Goal: Task Accomplishment & Management: Manage account settings

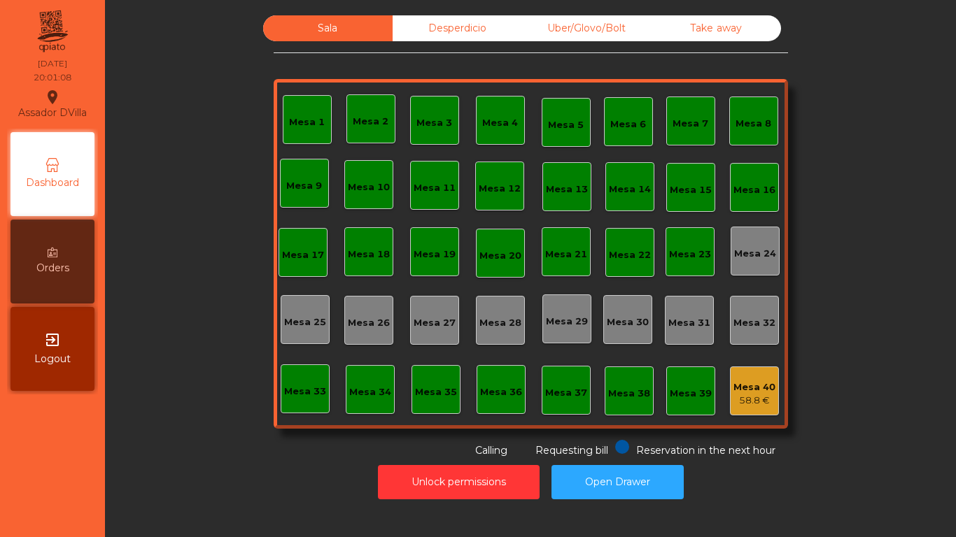
click at [348, 242] on div "Mesa 18" at bounding box center [369, 252] width 42 height 20
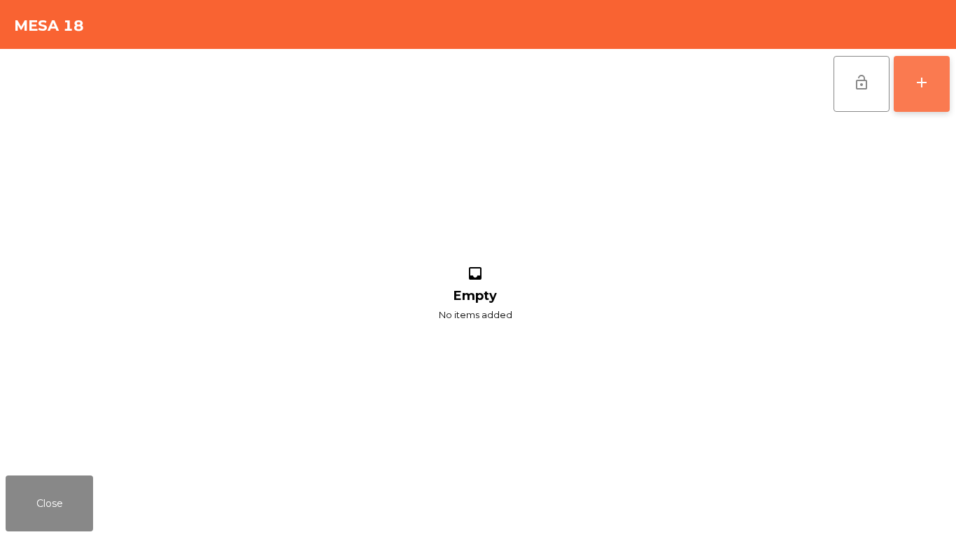
click at [928, 101] on button "add" at bounding box center [921, 84] width 56 height 56
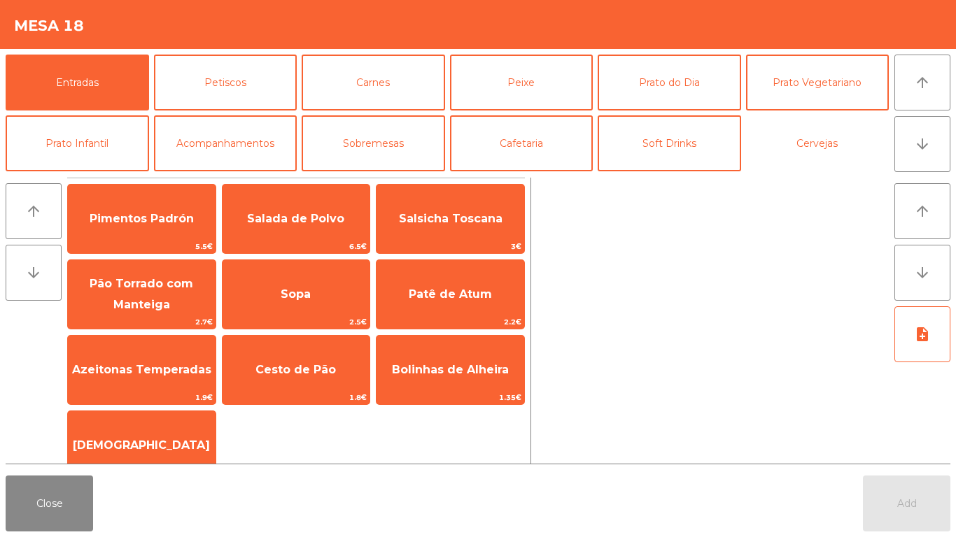
drag, startPoint x: 770, startPoint y: 143, endPoint x: 499, endPoint y: 181, distance: 274.1
click at [769, 143] on button "Cervejas" at bounding box center [817, 143] width 143 height 56
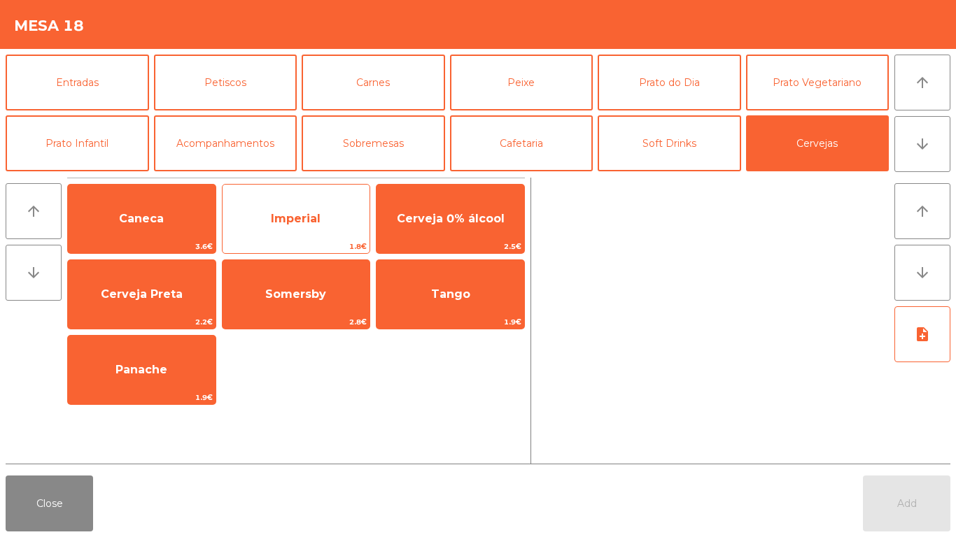
click at [316, 220] on span "Imperial" at bounding box center [296, 218] width 50 height 13
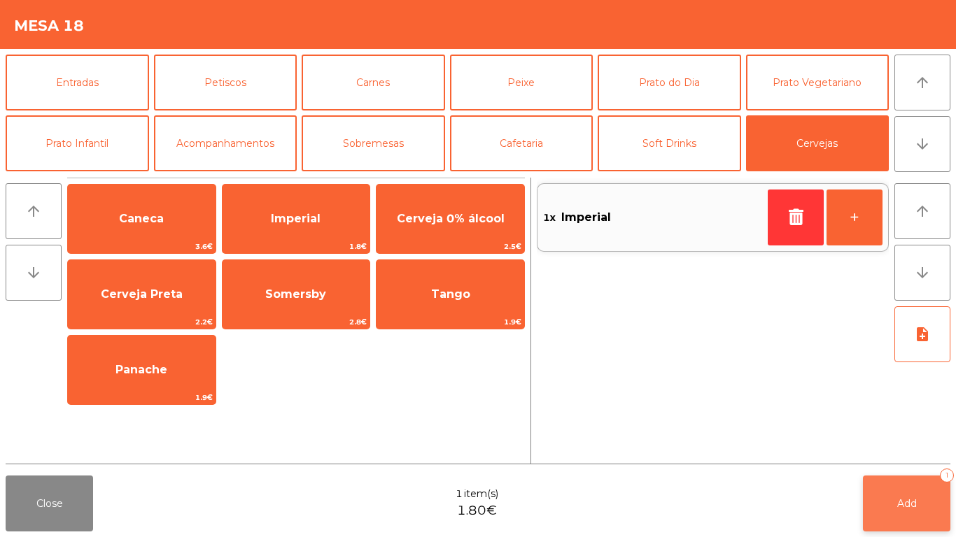
click at [902, 497] on span "Add" at bounding box center [907, 503] width 20 height 13
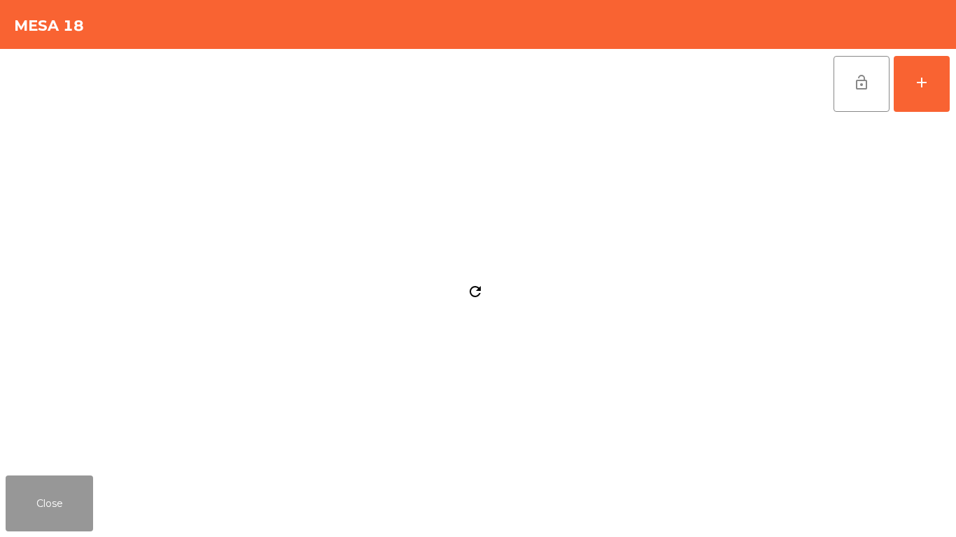
click at [30, 507] on button "Close" at bounding box center [49, 504] width 87 height 56
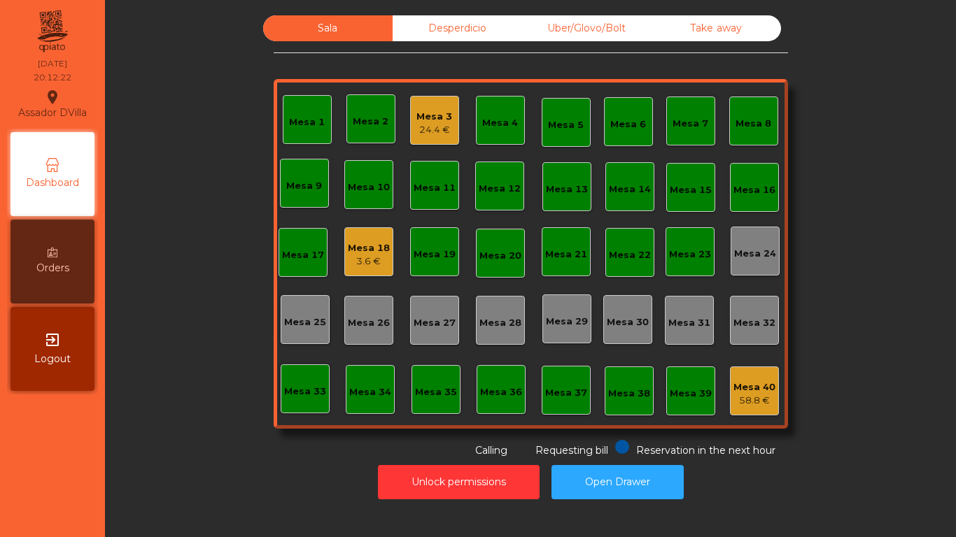
click at [427, 104] on div "Mesa 3 24.4 €" at bounding box center [434, 120] width 36 height 33
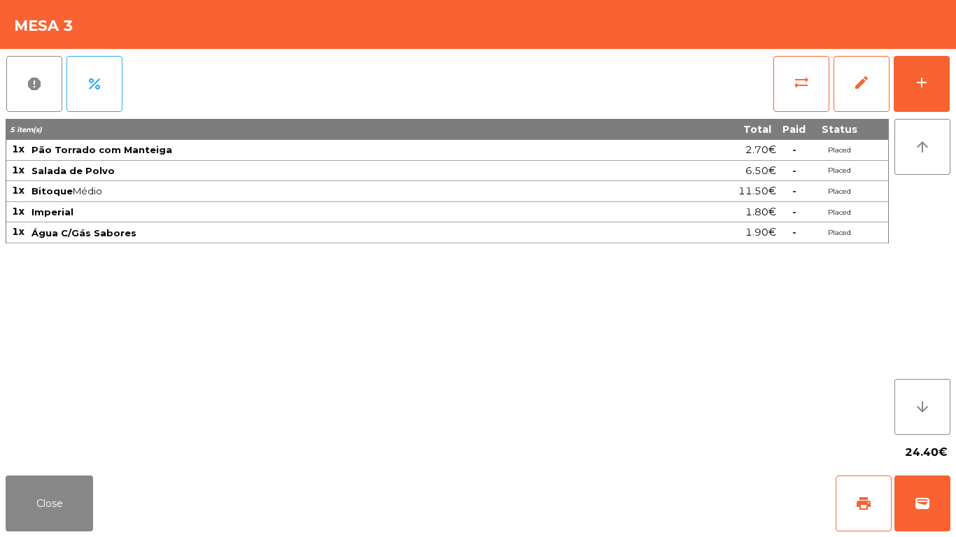
click at [254, 523] on div "Close print wallet" at bounding box center [478, 503] width 956 height 67
click at [253, 523] on div "Close print wallet" at bounding box center [478, 503] width 956 height 67
click at [183, 445] on div "24.40€" at bounding box center [478, 452] width 944 height 35
click at [58, 509] on button "Close" at bounding box center [49, 504] width 87 height 56
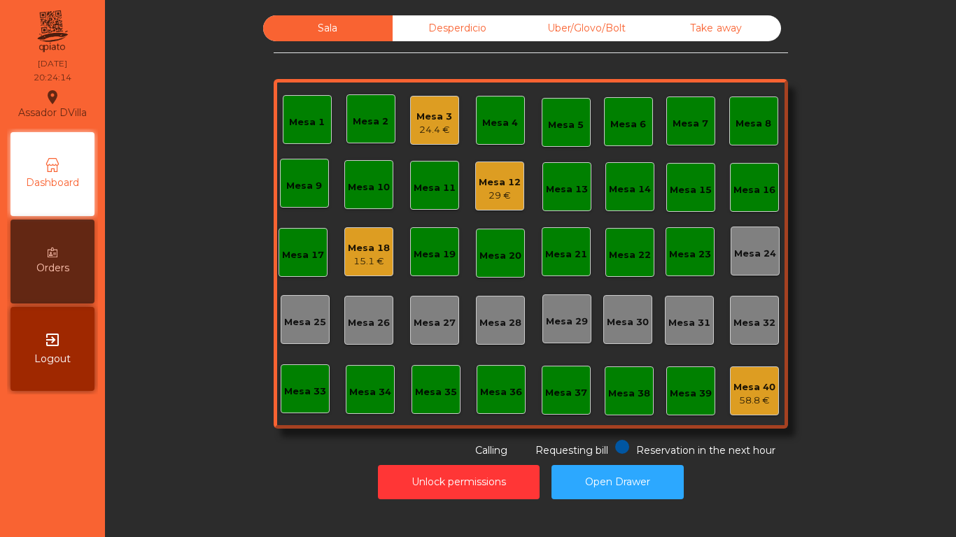
click at [348, 260] on div "15.1 €" at bounding box center [369, 262] width 42 height 14
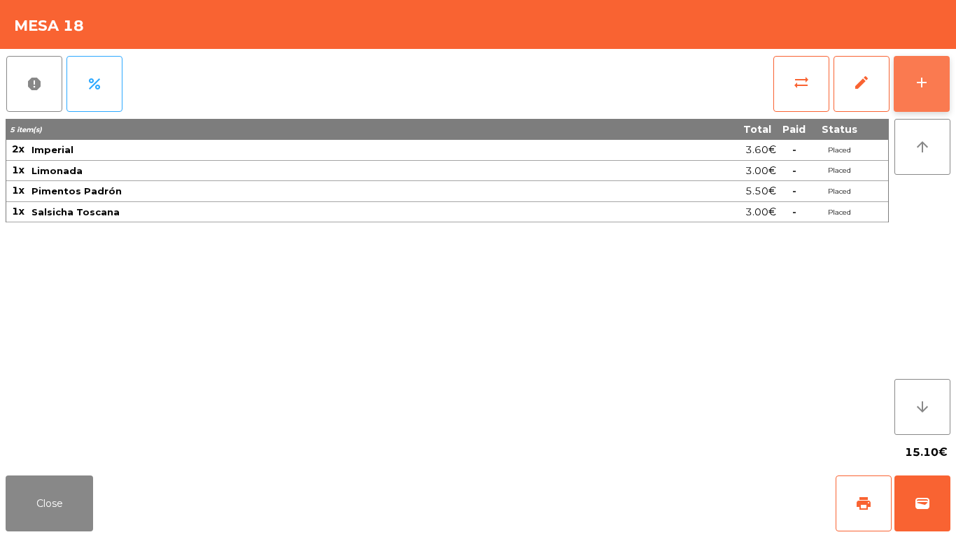
click at [946, 71] on button "add" at bounding box center [921, 84] width 56 height 56
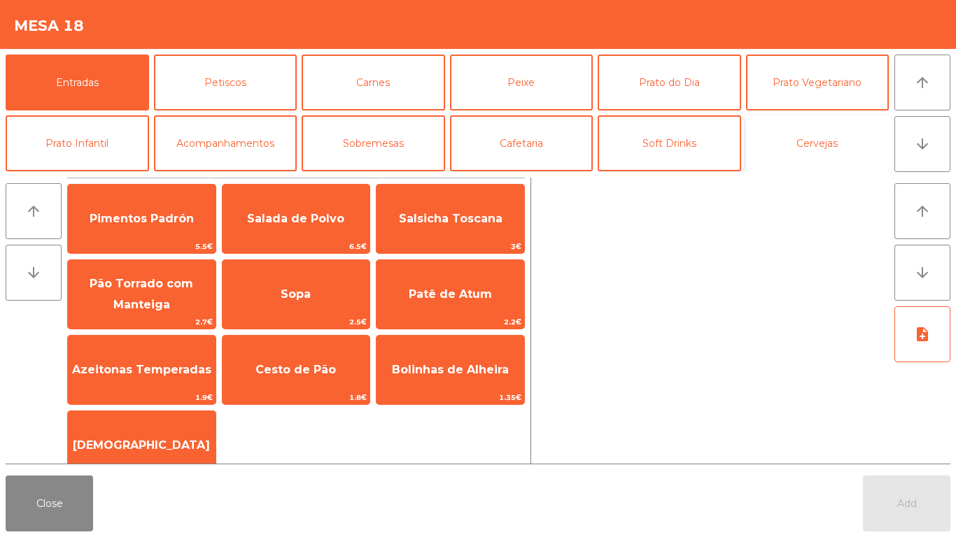
click at [860, 139] on button "Cervejas" at bounding box center [817, 143] width 143 height 56
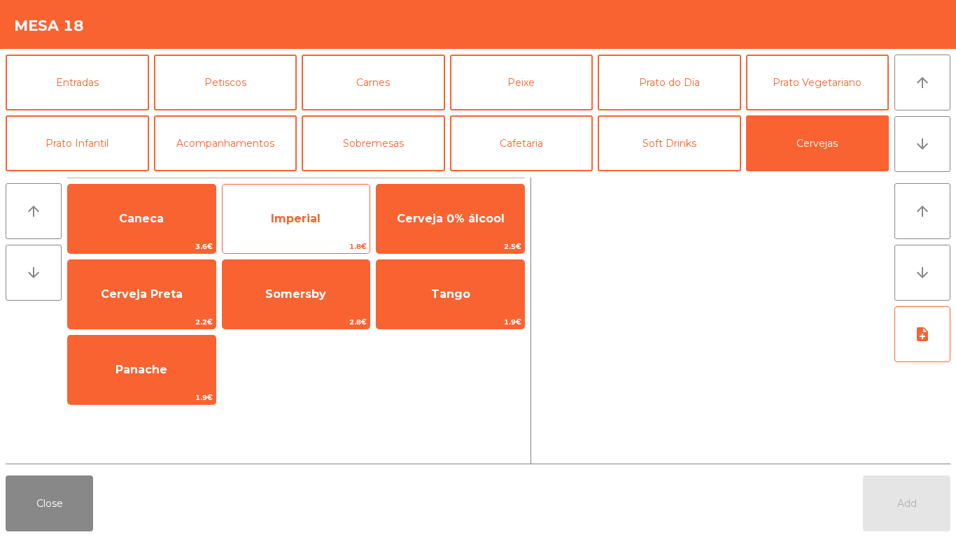
click at [295, 213] on span "Imperial" at bounding box center [296, 218] width 50 height 13
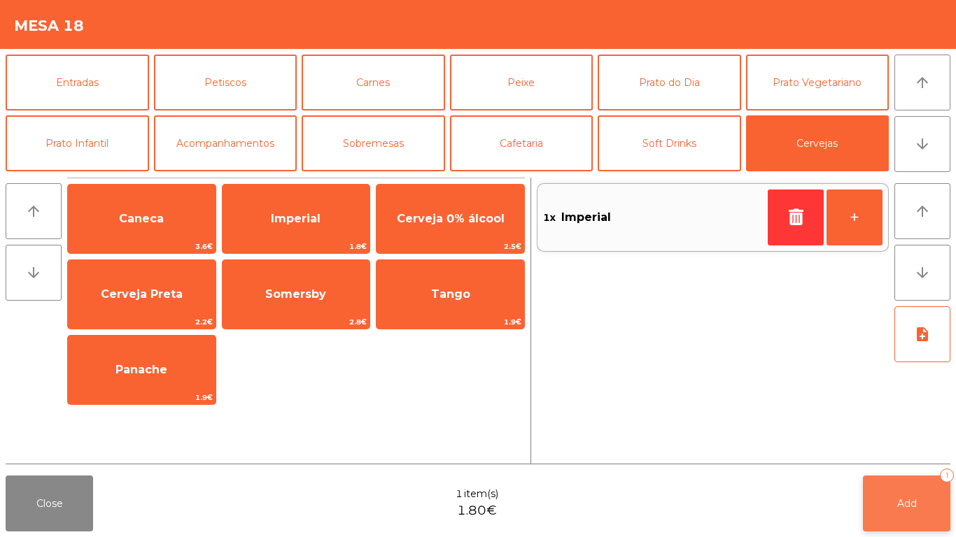
click at [906, 493] on button "Add 1" at bounding box center [906, 504] width 87 height 56
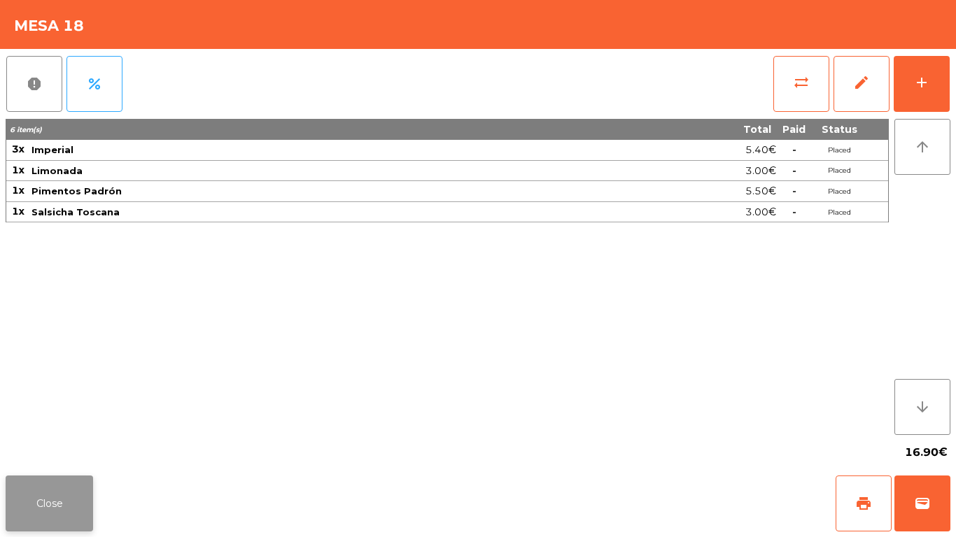
click at [54, 522] on button "Close" at bounding box center [49, 504] width 87 height 56
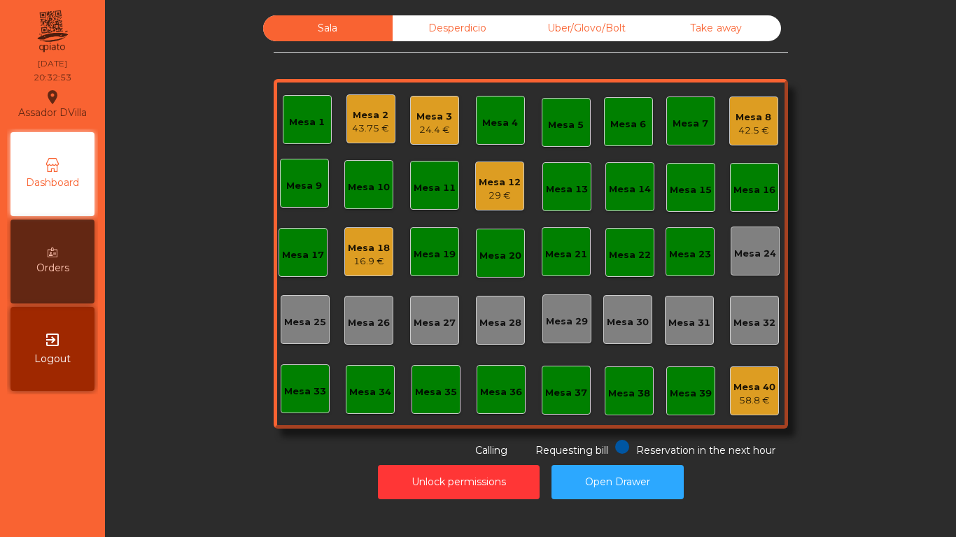
click at [488, 183] on div "Mesa 12" at bounding box center [499, 183] width 42 height 14
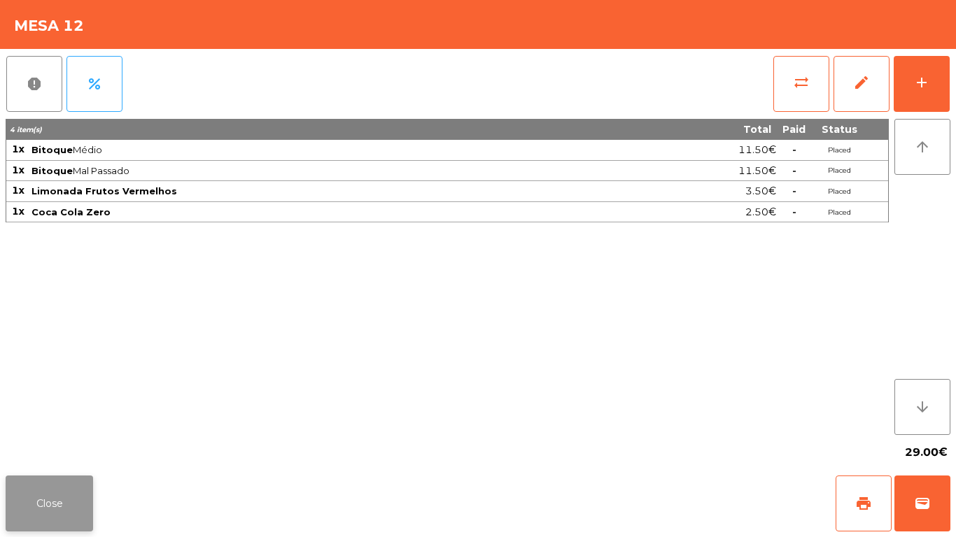
click at [77, 510] on button "Close" at bounding box center [49, 504] width 87 height 56
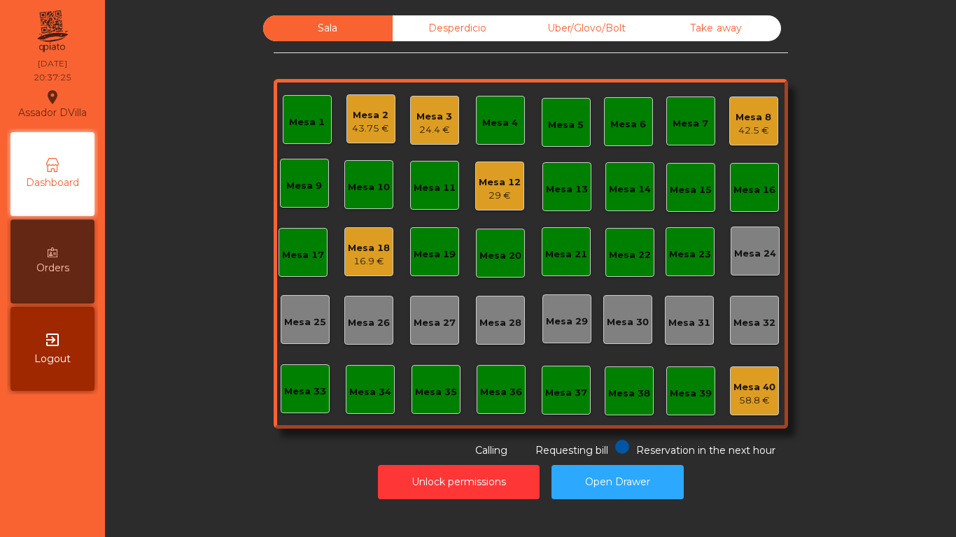
click at [552, 125] on div "Mesa 5" at bounding box center [566, 125] width 36 height 14
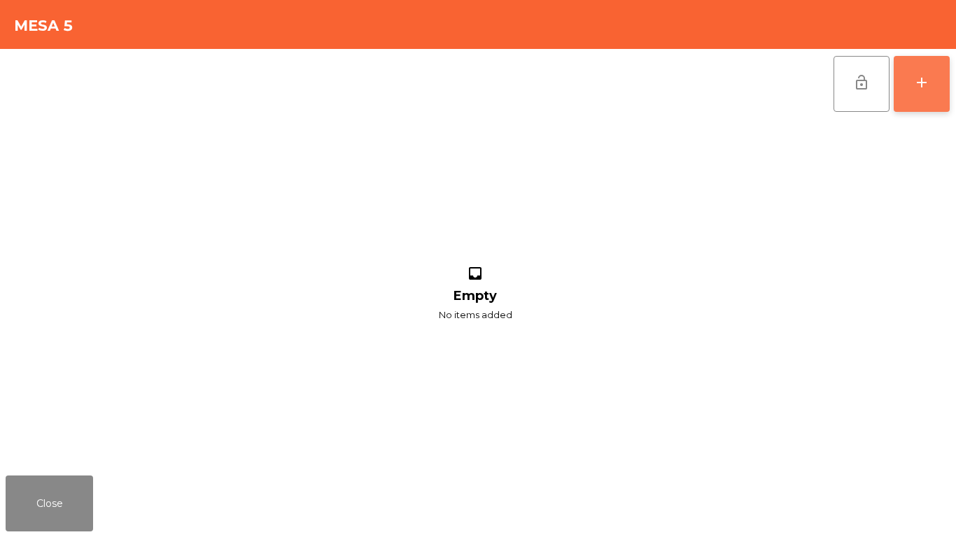
click at [936, 74] on button "add" at bounding box center [921, 84] width 56 height 56
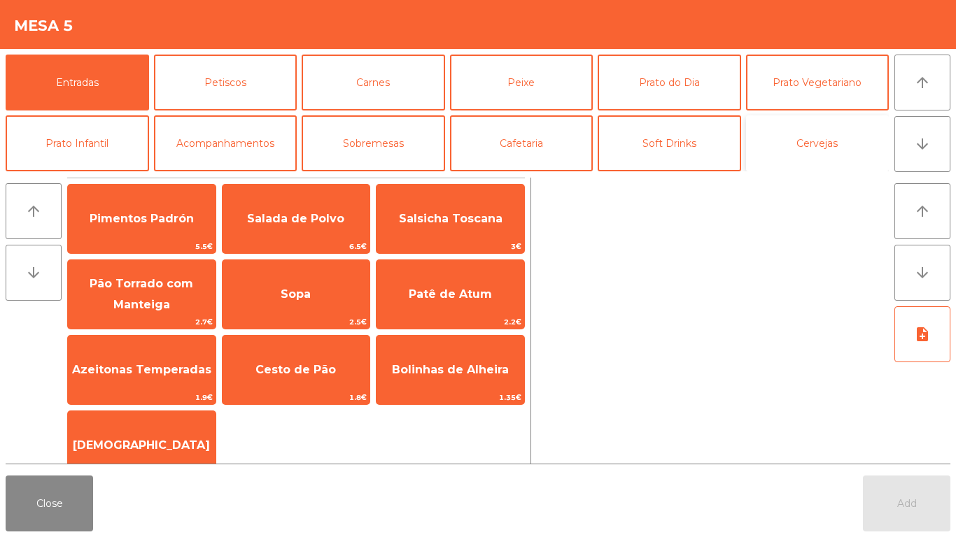
click at [814, 145] on button "Cervejas" at bounding box center [817, 143] width 143 height 56
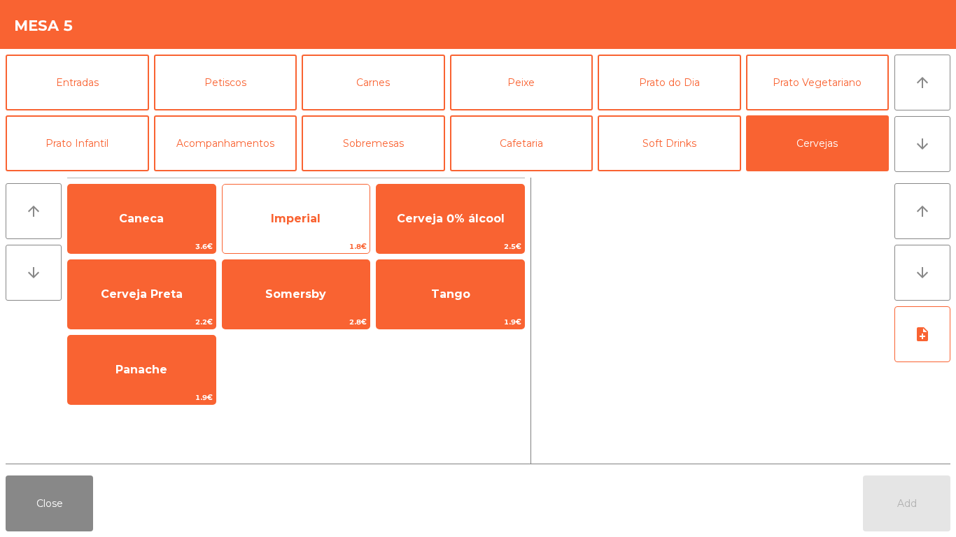
click at [266, 221] on span "Imperial" at bounding box center [296, 219] width 148 height 38
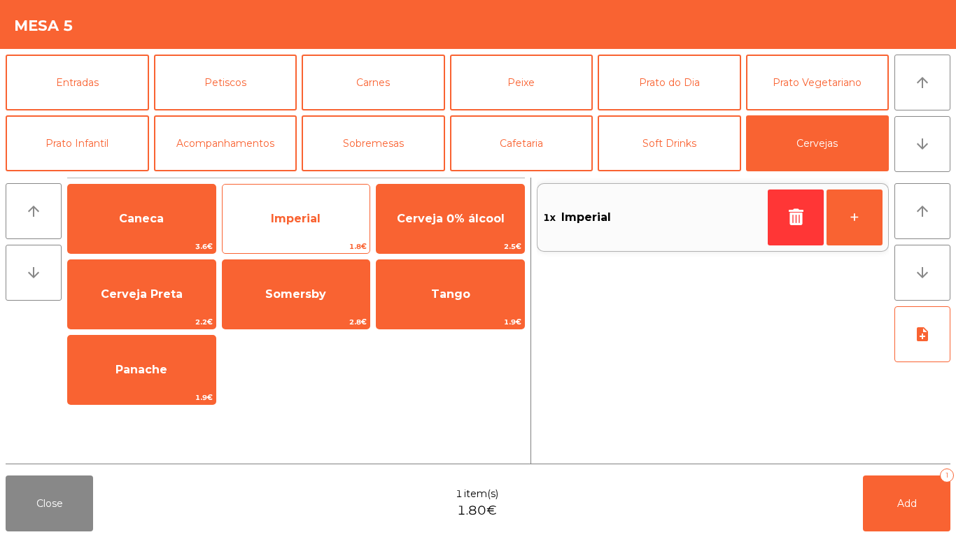
click at [276, 223] on span "Imperial" at bounding box center [296, 218] width 50 height 13
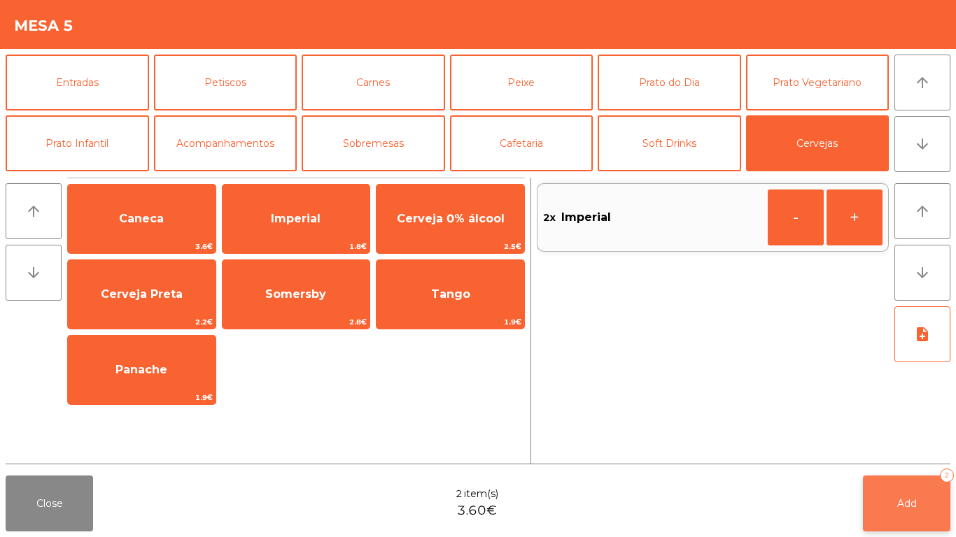
click at [904, 504] on span "Add" at bounding box center [907, 503] width 20 height 13
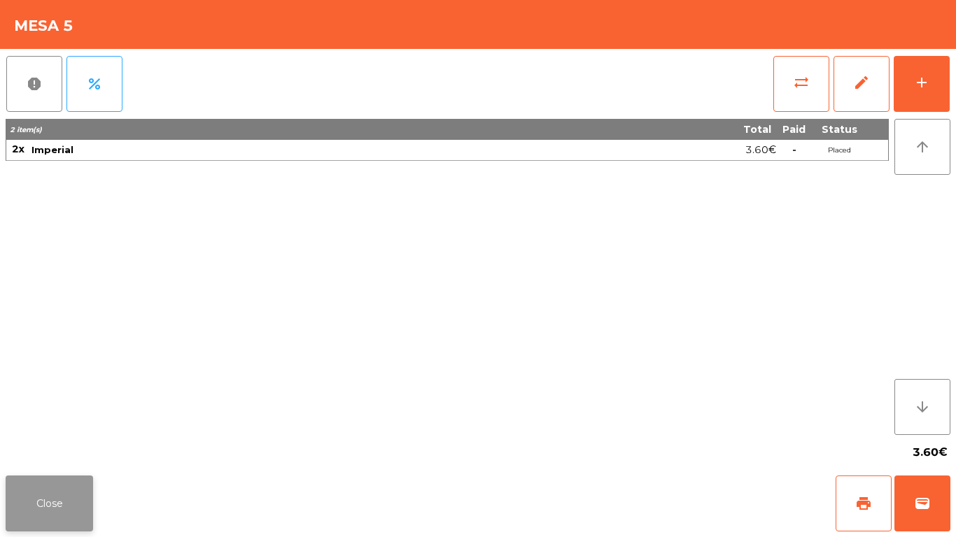
click at [57, 495] on button "Close" at bounding box center [49, 504] width 87 height 56
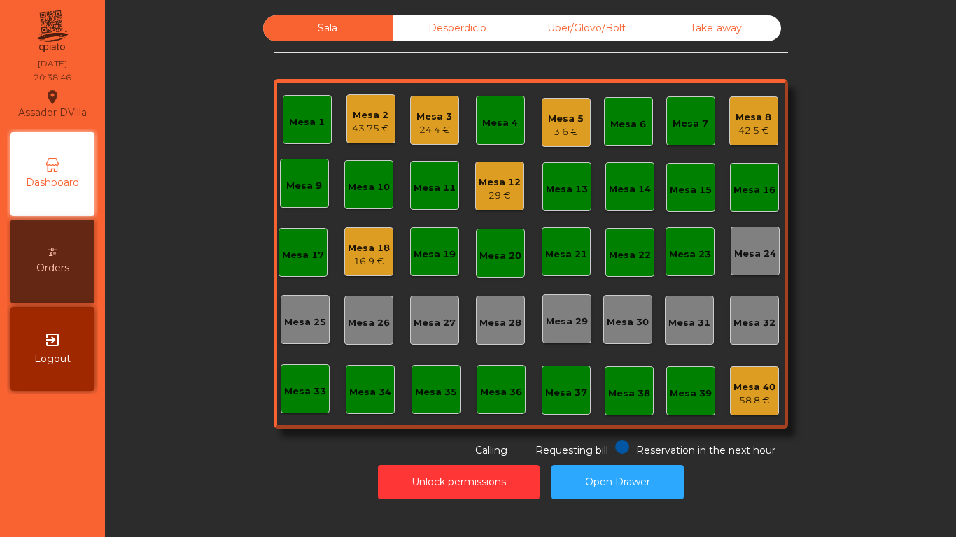
click at [716, 29] on div "Take away" at bounding box center [715, 28] width 129 height 26
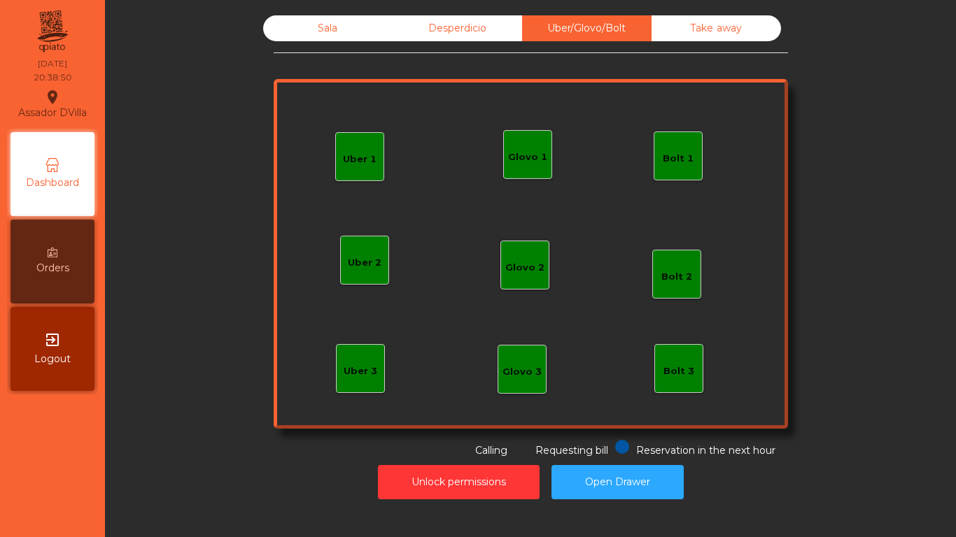
click at [677, 156] on div "Bolt 1" at bounding box center [677, 159] width 31 height 14
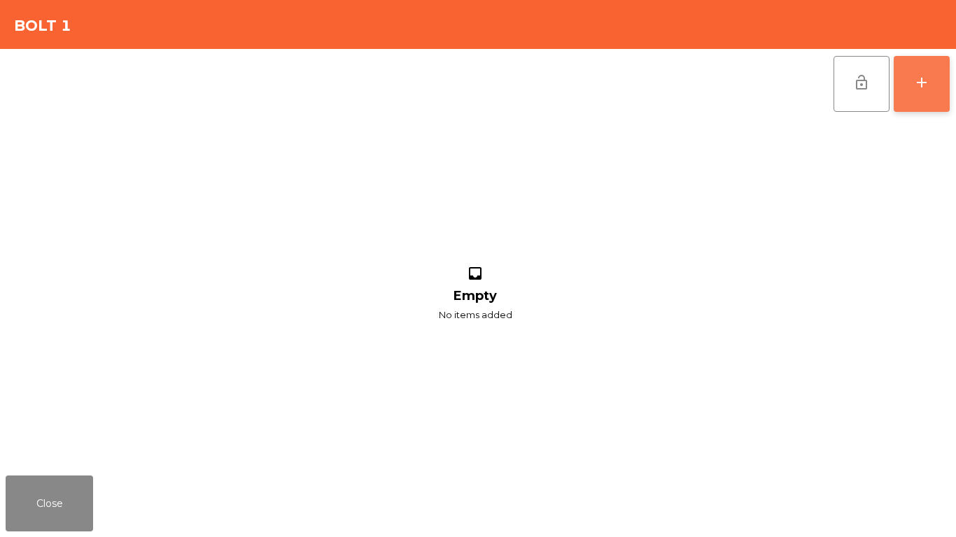
click at [935, 73] on button "add" at bounding box center [921, 84] width 56 height 56
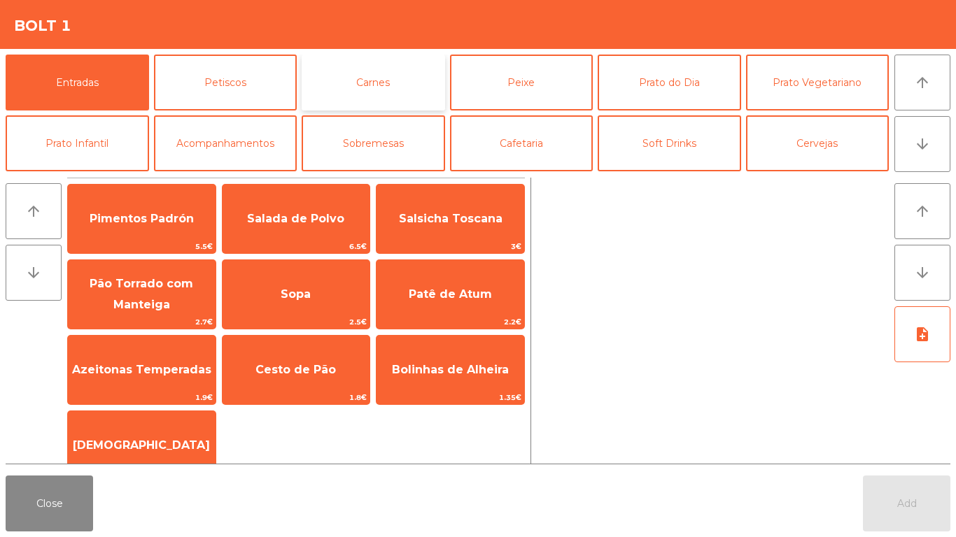
click at [375, 71] on button "Carnes" at bounding box center [373, 83] width 143 height 56
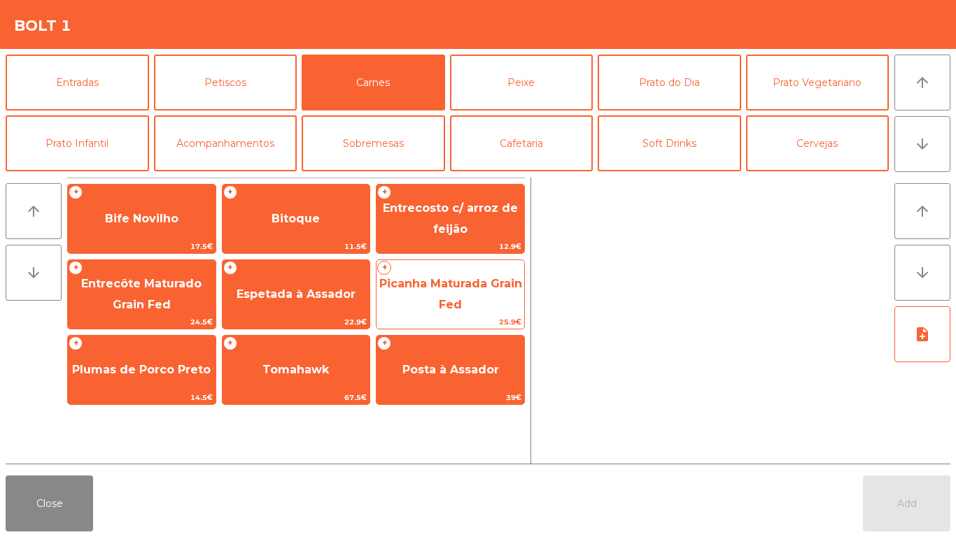
click at [465, 290] on span "Picanha Maturada Grain Fed" at bounding box center [450, 294] width 143 height 34
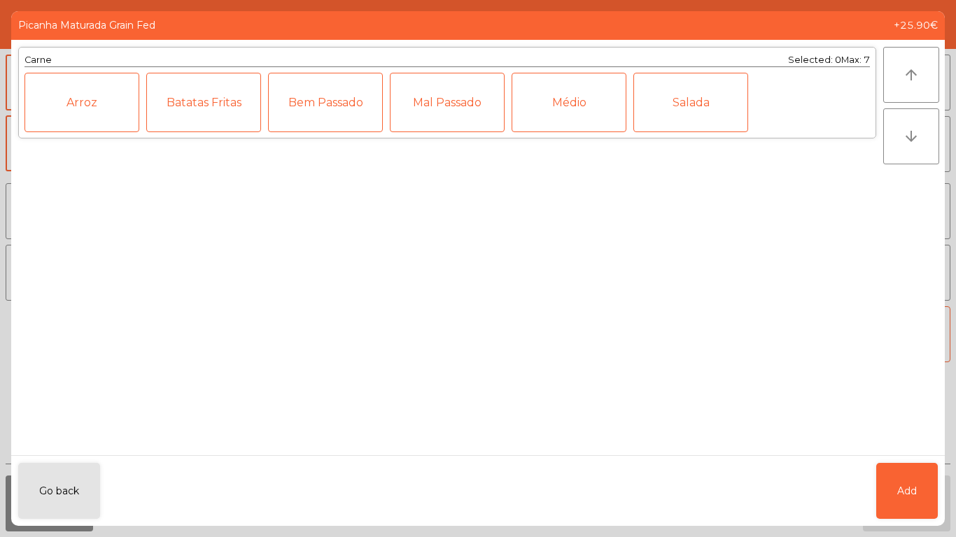
click at [556, 106] on div "Médio" at bounding box center [568, 102] width 115 height 59
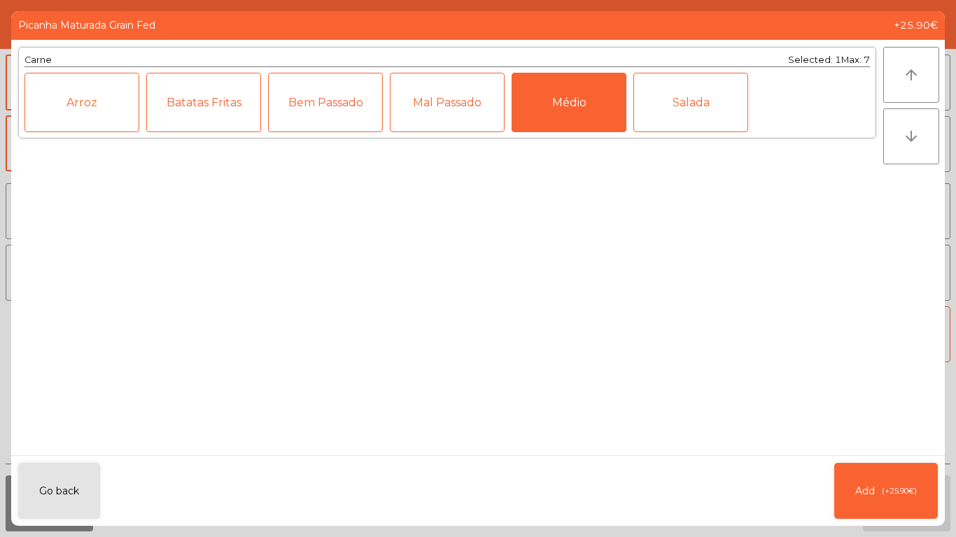
click at [576, 101] on div "Médio" at bounding box center [568, 102] width 115 height 59
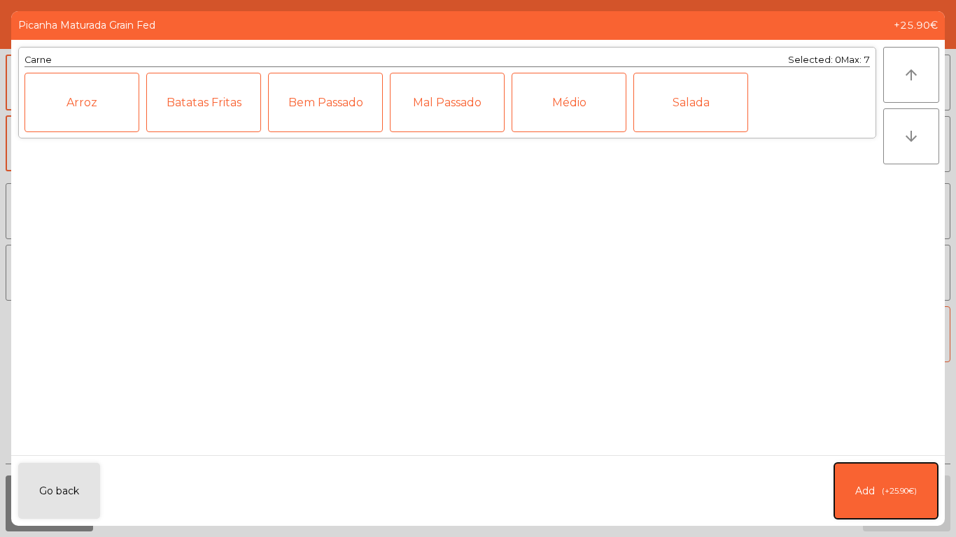
click at [914, 485] on span "(+25.90€)" at bounding box center [898, 491] width 35 height 12
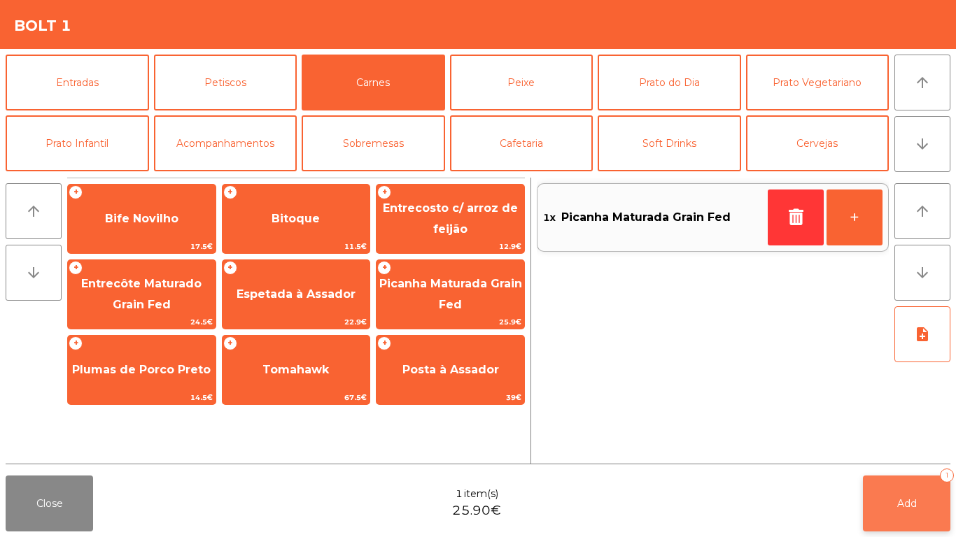
click at [893, 514] on button "Add 1" at bounding box center [906, 504] width 87 height 56
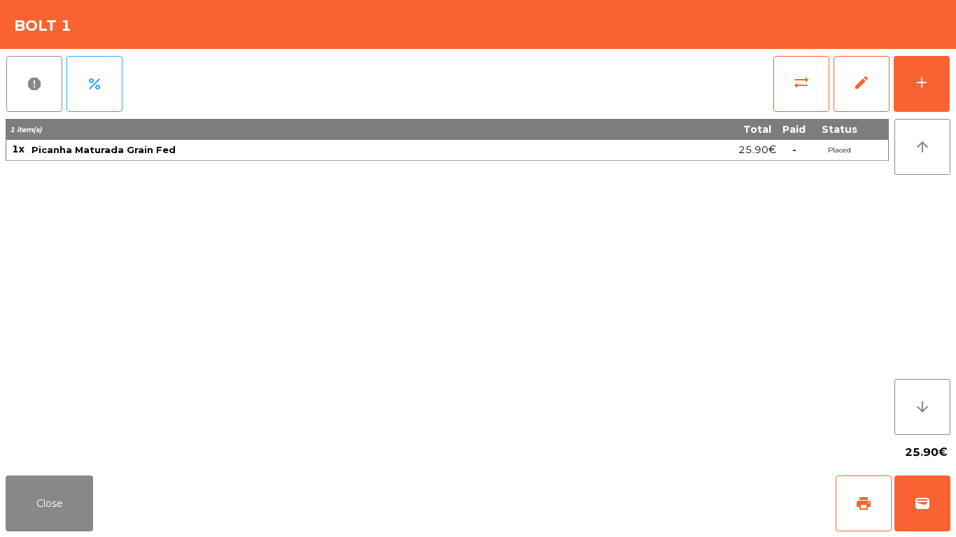
click at [40, 536] on div "Close print wallet" at bounding box center [478, 503] width 956 height 67
drag, startPoint x: 14, startPoint y: 484, endPoint x: 493, endPoint y: 189, distance: 562.8
click at [16, 483] on button "Close" at bounding box center [49, 504] width 87 height 56
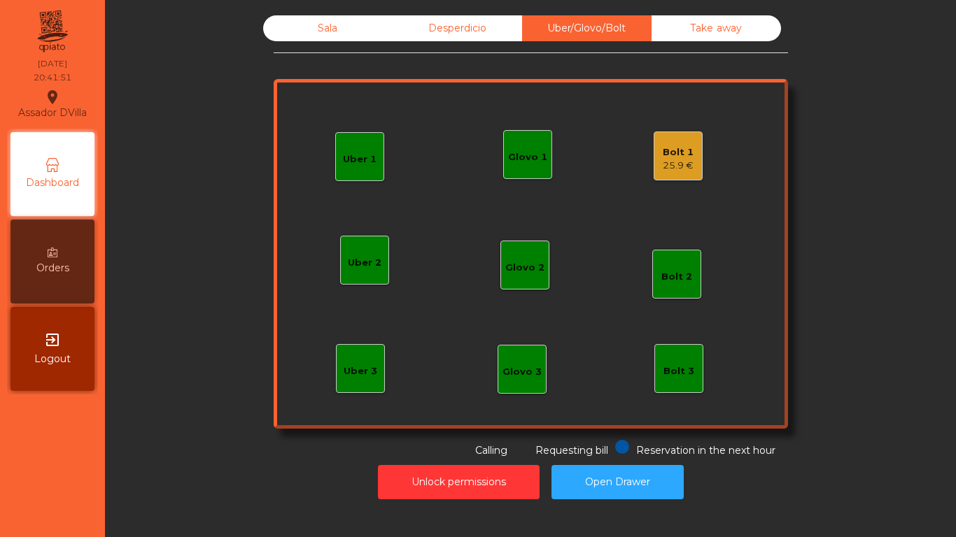
click at [378, 28] on div "Sala" at bounding box center [327, 28] width 129 height 26
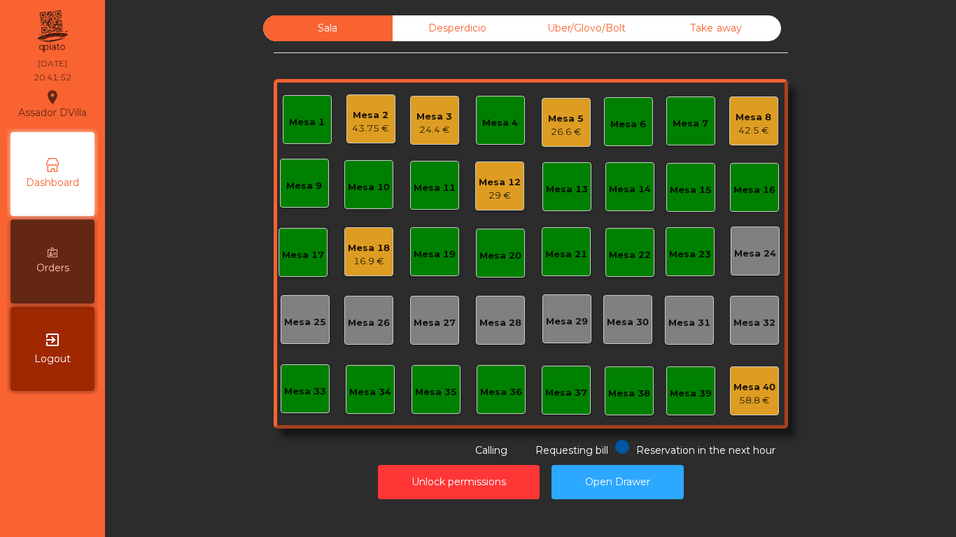
click at [430, 126] on div "24.4 €" at bounding box center [434, 130] width 36 height 14
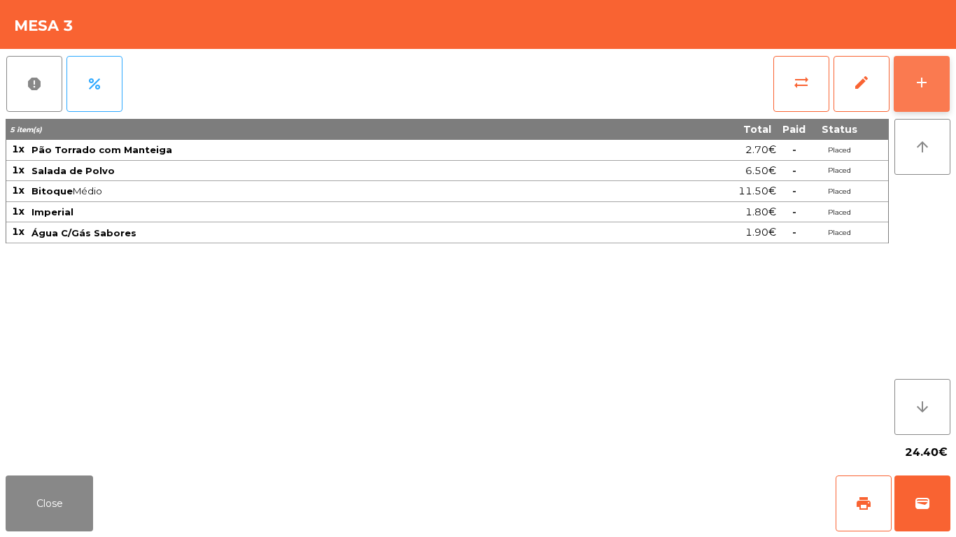
click at [928, 93] on button "add" at bounding box center [921, 84] width 56 height 56
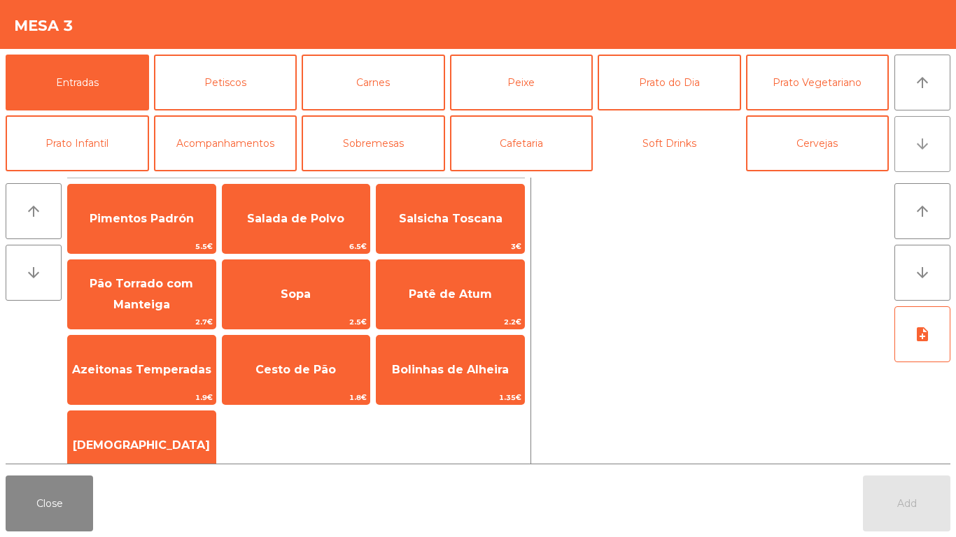
drag, startPoint x: 672, startPoint y: 161, endPoint x: 904, endPoint y: 127, distance: 234.8
click at [690, 161] on button "Soft Drinks" at bounding box center [668, 143] width 143 height 56
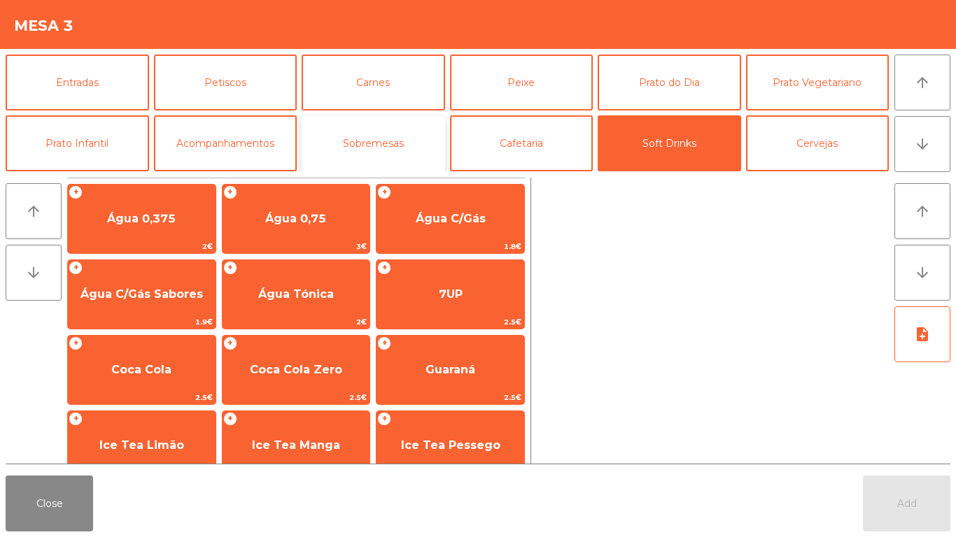
click at [414, 141] on button "Sobremesas" at bounding box center [373, 143] width 143 height 56
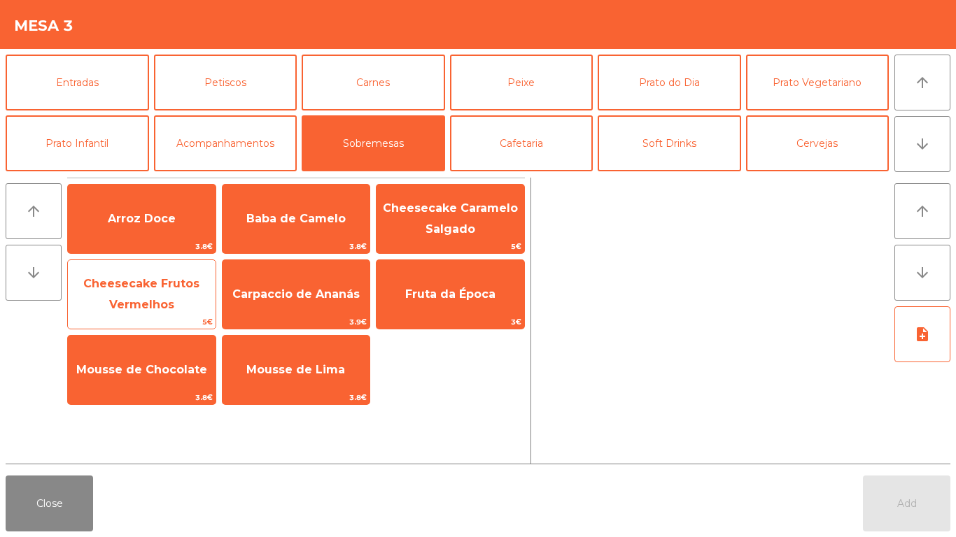
click at [161, 320] on span "5€" at bounding box center [142, 322] width 148 height 13
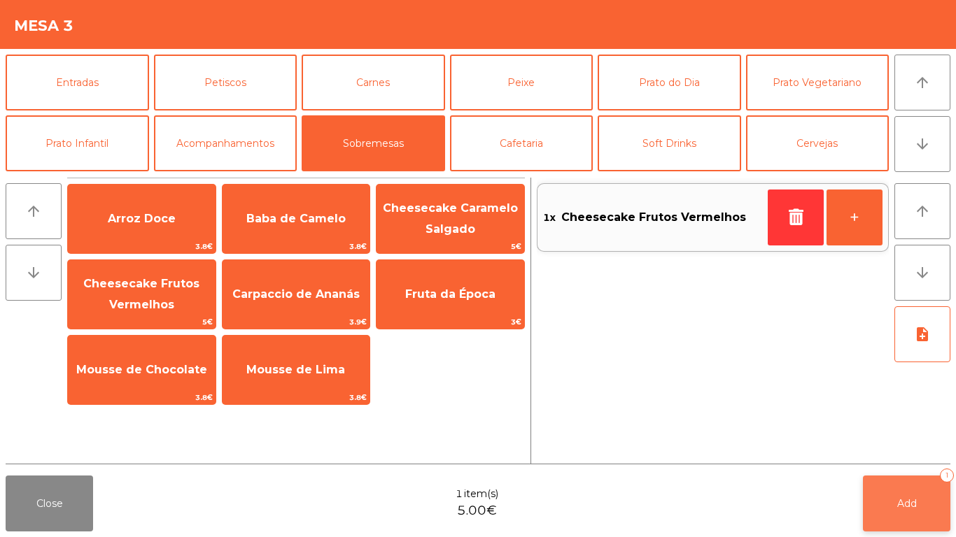
click at [895, 515] on button "Add 1" at bounding box center [906, 504] width 87 height 56
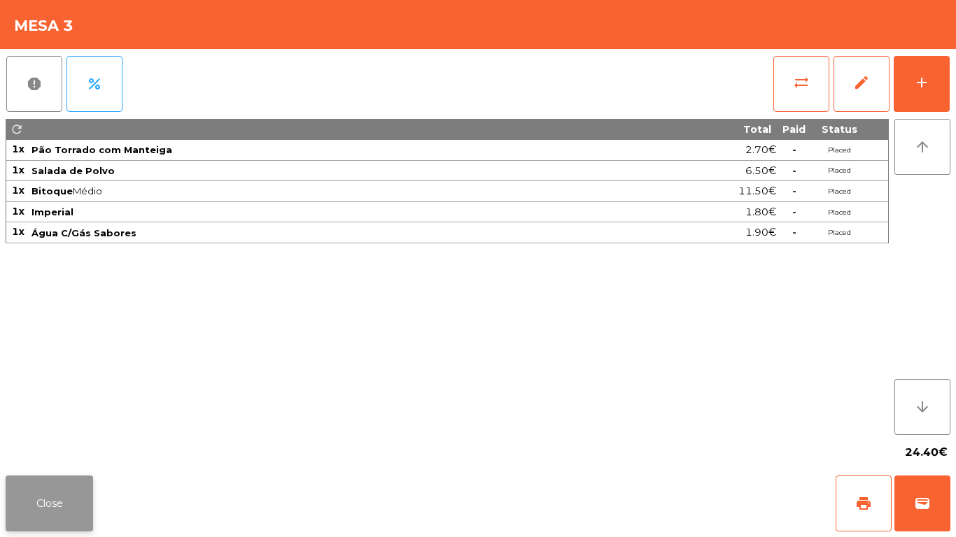
click at [73, 506] on button "Close" at bounding box center [49, 504] width 87 height 56
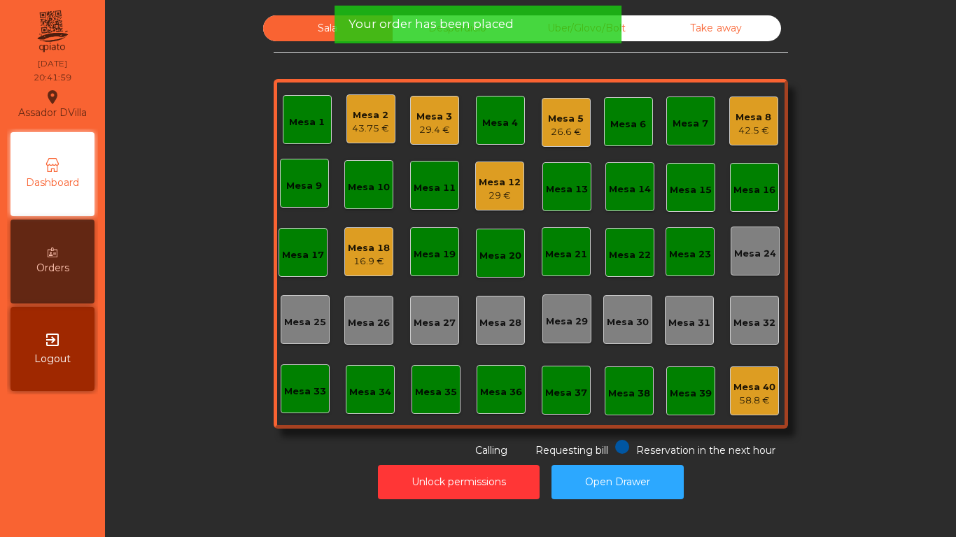
drag, startPoint x: 590, startPoint y: 13, endPoint x: 592, endPoint y: 22, distance: 9.2
click at [593, 14] on div "Your order has been placed" at bounding box center [477, 25] width 287 height 38
click at [592, 34] on div "Your order has been placed" at bounding box center [477, 25] width 287 height 38
click at [593, 36] on div "Your order has been placed" at bounding box center [477, 25] width 287 height 38
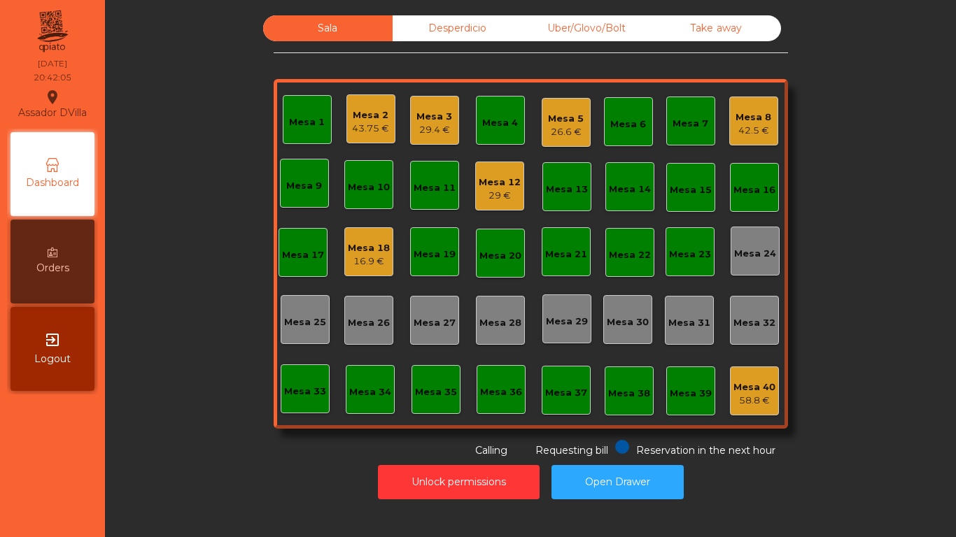
click at [617, 30] on div "Uber/Glovo/Bolt" at bounding box center [586, 28] width 129 height 26
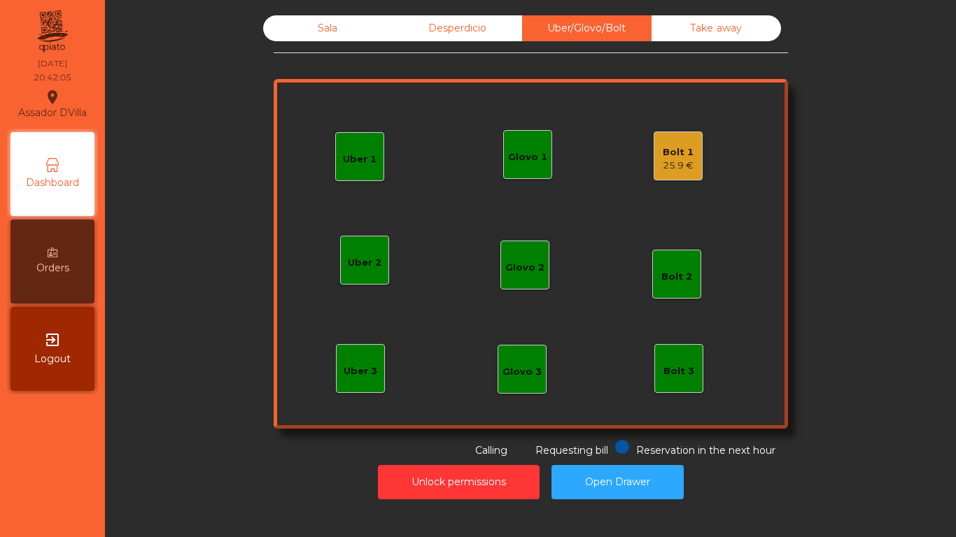
click at [662, 151] on div "Bolt 1" at bounding box center [677, 153] width 31 height 14
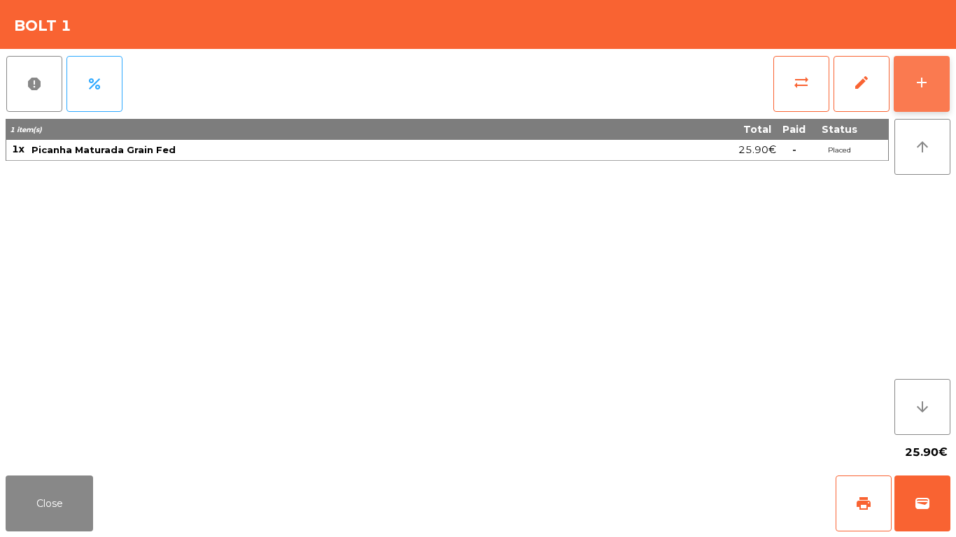
click at [909, 66] on button "add" at bounding box center [921, 84] width 56 height 56
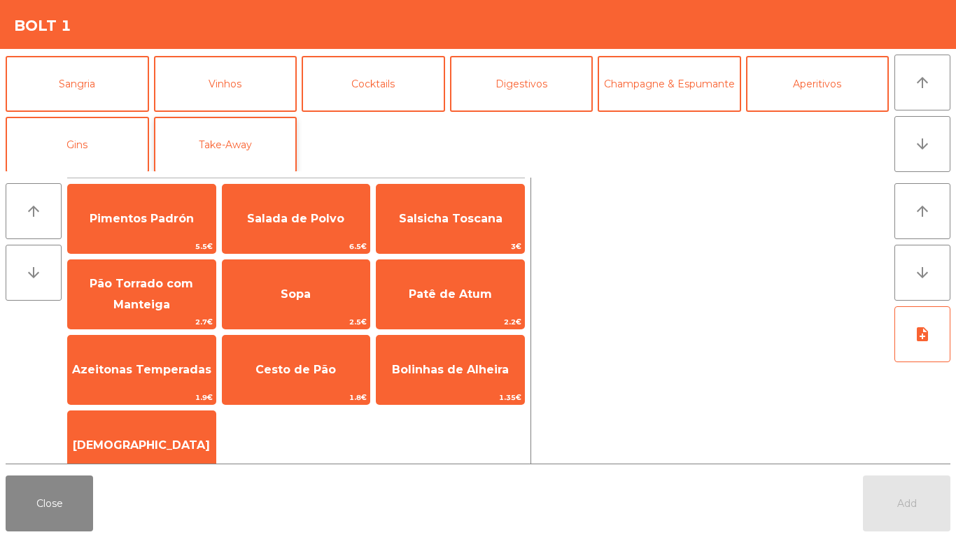
scroll to position [122, 0]
click at [220, 120] on button "Take-Away" at bounding box center [225, 143] width 143 height 56
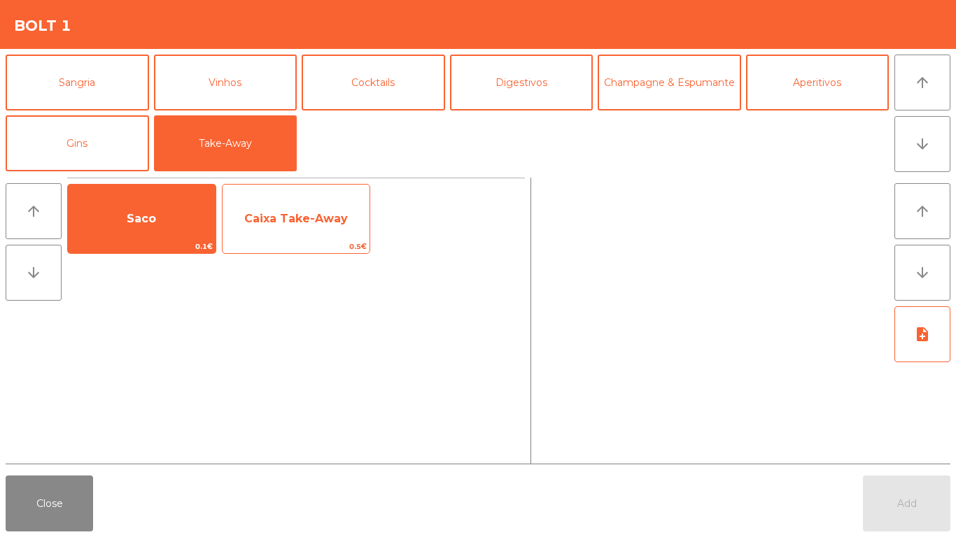
click at [292, 212] on span "Caixa Take-Away" at bounding box center [296, 218] width 104 height 13
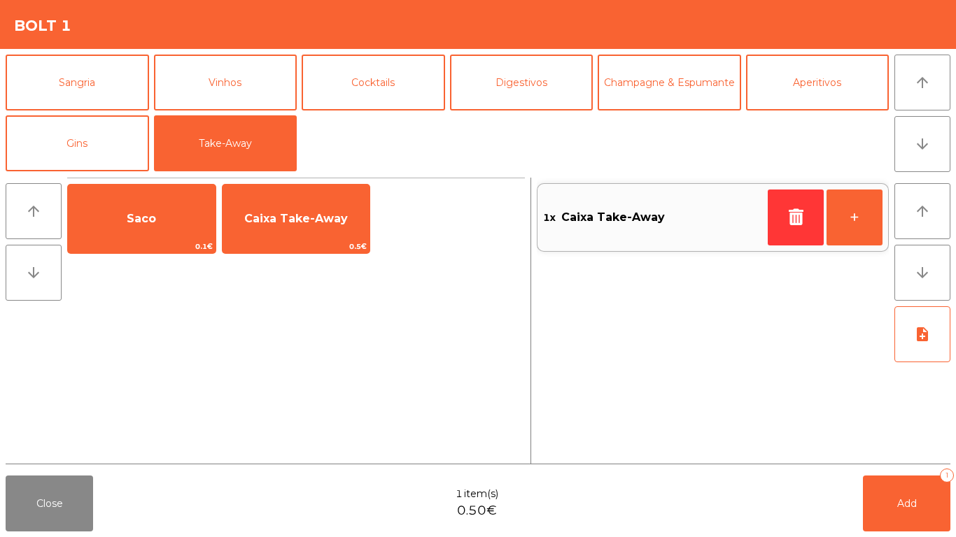
drag, startPoint x: 148, startPoint y: 213, endPoint x: 490, endPoint y: 304, distance: 354.6
click at [153, 213] on span "Saco" at bounding box center [141, 218] width 29 height 13
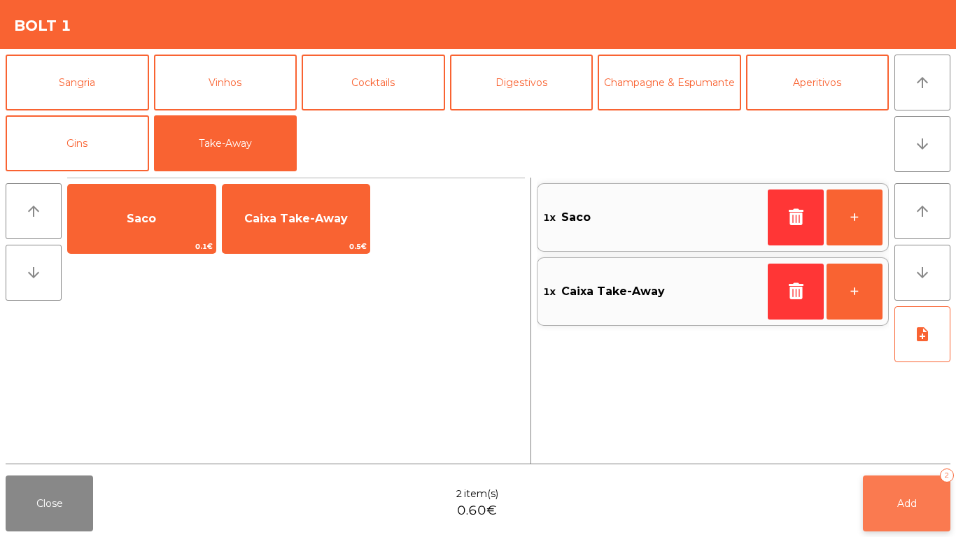
click at [904, 511] on button "Add 2" at bounding box center [906, 504] width 87 height 56
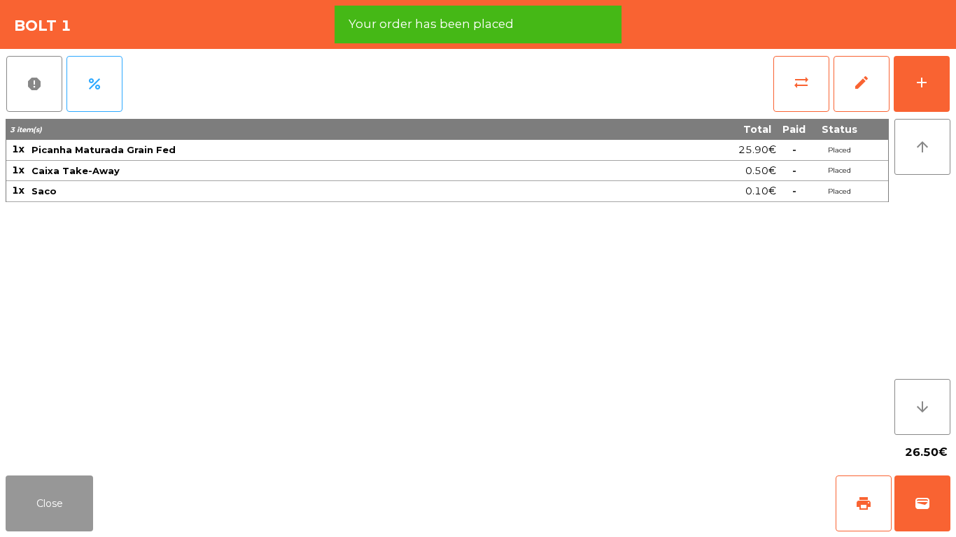
drag, startPoint x: 17, startPoint y: 503, endPoint x: 25, endPoint y: 498, distance: 9.1
click at [17, 502] on button "Close" at bounding box center [49, 504] width 87 height 56
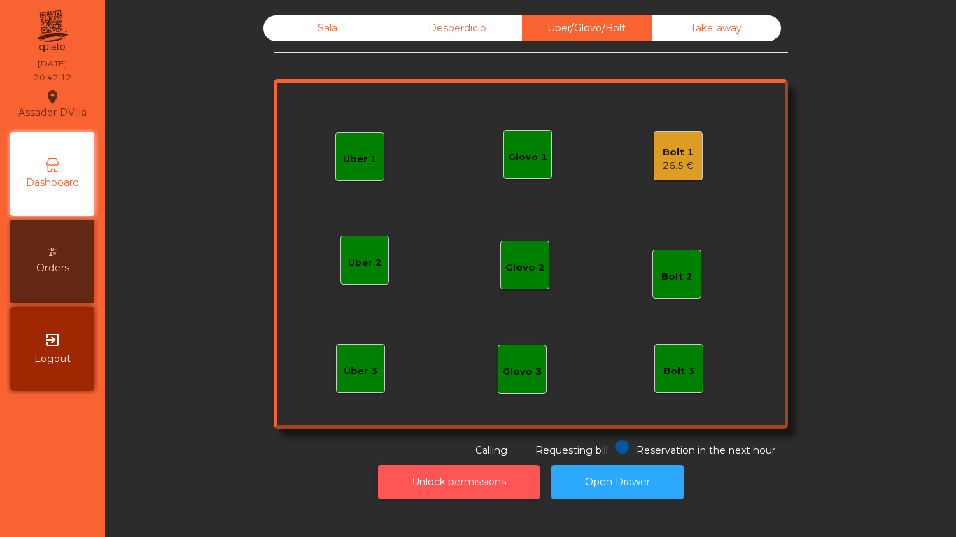
click at [465, 467] on button "Unlock permissions" at bounding box center [459, 482] width 162 height 34
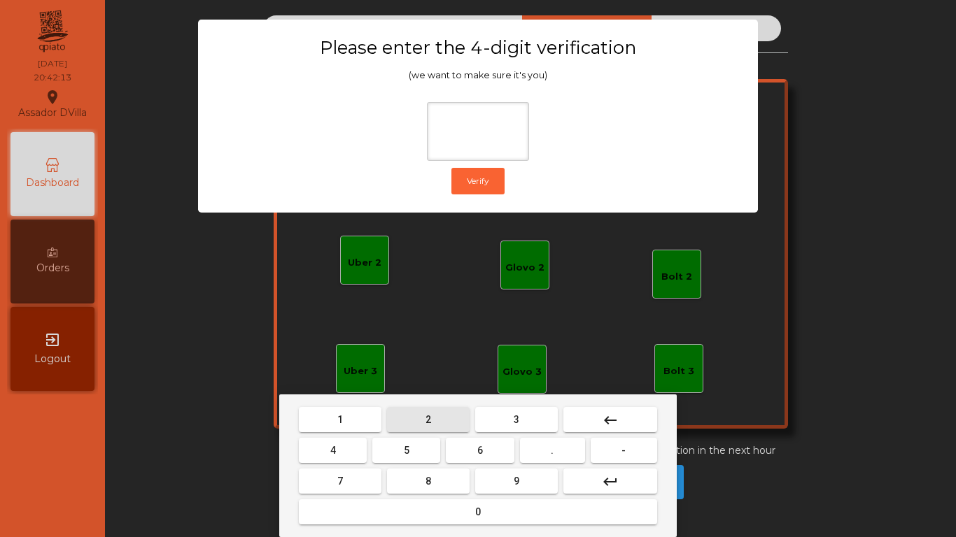
drag, startPoint x: 422, startPoint y: 411, endPoint x: 371, endPoint y: 439, distance: 58.6
click at [421, 411] on button "2" at bounding box center [428, 419] width 83 height 25
click at [360, 449] on button "4" at bounding box center [333, 450] width 68 height 25
drag, startPoint x: 465, startPoint y: 448, endPoint x: 495, endPoint y: 476, distance: 41.6
click at [469, 451] on button "6" at bounding box center [480, 450] width 68 height 25
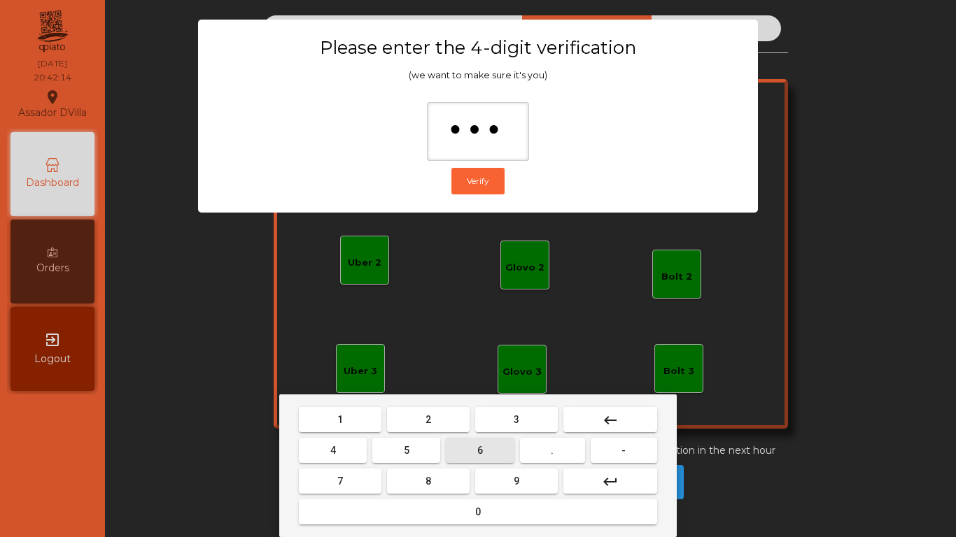
click at [497, 476] on button "9" at bounding box center [516, 481] width 83 height 25
type input "****"
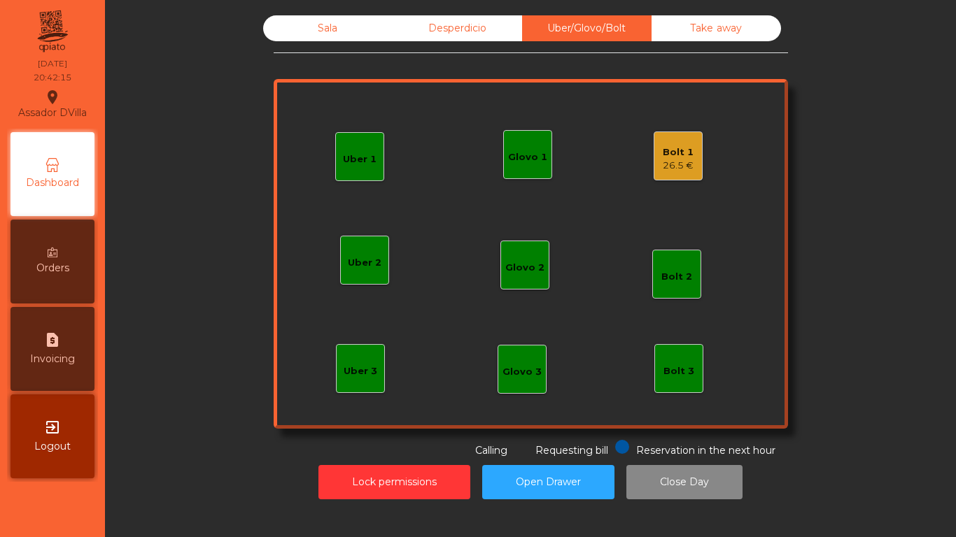
click at [652, 181] on div "Uber 1 Uber 3 Bolt 2 Glovo 2 Uber 2 Glovo 1 Bolt 1 26.5 € Bolt 3 Glovo 3" at bounding box center [531, 254] width 514 height 350
click at [653, 181] on div "Uber 1 Uber 3 Bolt 2 Glovo 2 Uber 2 Glovo 1 Bolt 1 26.5 € Bolt 3 Glovo 3" at bounding box center [531, 254] width 514 height 350
click at [662, 171] on div "26.5 €" at bounding box center [677, 166] width 31 height 14
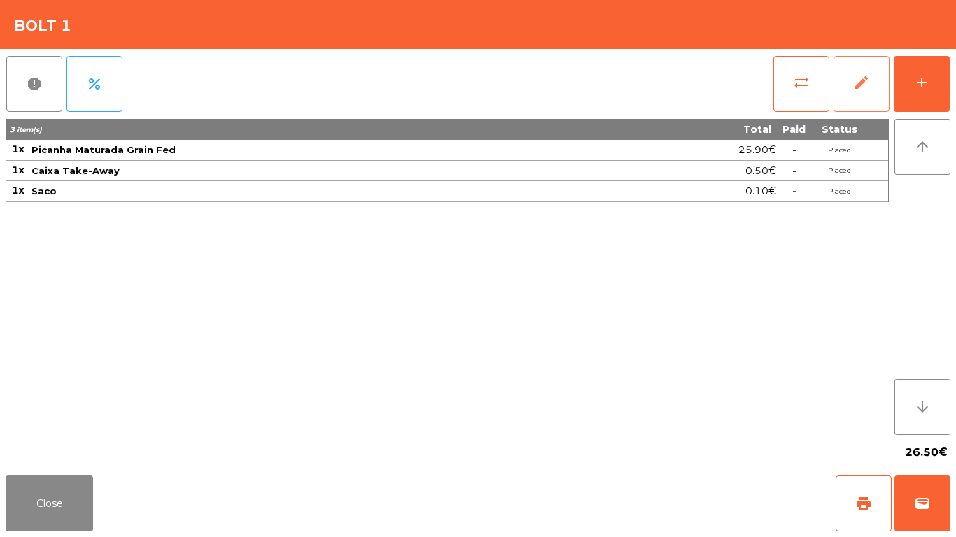
click at [865, 86] on span "edit" at bounding box center [861, 82] width 17 height 17
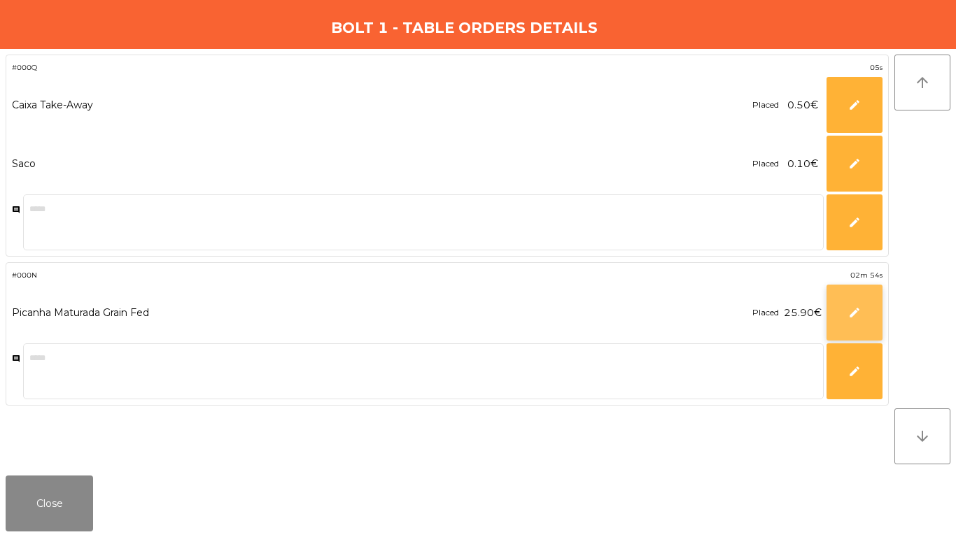
click at [869, 292] on button "edit" at bounding box center [854, 313] width 56 height 56
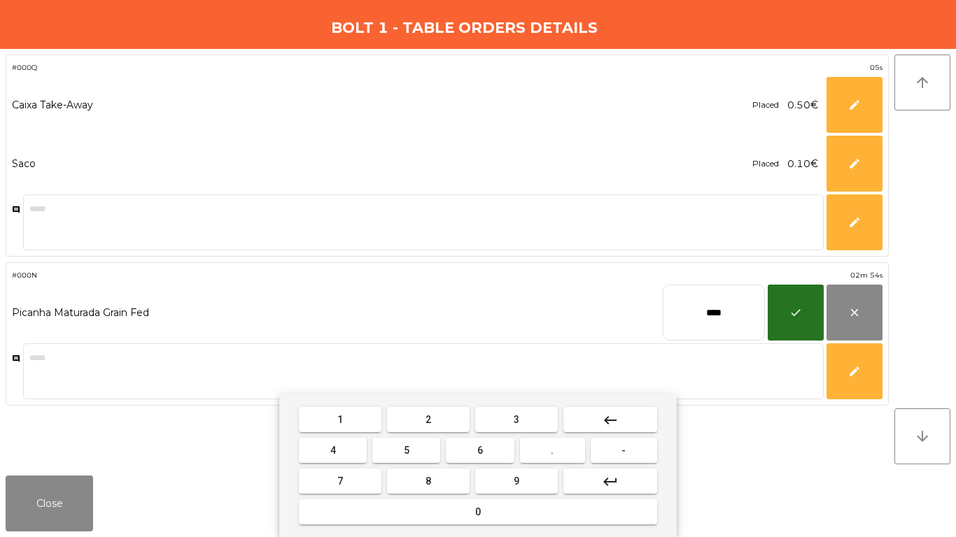
click at [691, 309] on input "****" at bounding box center [713, 313] width 102 height 56
type input "****"
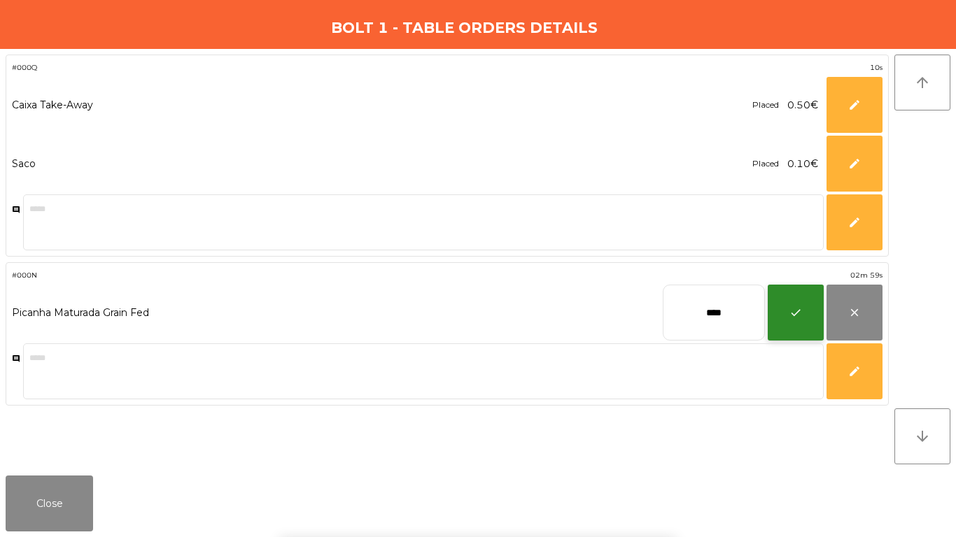
click at [818, 292] on button "check" at bounding box center [795, 313] width 56 height 56
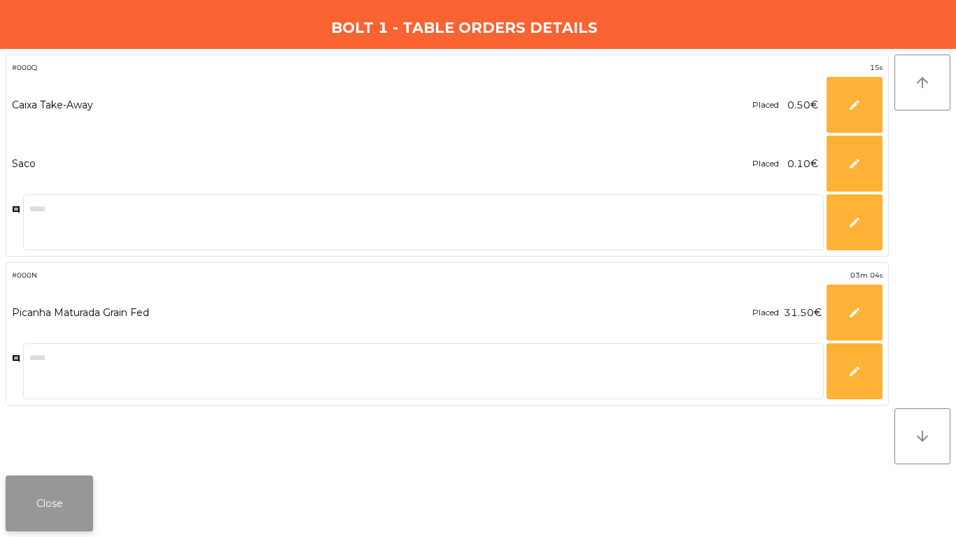
click at [58, 507] on button "Close" at bounding box center [49, 504] width 87 height 56
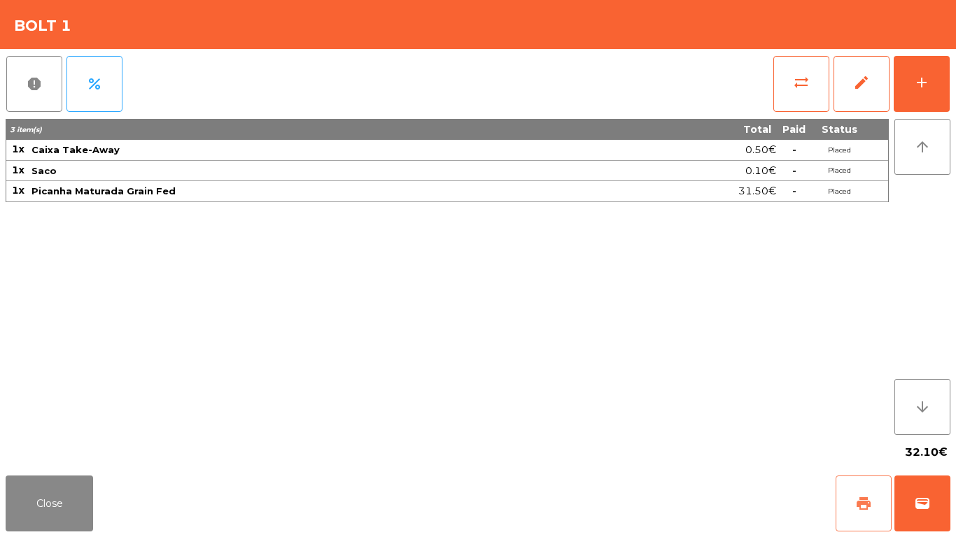
drag, startPoint x: 854, startPoint y: 483, endPoint x: 865, endPoint y: 492, distance: 13.9
click at [857, 485] on button "print" at bounding box center [863, 504] width 56 height 56
click at [938, 516] on button "wallet" at bounding box center [922, 504] width 56 height 56
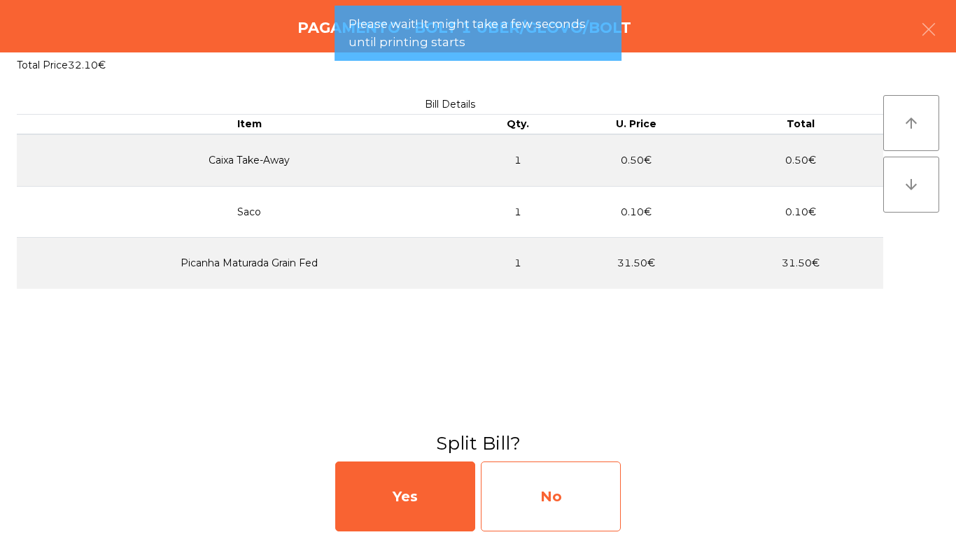
click at [545, 478] on div "No" at bounding box center [551, 497] width 140 height 70
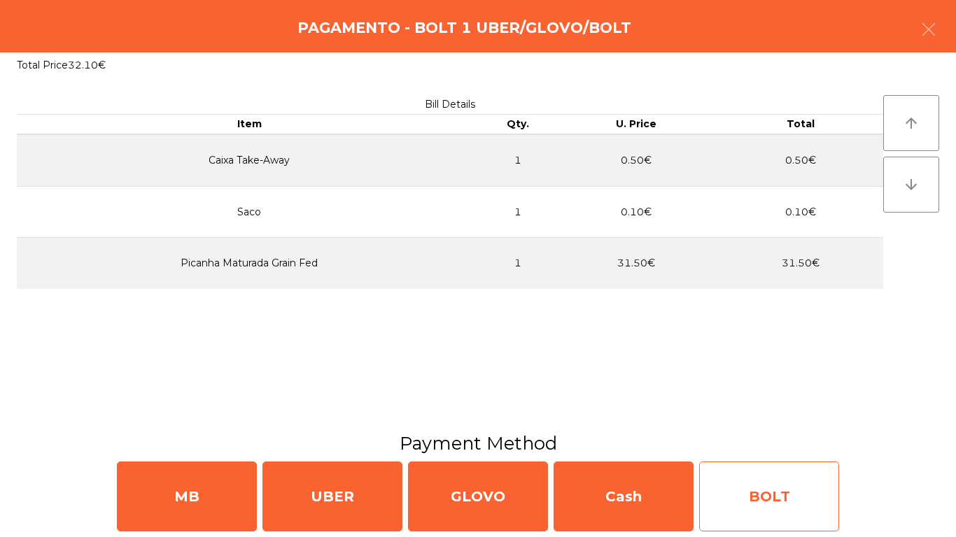
click at [772, 517] on div "BOLT" at bounding box center [769, 497] width 140 height 70
select select "**"
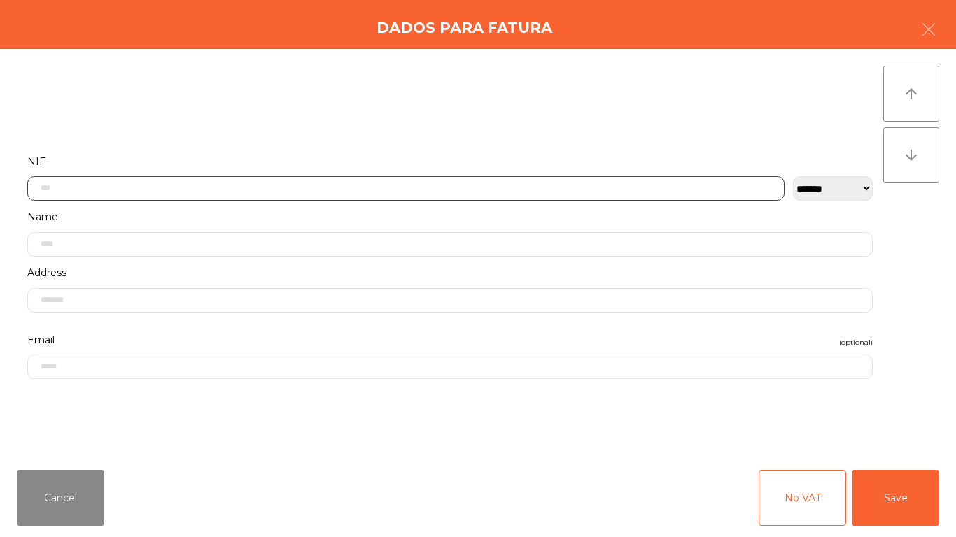
click at [697, 197] on input "text" at bounding box center [405, 188] width 757 height 24
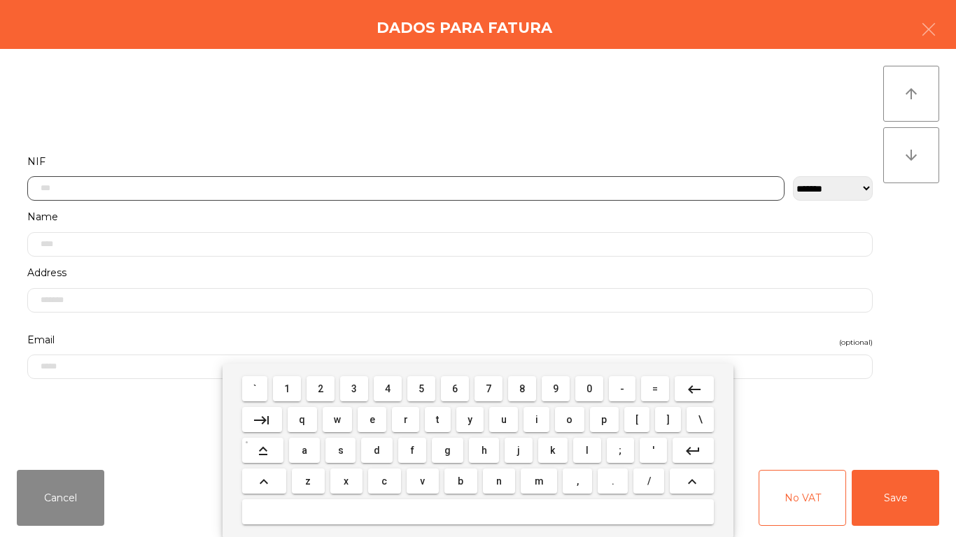
scroll to position [85, 0]
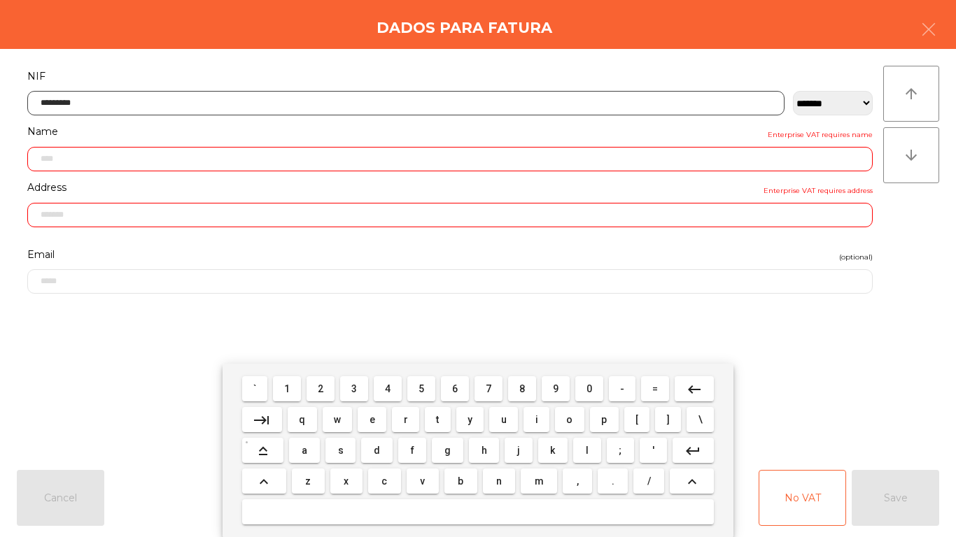
type input "*********"
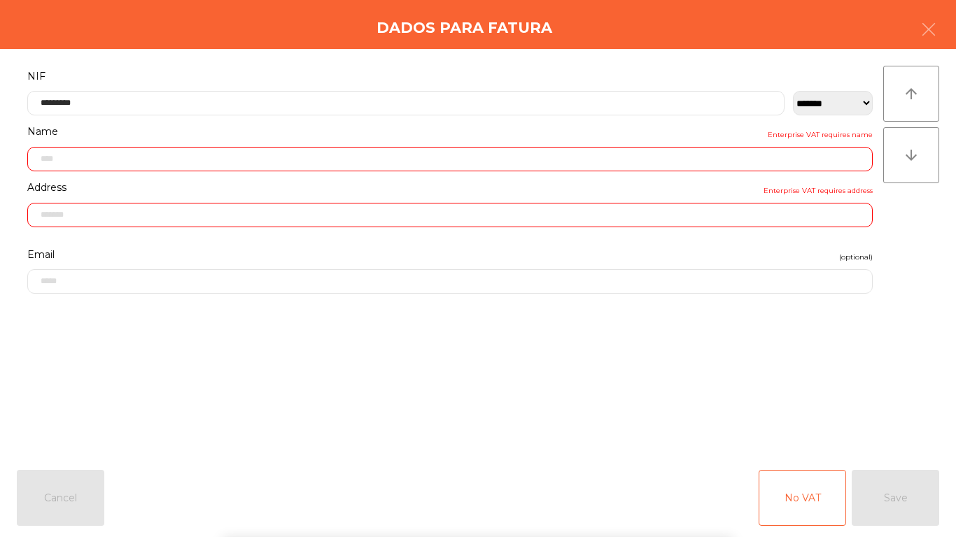
type input "**********"
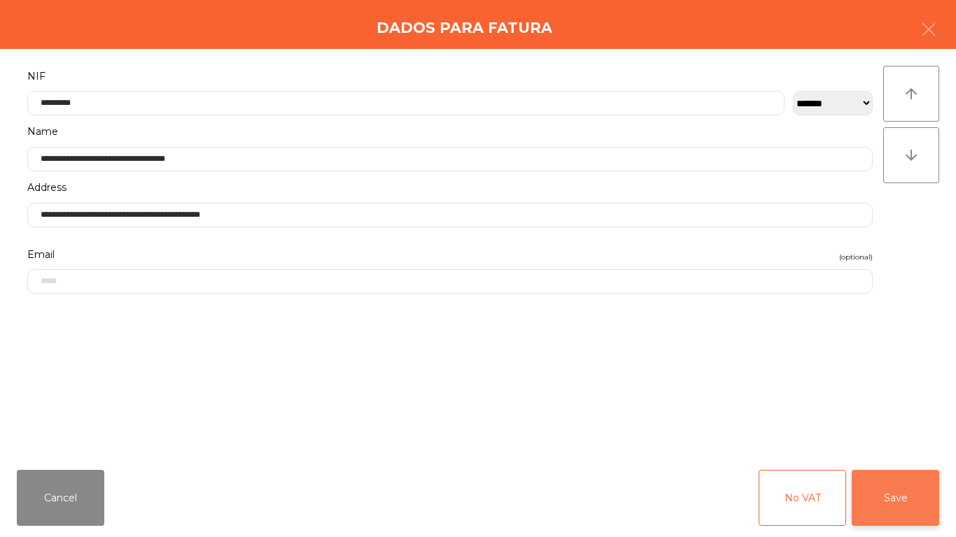
click at [874, 496] on button "Save" at bounding box center [894, 498] width 87 height 56
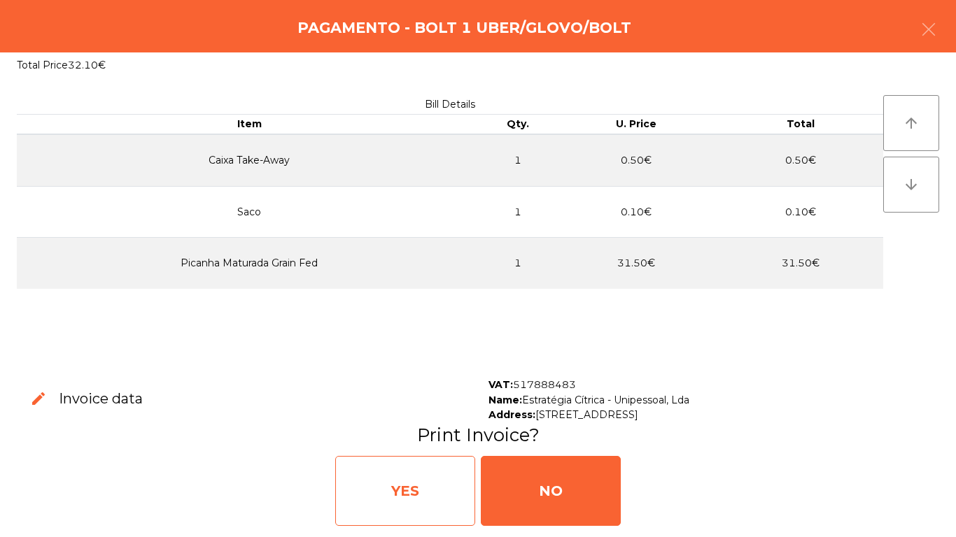
click at [398, 478] on div "YES" at bounding box center [405, 491] width 140 height 70
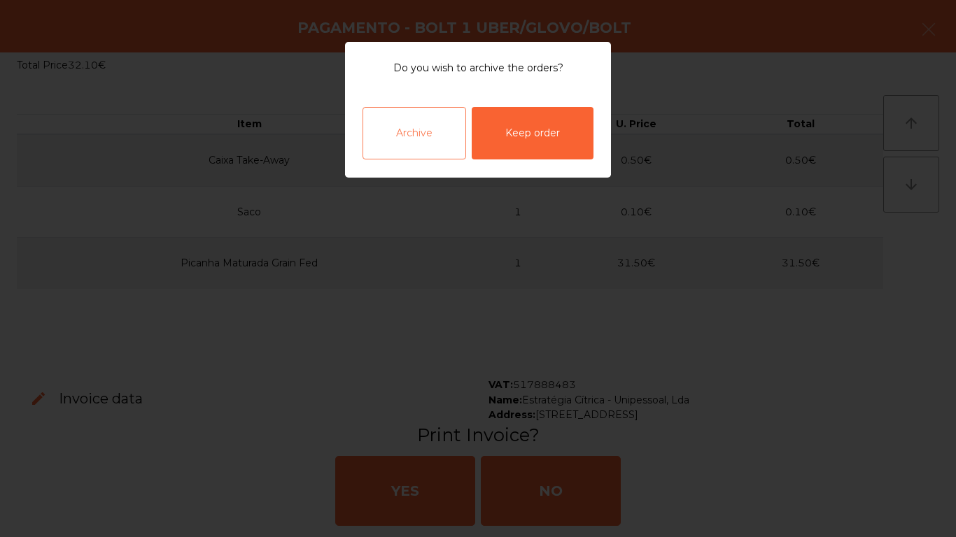
click at [452, 128] on div "Archive" at bounding box center [414, 133] width 104 height 52
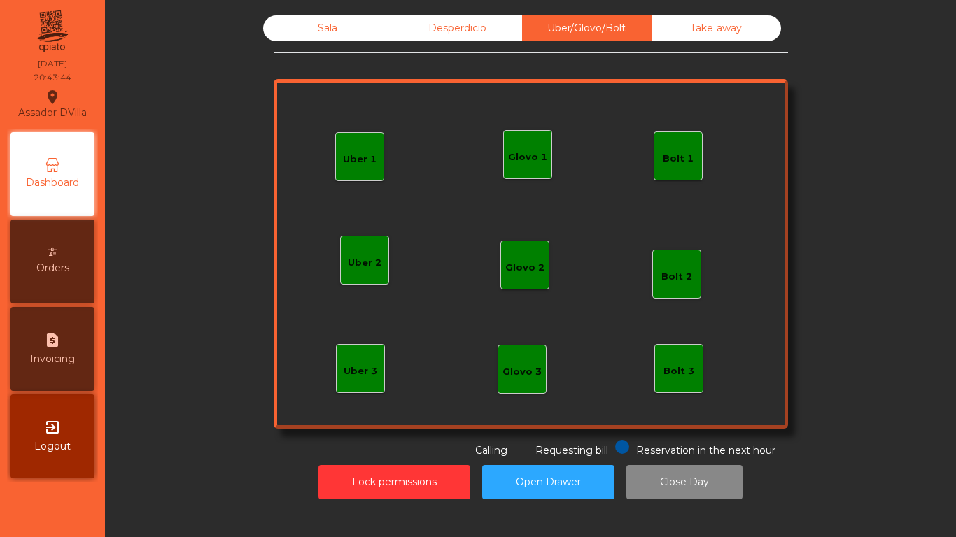
click at [286, 37] on div "Sala" at bounding box center [327, 28] width 129 height 26
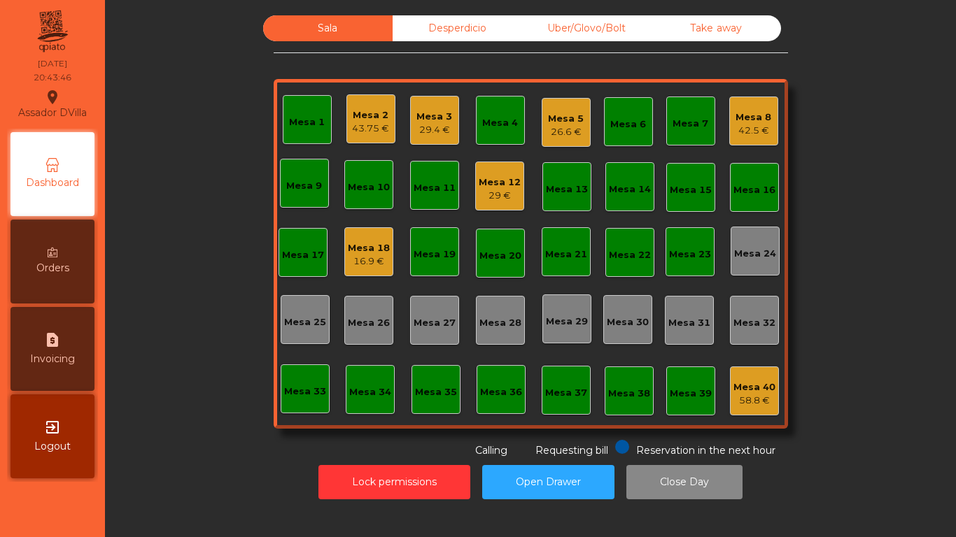
click at [368, 261] on div "16.9 €" at bounding box center [369, 262] width 42 height 14
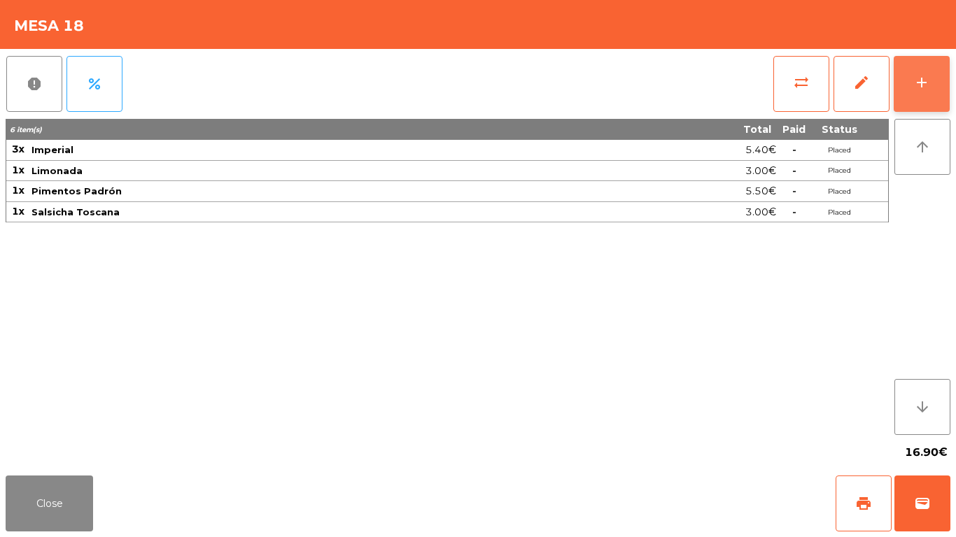
click at [921, 78] on div "add" at bounding box center [921, 82] width 17 height 17
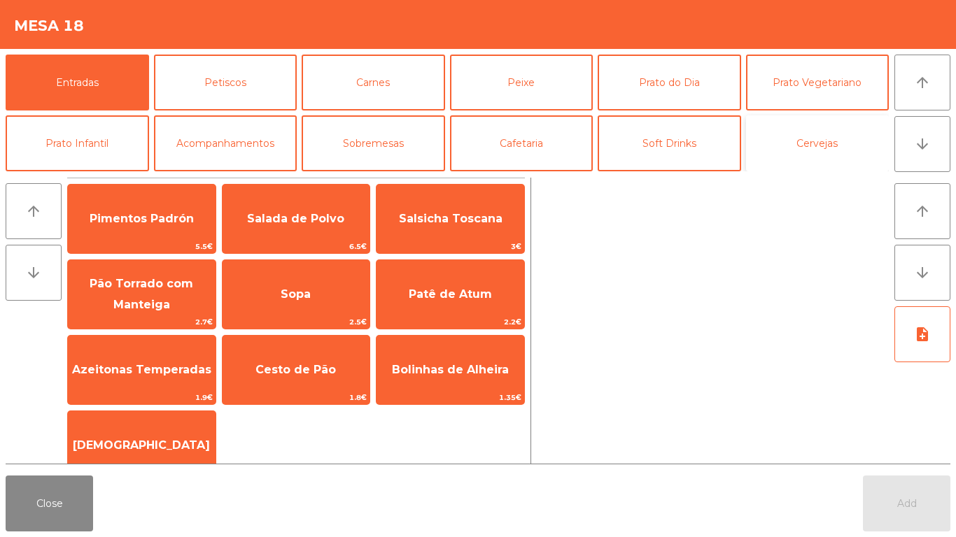
click at [807, 142] on button "Cervejas" at bounding box center [817, 143] width 143 height 56
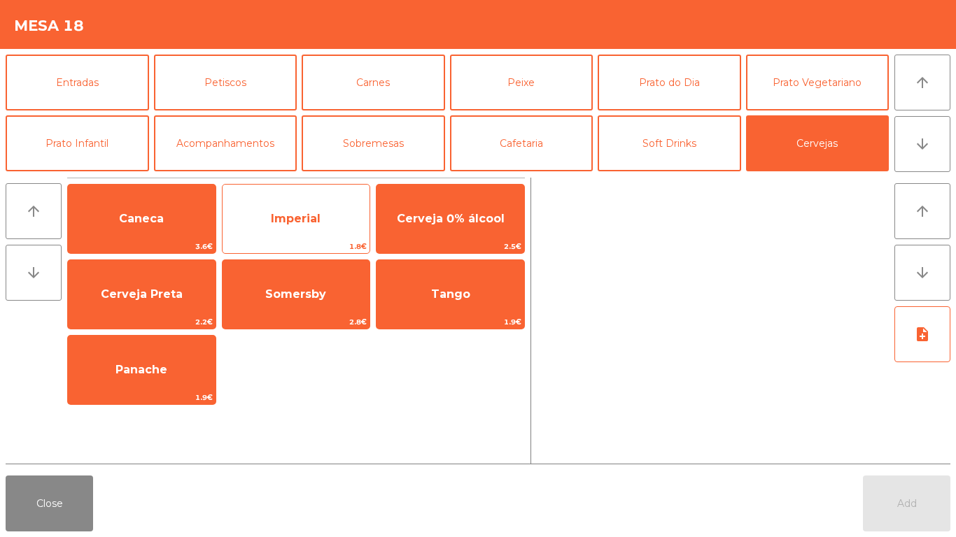
click at [279, 228] on span "Imperial" at bounding box center [296, 219] width 148 height 38
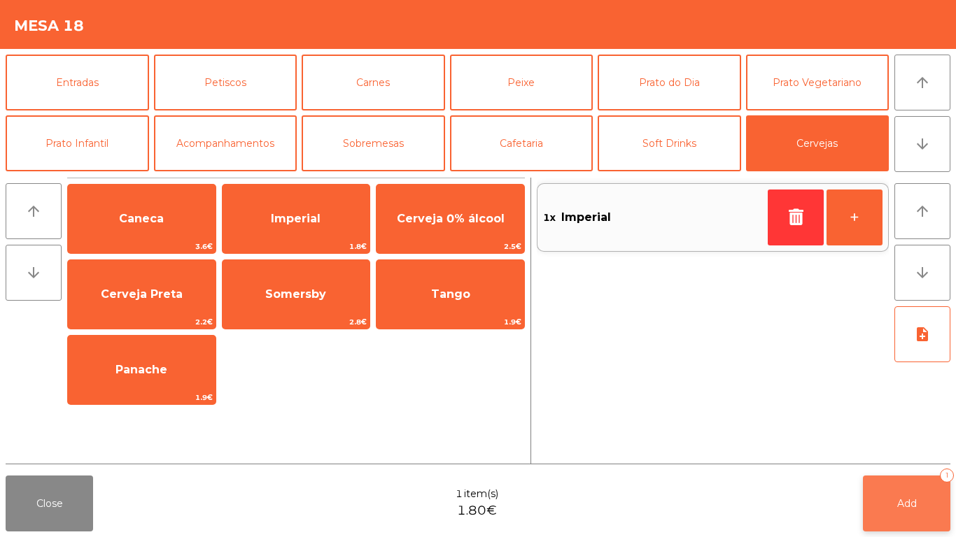
click at [918, 496] on button "Add 1" at bounding box center [906, 504] width 87 height 56
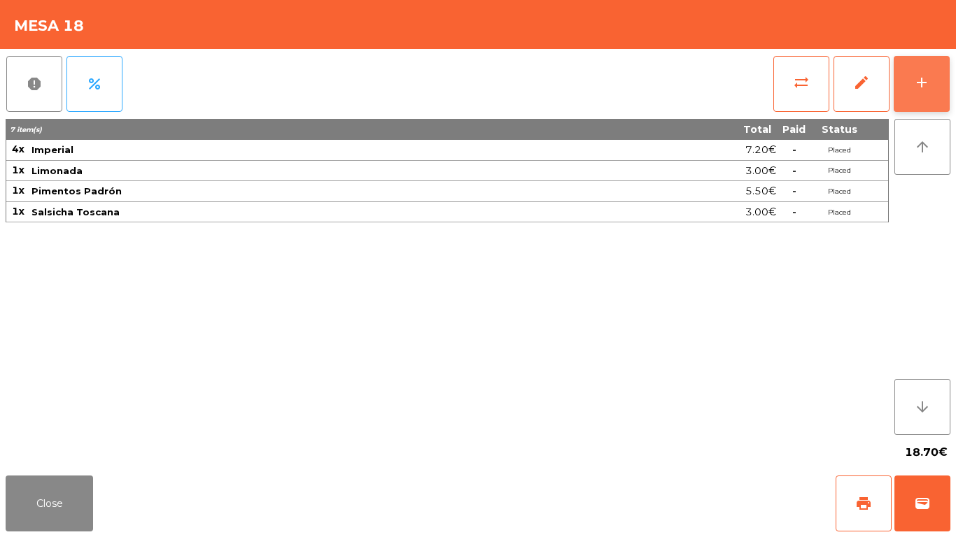
click at [921, 92] on button "add" at bounding box center [921, 84] width 56 height 56
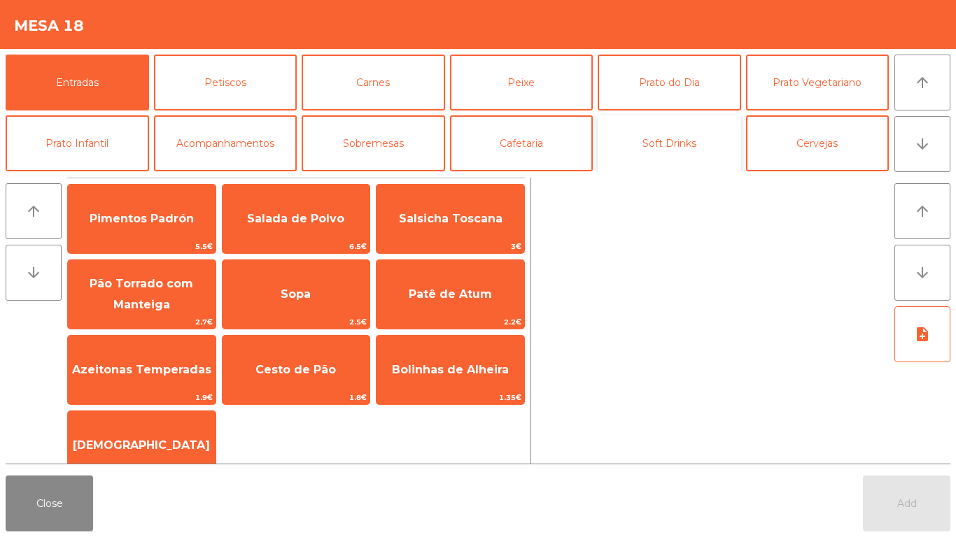
click at [669, 136] on button "Soft Drinks" at bounding box center [668, 143] width 143 height 56
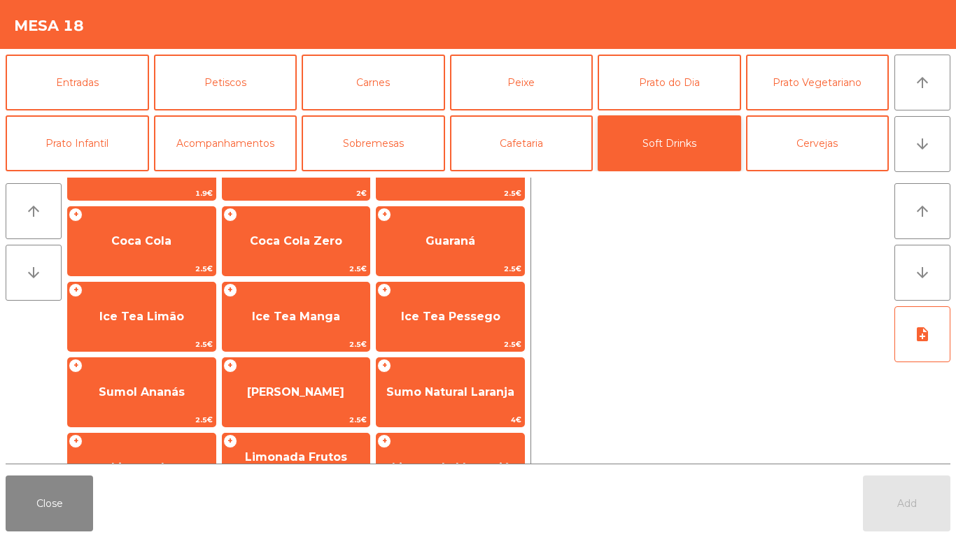
scroll to position [173, 0]
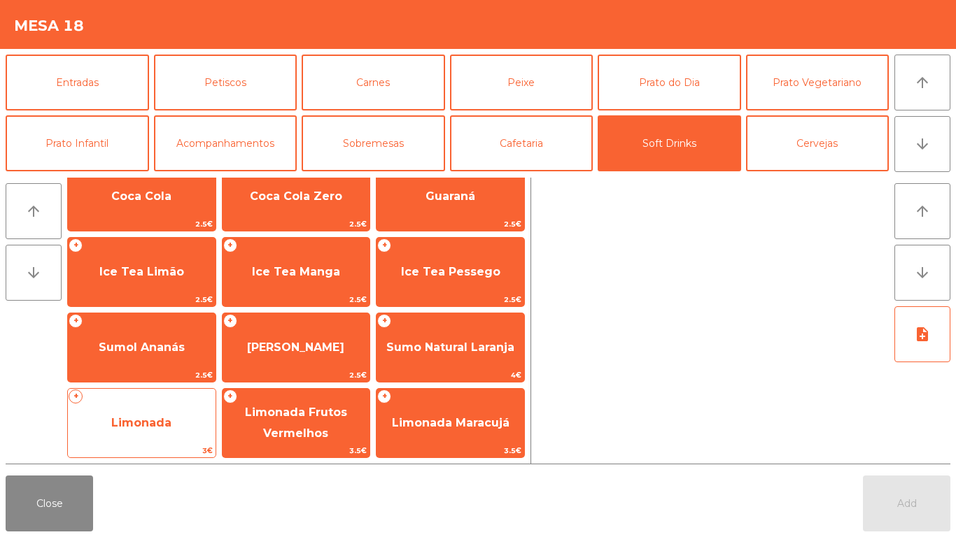
click at [144, 422] on span "Limonada" at bounding box center [141, 422] width 60 height 13
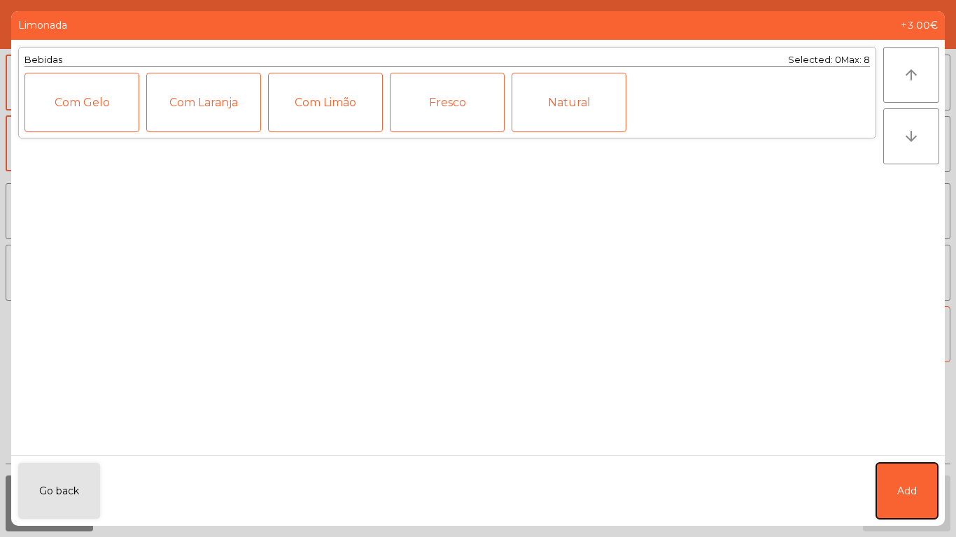
click at [907, 490] on span "Add" at bounding box center [907, 491] width 20 height 15
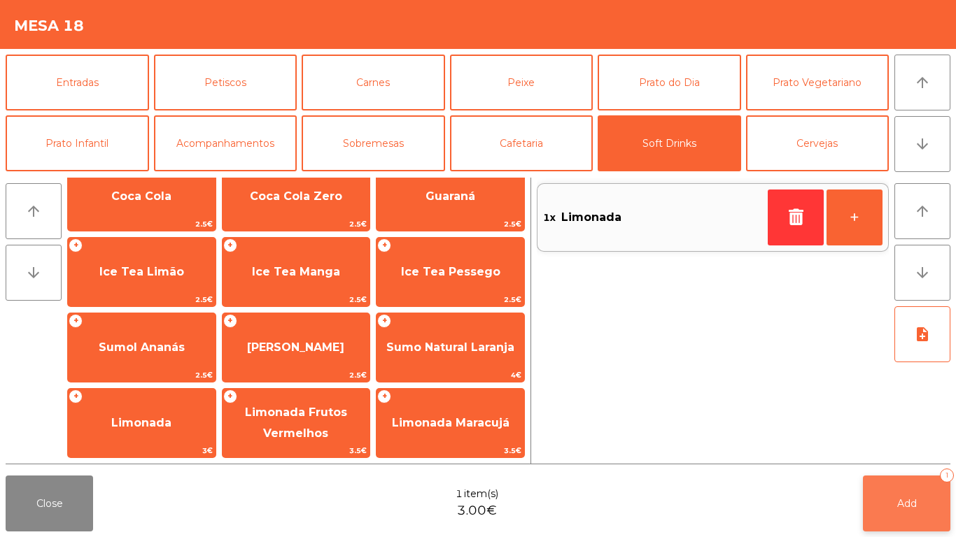
click at [909, 501] on span "Add" at bounding box center [907, 503] width 20 height 13
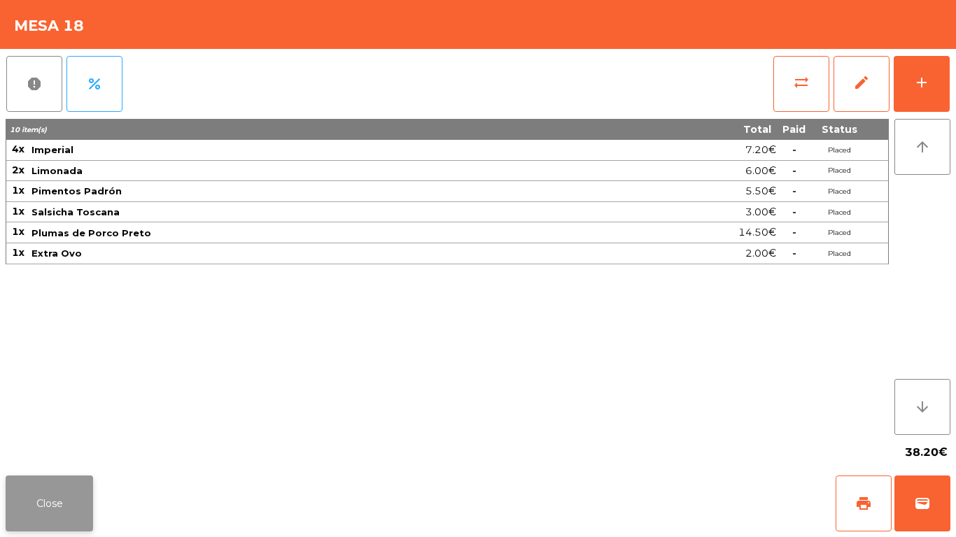
click at [38, 520] on button "Close" at bounding box center [49, 504] width 87 height 56
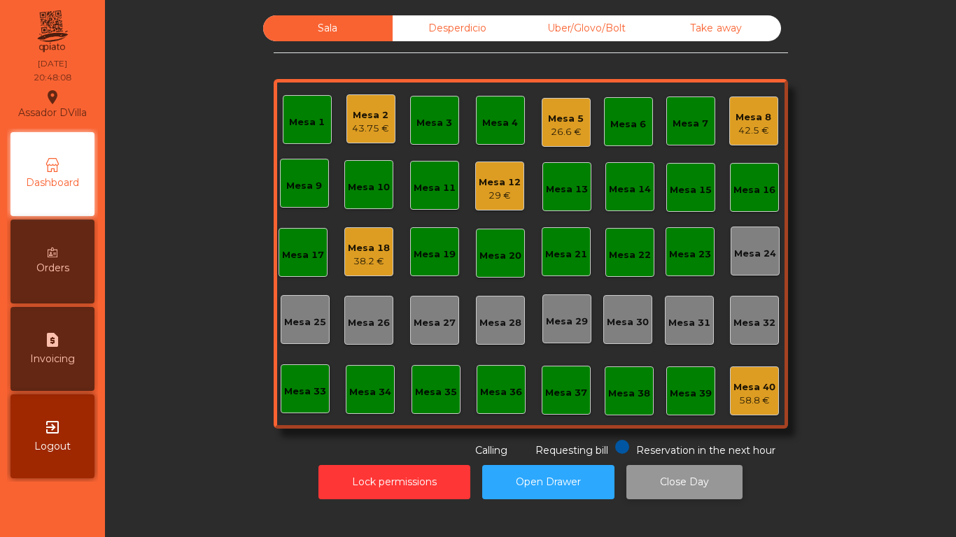
click at [695, 465] on button "Close Day" at bounding box center [684, 482] width 116 height 34
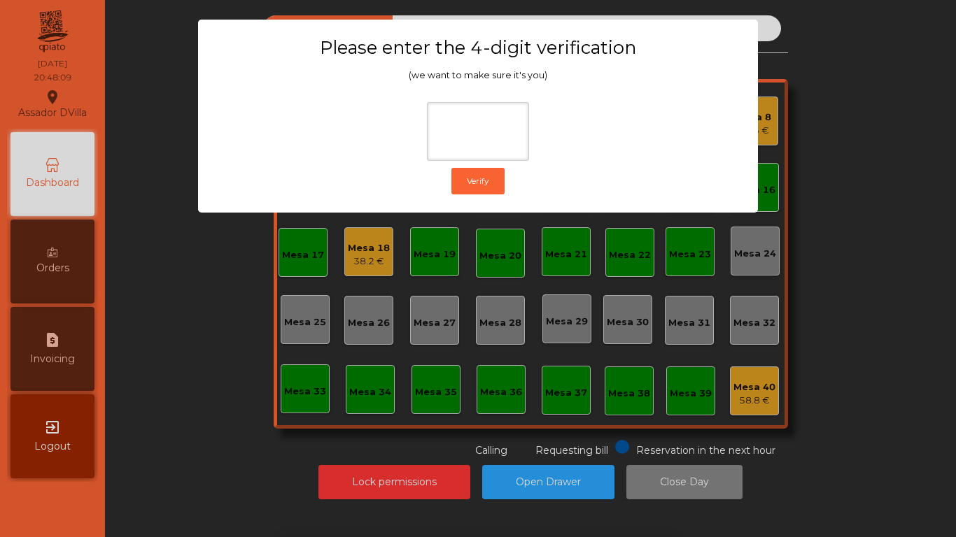
click at [290, 334] on ngb-modal-window "Please enter the 4-digit verification (we want to make sure it's you) Verify" at bounding box center [478, 268] width 908 height 537
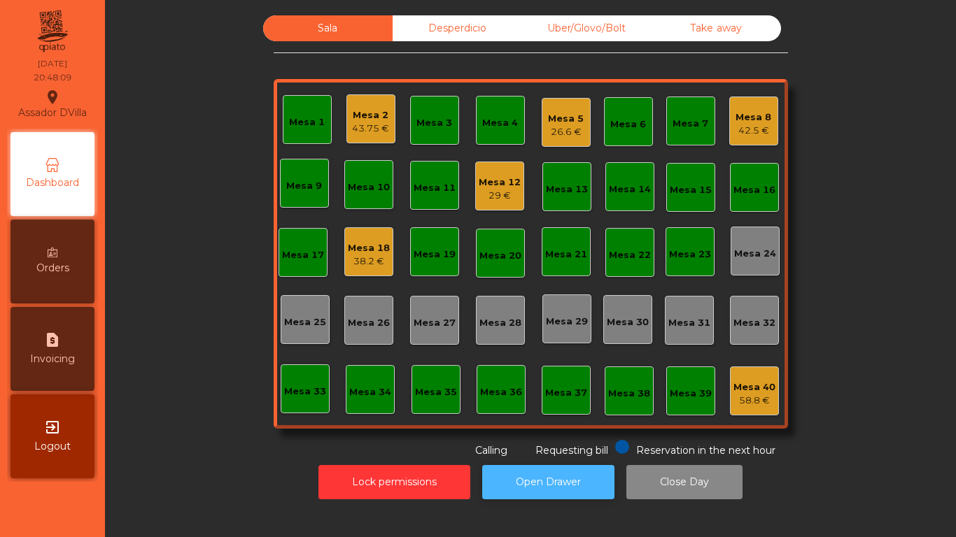
click at [544, 491] on button "Open Drawer" at bounding box center [548, 482] width 132 height 34
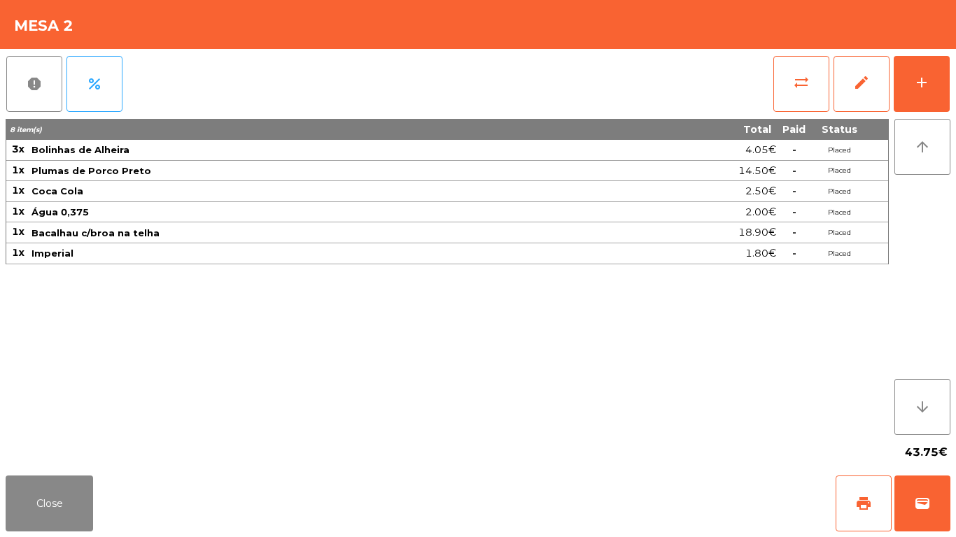
click at [955, 56] on div "report percent sync_alt edit add 8 item(s) Total Paid Status 3x Bolinhas de Alh…" at bounding box center [478, 259] width 956 height 421
click at [949, 77] on div "sync_alt edit add" at bounding box center [861, 84] width 178 height 70
click at [937, 81] on button "add" at bounding box center [921, 84] width 56 height 56
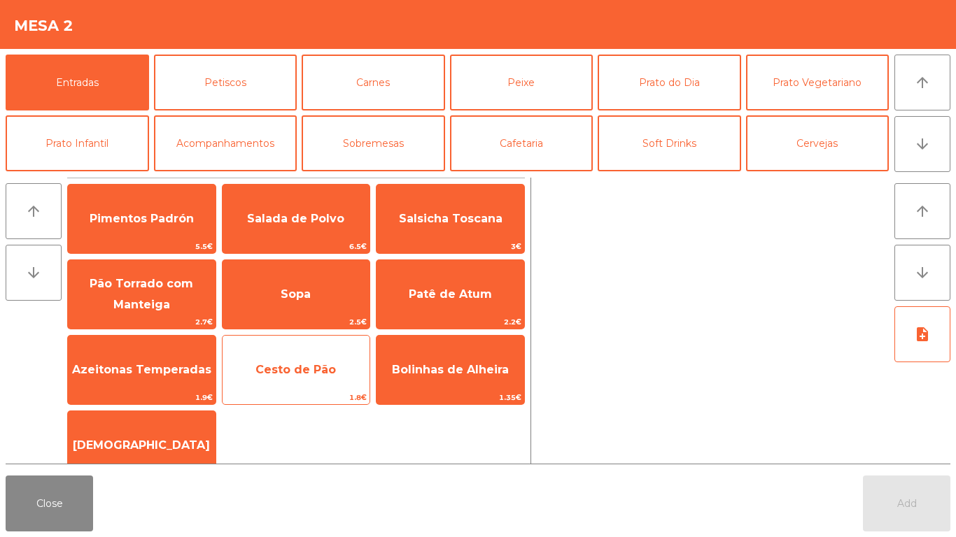
click at [292, 383] on span "Cesto de Pão" at bounding box center [296, 370] width 148 height 38
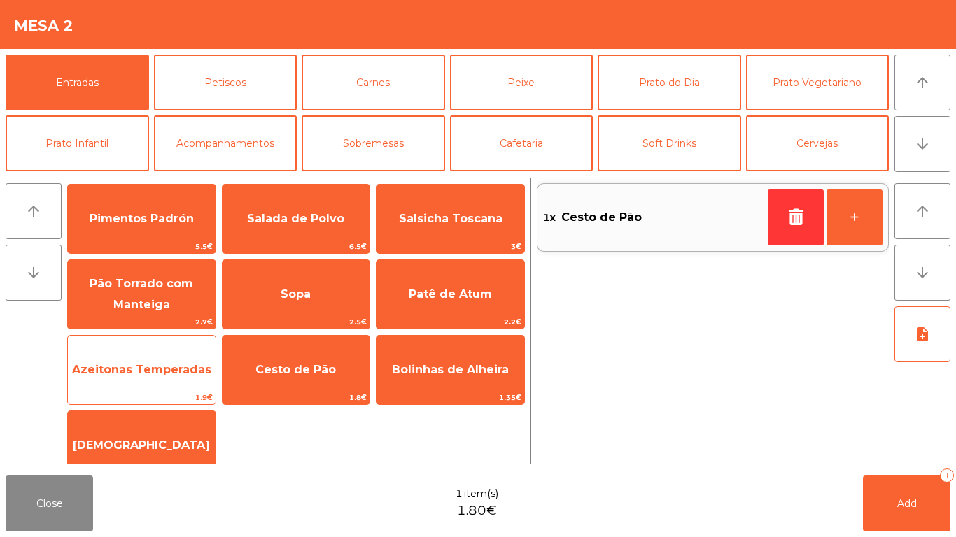
click at [132, 363] on span "Azeitonas Temperadas" at bounding box center [141, 369] width 139 height 13
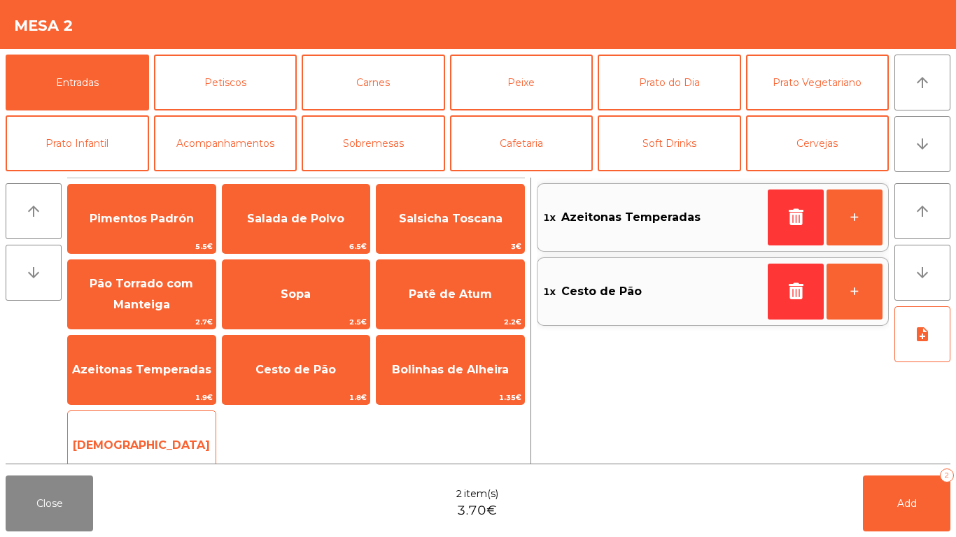
click at [148, 433] on span "[DEMOGRAPHIC_DATA]" at bounding box center [142, 446] width 148 height 38
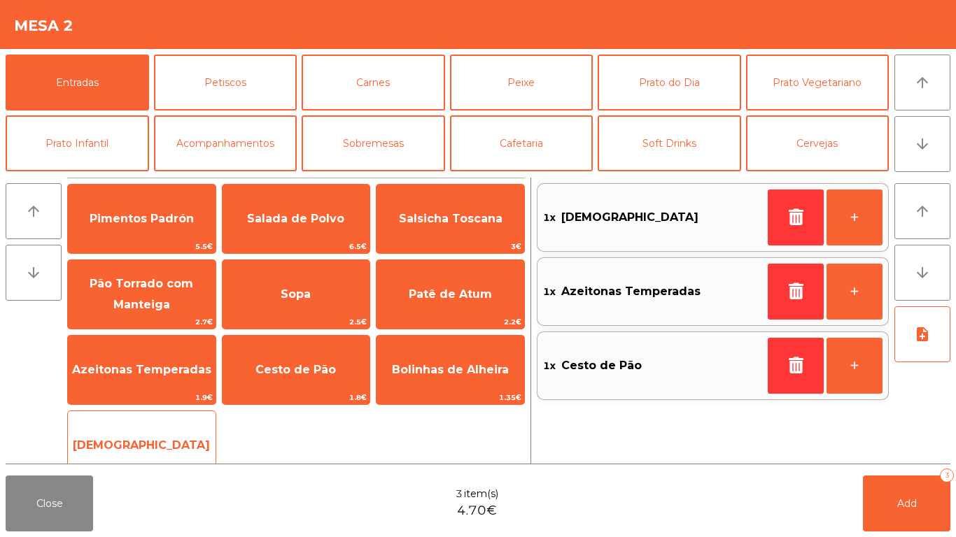
click at [146, 429] on span "[DEMOGRAPHIC_DATA]" at bounding box center [142, 446] width 148 height 38
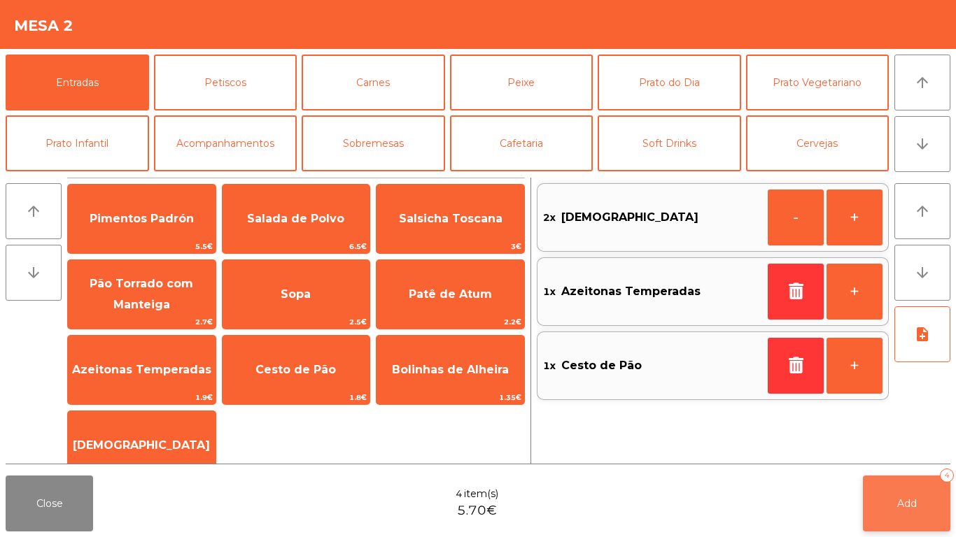
click at [926, 516] on button "Add 4" at bounding box center [906, 504] width 87 height 56
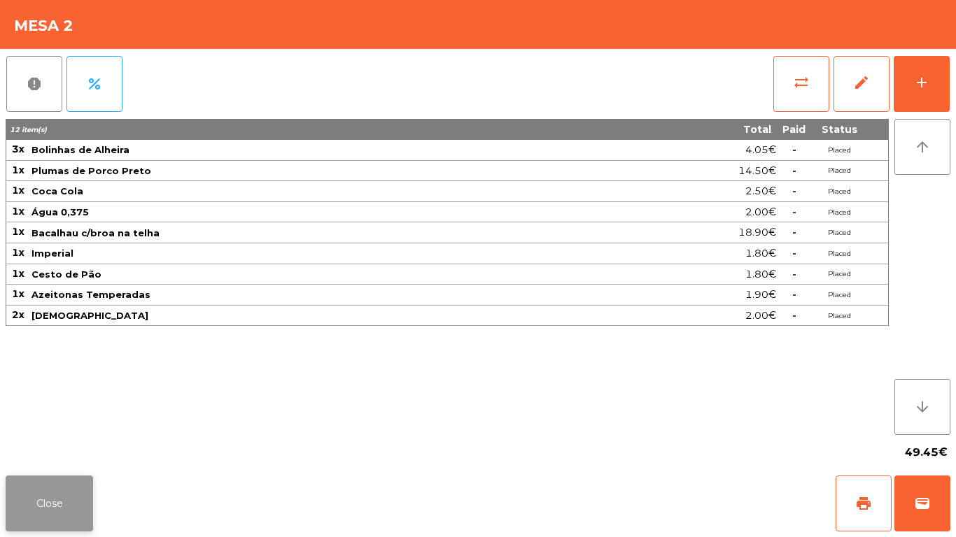
click at [48, 494] on button "Close" at bounding box center [49, 504] width 87 height 56
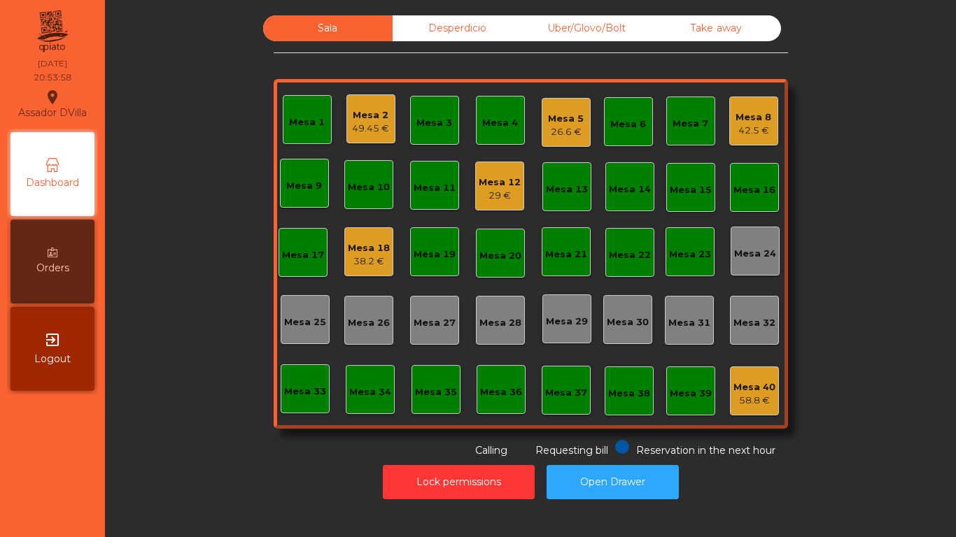
click at [567, 116] on div "Mesa 5" at bounding box center [566, 119] width 36 height 14
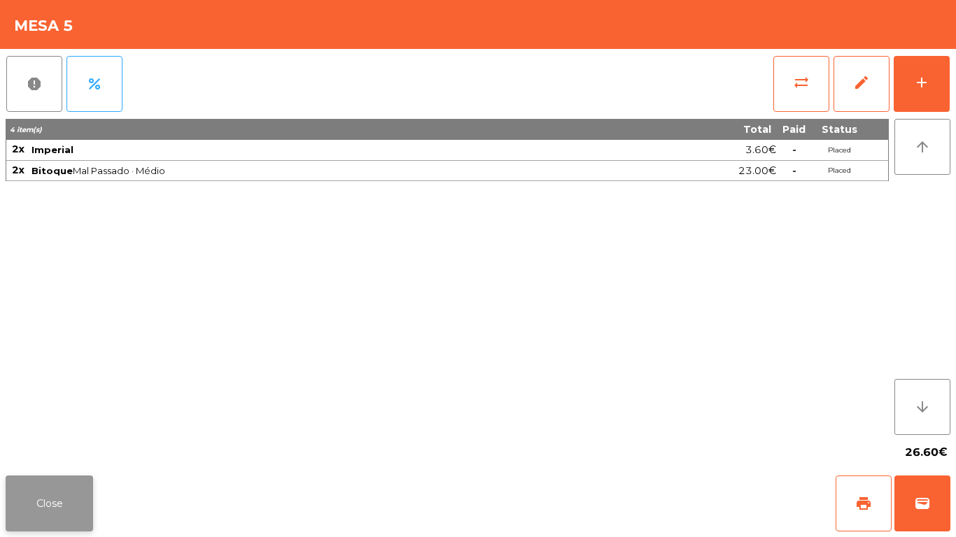
click at [40, 497] on button "Close" at bounding box center [49, 504] width 87 height 56
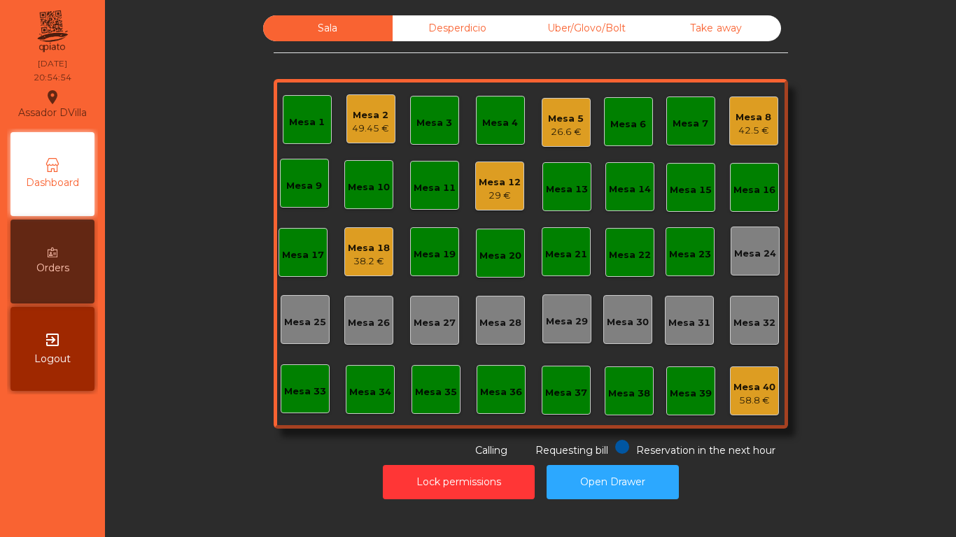
click at [763, 109] on div "Mesa 8 42.5 €" at bounding box center [753, 121] width 36 height 33
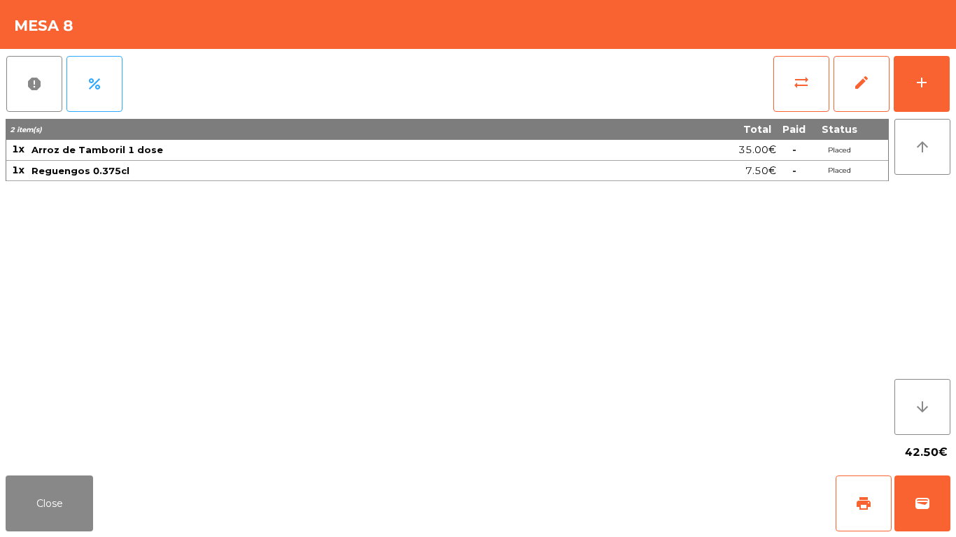
click at [951, 76] on div "report percent sync_alt edit add 2 item(s) Total Paid Status 1x Arroz de Tambor…" at bounding box center [478, 259] width 956 height 421
click at [940, 84] on button "add" at bounding box center [921, 84] width 56 height 56
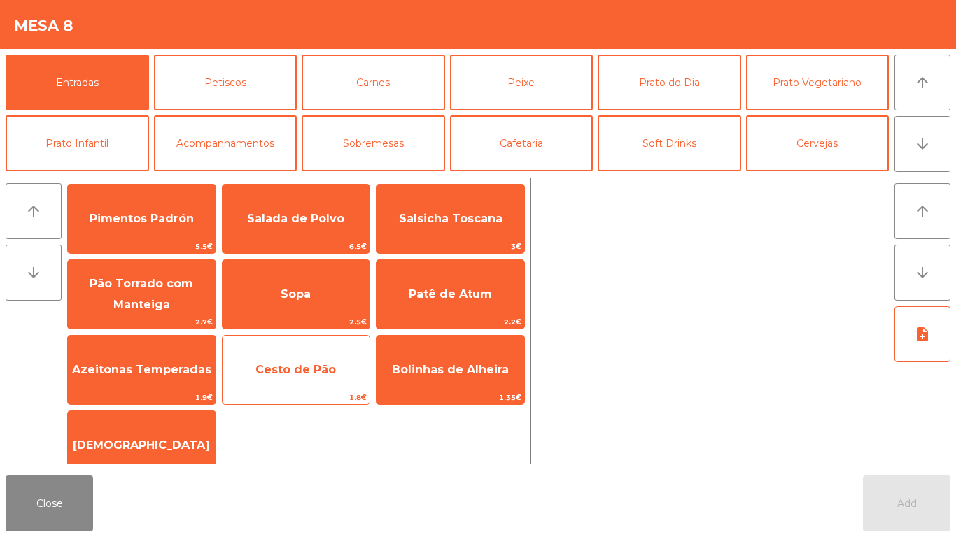
click at [280, 364] on span "Cesto de Pão" at bounding box center [295, 369] width 80 height 13
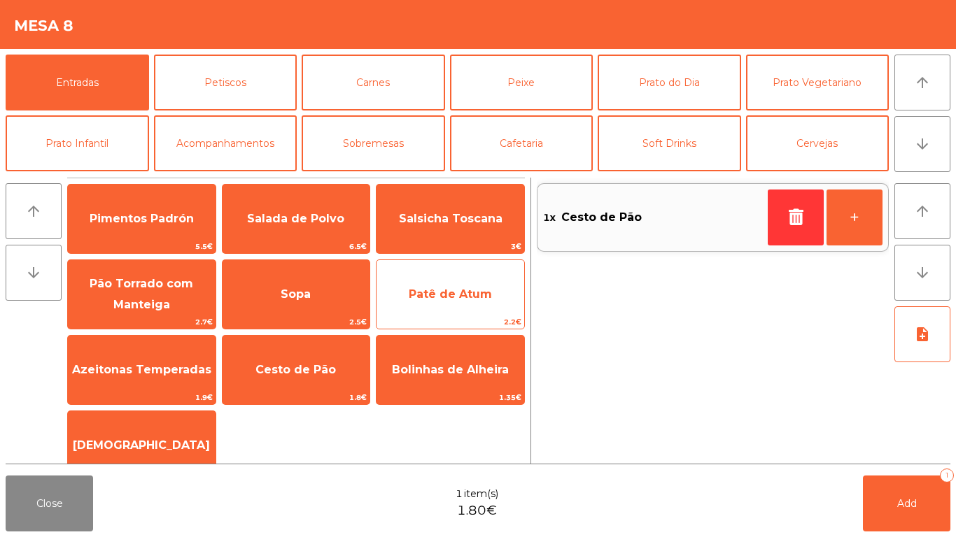
click at [464, 283] on span "Patê de Atum" at bounding box center [450, 295] width 148 height 38
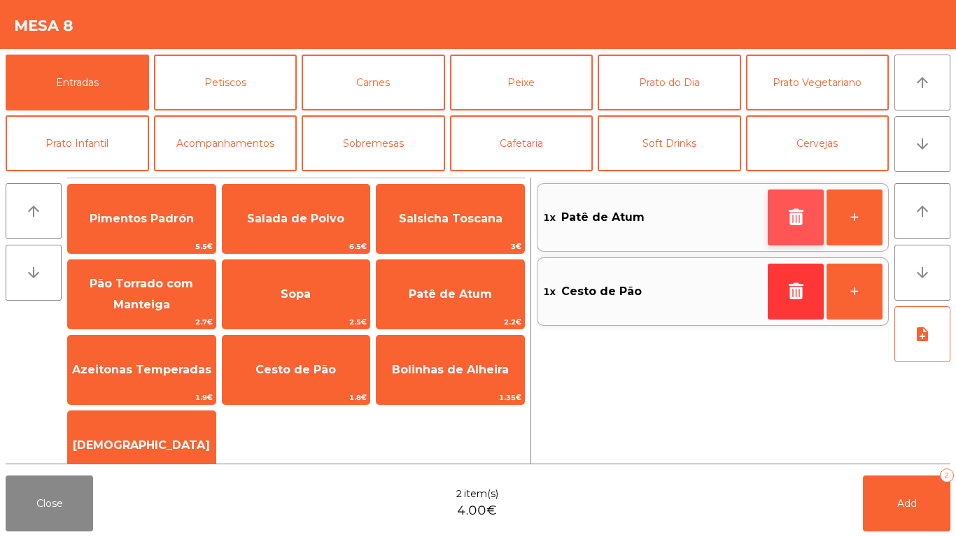
click at [816, 212] on button "button" at bounding box center [795, 218] width 56 height 56
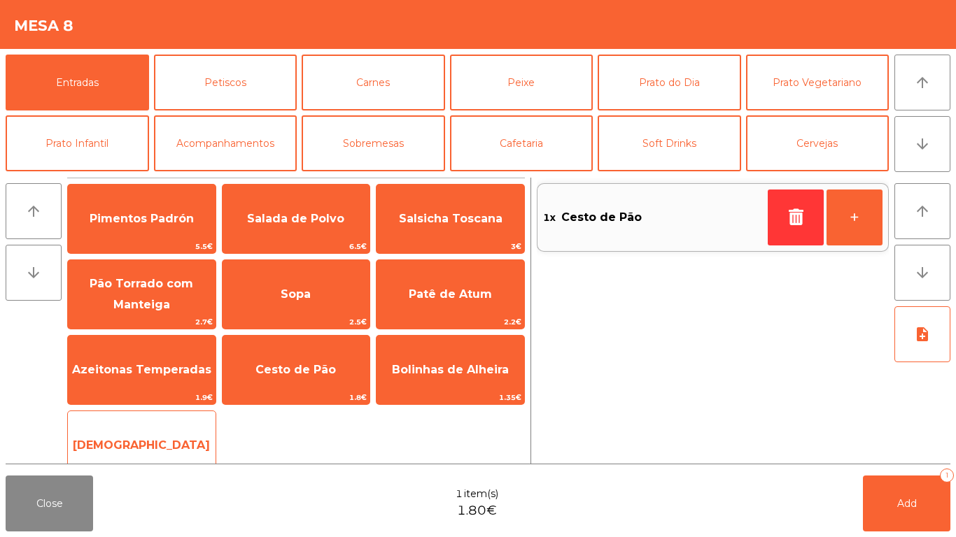
click at [139, 435] on span "[DEMOGRAPHIC_DATA]" at bounding box center [142, 446] width 148 height 38
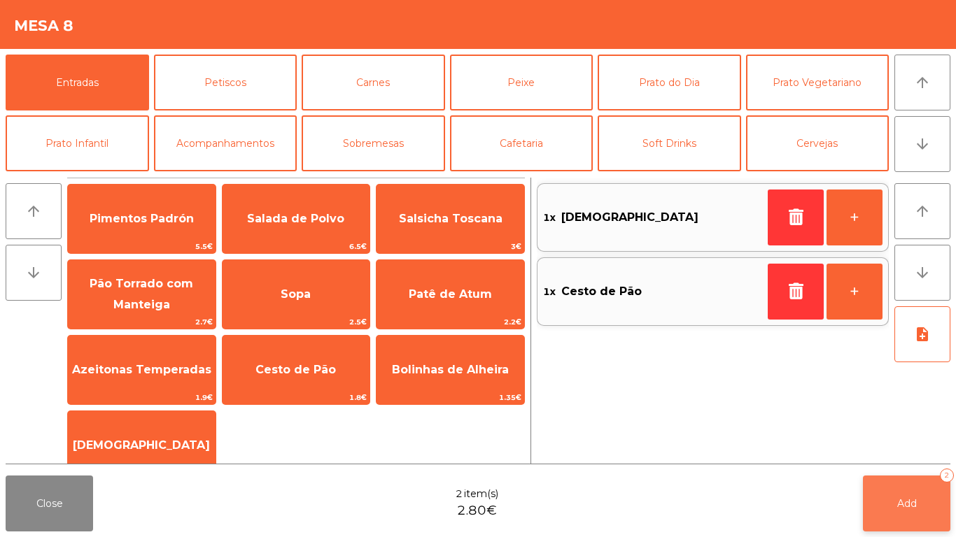
click at [921, 499] on button "Add 2" at bounding box center [906, 504] width 87 height 56
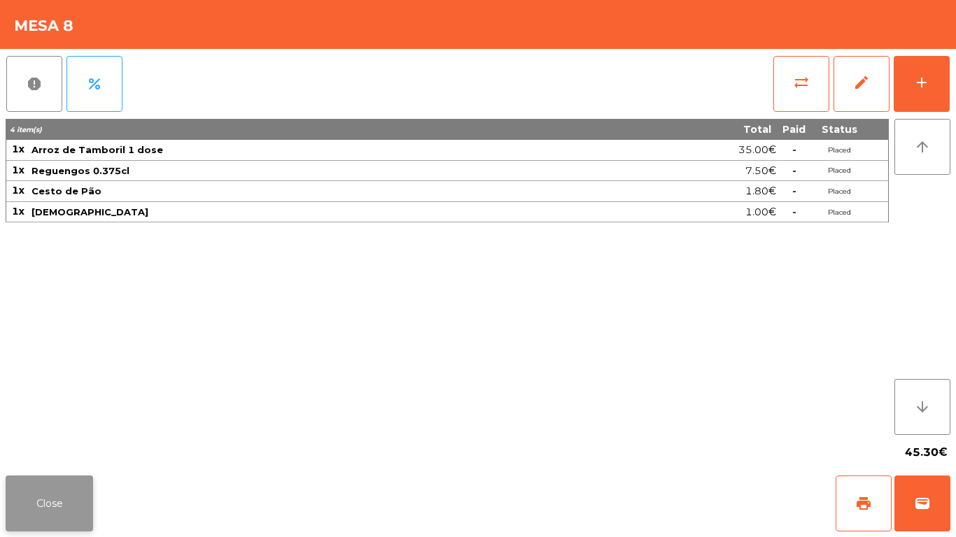
click at [40, 503] on button "Close" at bounding box center [49, 504] width 87 height 56
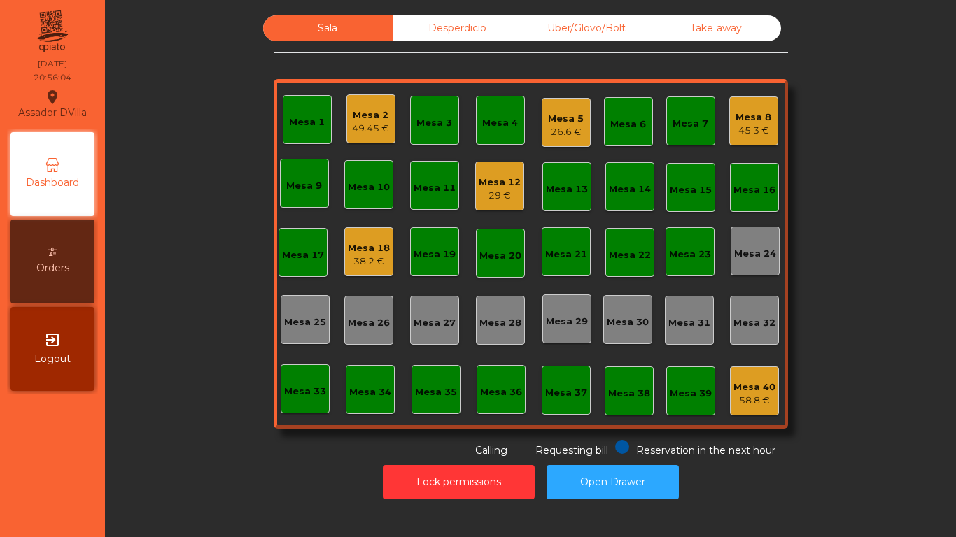
click at [494, 191] on div "29 €" at bounding box center [499, 196] width 42 height 14
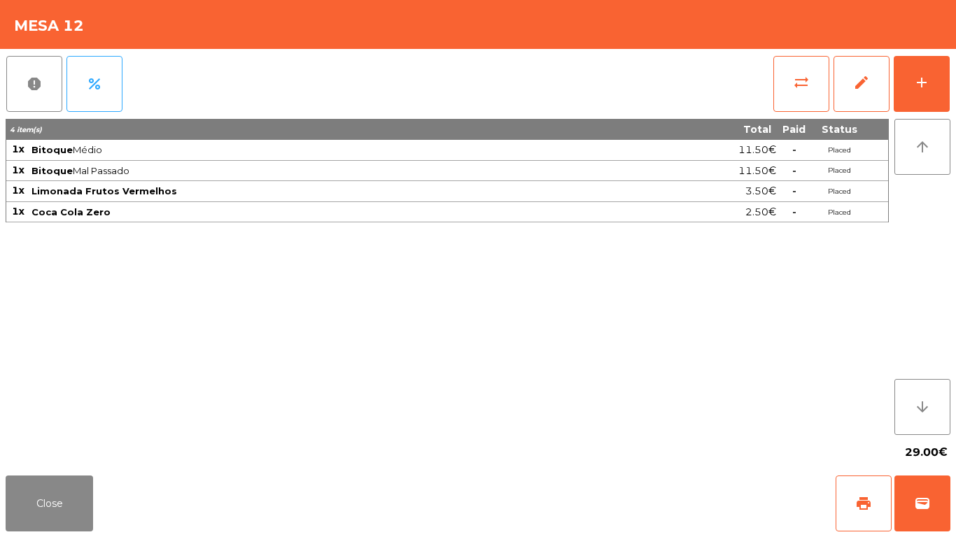
click at [955, 70] on div "report percent sync_alt edit add 4 item(s) Total Paid Status 1x Bitoque Médio 1…" at bounding box center [478, 259] width 956 height 421
click at [927, 66] on button "add" at bounding box center [921, 84] width 56 height 56
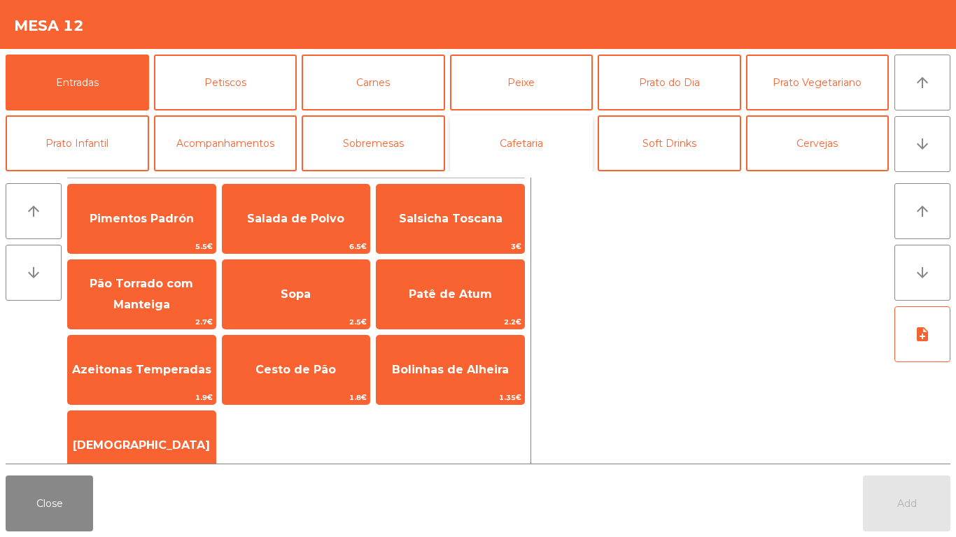
click at [487, 130] on button "Cafetaria" at bounding box center [521, 143] width 143 height 56
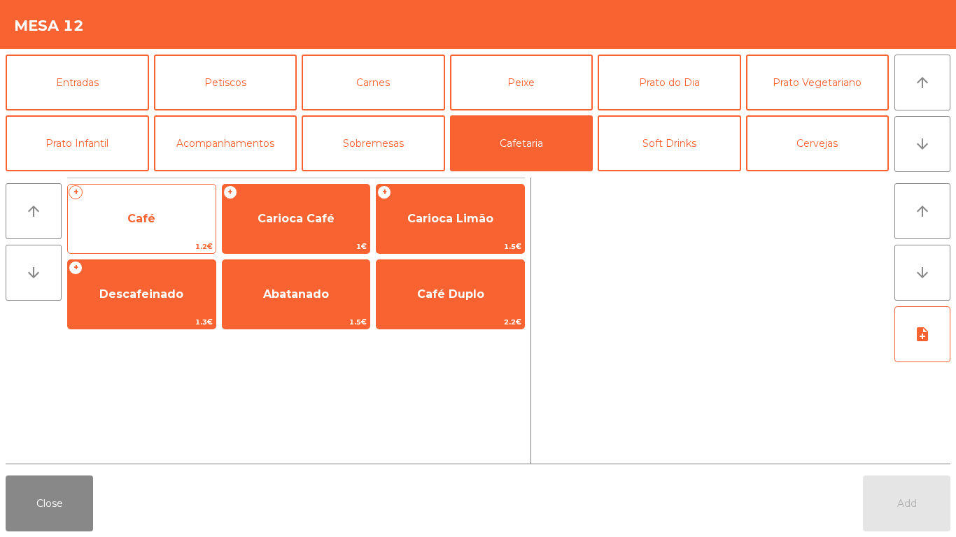
click at [103, 237] on span "Café" at bounding box center [142, 219] width 148 height 38
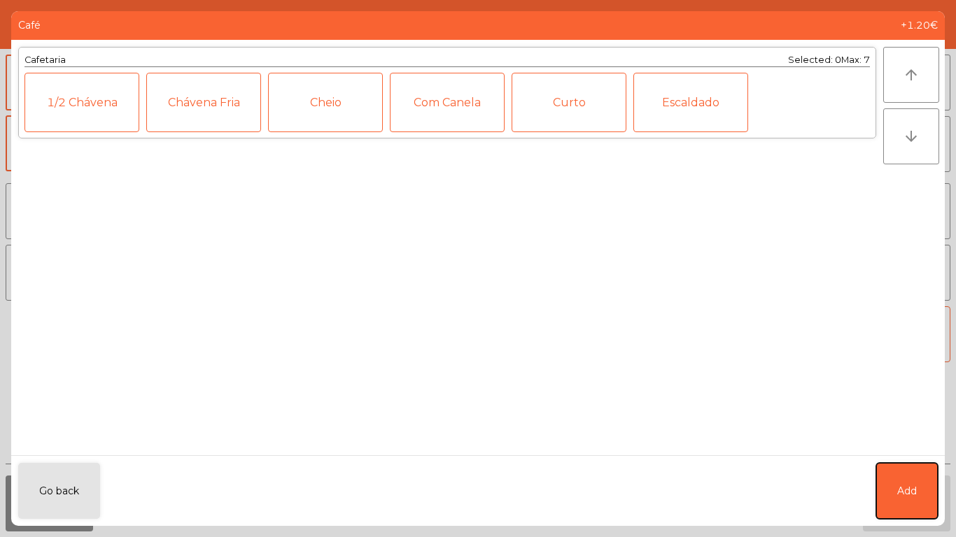
click at [895, 483] on button "Add" at bounding box center [907, 491] width 62 height 56
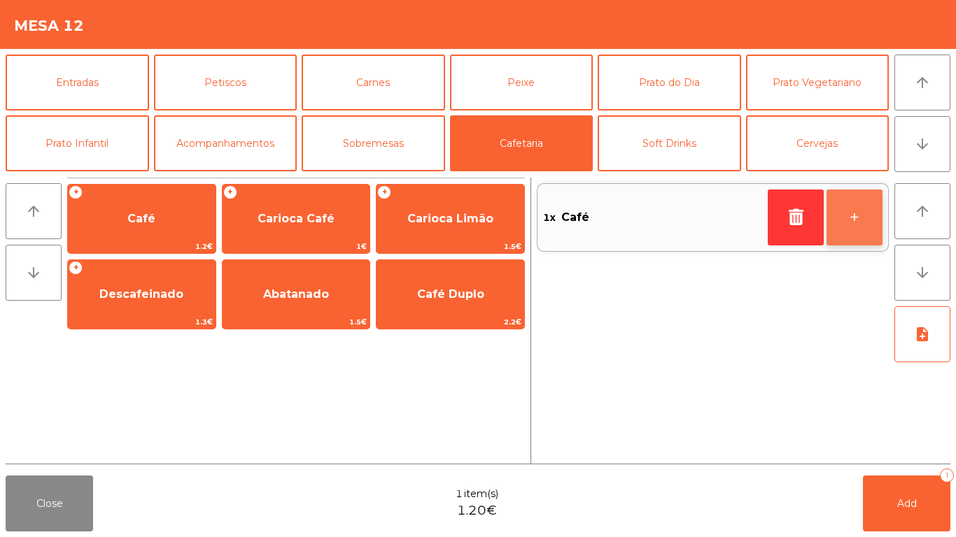
click at [867, 212] on button "+" at bounding box center [854, 218] width 56 height 56
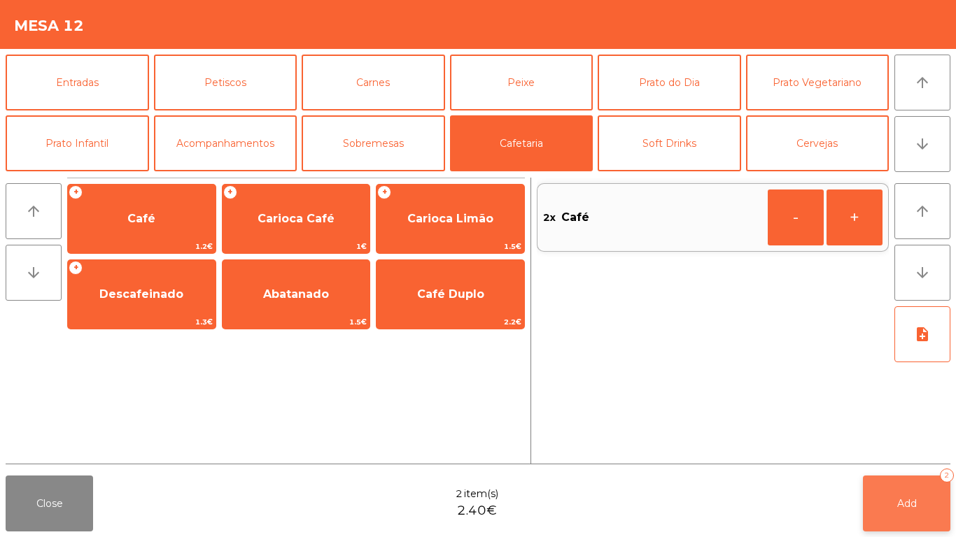
click at [895, 511] on button "Add 2" at bounding box center [906, 504] width 87 height 56
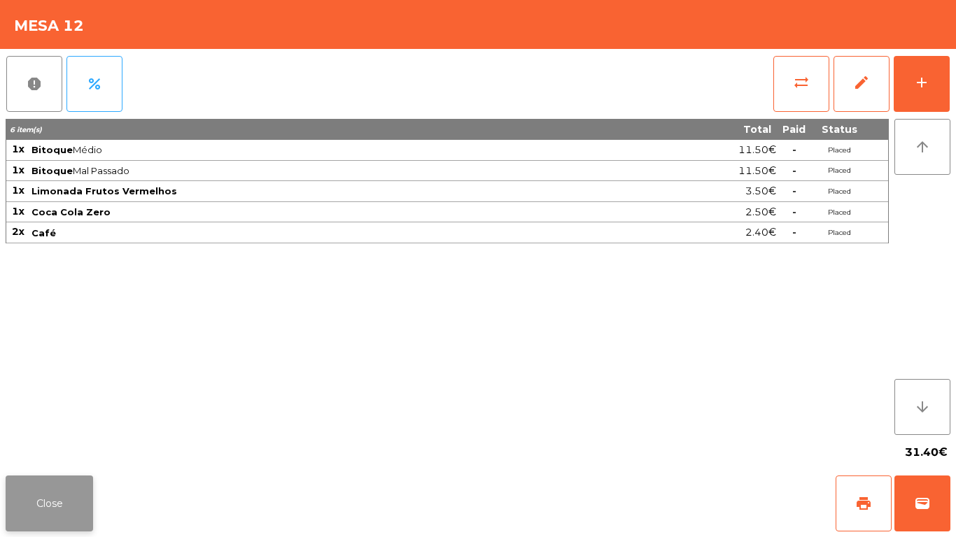
click at [34, 510] on button "Close" at bounding box center [49, 504] width 87 height 56
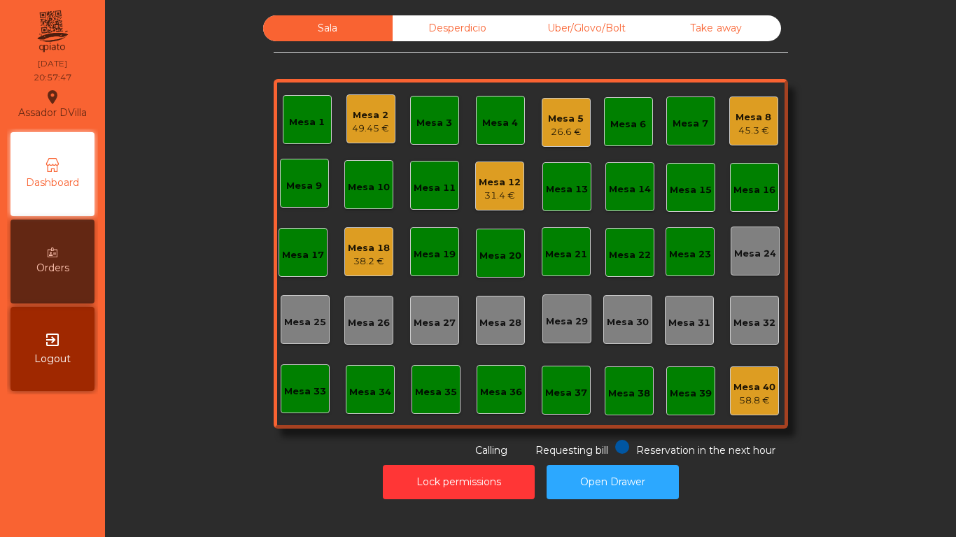
click at [348, 246] on div "Mesa 18" at bounding box center [369, 248] width 42 height 14
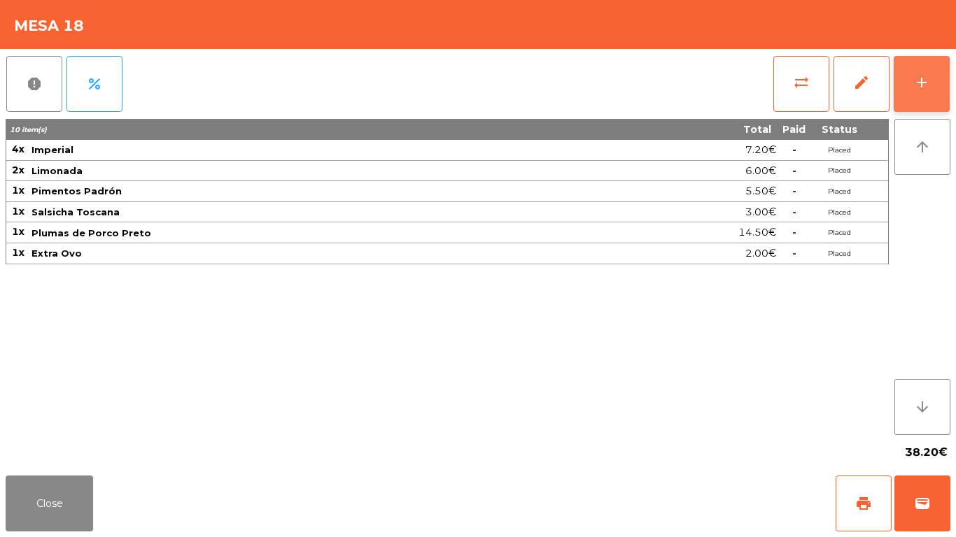
click at [924, 83] on div "add" at bounding box center [921, 82] width 17 height 17
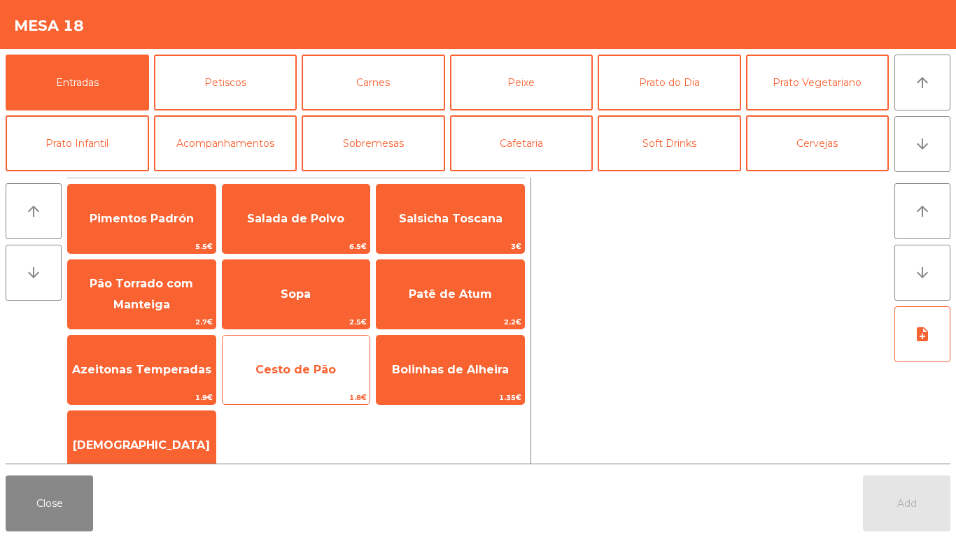
click at [315, 365] on span "Cesto de Pão" at bounding box center [295, 369] width 80 height 13
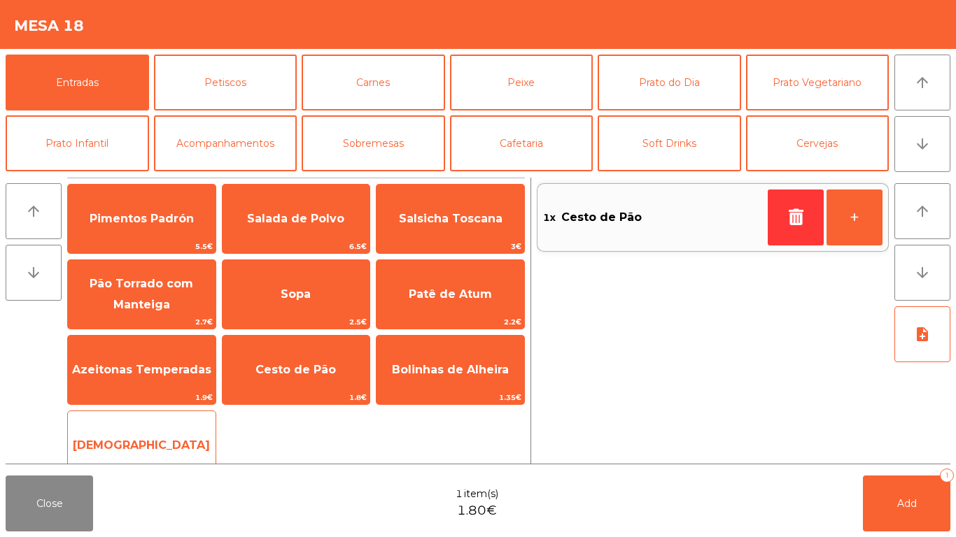
click at [117, 434] on span "[DEMOGRAPHIC_DATA]" at bounding box center [142, 446] width 148 height 38
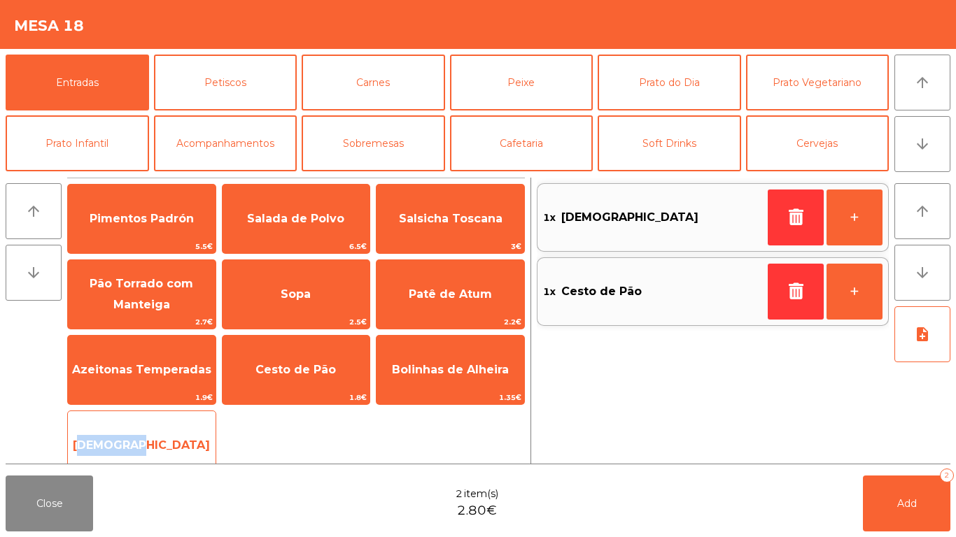
click at [121, 436] on span "[DEMOGRAPHIC_DATA]" at bounding box center [142, 446] width 148 height 38
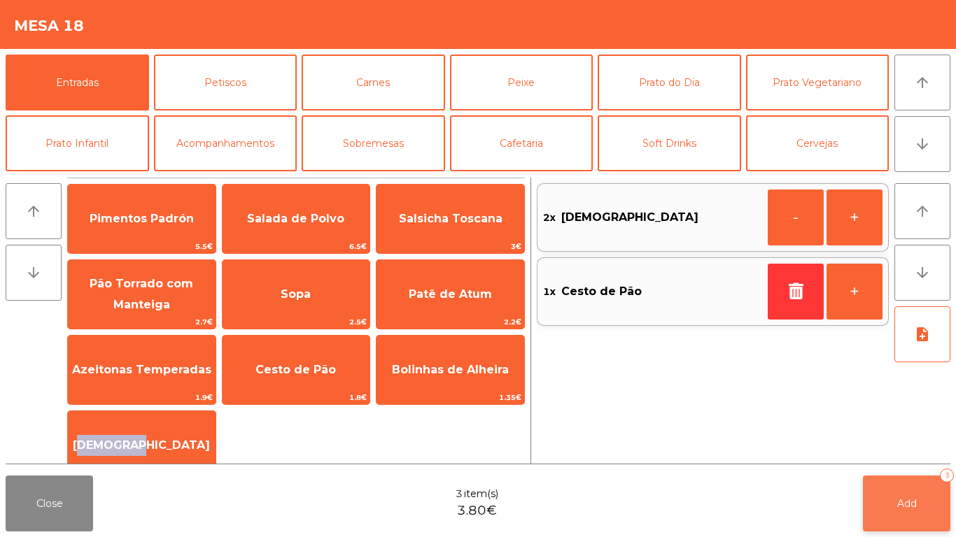
click at [890, 514] on button "Add 3" at bounding box center [906, 504] width 87 height 56
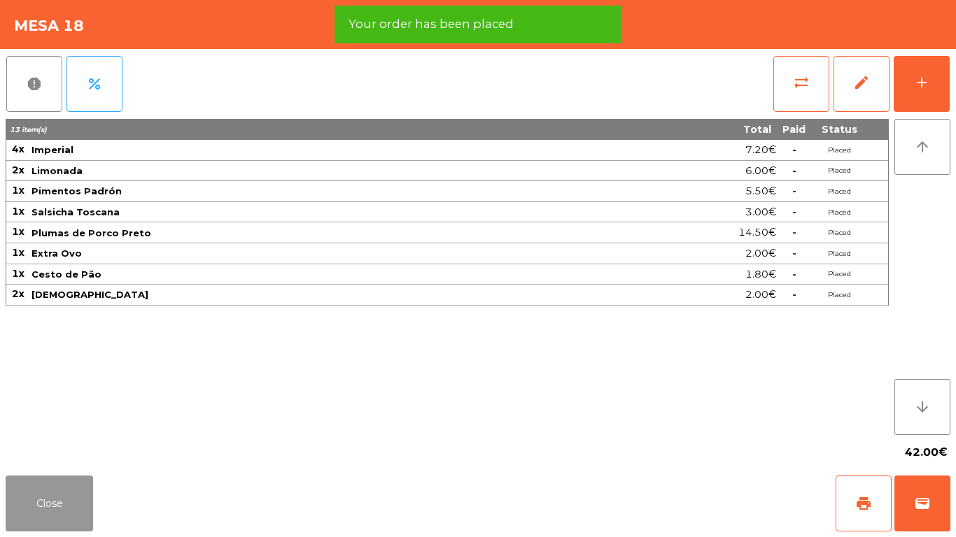
click at [40, 507] on button "Close" at bounding box center [49, 504] width 87 height 56
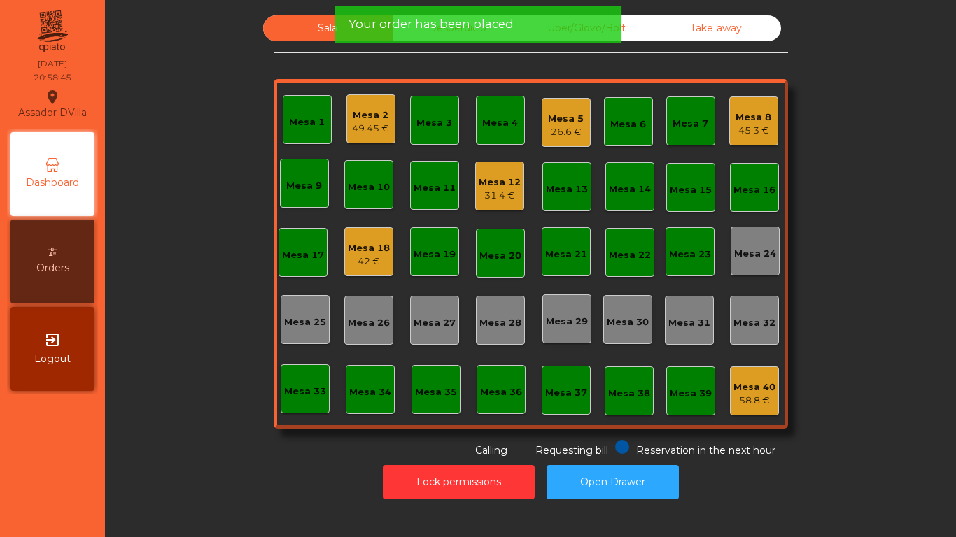
click at [356, 117] on div "Mesa 2" at bounding box center [370, 115] width 37 height 14
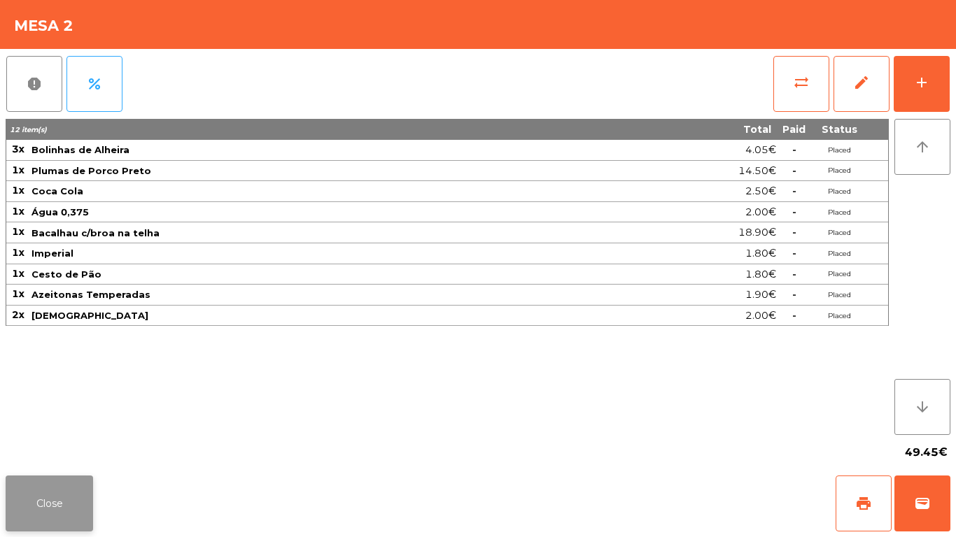
click at [37, 518] on button "Close" at bounding box center [49, 504] width 87 height 56
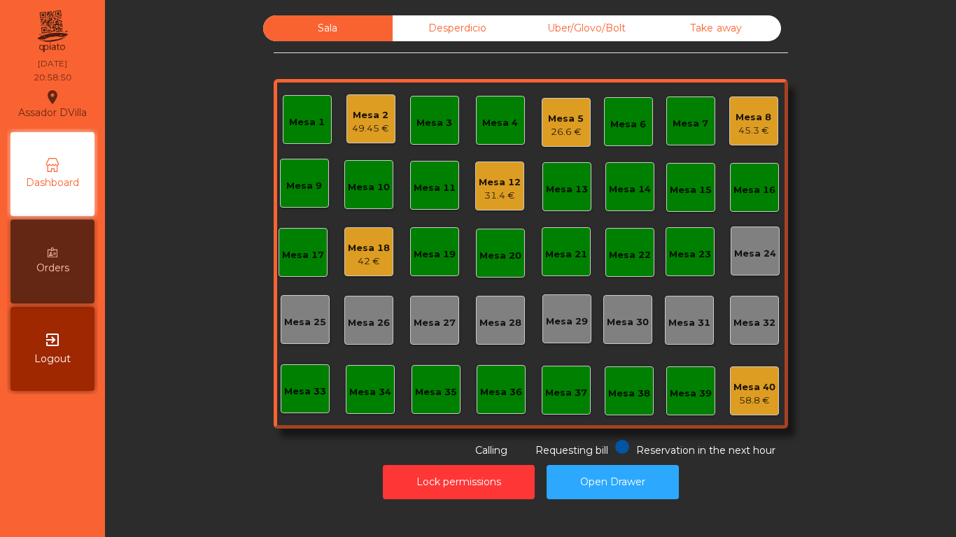
click at [563, 110] on div "Mesa 5 26.6 €" at bounding box center [566, 122] width 36 height 33
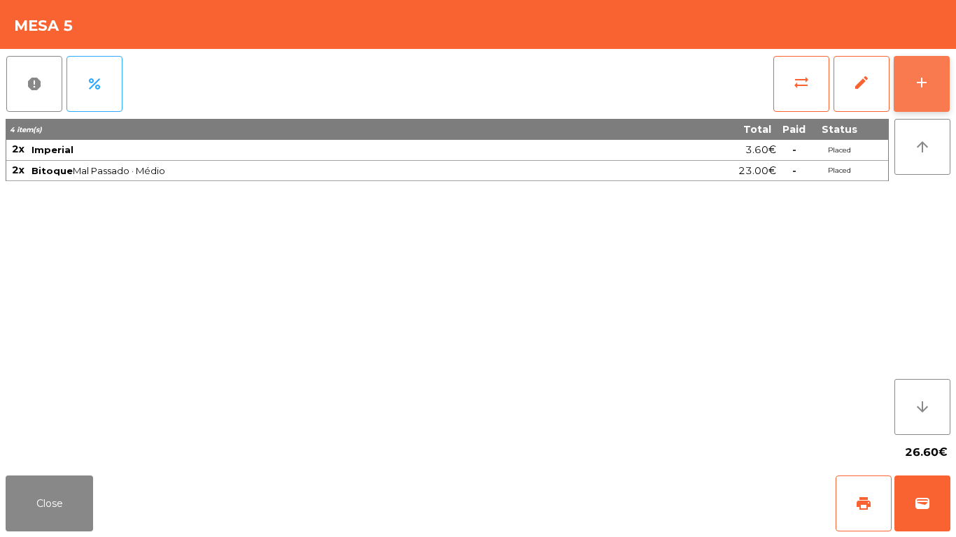
click at [925, 78] on div "add" at bounding box center [921, 82] width 17 height 17
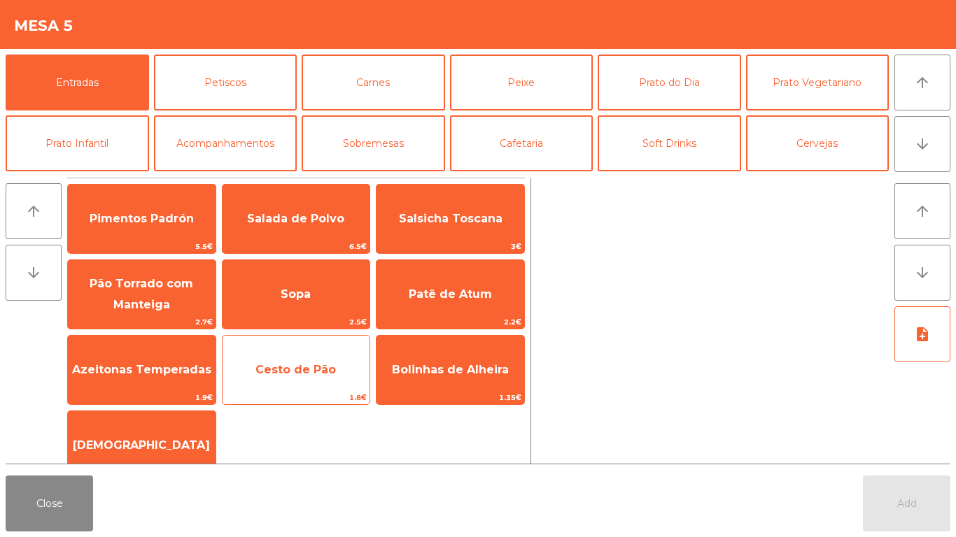
click at [318, 382] on span "Cesto de Pão" at bounding box center [296, 370] width 148 height 38
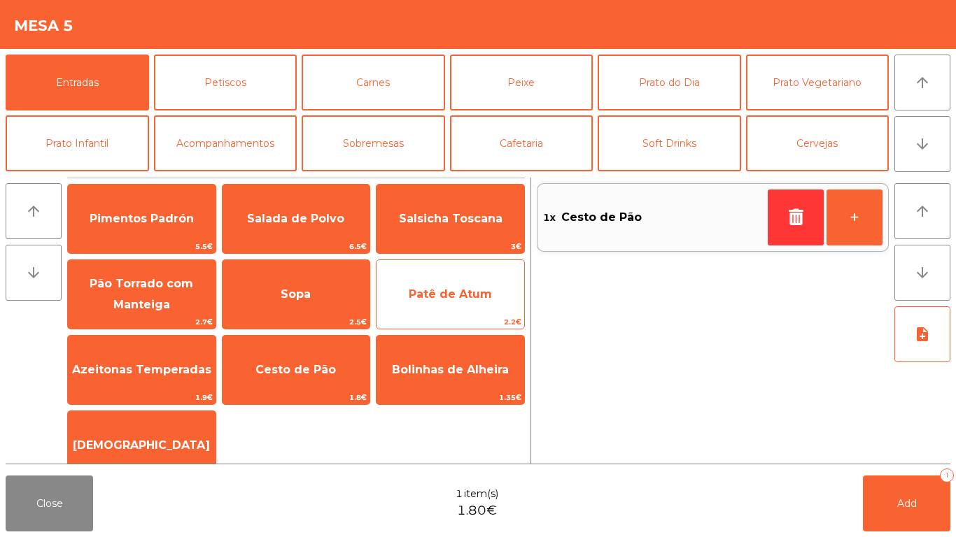
click at [441, 299] on span "Patê de Atum" at bounding box center [450, 294] width 83 height 13
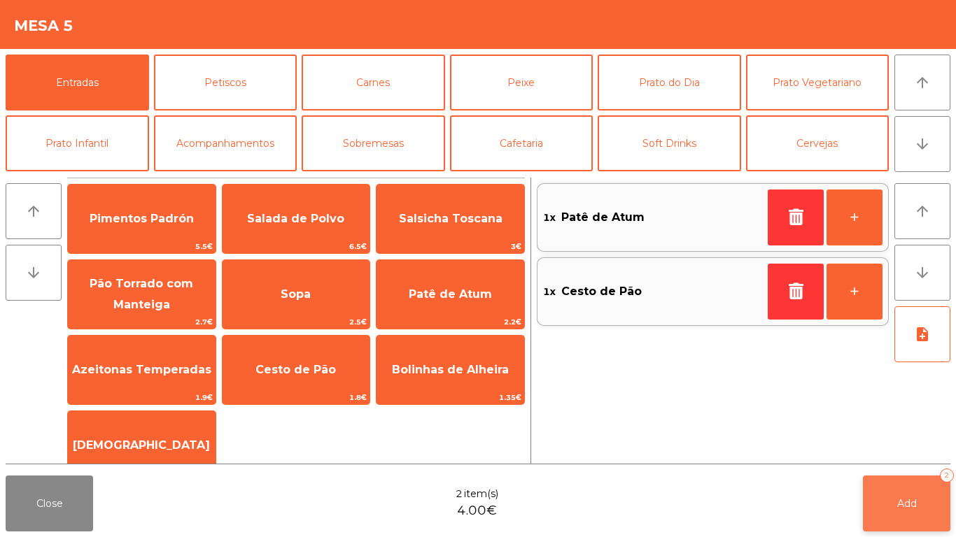
click at [919, 509] on button "Add 2" at bounding box center [906, 504] width 87 height 56
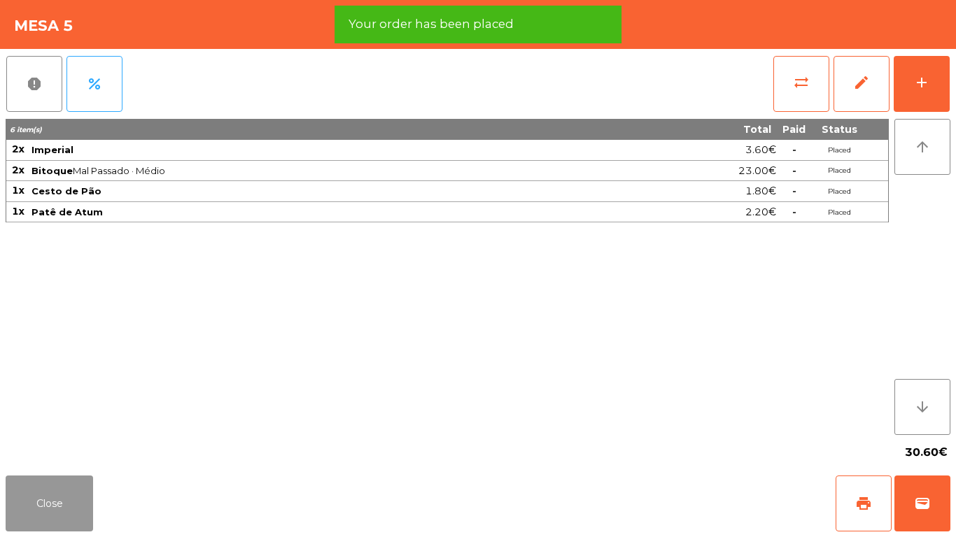
click at [10, 513] on button "Close" at bounding box center [49, 504] width 87 height 56
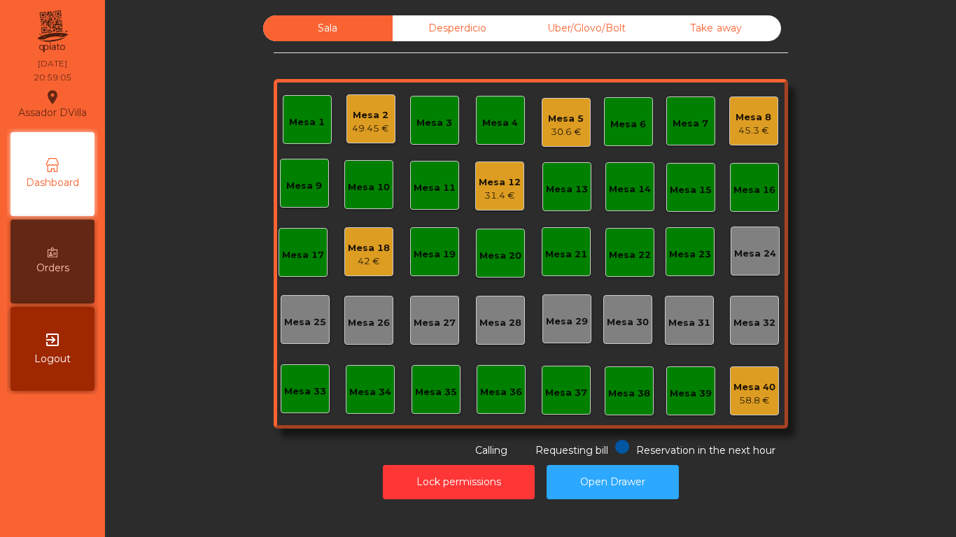
click at [751, 121] on div "Mesa 8" at bounding box center [753, 118] width 36 height 14
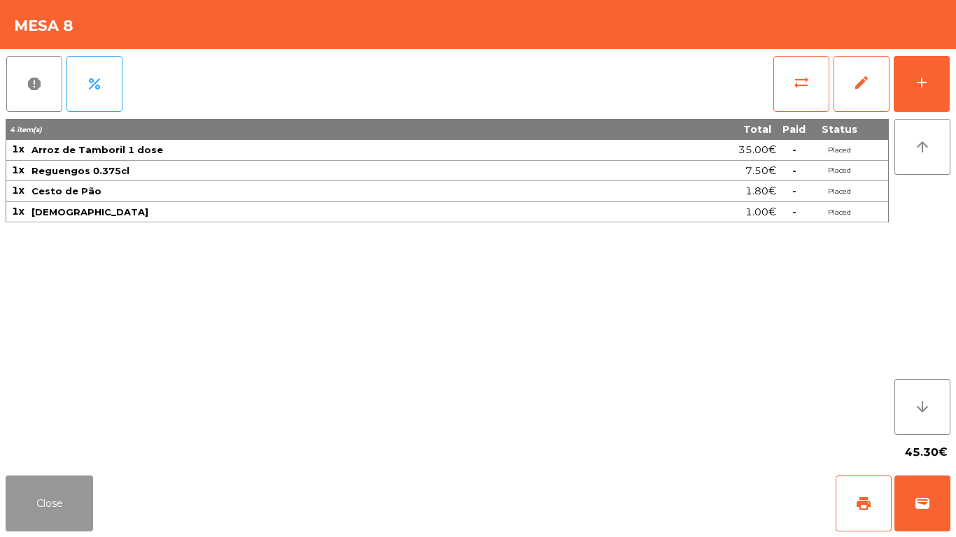
drag, startPoint x: 52, startPoint y: 512, endPoint x: 114, endPoint y: 233, distance: 285.8
click at [55, 511] on button "Close" at bounding box center [49, 504] width 87 height 56
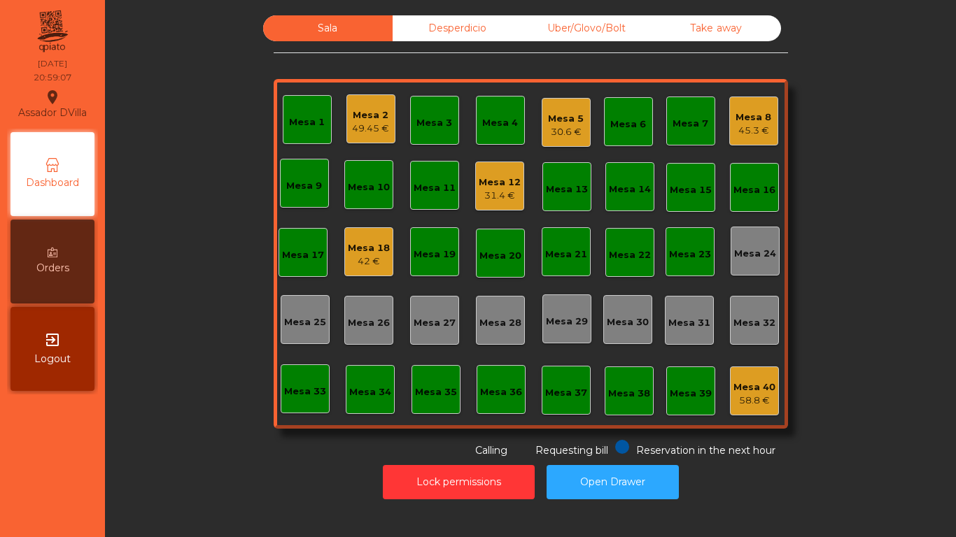
click at [478, 184] on div "Mesa 12" at bounding box center [499, 183] width 42 height 14
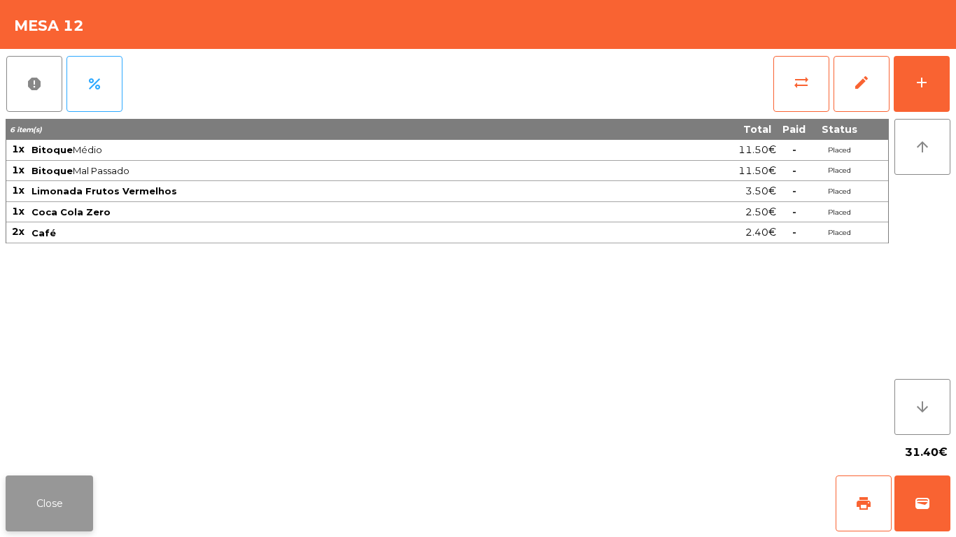
click at [37, 512] on button "Close" at bounding box center [49, 504] width 87 height 56
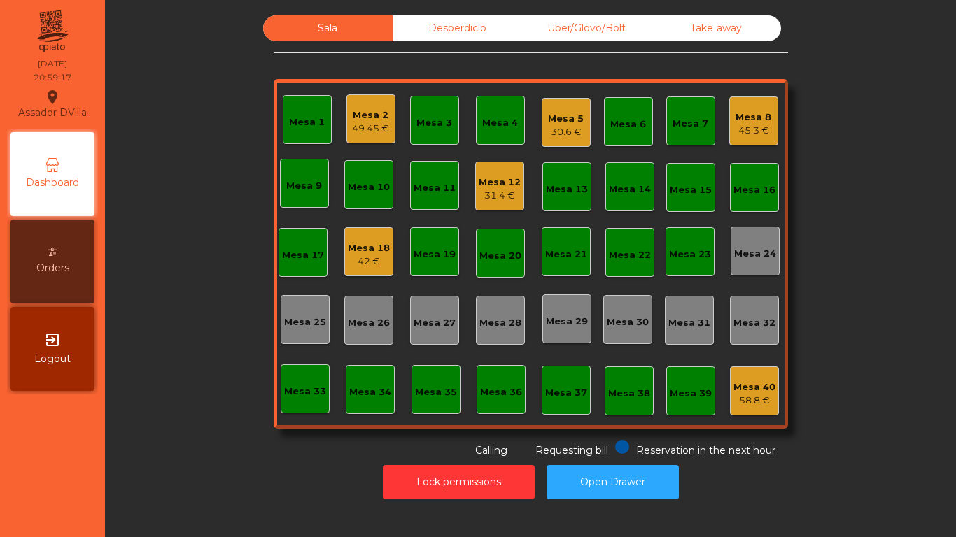
click at [578, 131] on div "Mesa 5 30.6 €" at bounding box center [565, 122] width 49 height 49
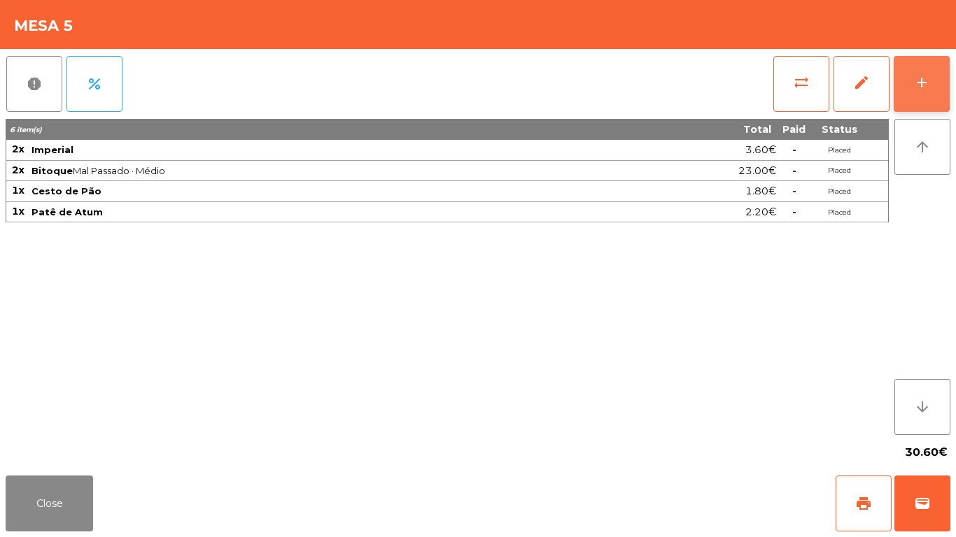
click at [926, 85] on div "add" at bounding box center [921, 82] width 17 height 17
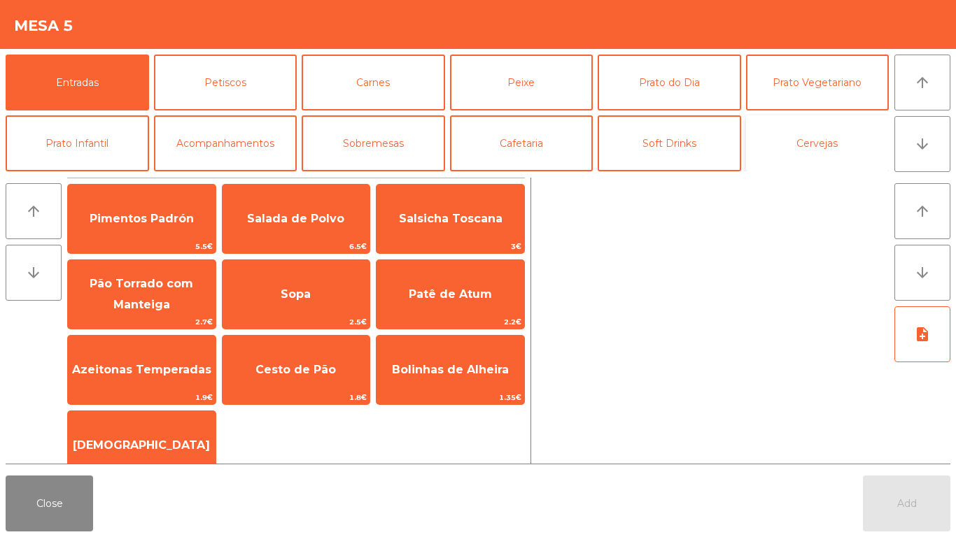
drag, startPoint x: 806, startPoint y: 140, endPoint x: 584, endPoint y: 175, distance: 224.5
click at [795, 141] on button "Cervejas" at bounding box center [817, 143] width 143 height 56
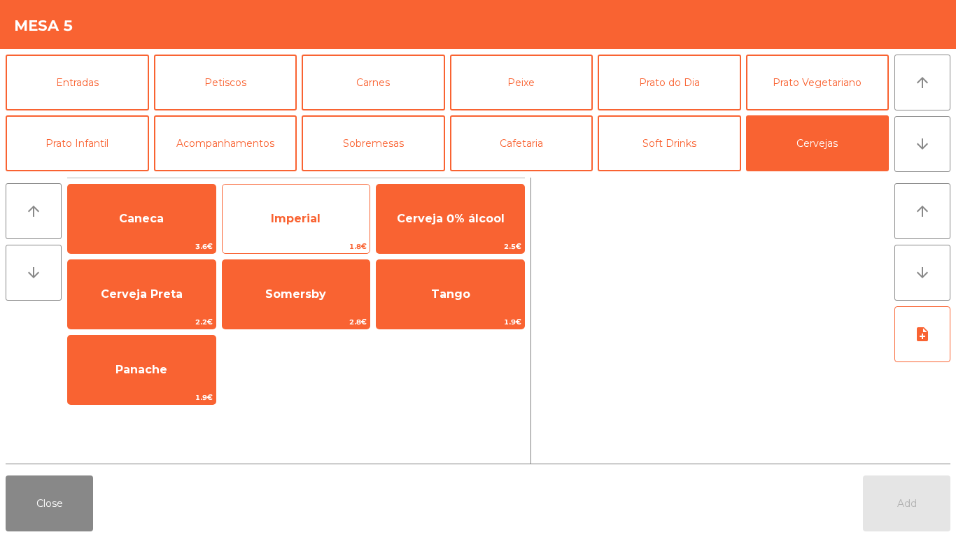
click at [281, 248] on span "1.8€" at bounding box center [296, 246] width 148 height 13
click at [282, 248] on span "1.8€" at bounding box center [296, 246] width 148 height 13
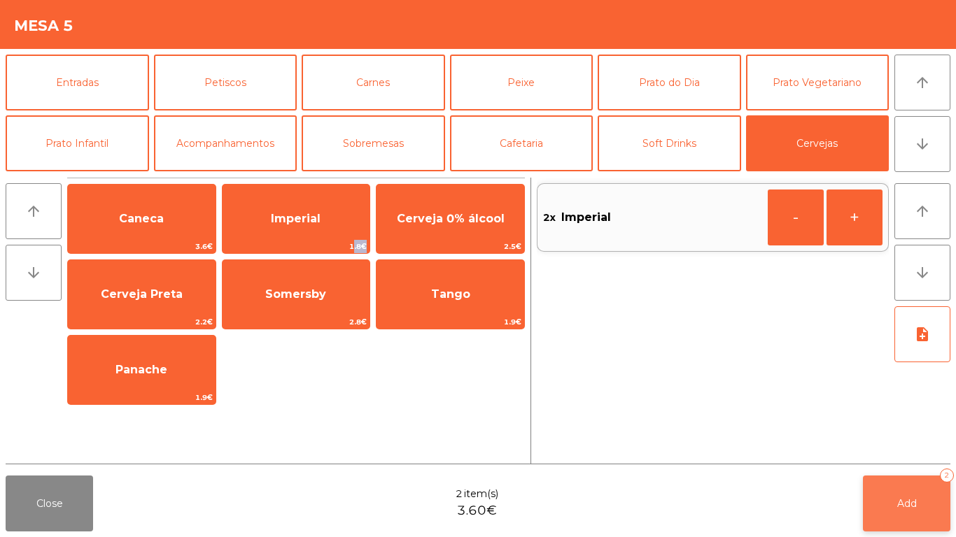
click at [935, 513] on button "Add 2" at bounding box center [906, 504] width 87 height 56
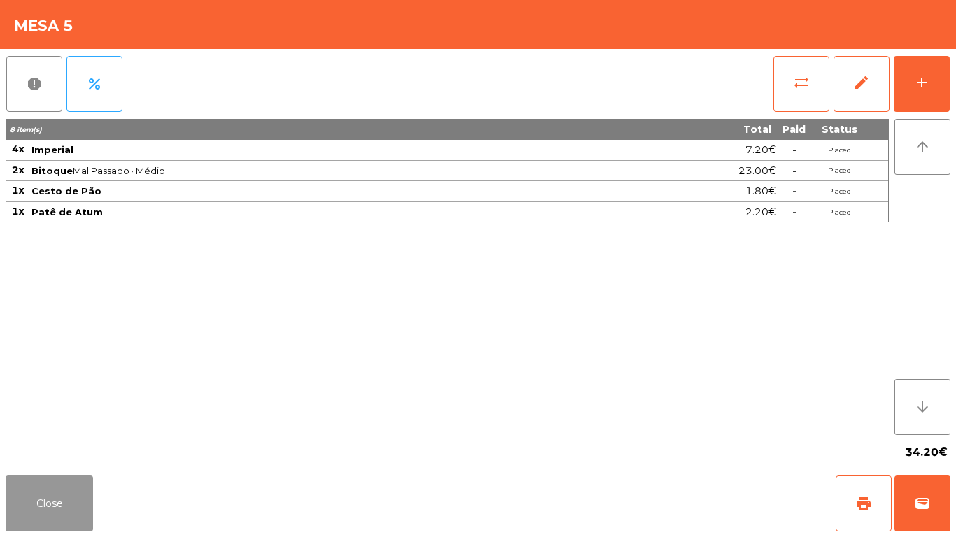
click at [44, 495] on button "Close" at bounding box center [49, 504] width 87 height 56
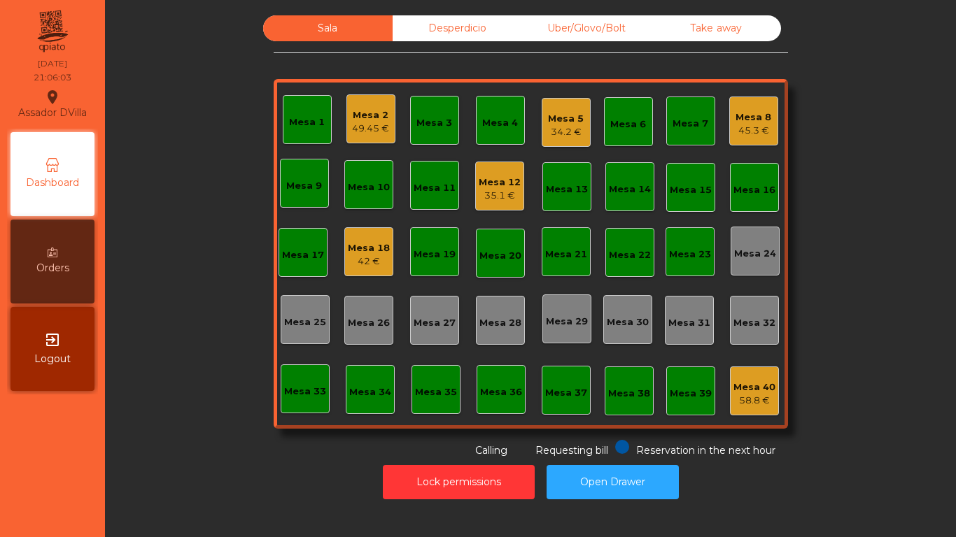
click at [344, 255] on div "Mesa 18 42 €" at bounding box center [368, 251] width 49 height 49
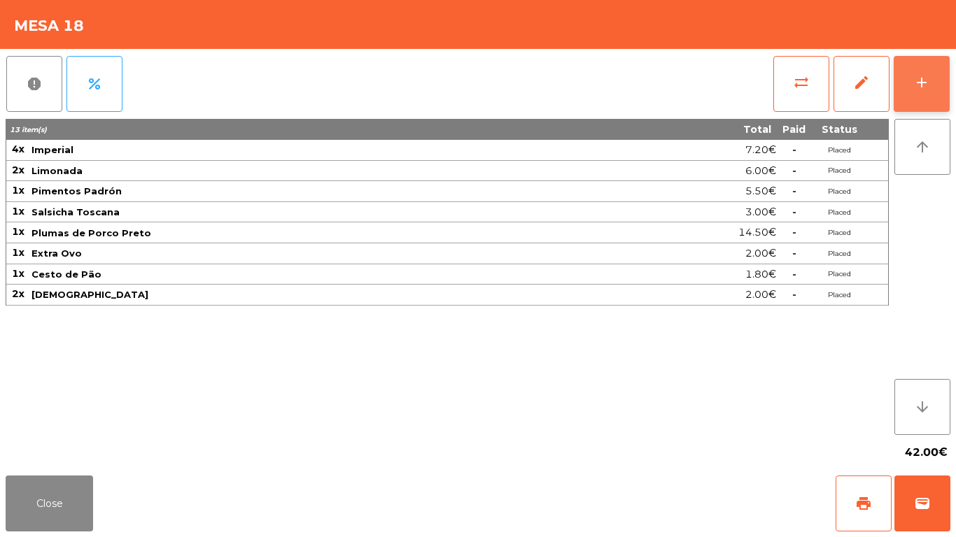
click at [928, 69] on button "add" at bounding box center [921, 84] width 56 height 56
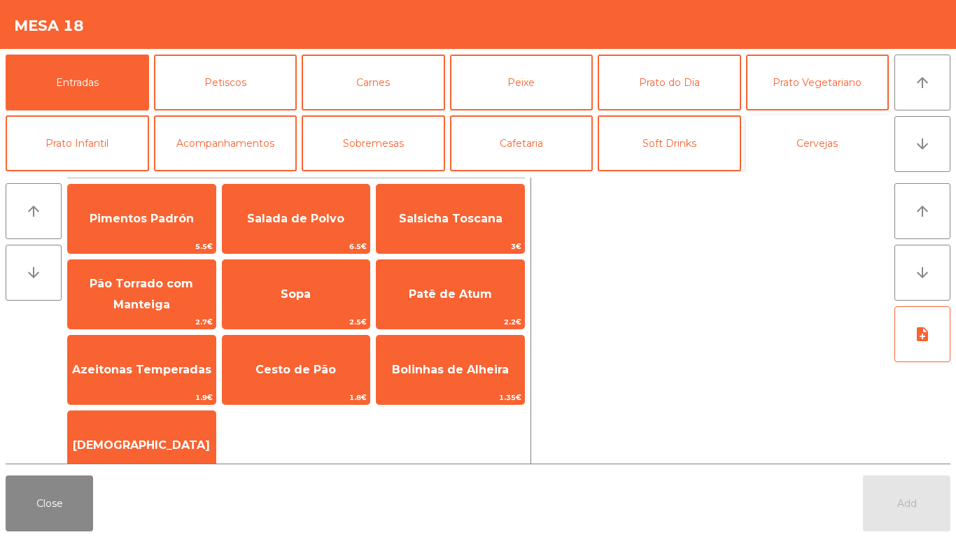
click at [821, 146] on button "Cervejas" at bounding box center [817, 143] width 143 height 56
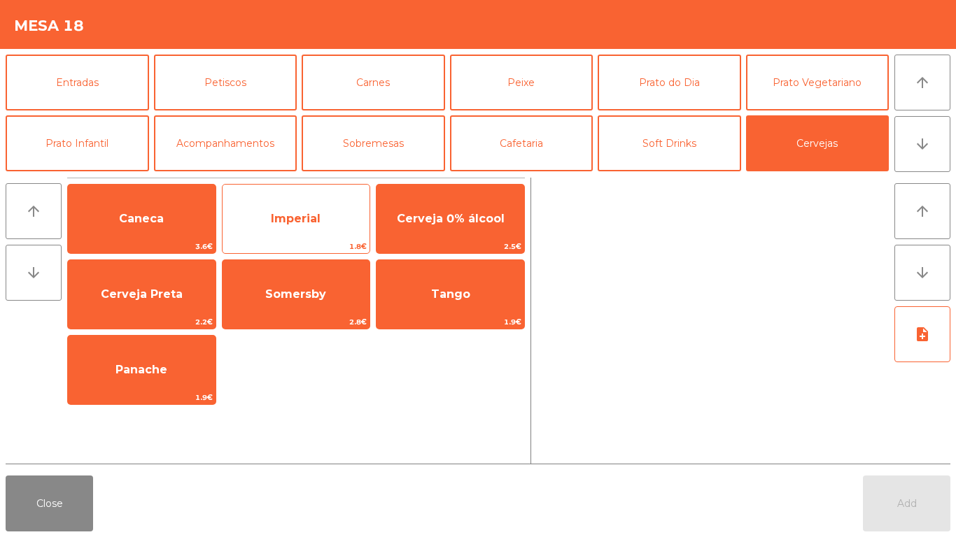
click at [295, 214] on span "Imperial" at bounding box center [296, 218] width 50 height 13
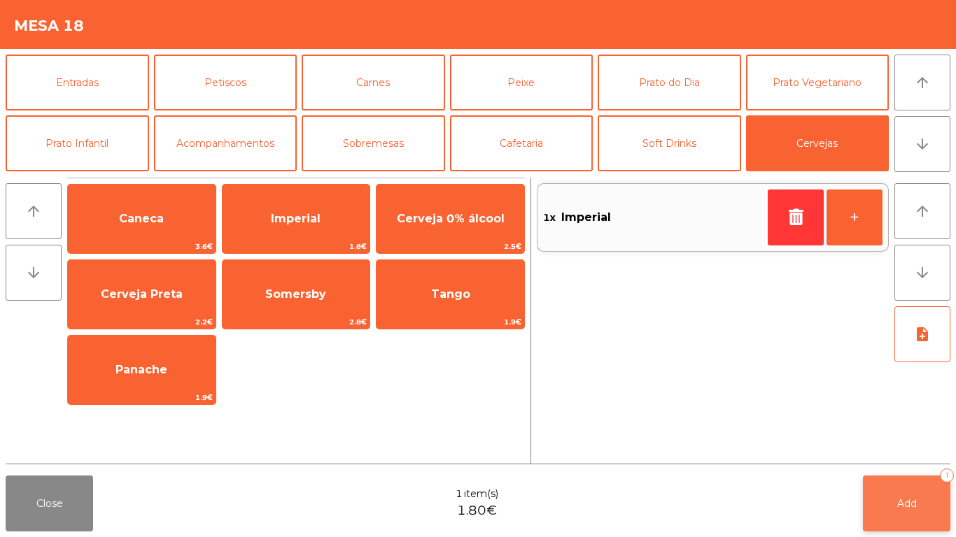
click at [920, 509] on button "Add 1" at bounding box center [906, 504] width 87 height 56
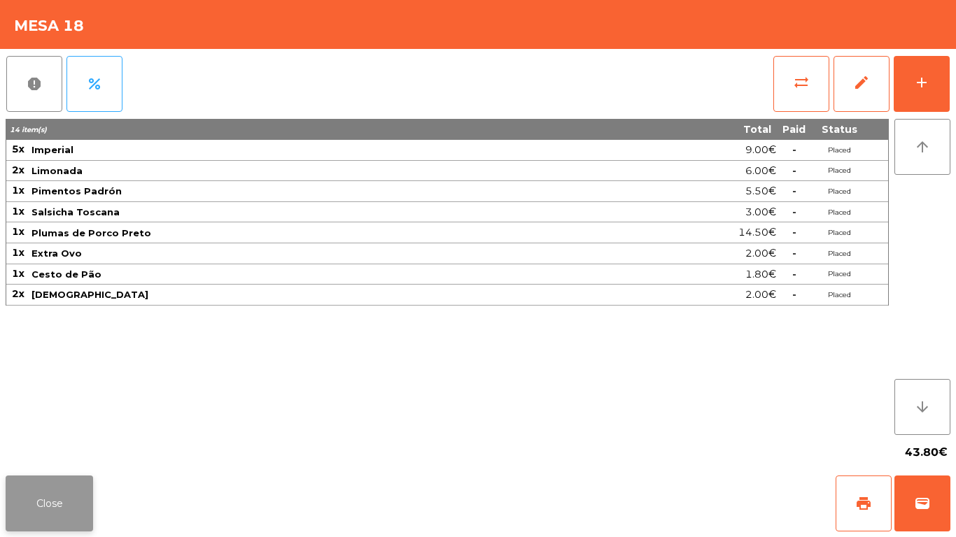
click at [38, 476] on button "Close" at bounding box center [49, 504] width 87 height 56
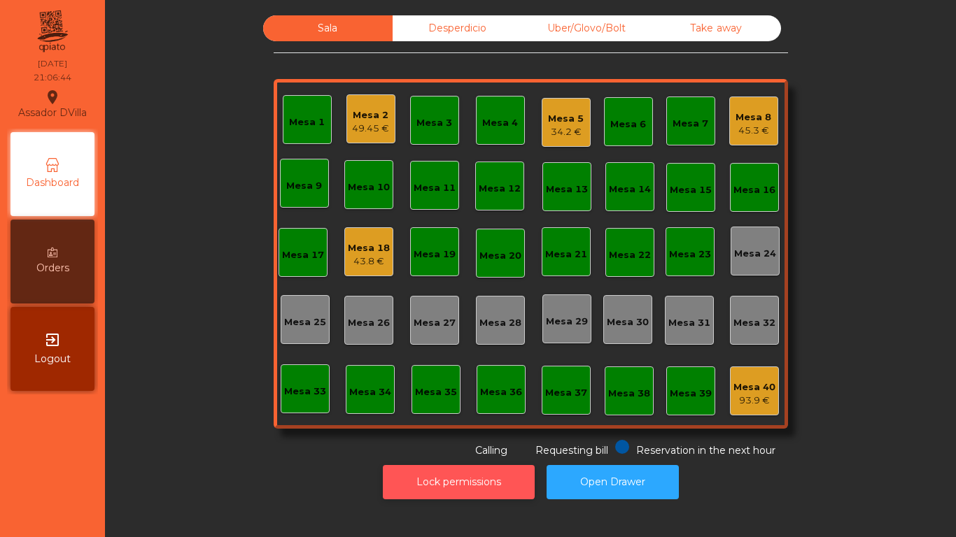
click at [441, 493] on button "Lock permissions" at bounding box center [459, 482] width 152 height 34
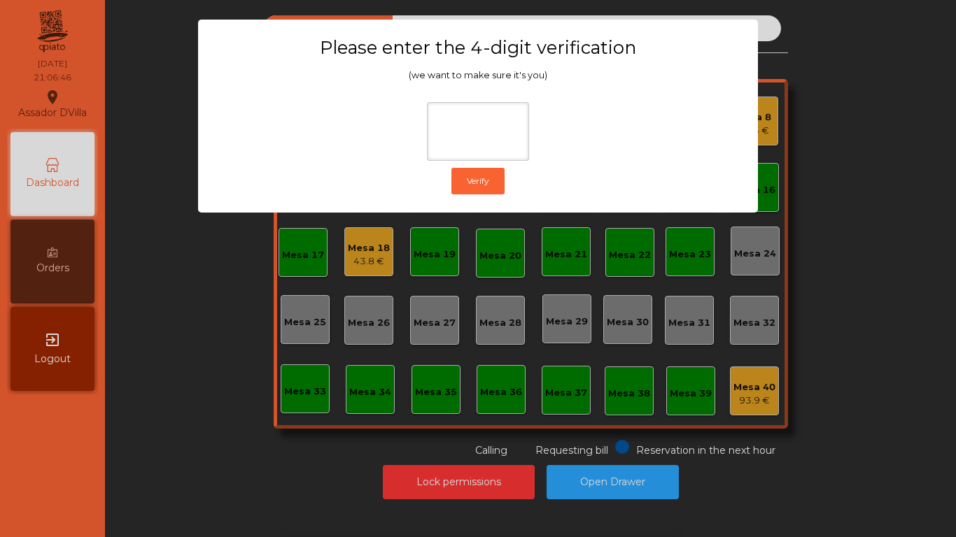
click at [190, 418] on div "1 2 3 keyboard_backspace 4 5 6 . - 7 8 9 keyboard_return 0" at bounding box center [478, 466] width 956 height 143
click at [596, 473] on ngb-modal-window "Please enter the 4-digit verification (we want to make sure it's you) Verify" at bounding box center [478, 268] width 908 height 537
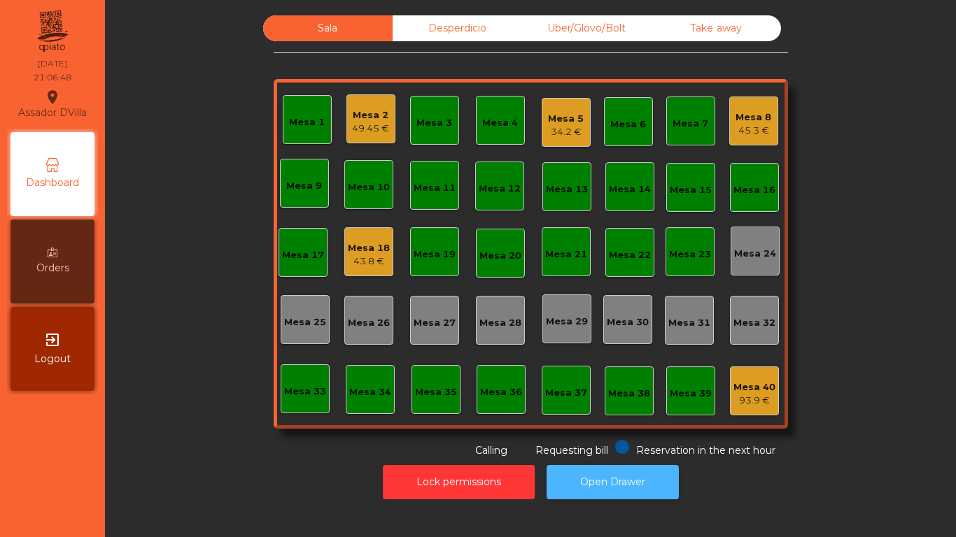
click at [631, 468] on button "Open Drawer" at bounding box center [612, 482] width 132 height 34
click at [411, 32] on div "Desperdicio" at bounding box center [456, 28] width 129 height 26
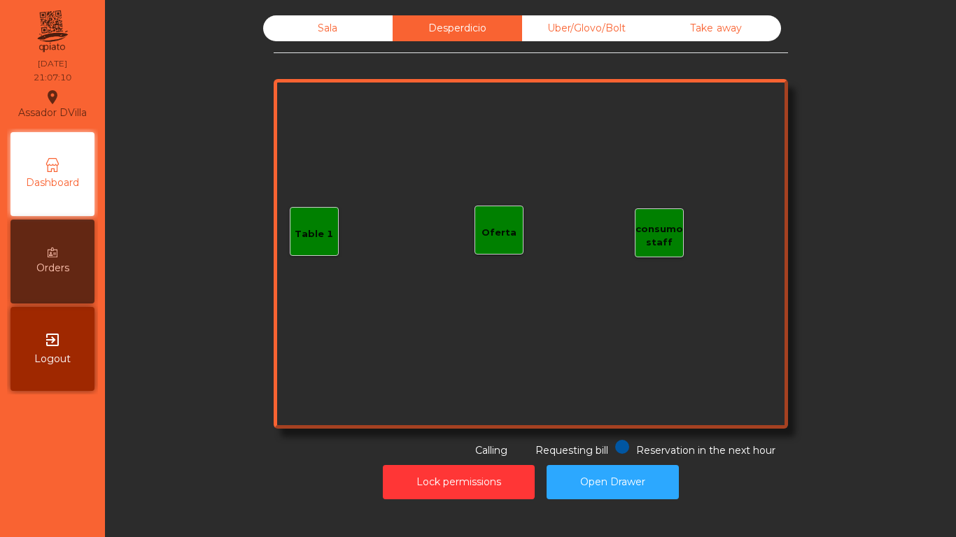
click at [549, 34] on div "Uber/Glovo/Bolt" at bounding box center [586, 28] width 129 height 26
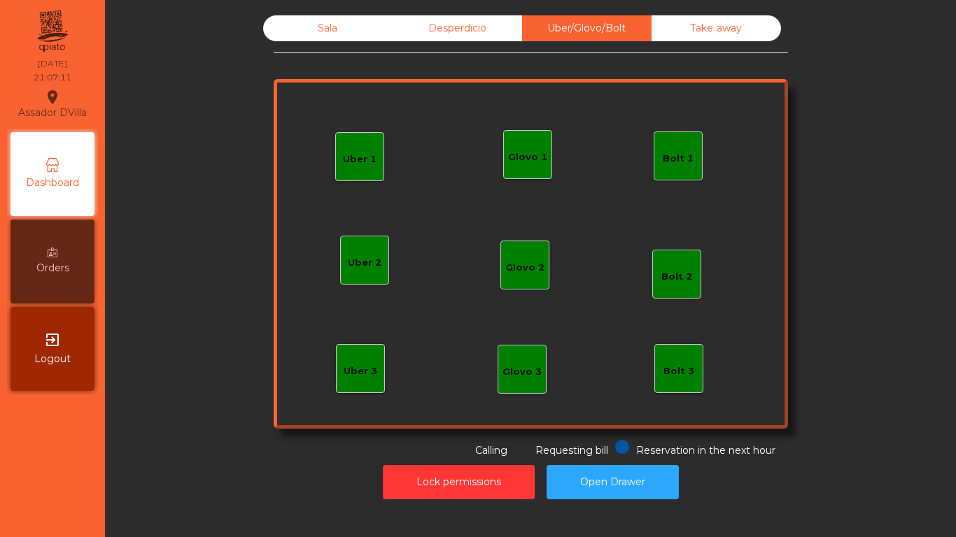
drag, startPoint x: 739, startPoint y: 24, endPoint x: 483, endPoint y: 7, distance: 255.9
click at [727, 24] on div "Take away" at bounding box center [715, 28] width 129 height 26
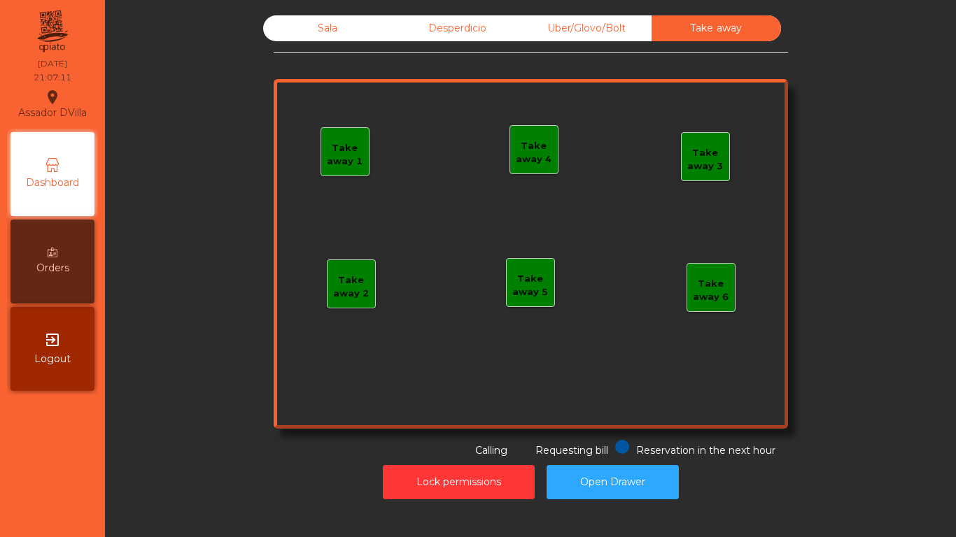
click at [332, 22] on div "Sala" at bounding box center [327, 28] width 129 height 26
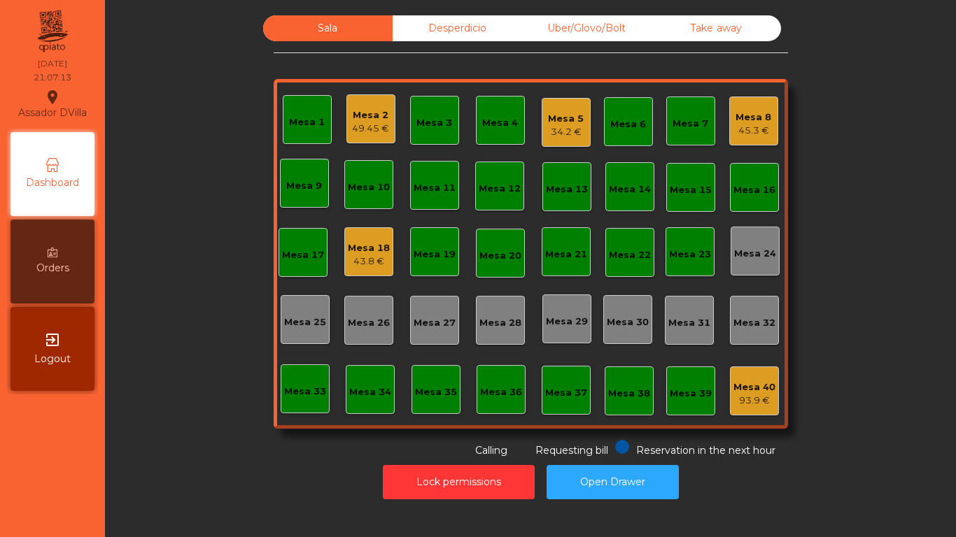
click at [357, 122] on div "49.45 €" at bounding box center [370, 129] width 37 height 14
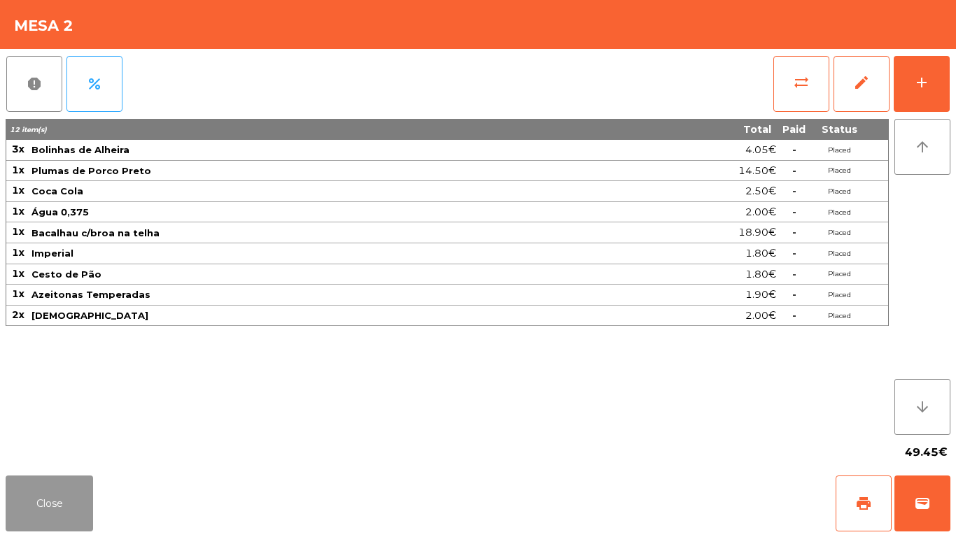
drag, startPoint x: 44, startPoint y: 489, endPoint x: 217, endPoint y: 459, distance: 175.4
click at [50, 490] on button "Close" at bounding box center [49, 504] width 87 height 56
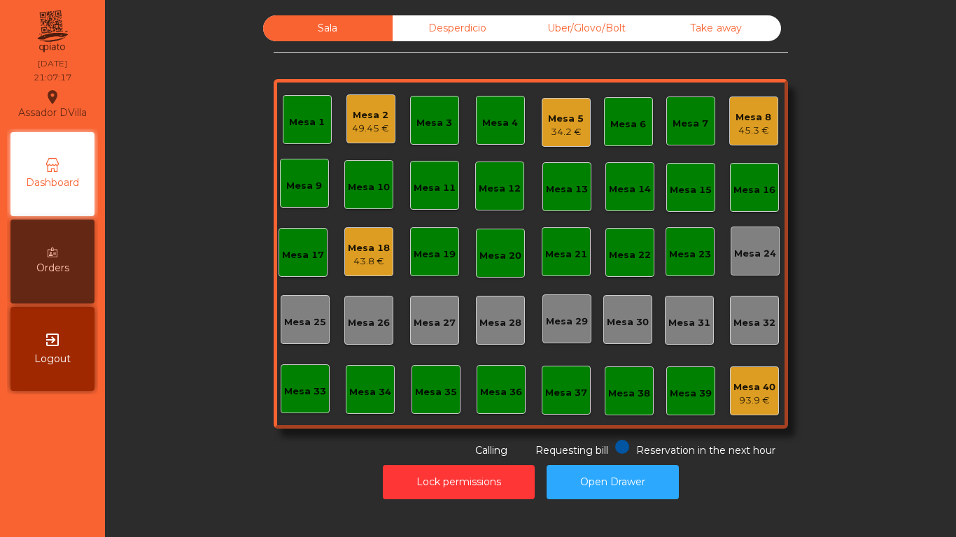
click at [574, 105] on div "Mesa 5 34.2 €" at bounding box center [565, 122] width 49 height 49
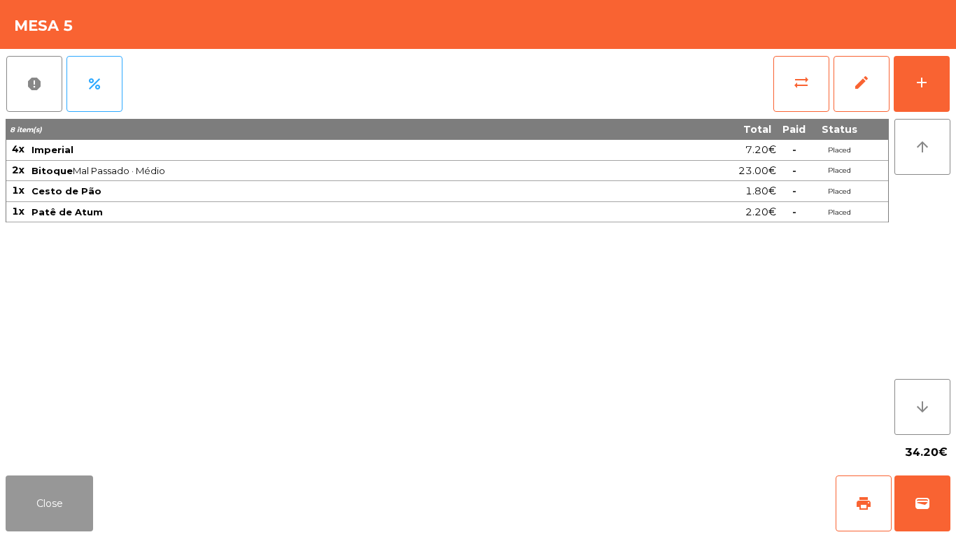
drag, startPoint x: 68, startPoint y: 490, endPoint x: 136, endPoint y: 444, distance: 82.7
click at [68, 490] on button "Close" at bounding box center [49, 504] width 87 height 56
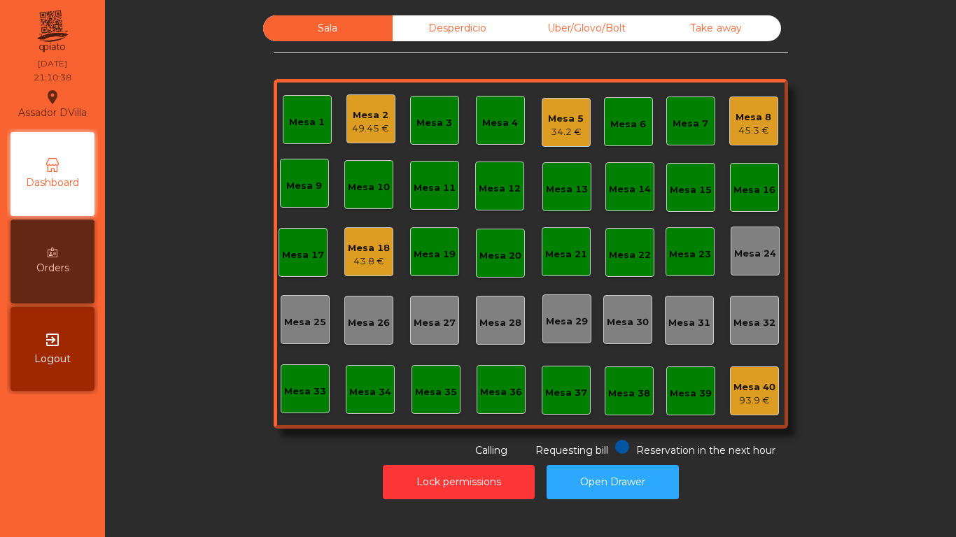
click at [548, 111] on div "Mesa 5 34.2 €" at bounding box center [566, 122] width 36 height 33
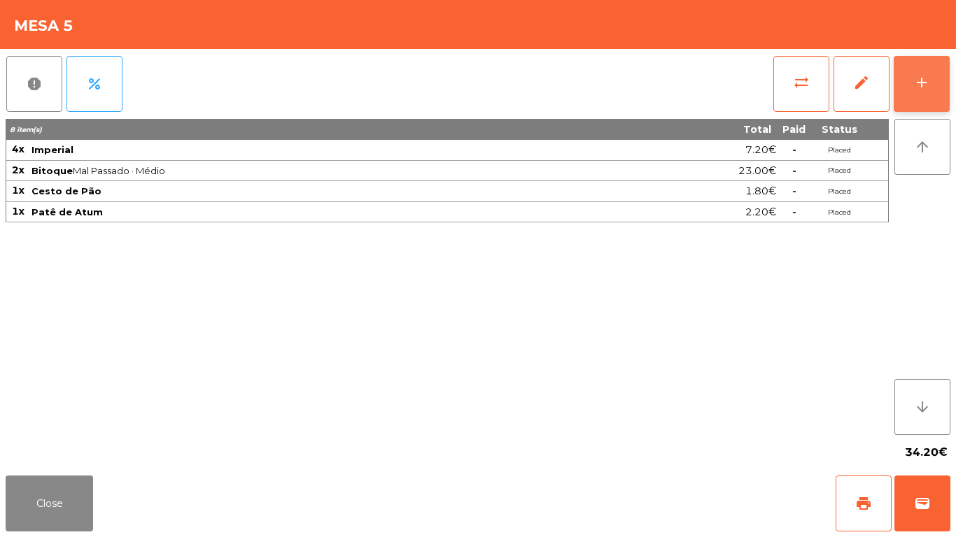
click at [927, 74] on div "add" at bounding box center [921, 82] width 17 height 17
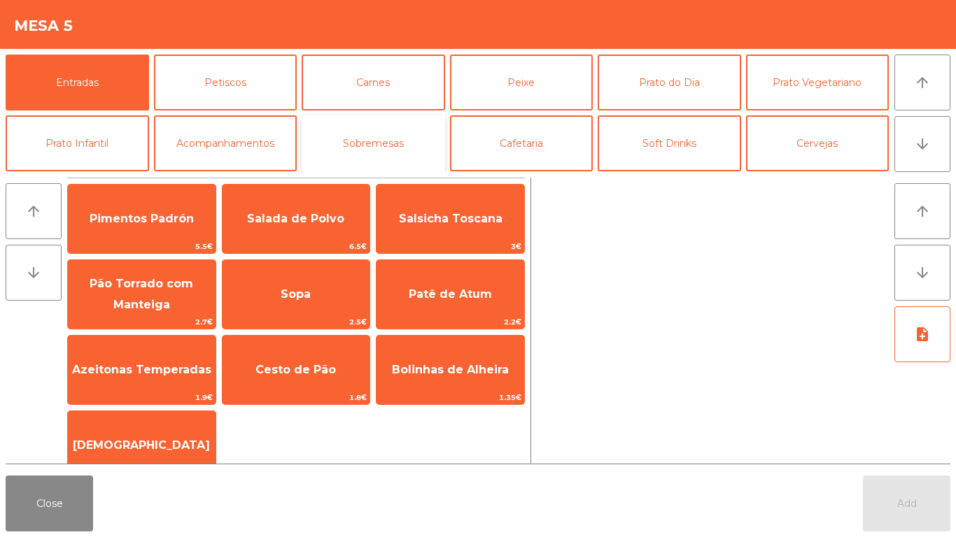
click at [336, 134] on button "Sobremesas" at bounding box center [373, 143] width 143 height 56
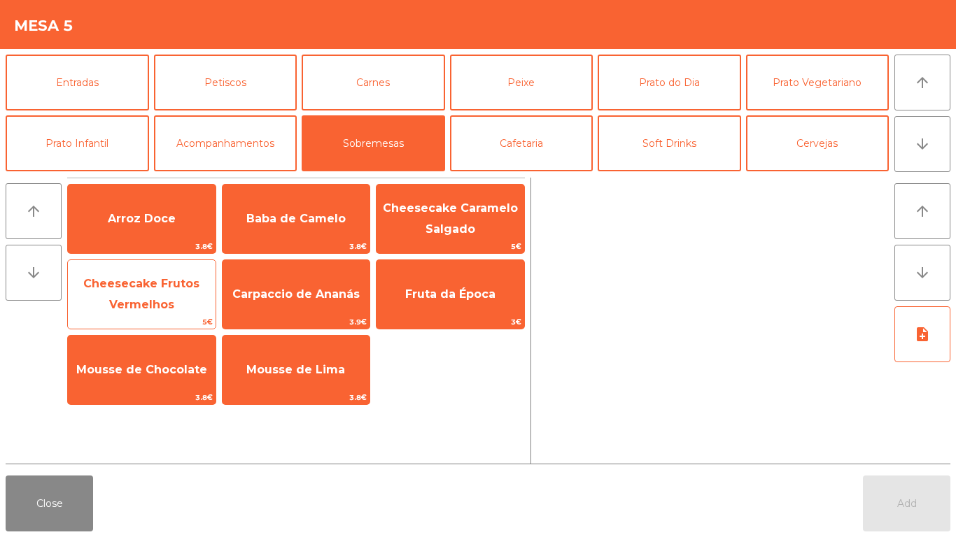
click at [135, 301] on span "Cheesecake Frutos Vermelhos" at bounding box center [141, 294] width 116 height 34
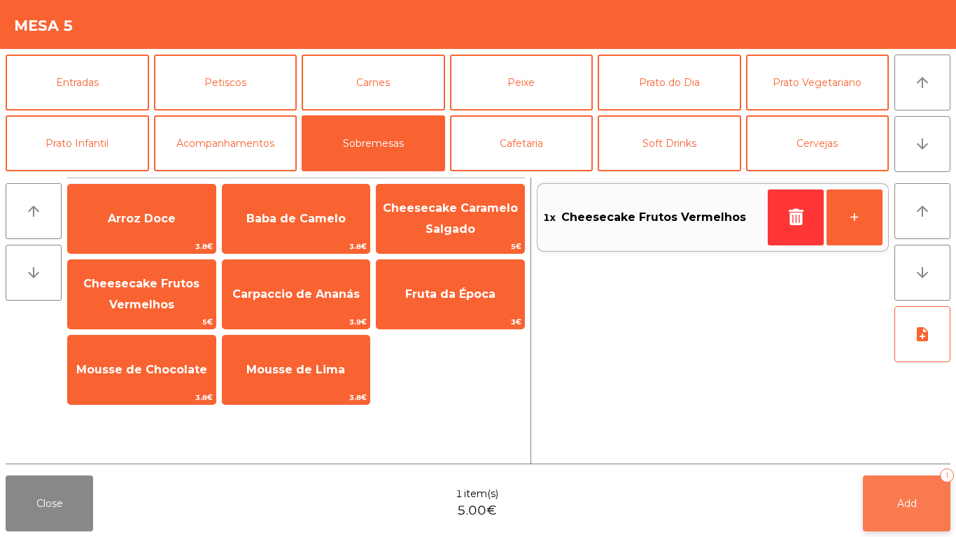
click at [902, 478] on button "Add 1" at bounding box center [906, 504] width 87 height 56
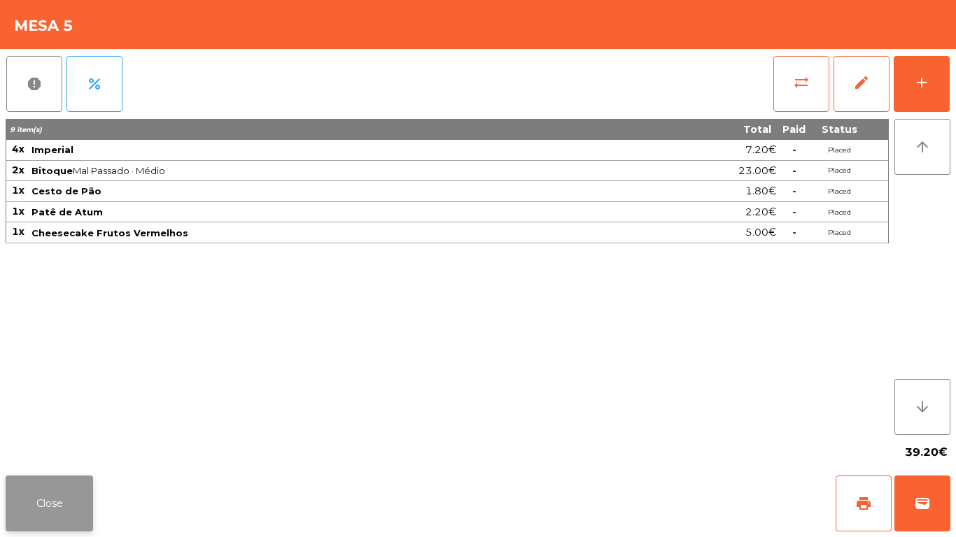
click at [33, 490] on button "Close" at bounding box center [49, 504] width 87 height 56
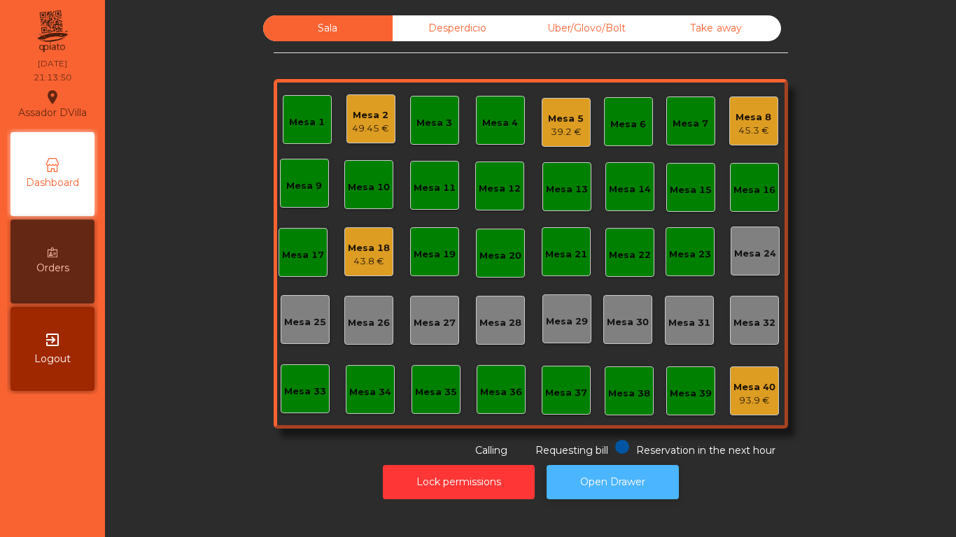
click at [618, 467] on button "Open Drawer" at bounding box center [612, 482] width 132 height 34
click at [344, 243] on div "Mesa 18 43.8 €" at bounding box center [368, 251] width 49 height 49
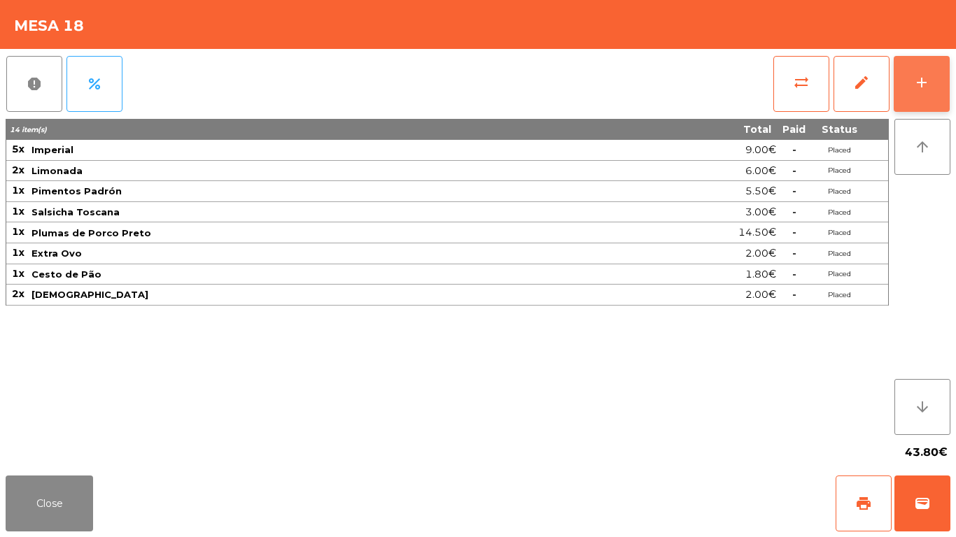
click at [928, 70] on button "add" at bounding box center [921, 84] width 56 height 56
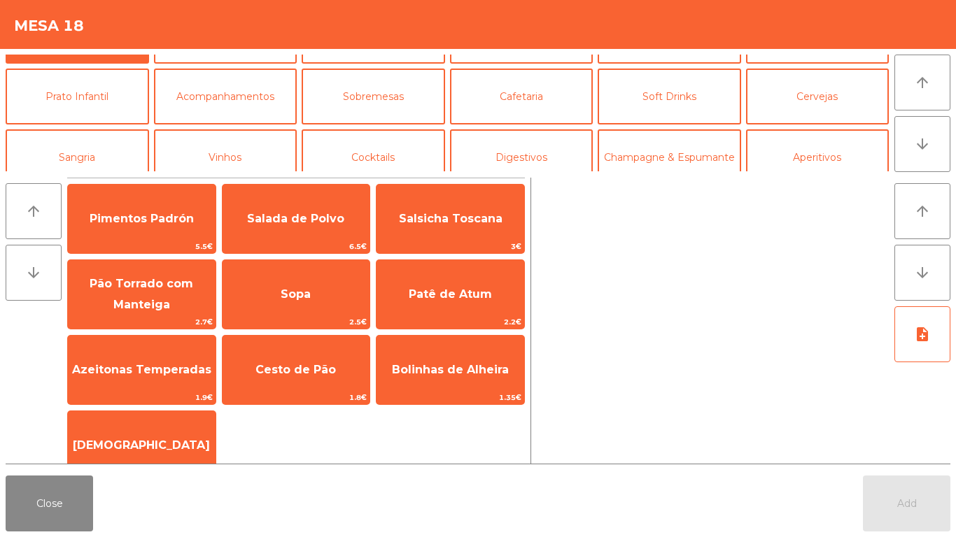
scroll to position [122, 0]
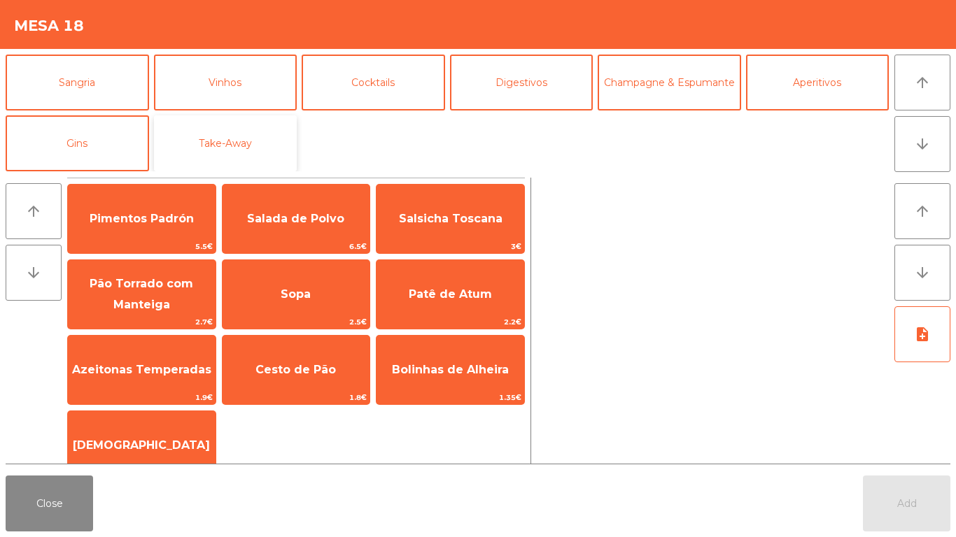
click at [202, 139] on button "Take-Away" at bounding box center [225, 143] width 143 height 56
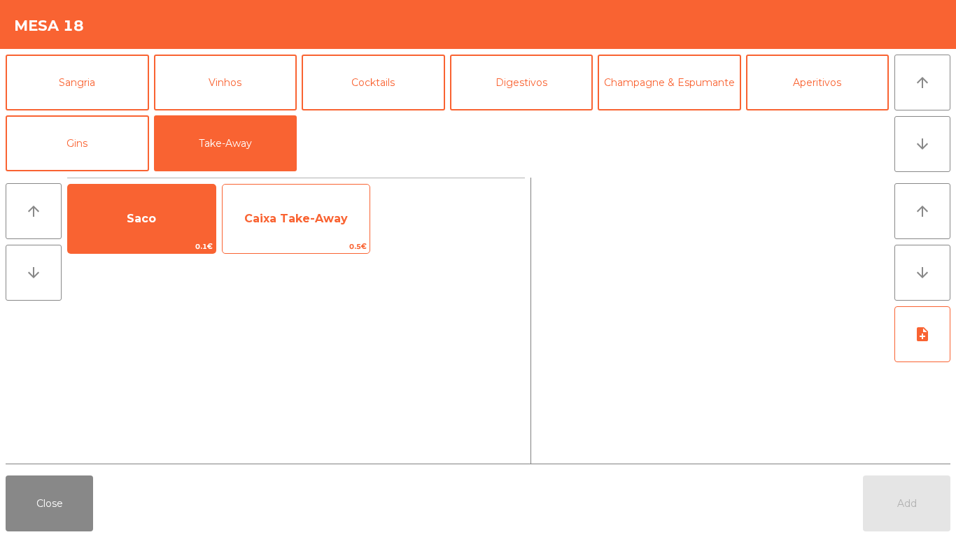
click at [298, 215] on span "Caixa Take-Away" at bounding box center [296, 218] width 104 height 13
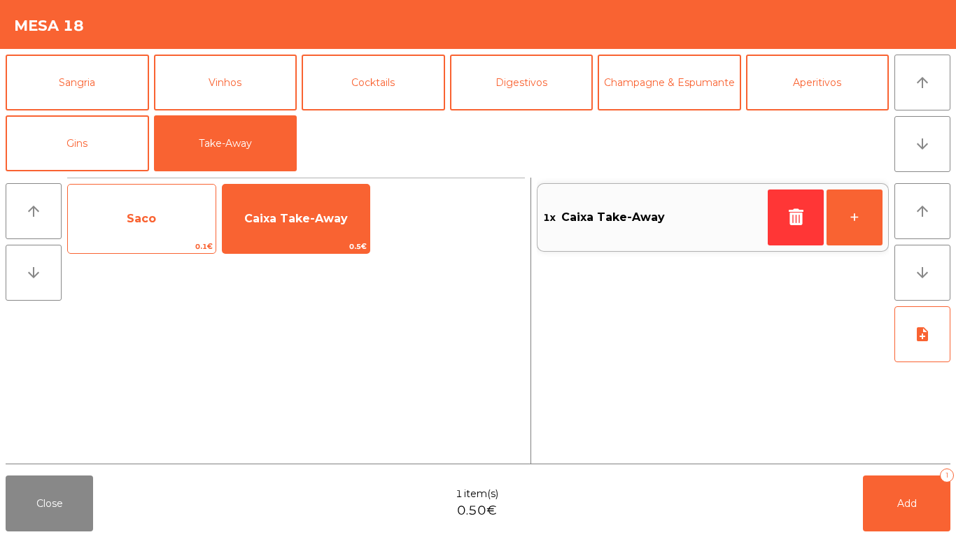
click at [131, 223] on span "Saco" at bounding box center [141, 218] width 29 height 13
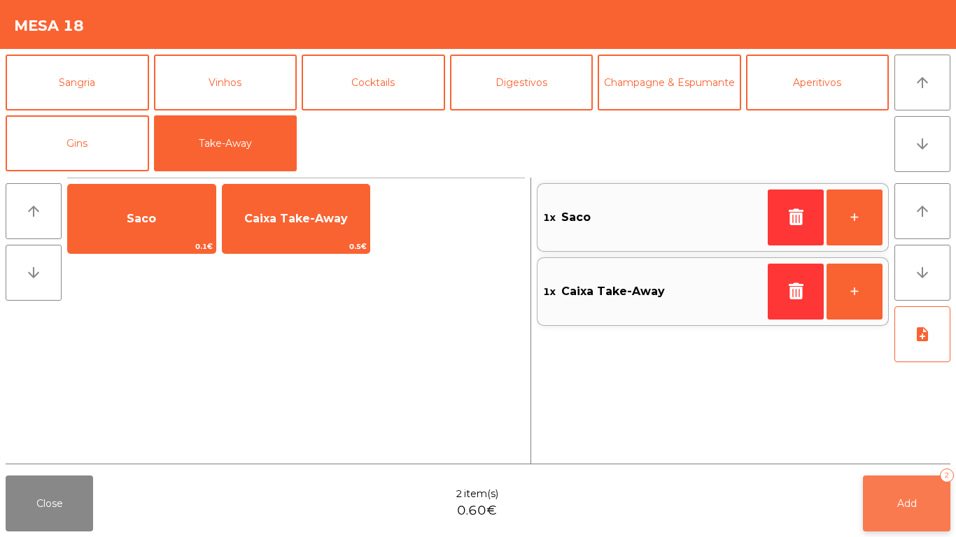
click at [868, 494] on button "Add 2" at bounding box center [906, 504] width 87 height 56
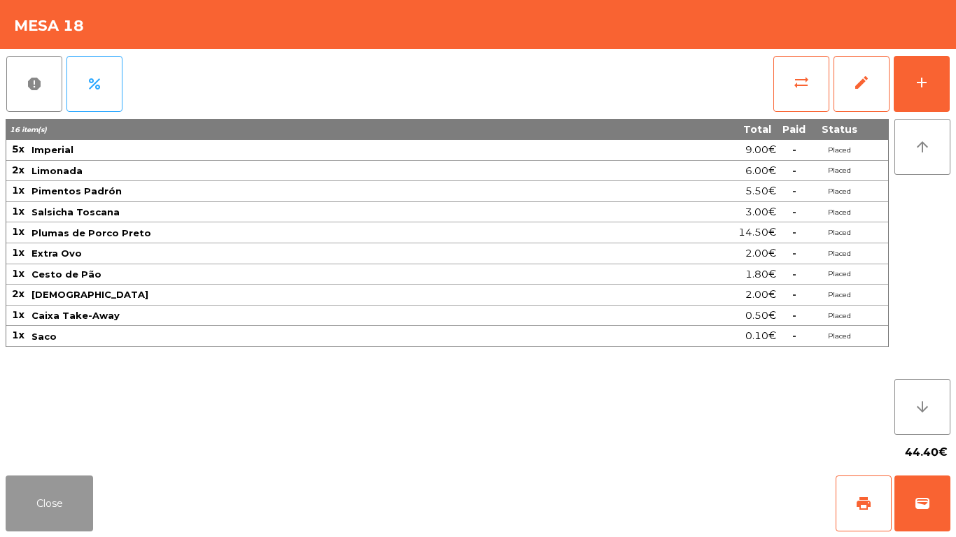
drag, startPoint x: 66, startPoint y: 513, endPoint x: 191, endPoint y: 302, distance: 245.2
click at [67, 512] on button "Close" at bounding box center [49, 504] width 87 height 56
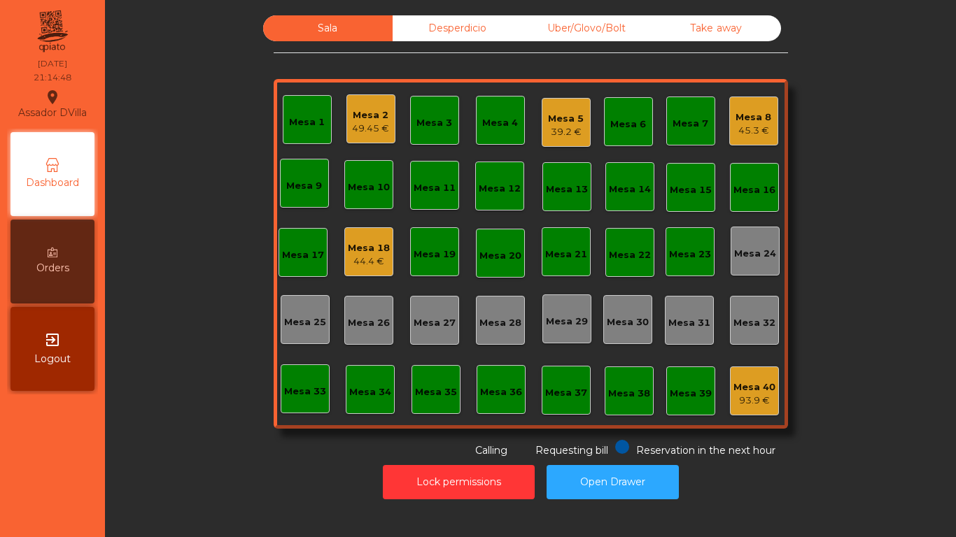
click at [749, 113] on div "Mesa 8" at bounding box center [753, 118] width 36 height 14
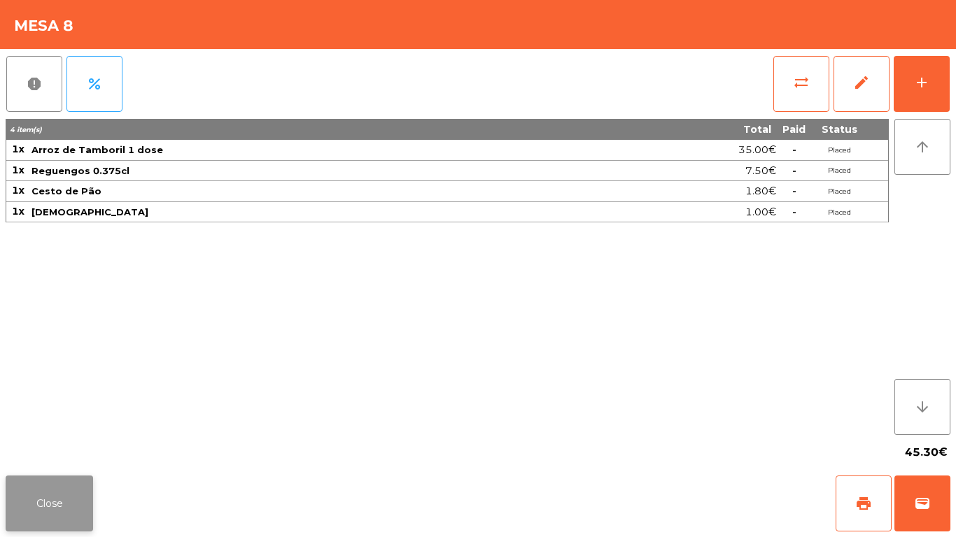
click at [54, 484] on button "Close" at bounding box center [49, 504] width 87 height 56
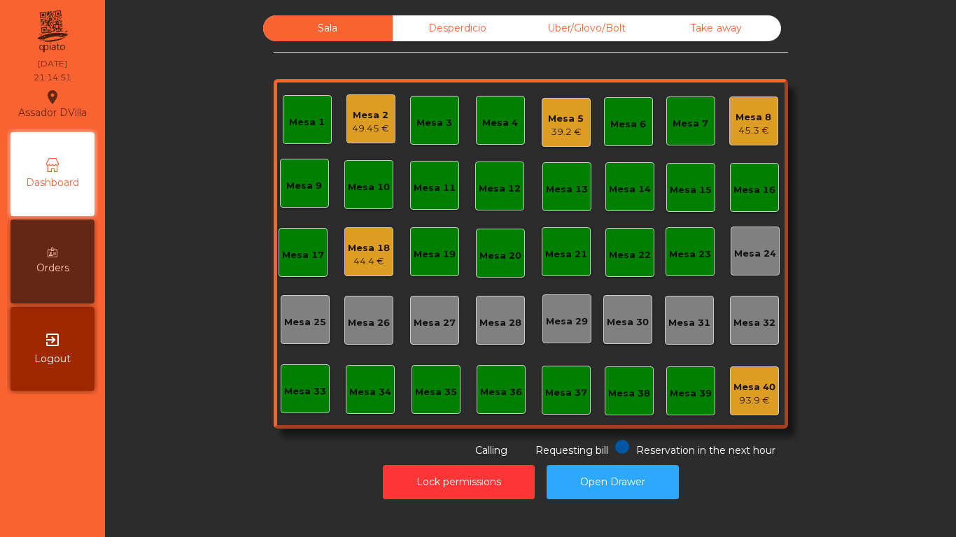
click at [541, 127] on div "Mesa 5 39.2 €" at bounding box center [565, 122] width 49 height 49
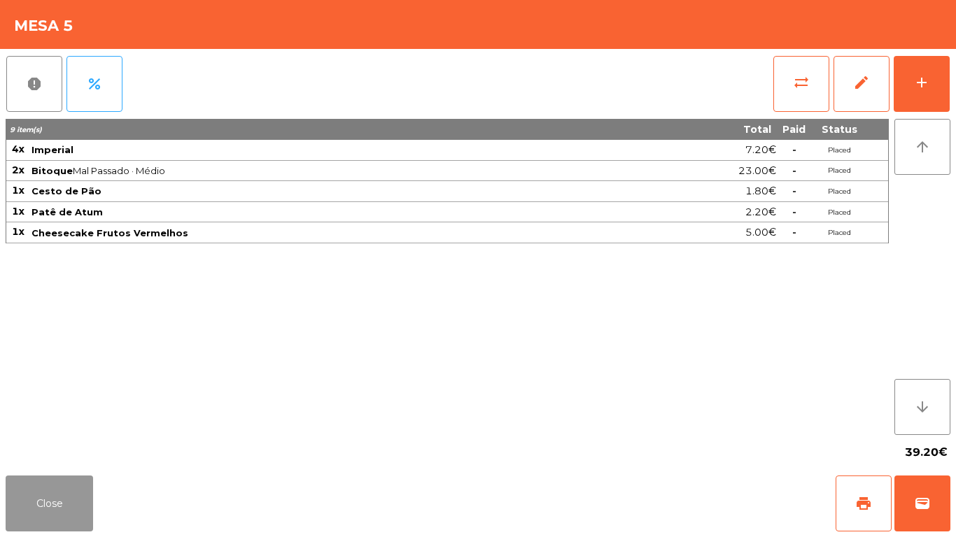
drag, startPoint x: 6, startPoint y: 518, endPoint x: 17, endPoint y: 483, distance: 37.6
click at [6, 516] on button "Close" at bounding box center [49, 504] width 87 height 56
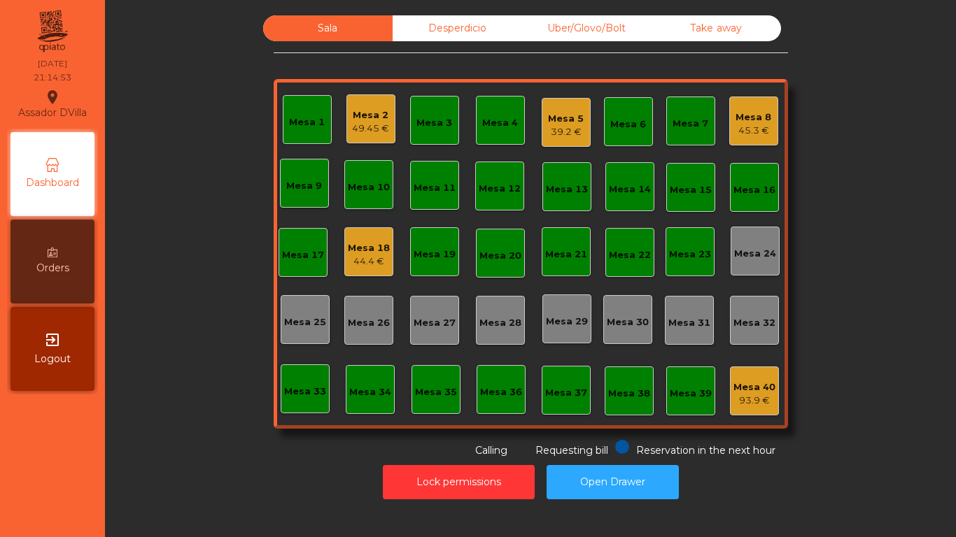
click at [743, 118] on div "Mesa 8" at bounding box center [753, 118] width 36 height 14
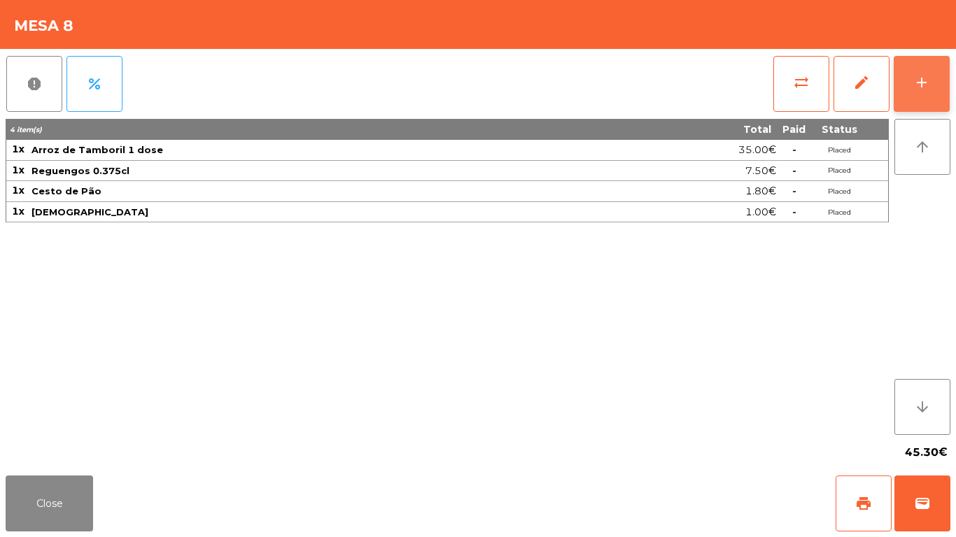
click at [932, 75] on button "add" at bounding box center [921, 84] width 56 height 56
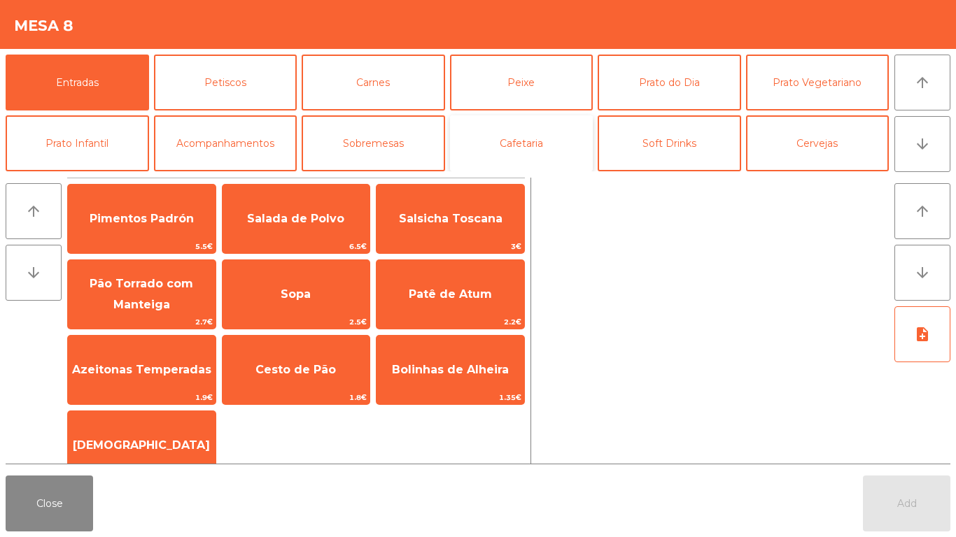
click at [490, 128] on button "Cafetaria" at bounding box center [521, 143] width 143 height 56
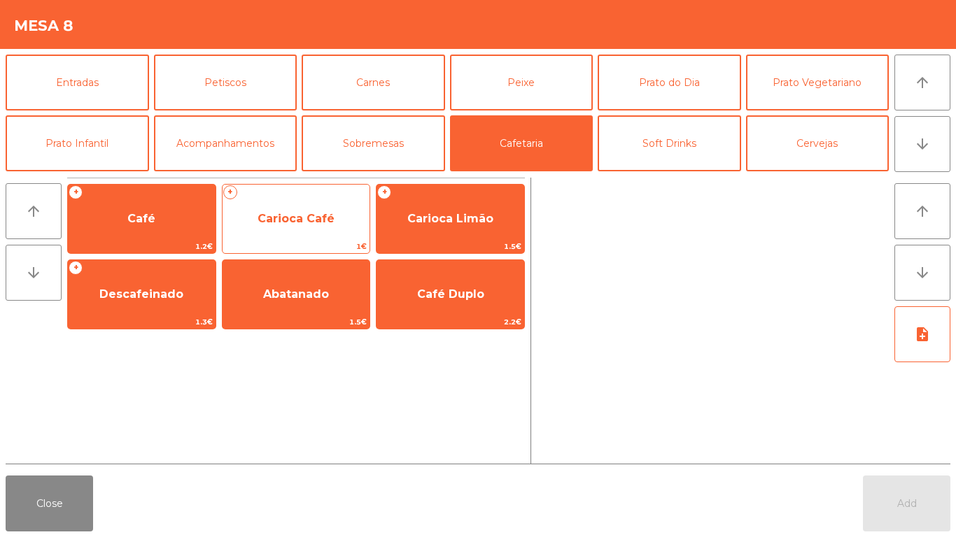
click at [232, 225] on span "Carioca Café" at bounding box center [296, 219] width 148 height 38
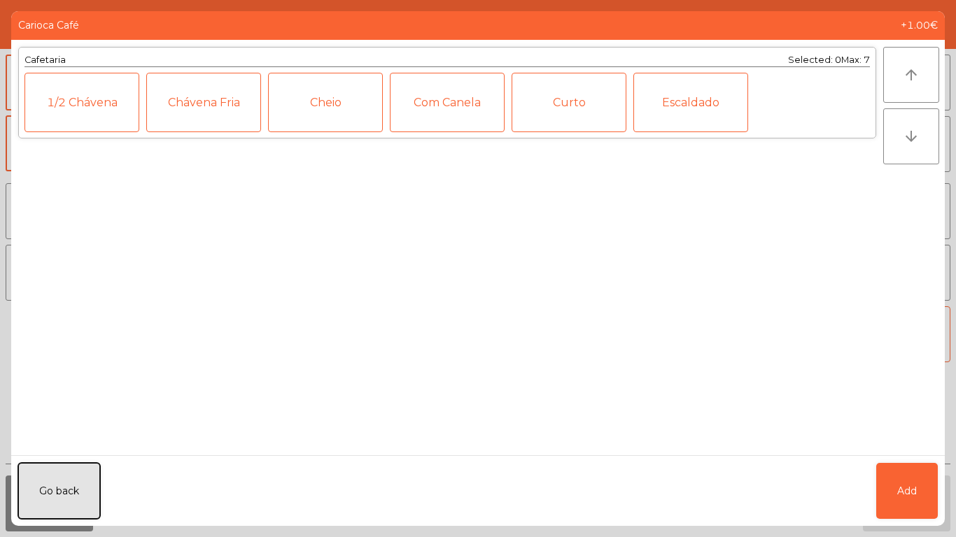
click at [50, 469] on button "Go back" at bounding box center [59, 491] width 82 height 56
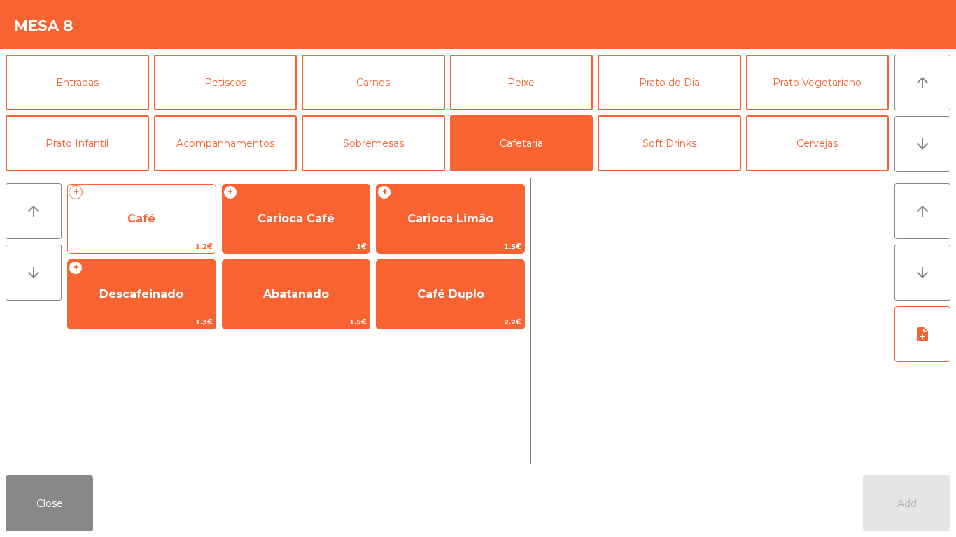
click at [141, 193] on div "+ Café 1.2€" at bounding box center [141, 219] width 149 height 70
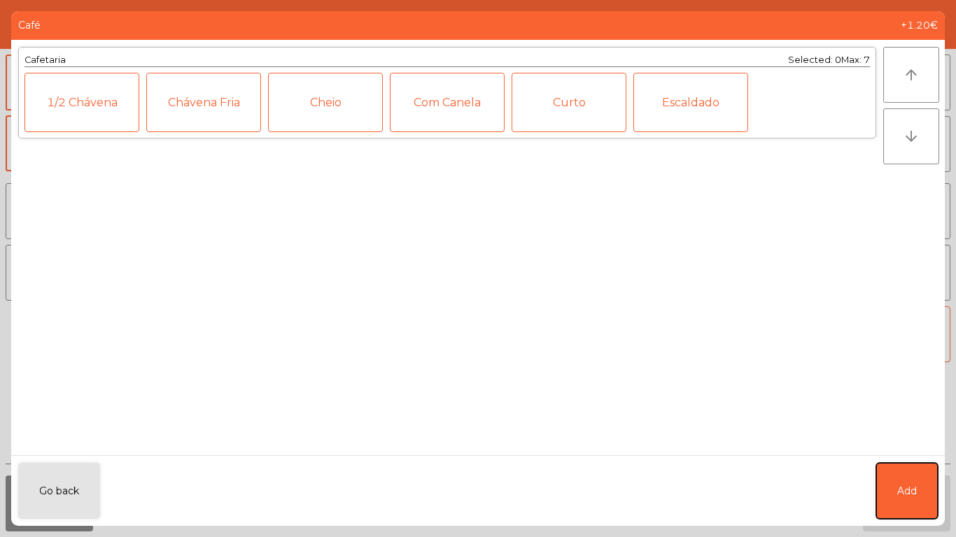
click at [910, 492] on span "Add" at bounding box center [907, 491] width 20 height 15
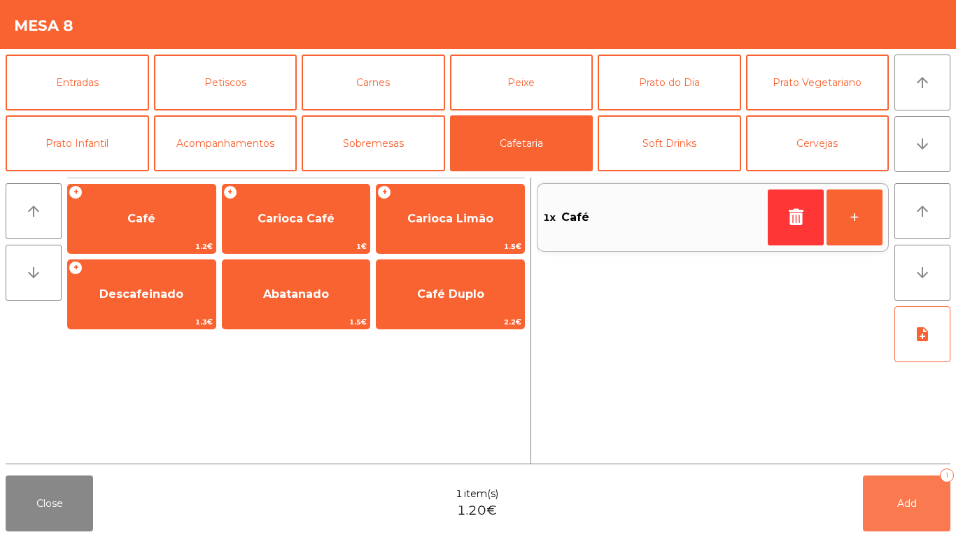
drag, startPoint x: 910, startPoint y: 492, endPoint x: 515, endPoint y: 497, distance: 395.3
click at [908, 492] on button "Add 1" at bounding box center [906, 504] width 87 height 56
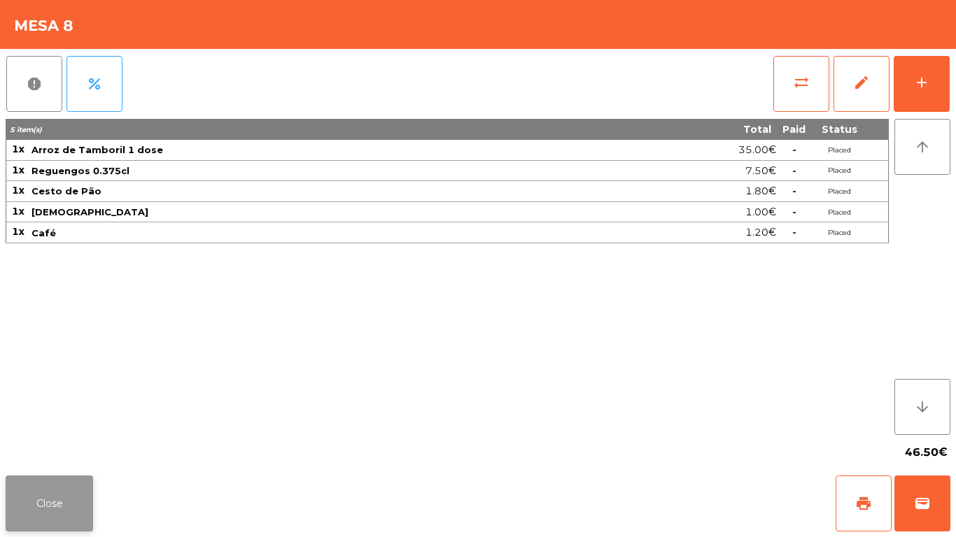
click at [72, 511] on button "Close" at bounding box center [49, 504] width 87 height 56
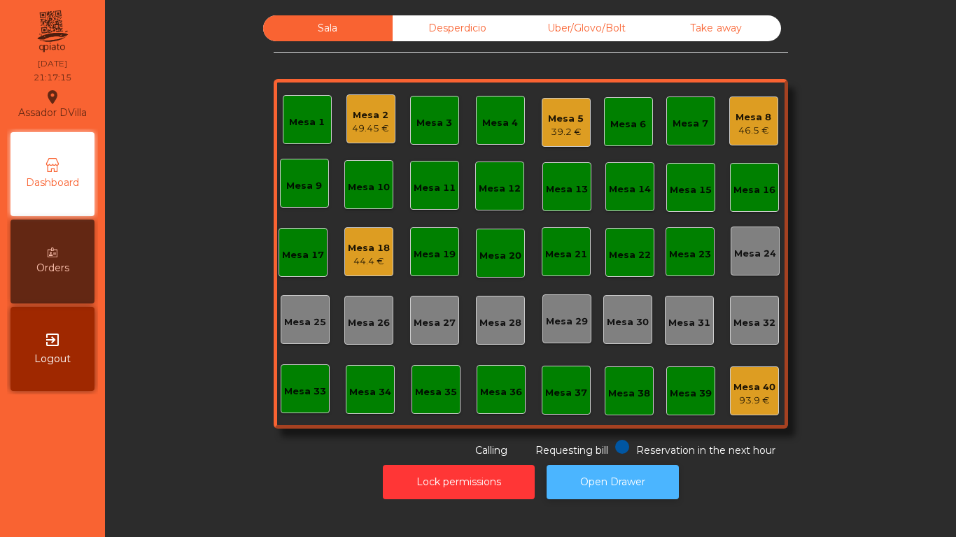
click at [577, 474] on button "Open Drawer" at bounding box center [612, 482] width 132 height 34
click at [364, 133] on div "49.45 €" at bounding box center [370, 129] width 37 height 14
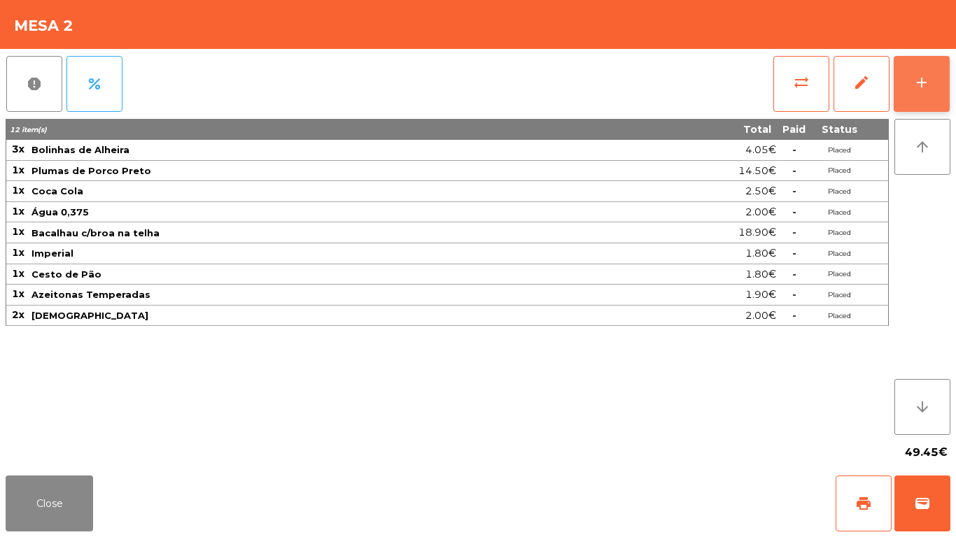
click at [915, 110] on button "add" at bounding box center [921, 84] width 56 height 56
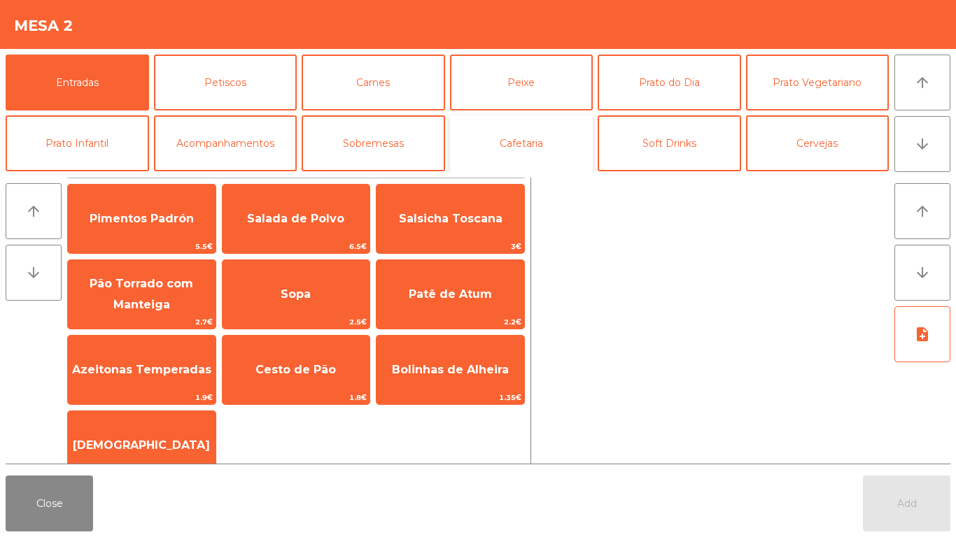
click at [559, 157] on button "Cafetaria" at bounding box center [521, 143] width 143 height 56
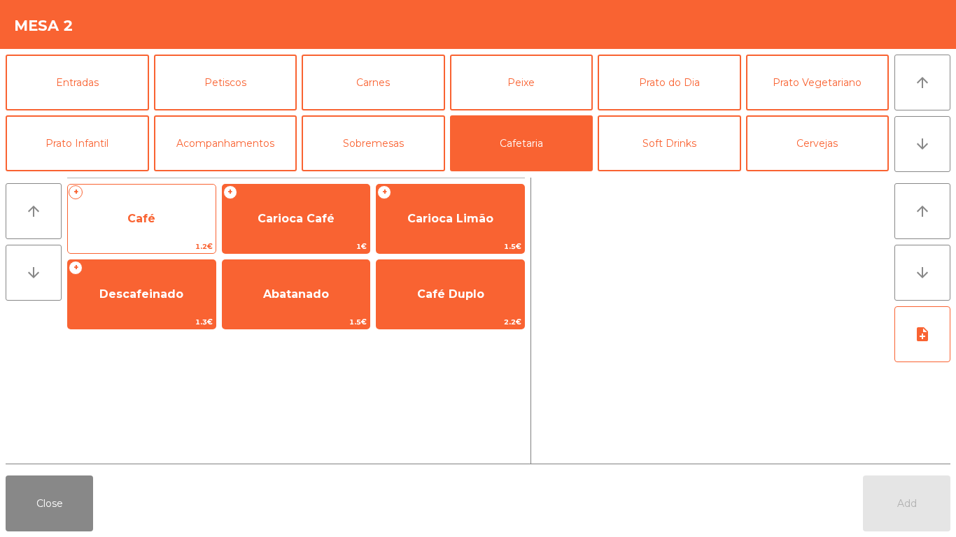
click at [146, 209] on span "Café" at bounding box center [142, 219] width 148 height 38
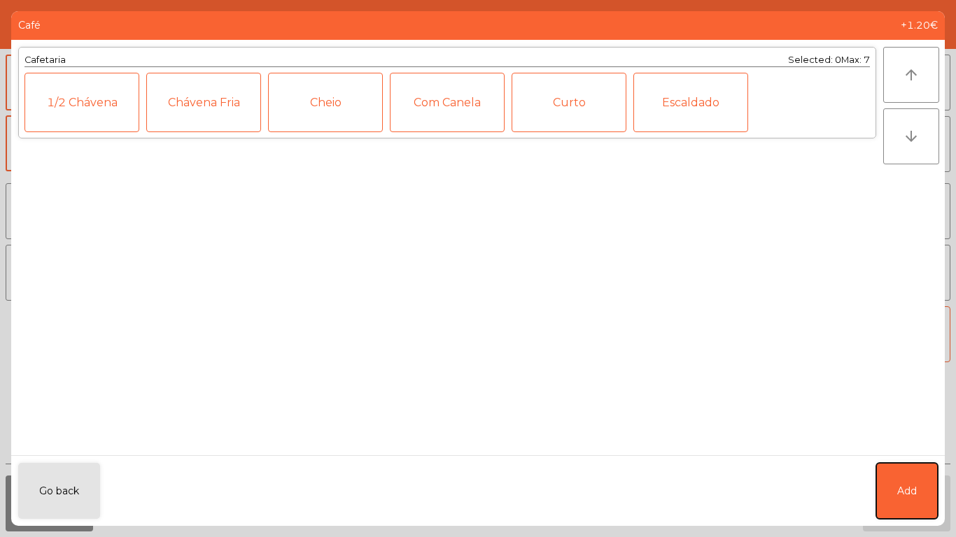
drag, startPoint x: 918, startPoint y: 478, endPoint x: 891, endPoint y: 189, distance: 290.9
click at [916, 476] on button "Add" at bounding box center [907, 491] width 62 height 56
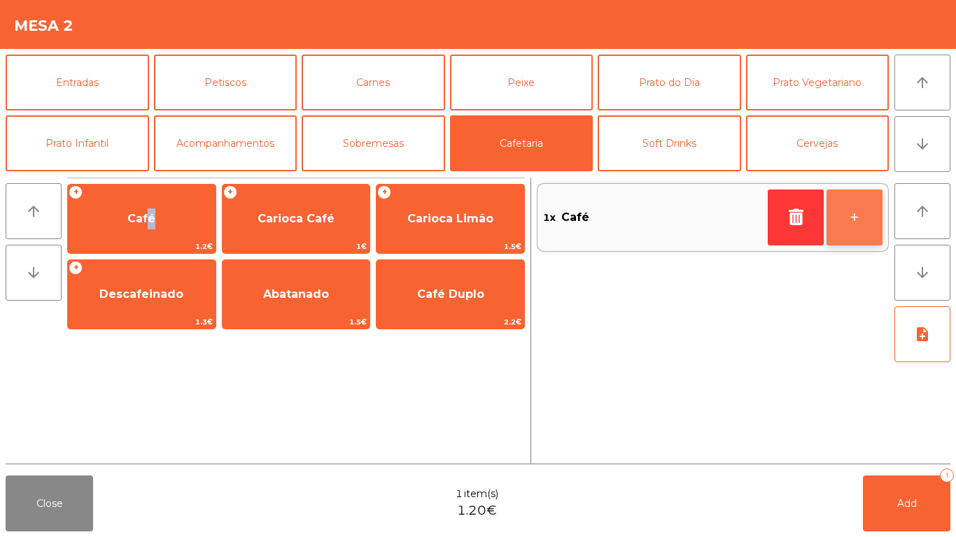
click at [865, 234] on button "+" at bounding box center [854, 218] width 56 height 56
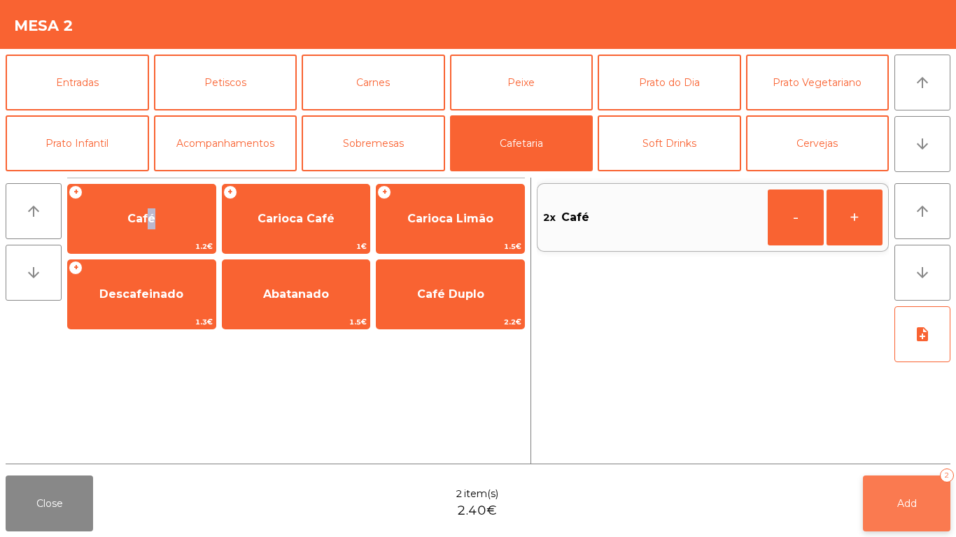
click at [901, 514] on button "Add 2" at bounding box center [906, 504] width 87 height 56
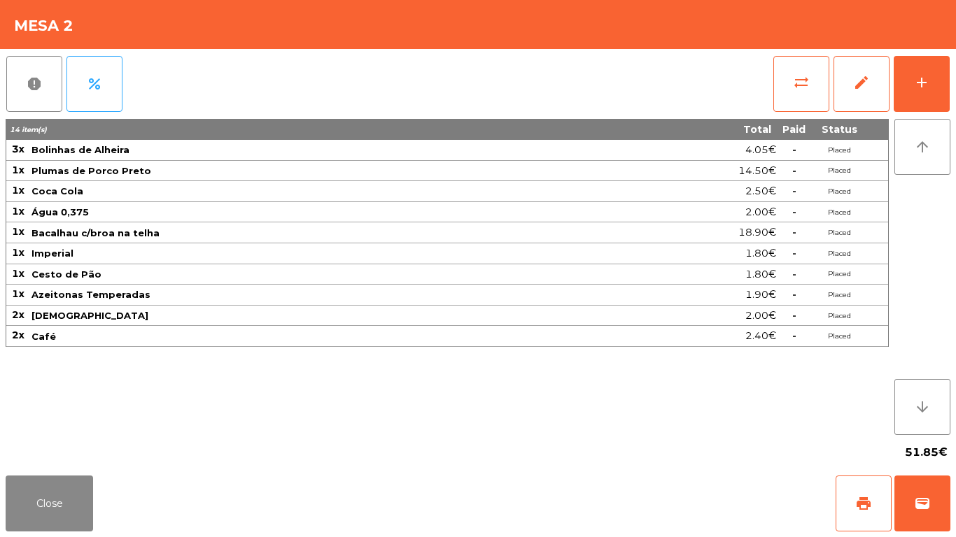
click at [109, 462] on div "51.85€" at bounding box center [478, 452] width 944 height 35
click at [43, 501] on button "Close" at bounding box center [49, 504] width 87 height 56
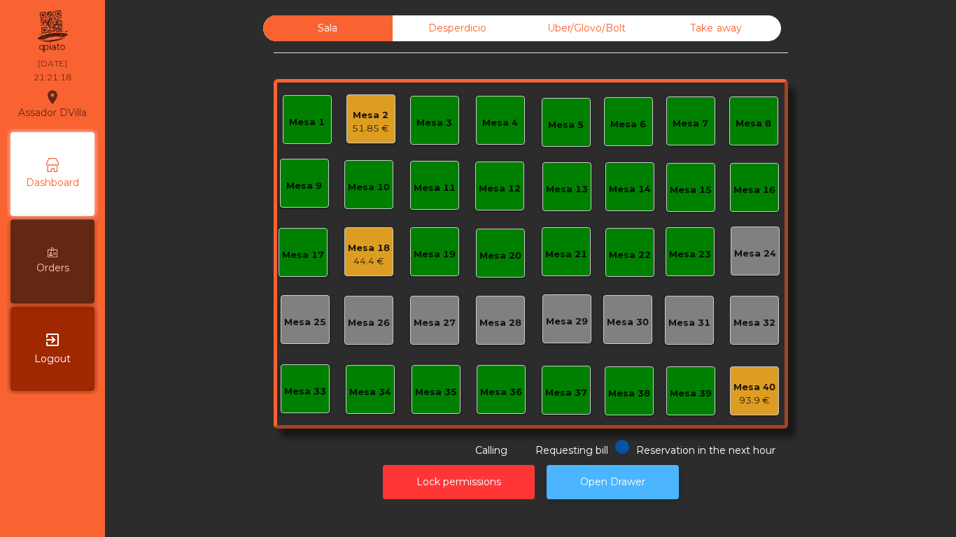
click at [624, 469] on button "Open Drawer" at bounding box center [612, 482] width 132 height 34
click at [600, 468] on button "Open Drawer" at bounding box center [612, 482] width 132 height 34
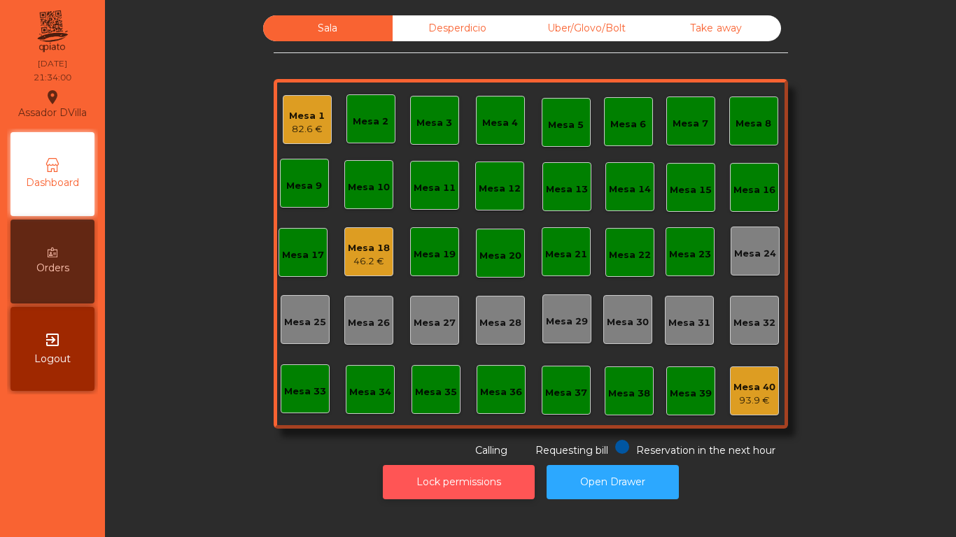
click at [402, 476] on button "Lock permissions" at bounding box center [459, 482] width 152 height 34
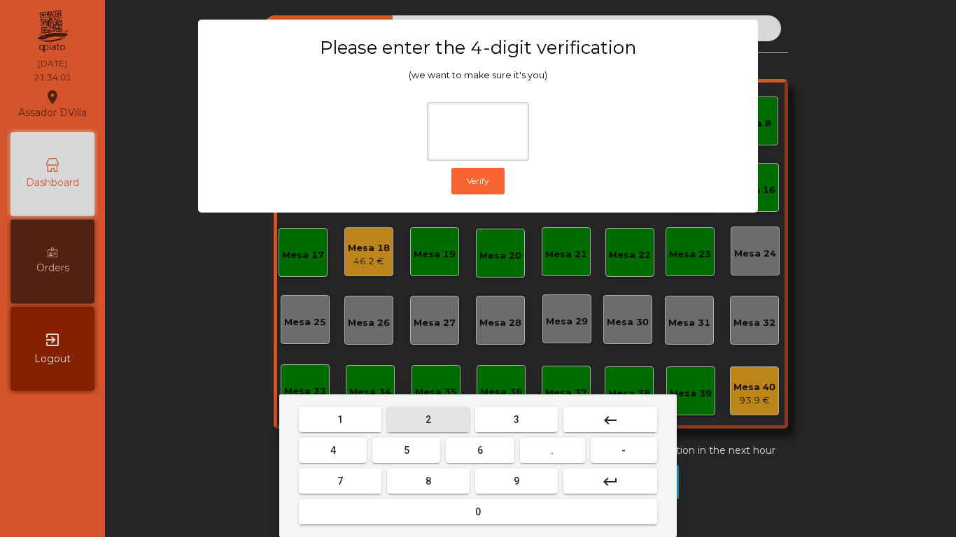
click at [411, 422] on button "2" at bounding box center [428, 419] width 83 height 25
click at [363, 439] on button "4" at bounding box center [333, 450] width 68 height 25
drag, startPoint x: 478, startPoint y: 447, endPoint x: 493, endPoint y: 478, distance: 35.0
click at [481, 454] on span "6" at bounding box center [480, 450] width 6 height 11
click at [493, 478] on button "9" at bounding box center [516, 481] width 83 height 25
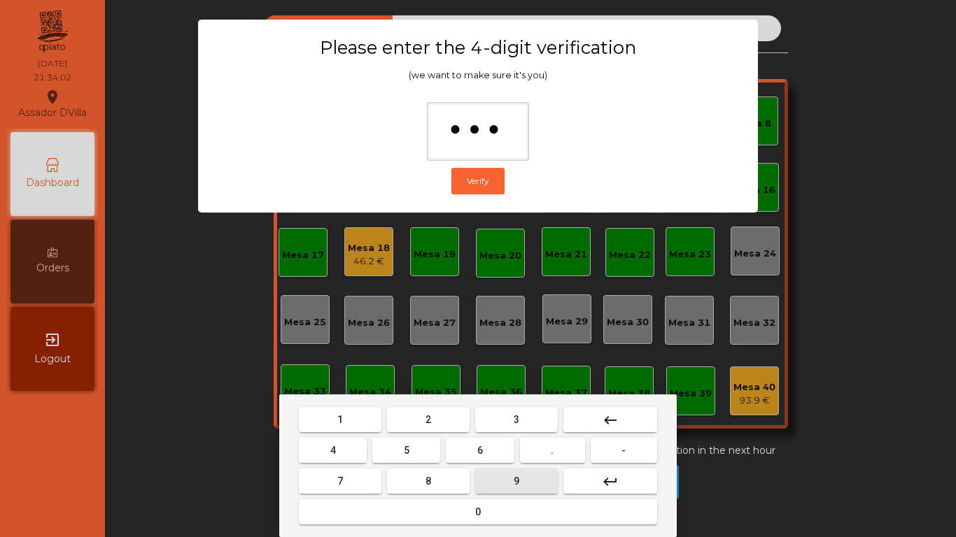
type input "****"
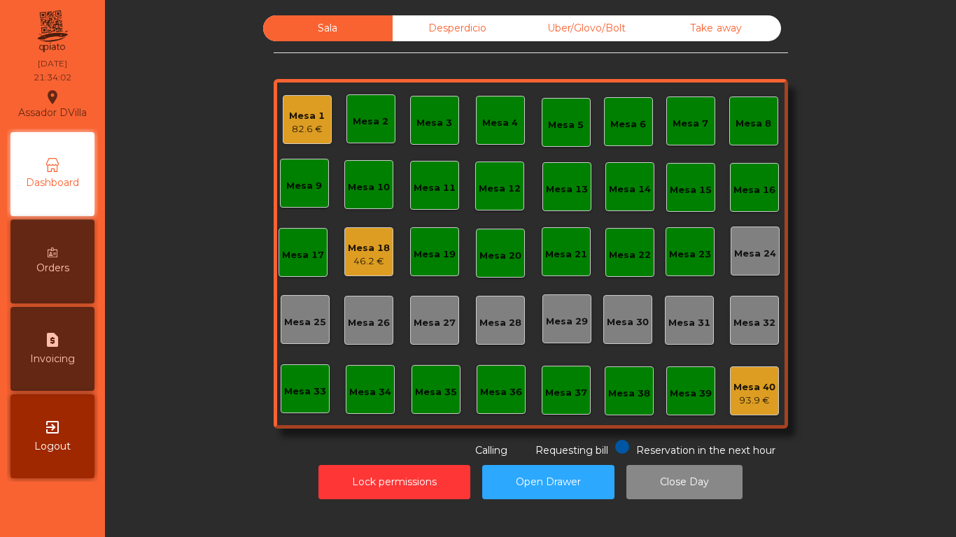
click at [55, 326] on div "request_page Invoicing" at bounding box center [52, 349] width 84 height 84
select select "*"
select select "****"
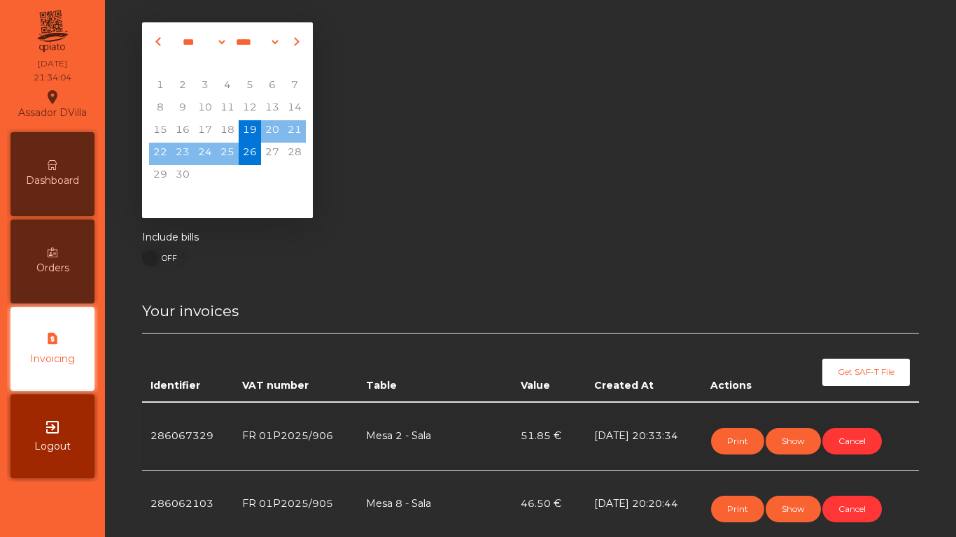
click at [53, 185] on span "Dashboard" at bounding box center [52, 180] width 53 height 15
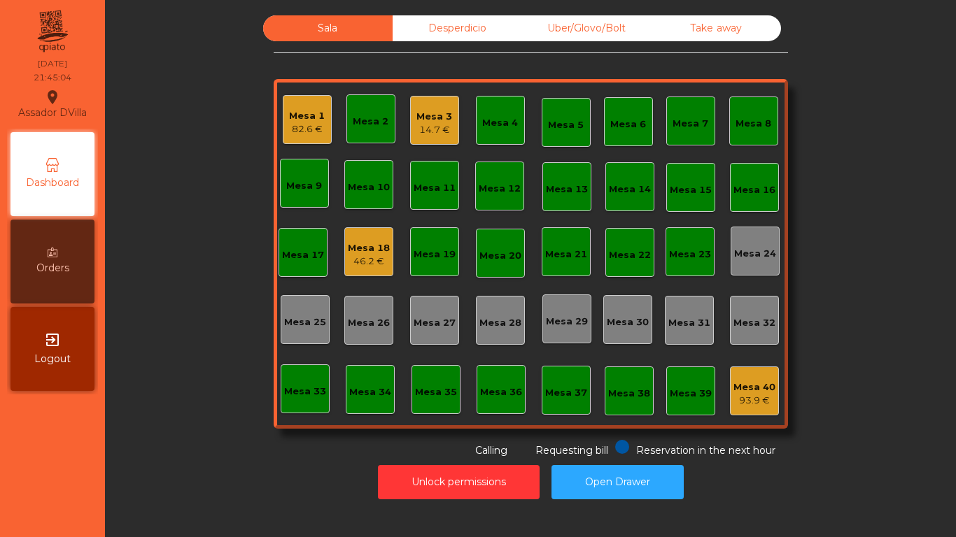
click at [58, 184] on span "Dashboard" at bounding box center [52, 183] width 53 height 15
click at [366, 241] on div "Mesa 18" at bounding box center [369, 248] width 42 height 14
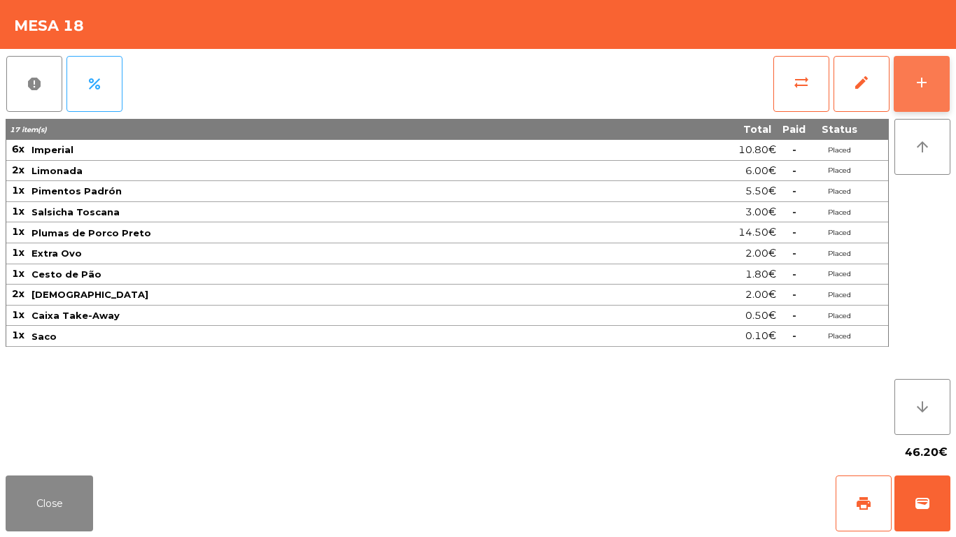
click at [899, 78] on button "add" at bounding box center [921, 84] width 56 height 56
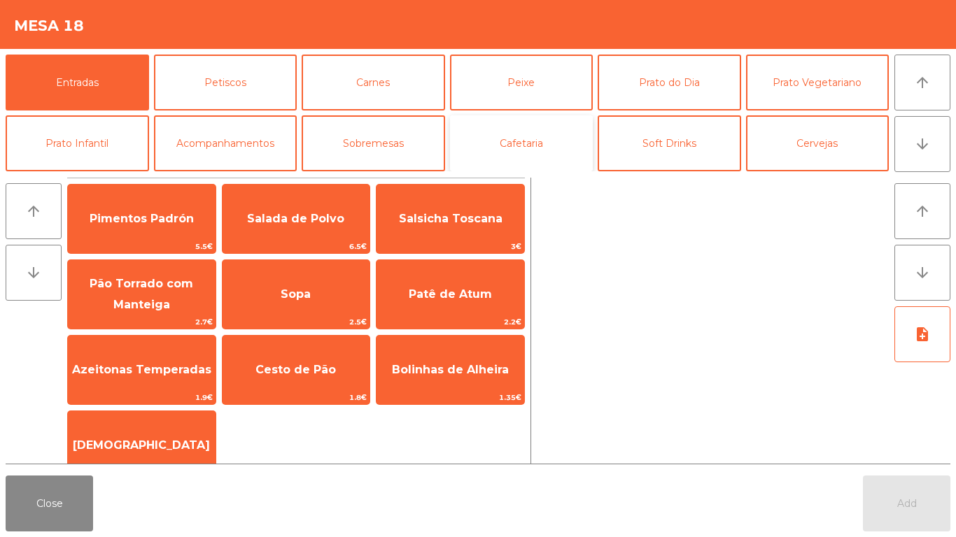
click at [533, 148] on button "Cafetaria" at bounding box center [521, 143] width 143 height 56
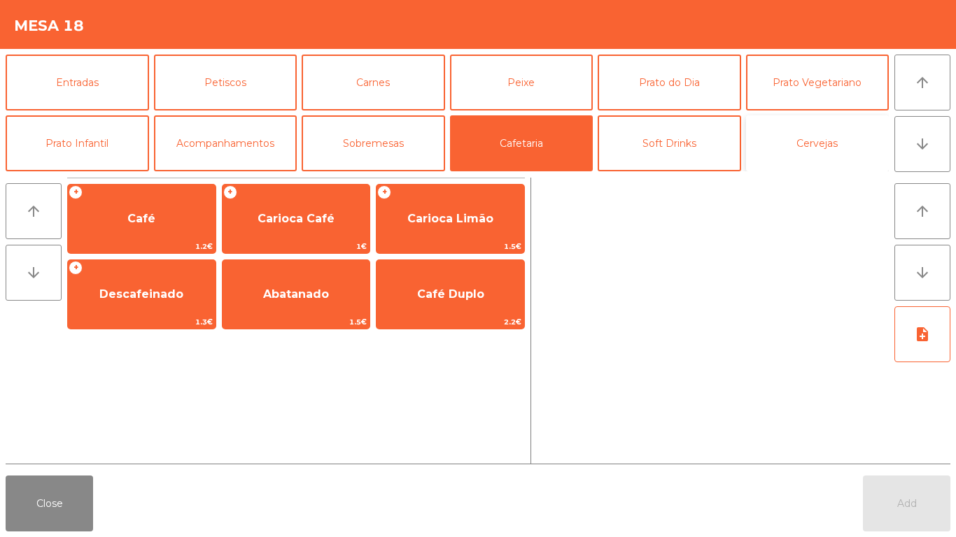
click at [784, 144] on button "Cervejas" at bounding box center [817, 143] width 143 height 56
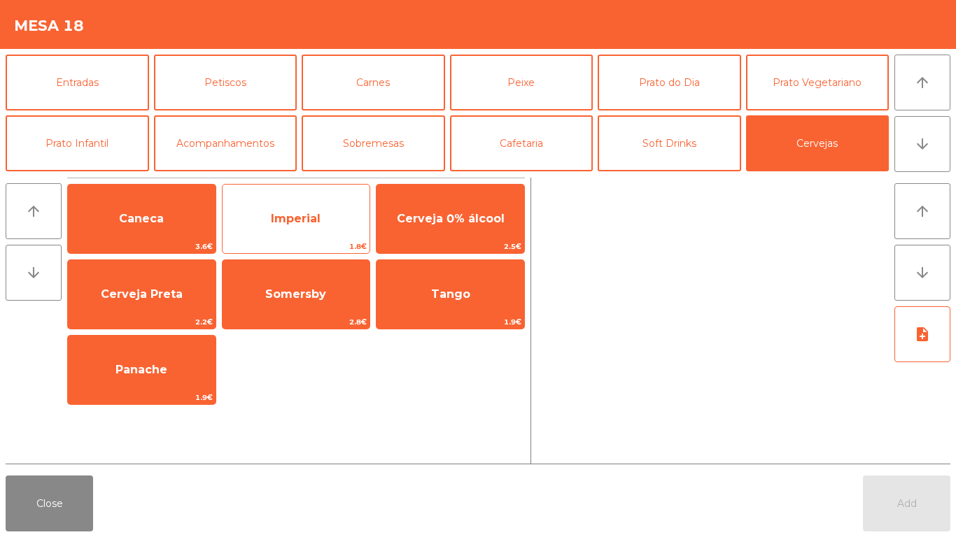
click at [269, 215] on span "Imperial" at bounding box center [296, 219] width 148 height 38
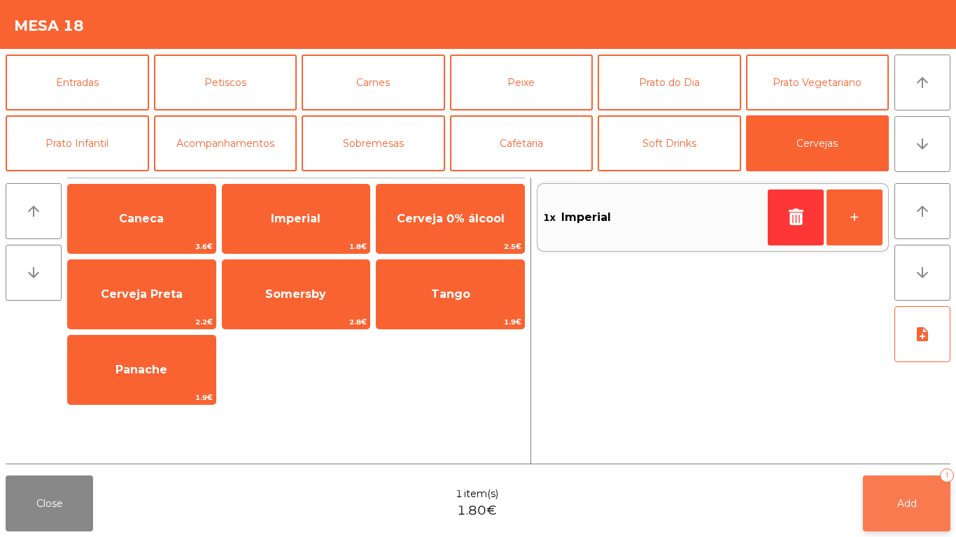
click at [871, 499] on button "Add 1" at bounding box center [906, 504] width 87 height 56
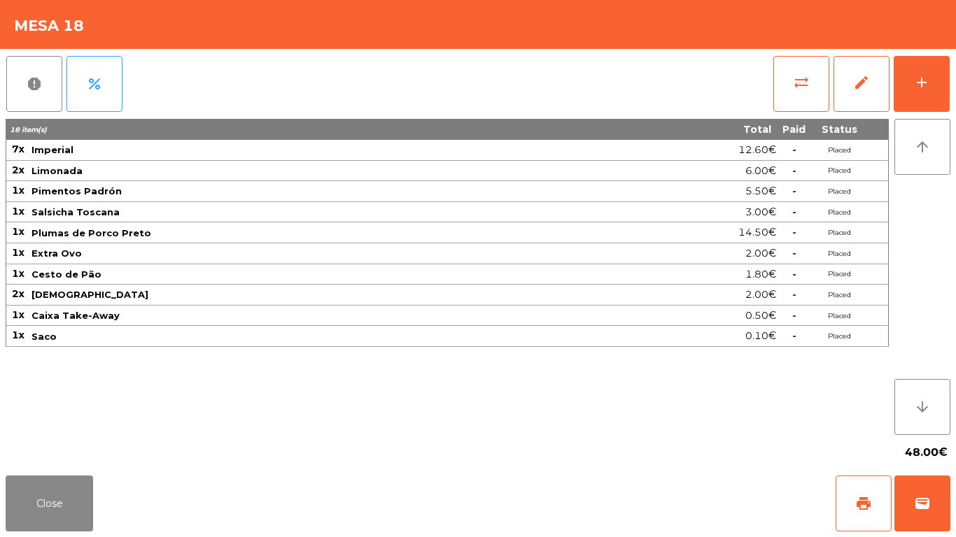
click at [50, 537] on div "Close print wallet" at bounding box center [478, 503] width 956 height 67
click at [58, 505] on button "Close" at bounding box center [49, 504] width 87 height 56
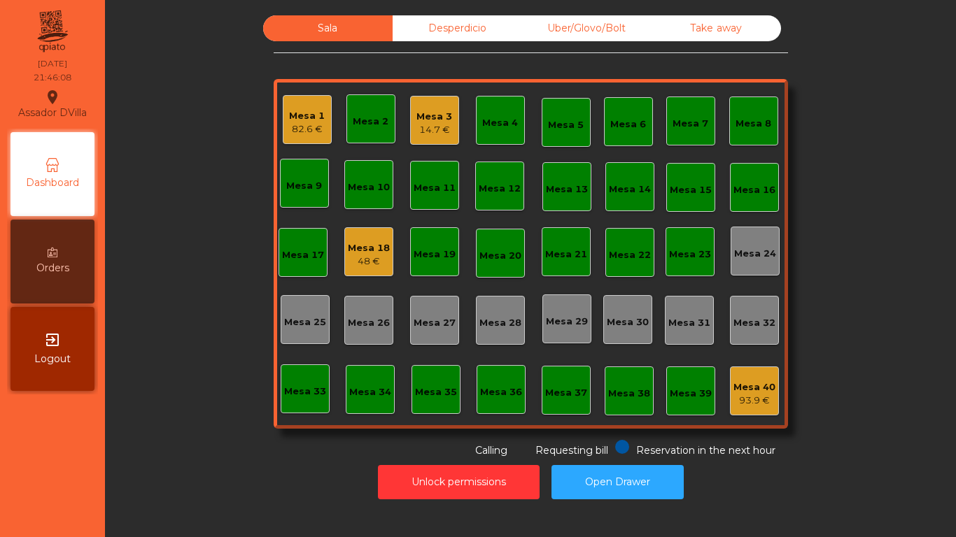
click at [308, 395] on div "Mesa 33" at bounding box center [305, 392] width 42 height 14
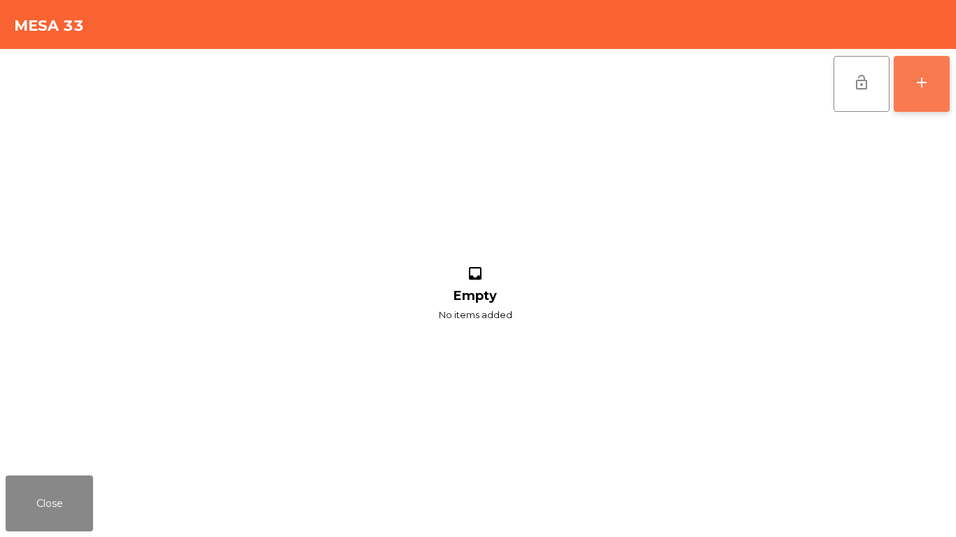
click at [929, 90] on div "add" at bounding box center [921, 82] width 17 height 17
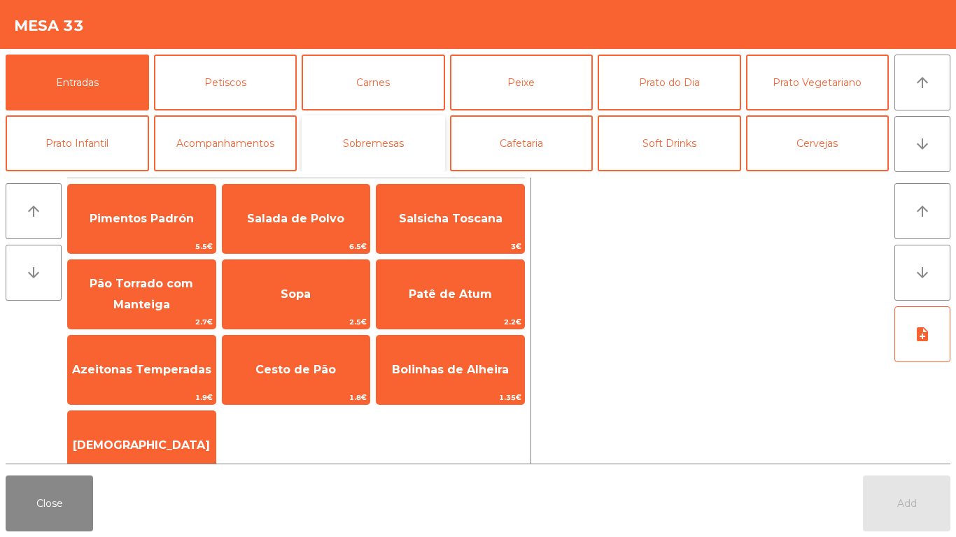
click at [390, 129] on button "Sobremesas" at bounding box center [373, 143] width 143 height 56
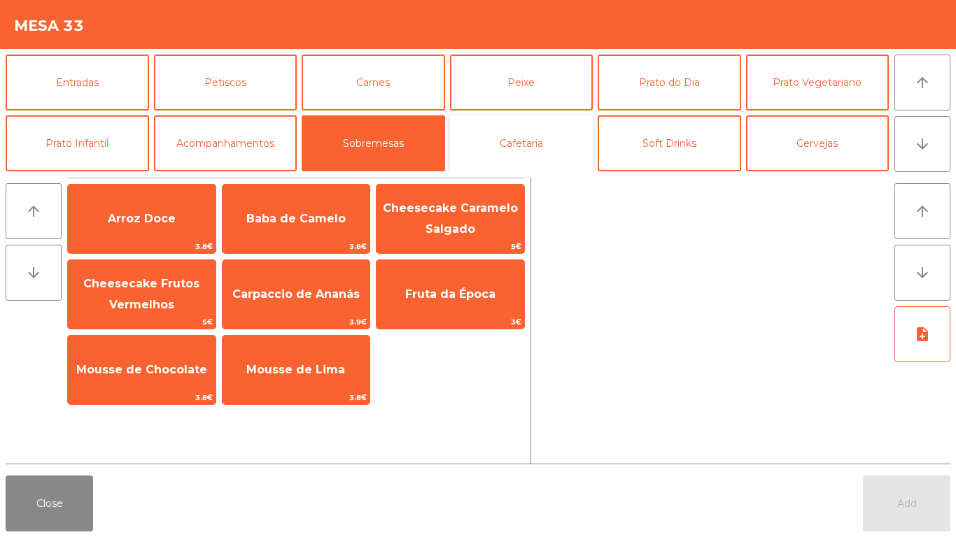
click at [506, 129] on button "Cafetaria" at bounding box center [521, 143] width 143 height 56
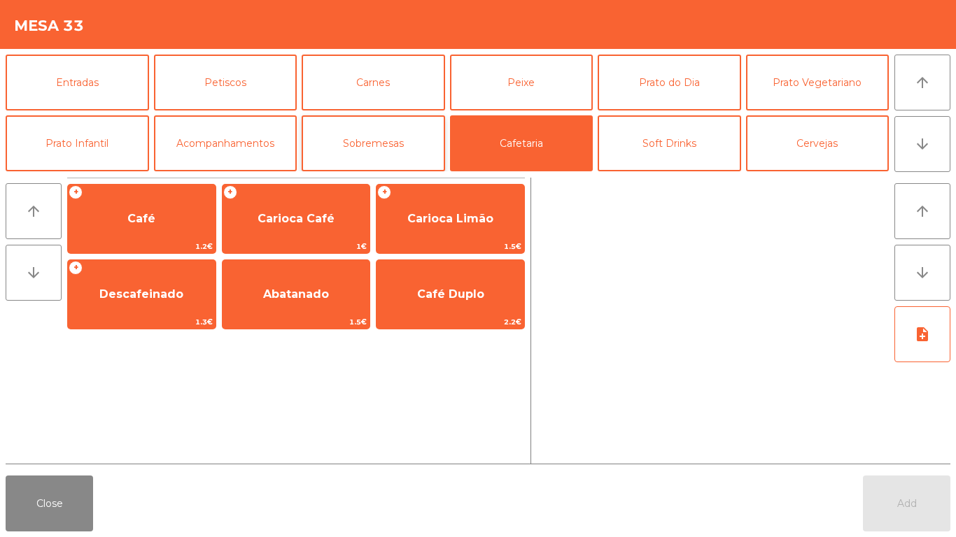
scroll to position [70, 0]
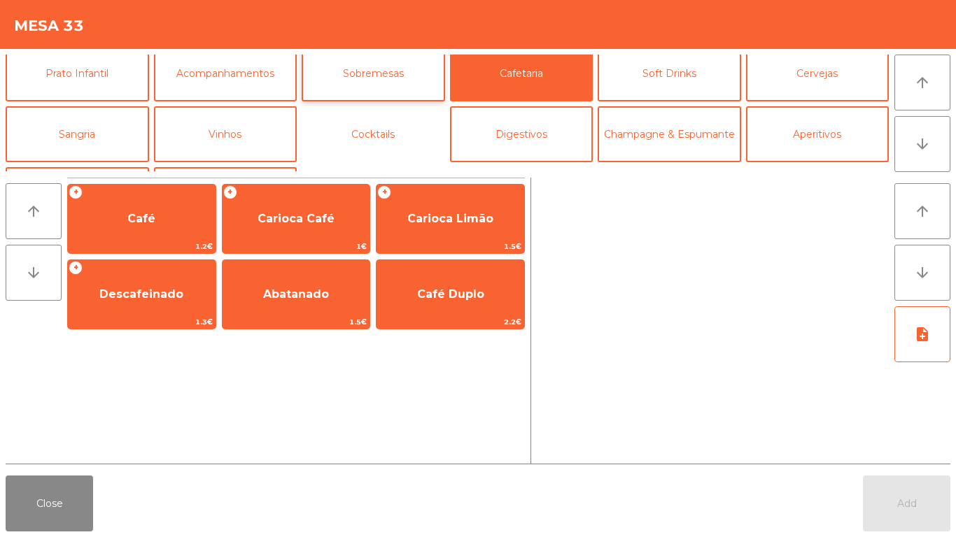
click at [371, 136] on button "Cocktails" at bounding box center [373, 134] width 143 height 56
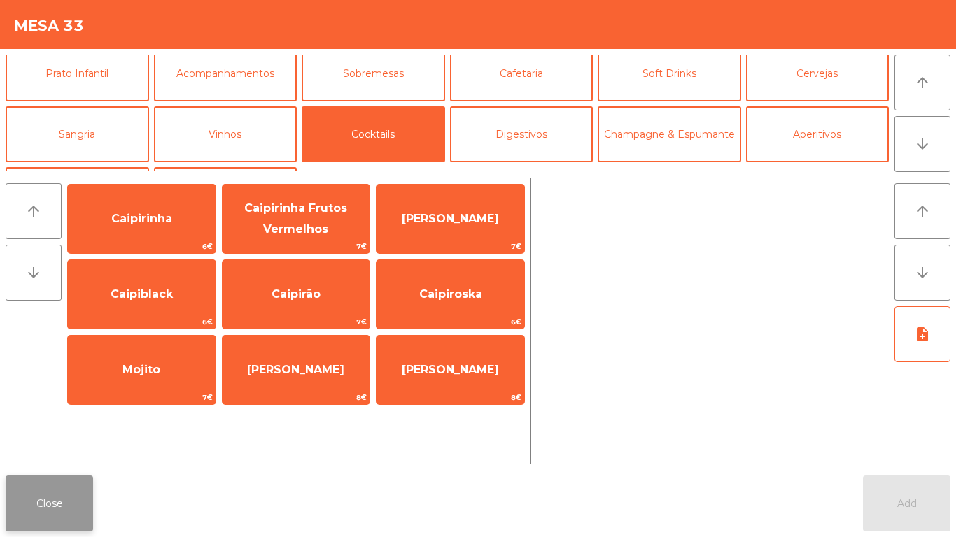
click at [43, 495] on button "Close" at bounding box center [49, 504] width 87 height 56
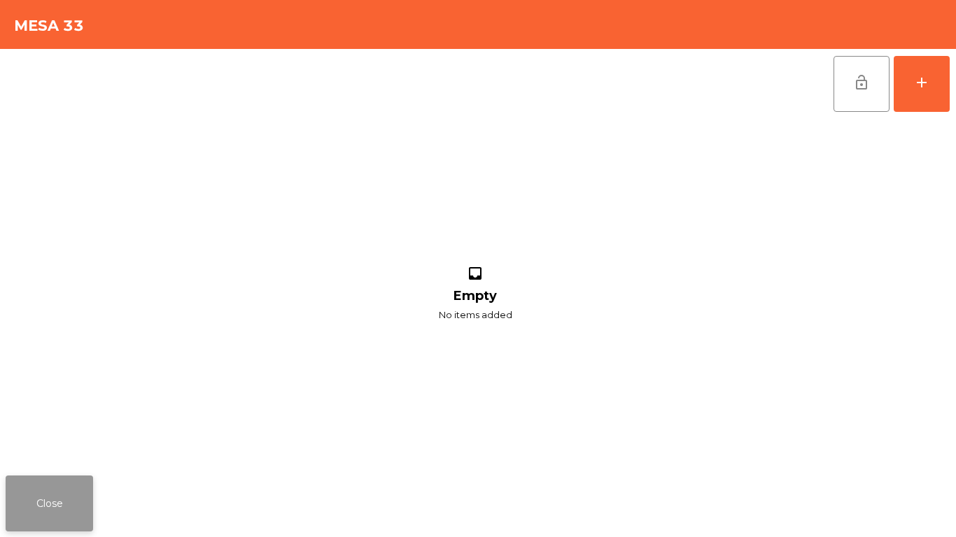
click at [34, 476] on button "Close" at bounding box center [49, 504] width 87 height 56
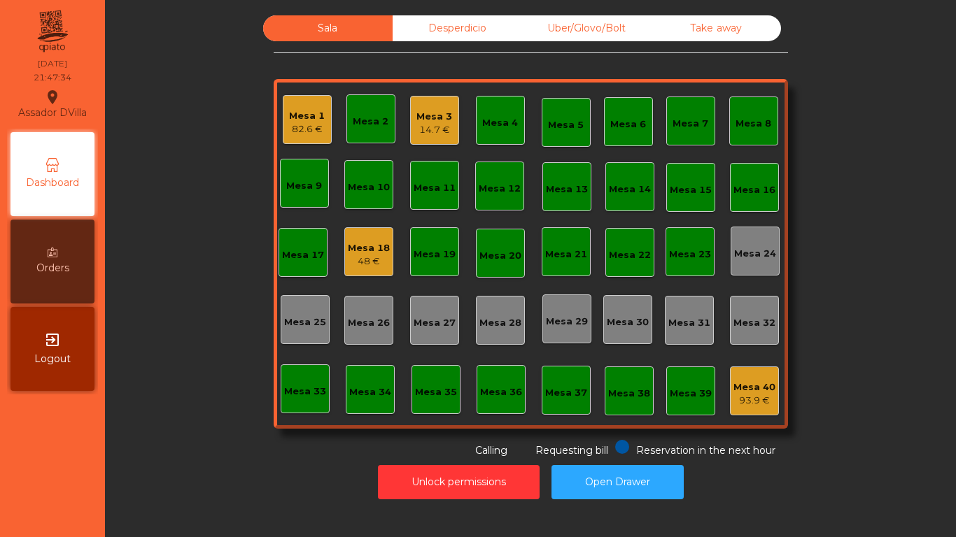
click at [283, 111] on div "Mesa 1 82.6 €" at bounding box center [307, 119] width 49 height 49
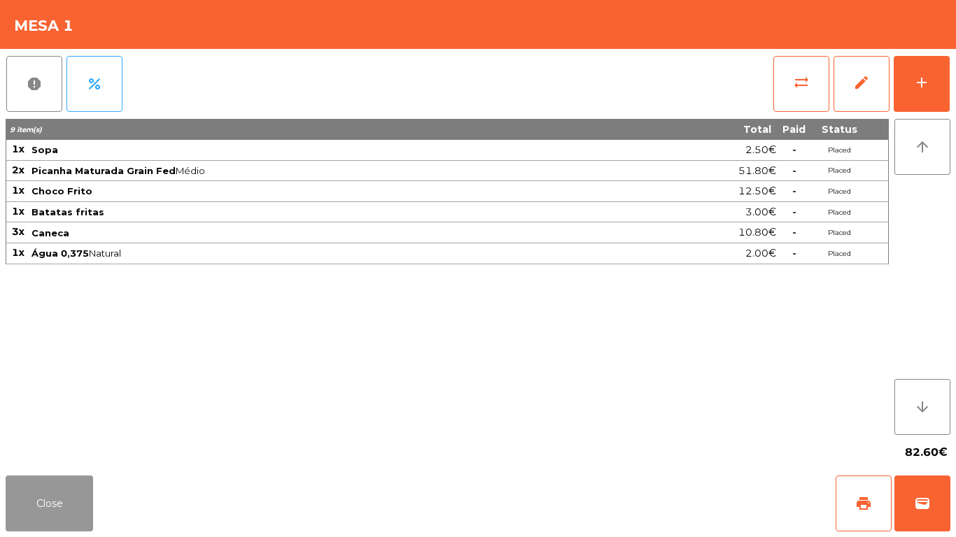
click at [79, 517] on button "Close" at bounding box center [49, 504] width 87 height 56
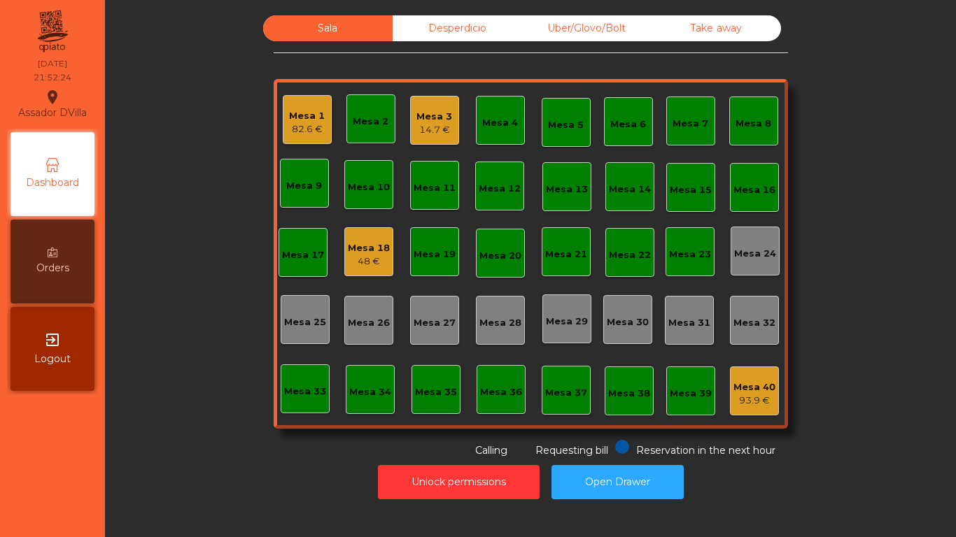
click at [304, 397] on div "Mesa 33" at bounding box center [305, 388] width 49 height 49
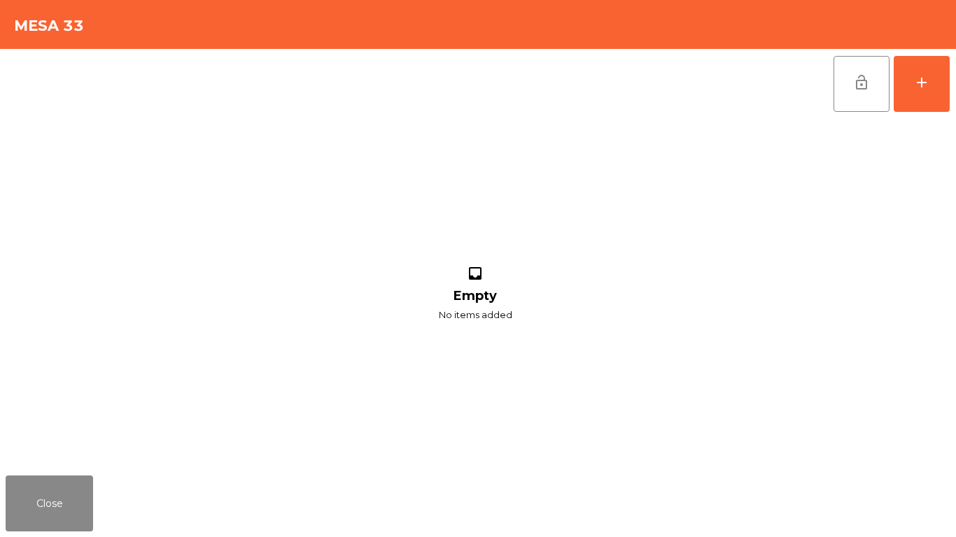
click at [889, 87] on div "lock_open add" at bounding box center [891, 84] width 118 height 70
click at [904, 87] on button "add" at bounding box center [921, 84] width 56 height 56
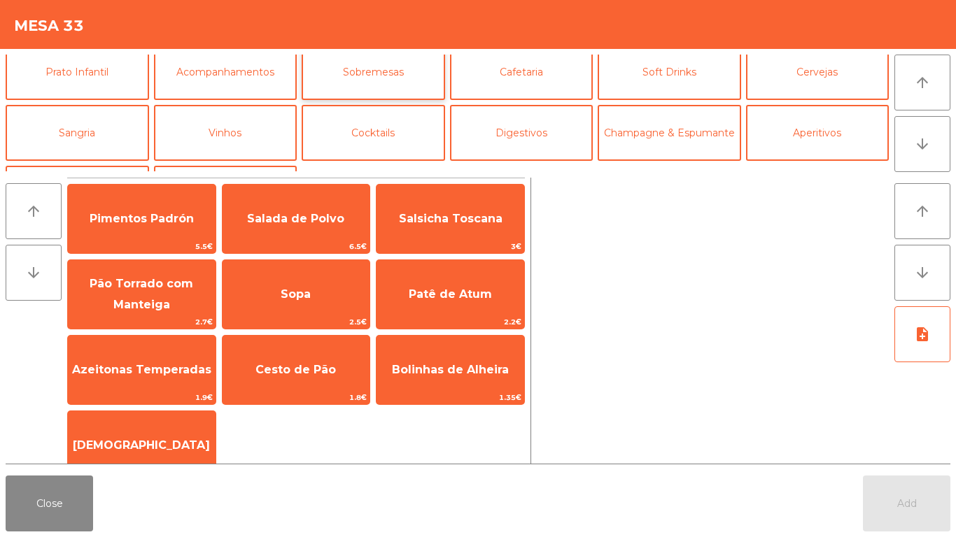
scroll to position [52, 0]
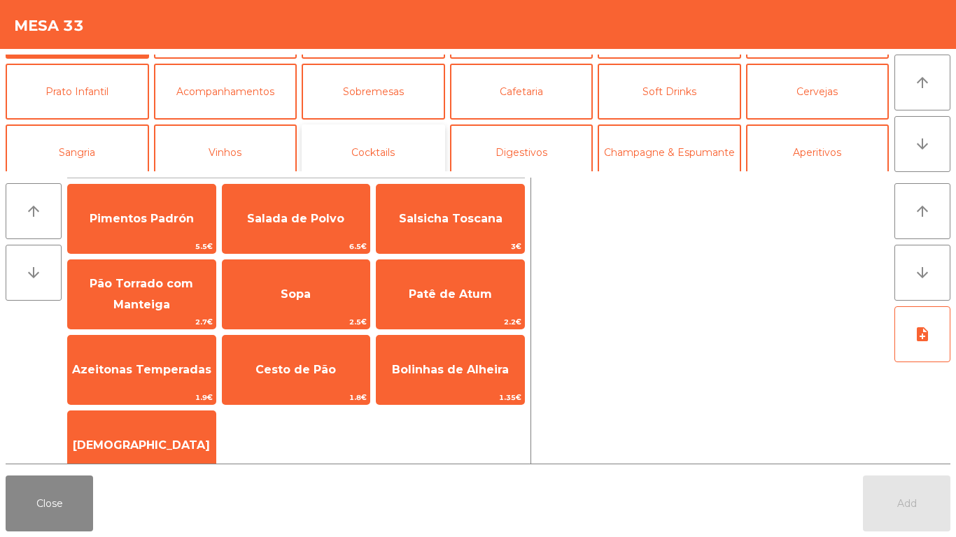
click at [364, 137] on button "Cocktails" at bounding box center [373, 153] width 143 height 56
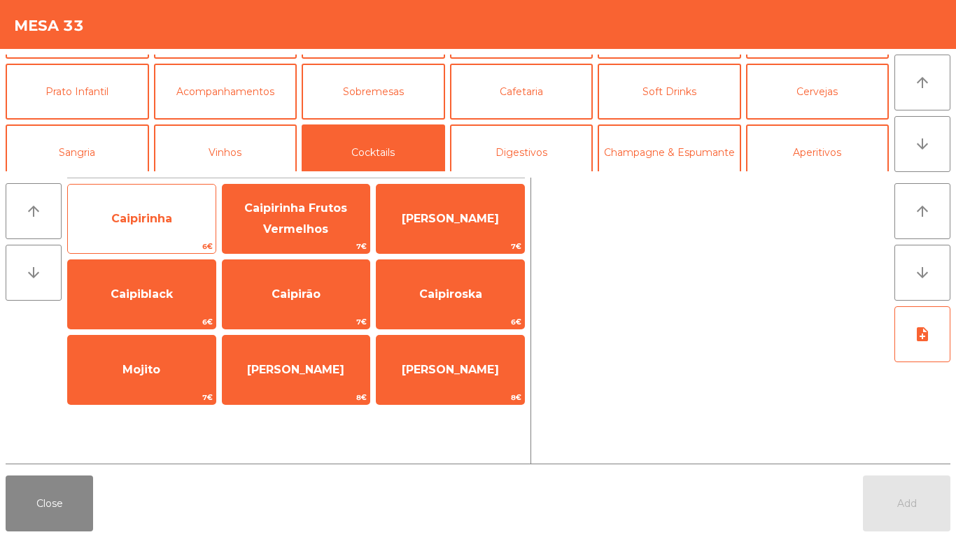
click at [199, 211] on span "Caipirinha" at bounding box center [142, 219] width 148 height 38
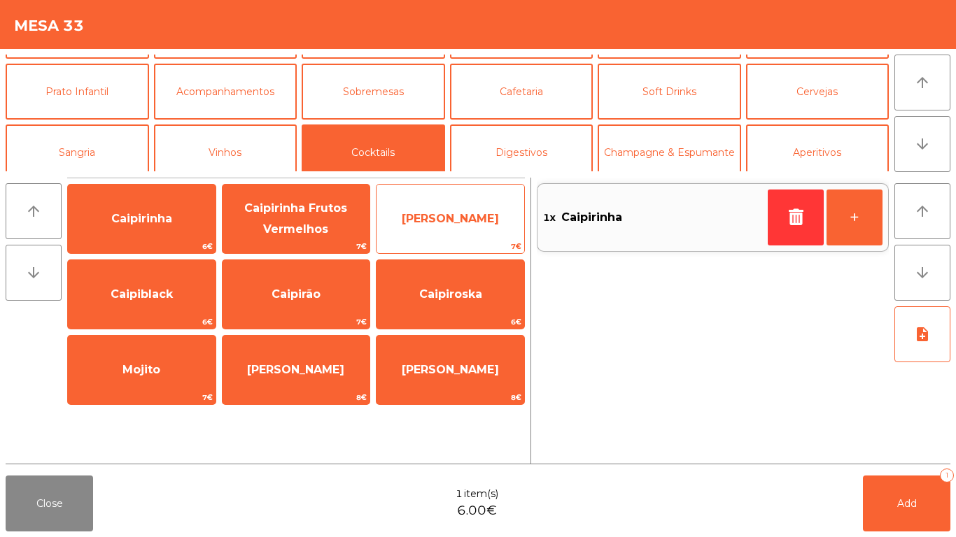
click at [451, 227] on span "[PERSON_NAME]" at bounding box center [450, 219] width 148 height 38
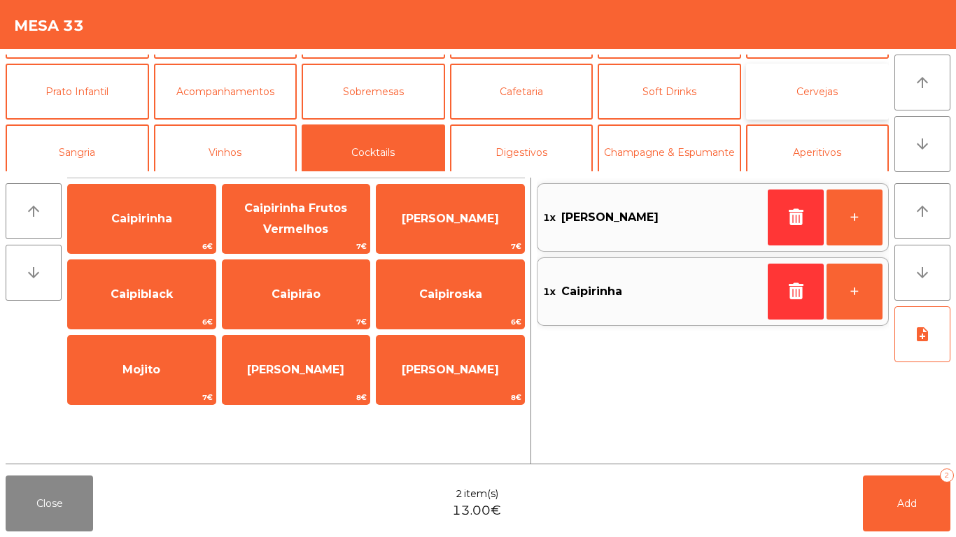
click at [807, 97] on button "Cervejas" at bounding box center [817, 92] width 143 height 56
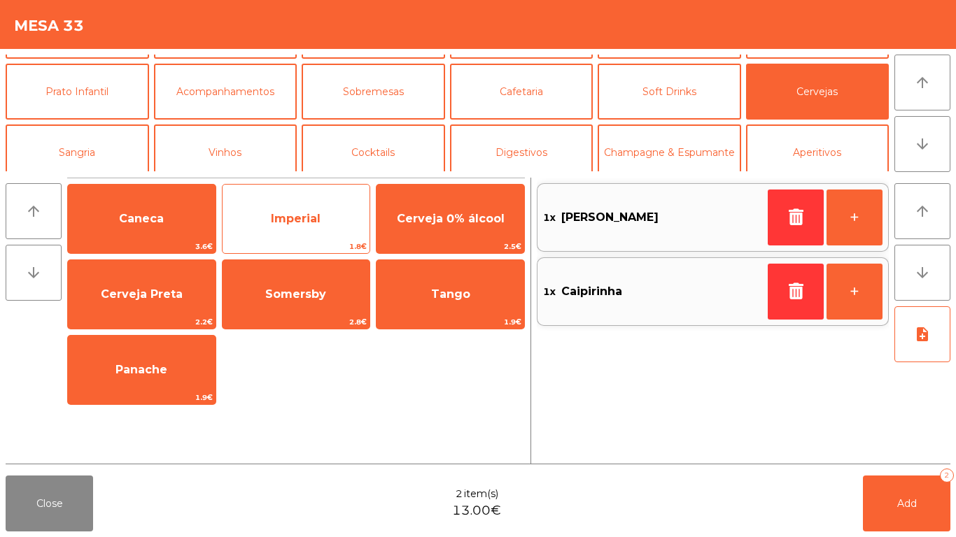
click at [281, 220] on span "Imperial" at bounding box center [296, 218] width 50 height 13
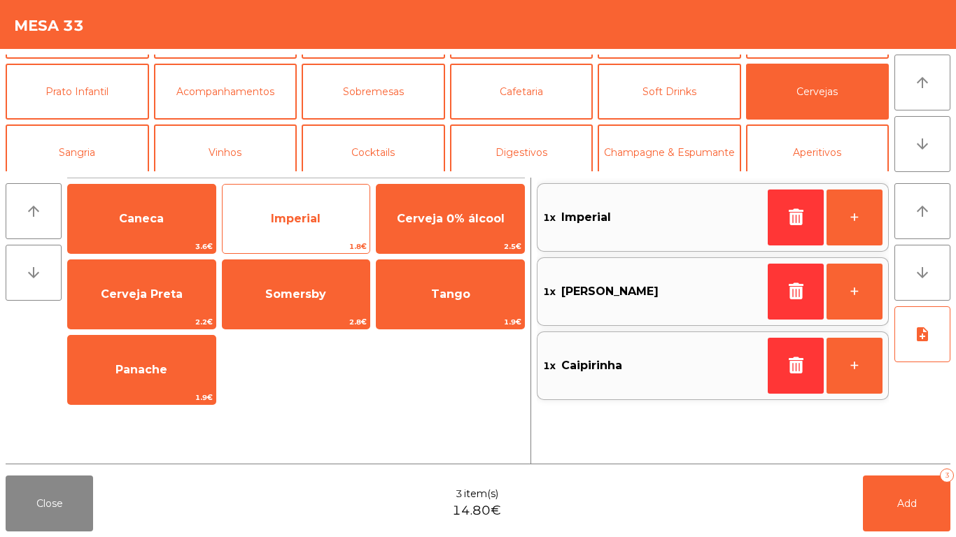
click at [282, 220] on span "Imperial" at bounding box center [296, 218] width 50 height 13
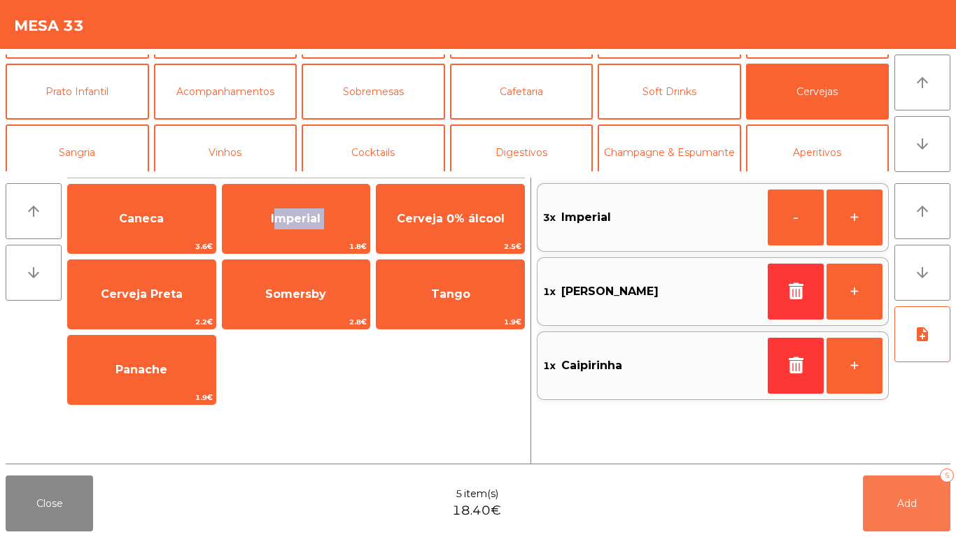
drag, startPoint x: 917, startPoint y: 495, endPoint x: 907, endPoint y: 500, distance: 11.9
click at [918, 495] on button "Add 5" at bounding box center [906, 504] width 87 height 56
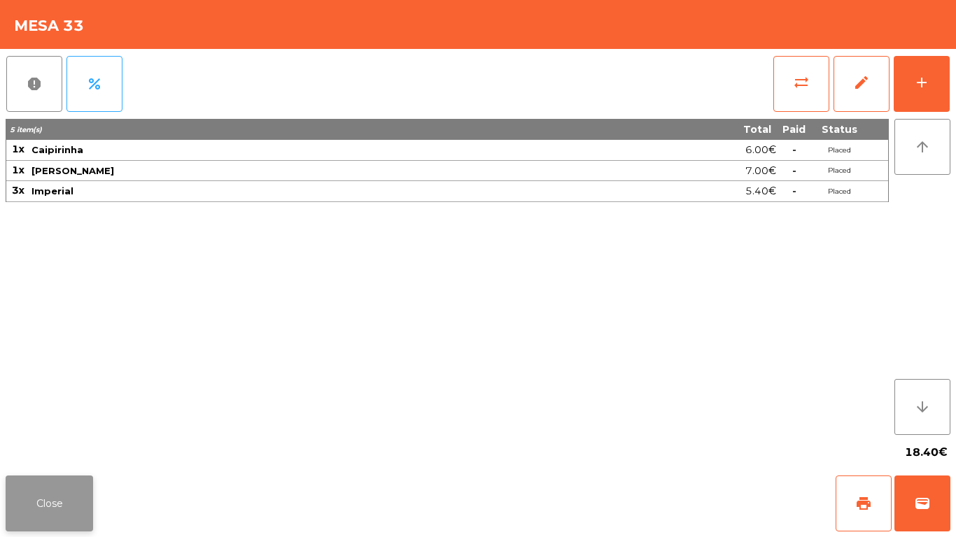
click at [37, 497] on button "Close" at bounding box center [49, 504] width 87 height 56
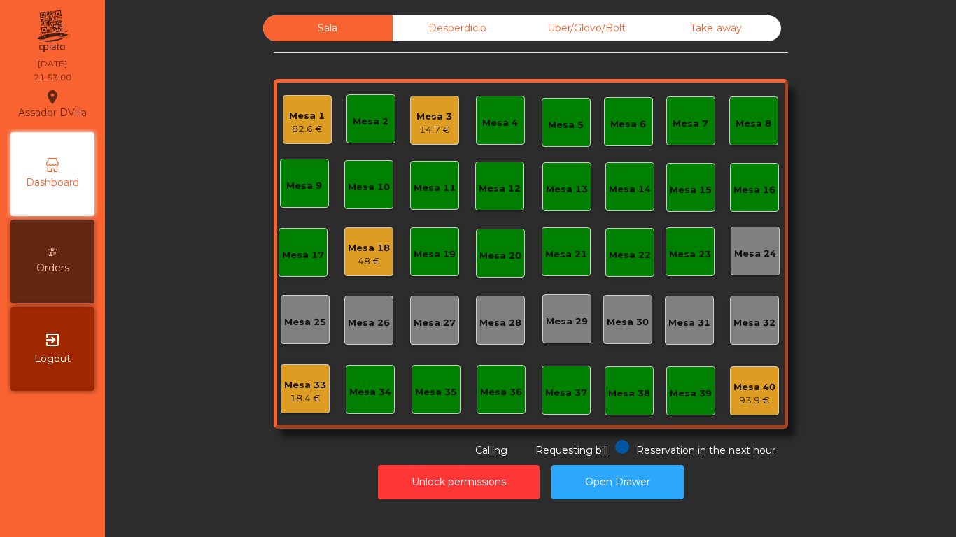
click at [306, 118] on div "Mesa 1" at bounding box center [307, 116] width 36 height 14
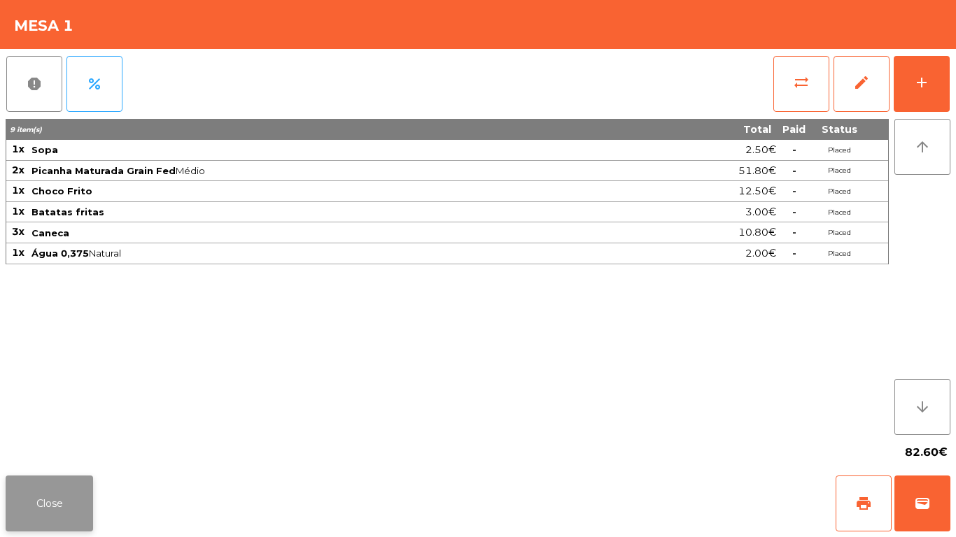
click at [49, 480] on button "Close" at bounding box center [49, 504] width 87 height 56
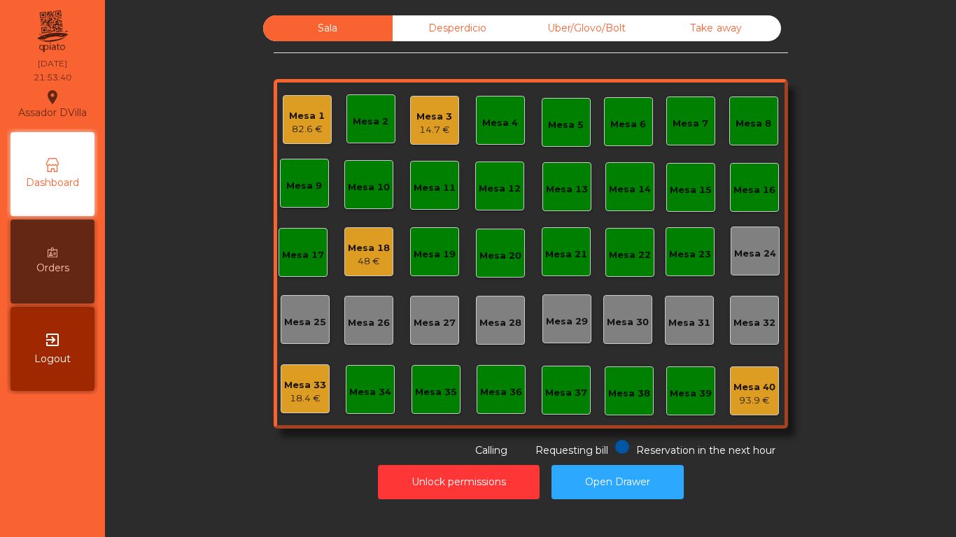
click at [306, 115] on div "Mesa 1" at bounding box center [307, 116] width 36 height 14
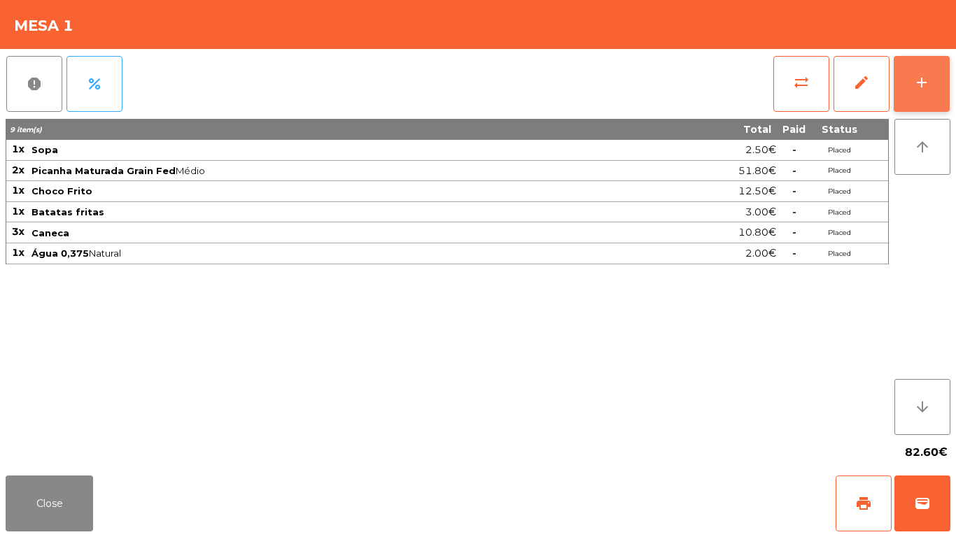
click at [926, 95] on button "add" at bounding box center [921, 84] width 56 height 56
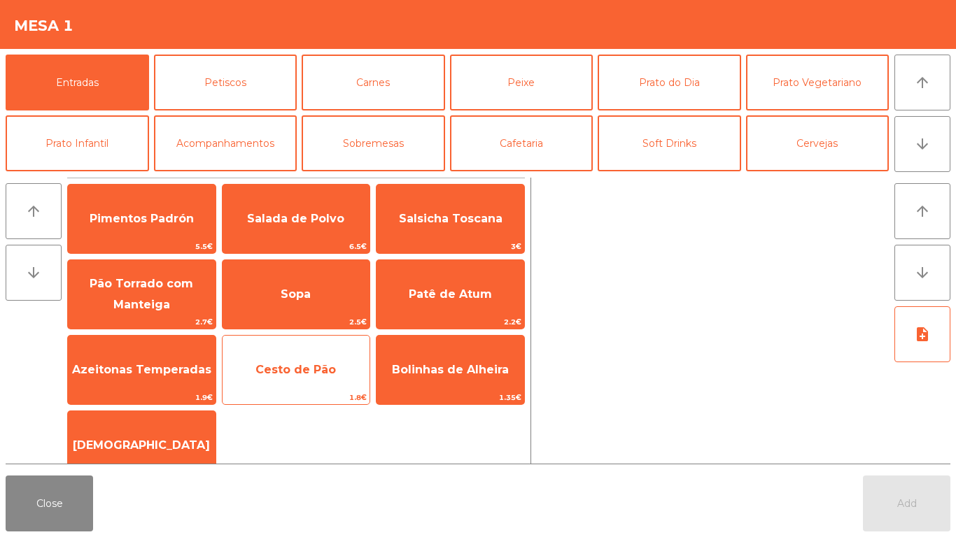
click at [297, 370] on span "Cesto de Pão" at bounding box center [295, 369] width 80 height 13
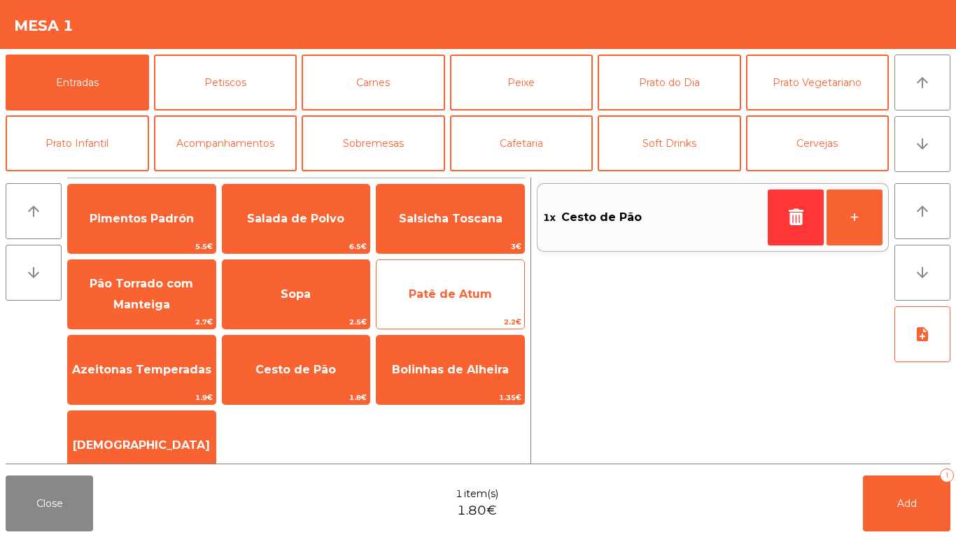
click at [423, 293] on span "Patê de Atum" at bounding box center [450, 294] width 83 height 13
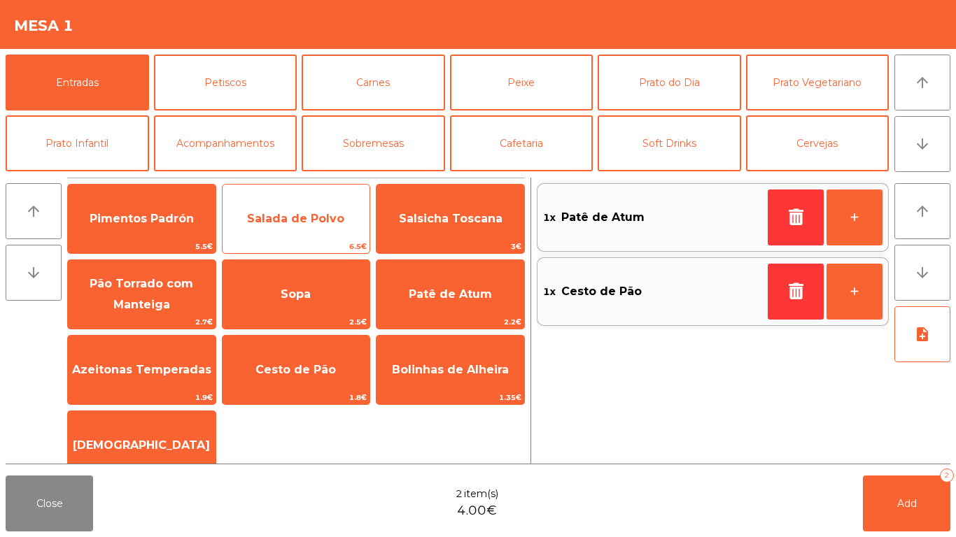
click at [342, 204] on span "Salada de Polvo" at bounding box center [296, 219] width 148 height 38
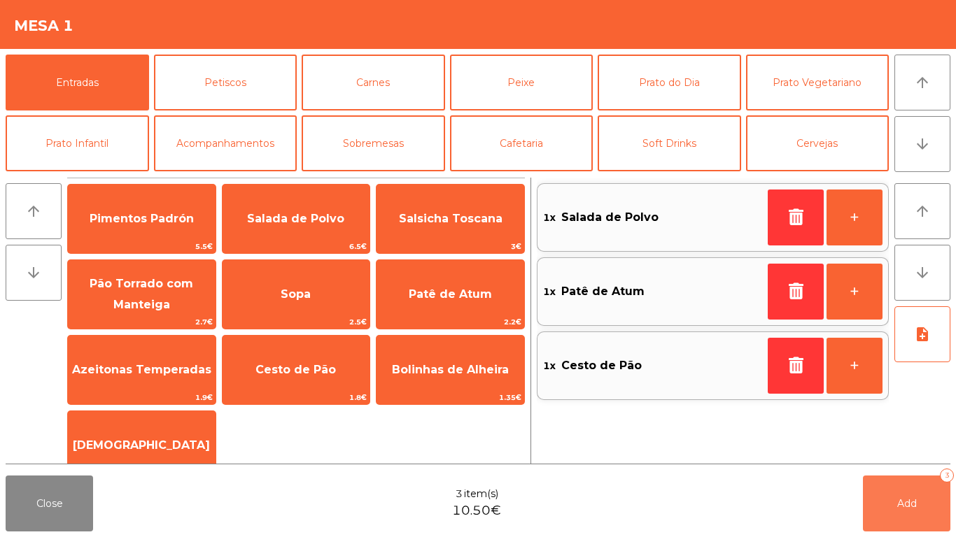
drag, startPoint x: 931, startPoint y: 516, endPoint x: 913, endPoint y: 516, distance: 18.2
click at [929, 516] on button "Add 3" at bounding box center [906, 504] width 87 height 56
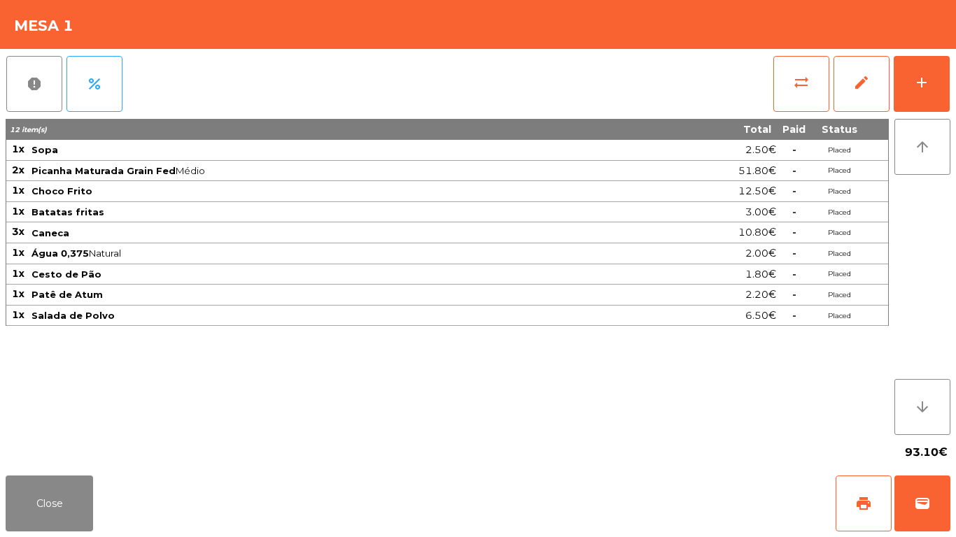
click at [0, 508] on div "Close print wallet" at bounding box center [478, 503] width 956 height 67
click at [31, 527] on button "Close" at bounding box center [49, 504] width 87 height 56
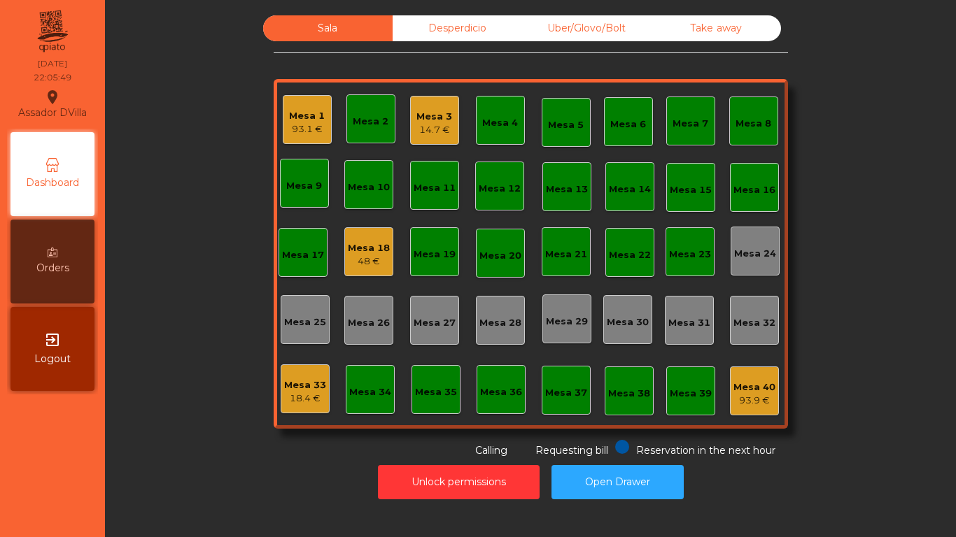
click at [442, 122] on div "Mesa 3 14.7 €" at bounding box center [434, 123] width 36 height 27
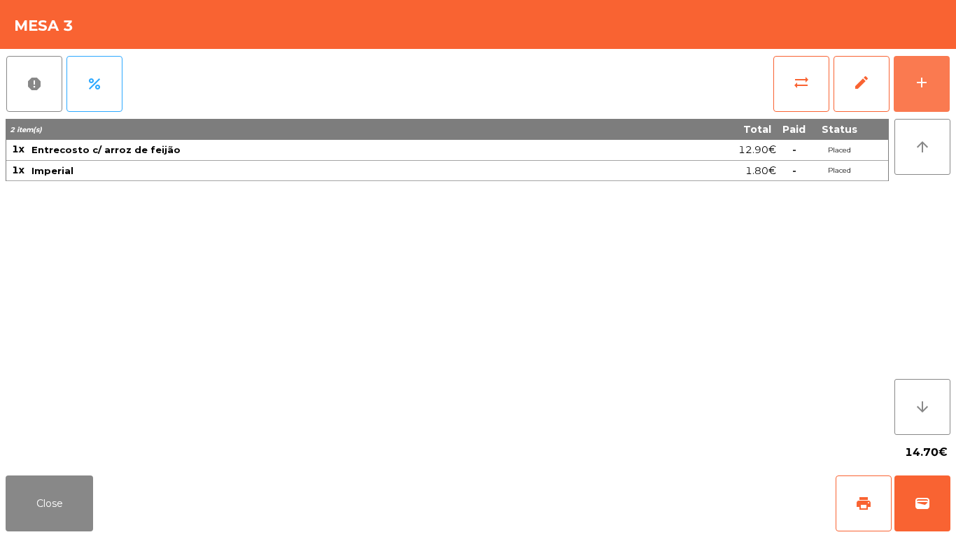
drag, startPoint x: 941, startPoint y: 98, endPoint x: 891, endPoint y: 80, distance: 53.3
click at [940, 96] on button "add" at bounding box center [921, 84] width 56 height 56
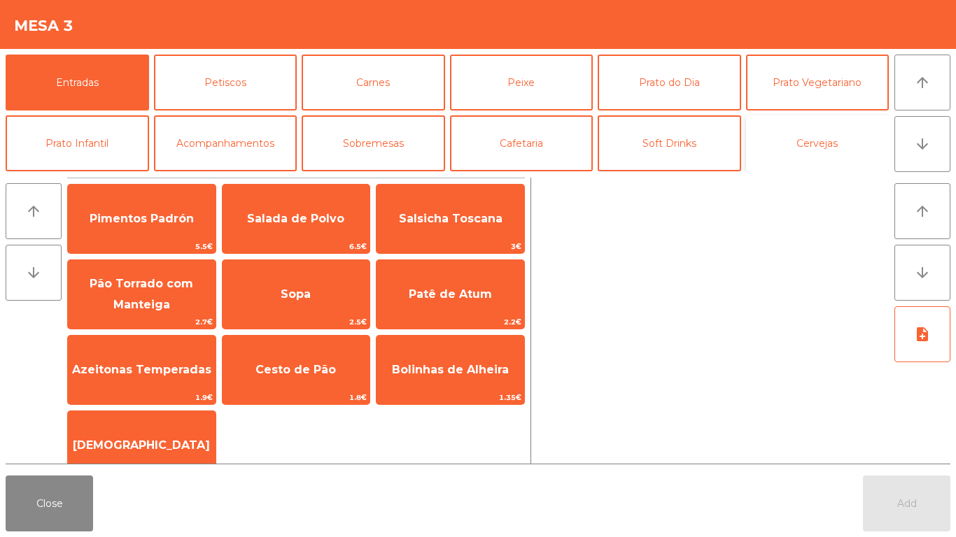
click at [821, 151] on button "Cervejas" at bounding box center [817, 143] width 143 height 56
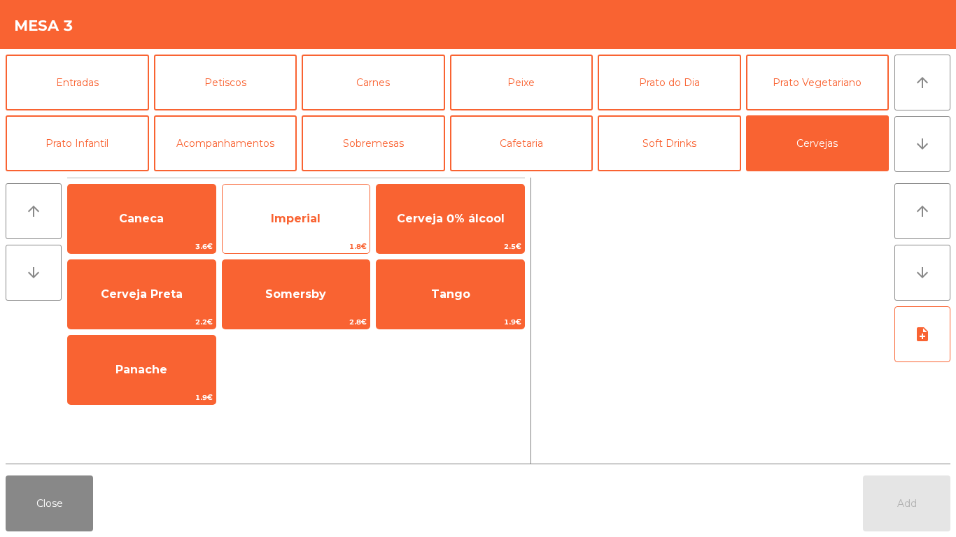
click at [345, 208] on span "Imperial" at bounding box center [296, 219] width 148 height 38
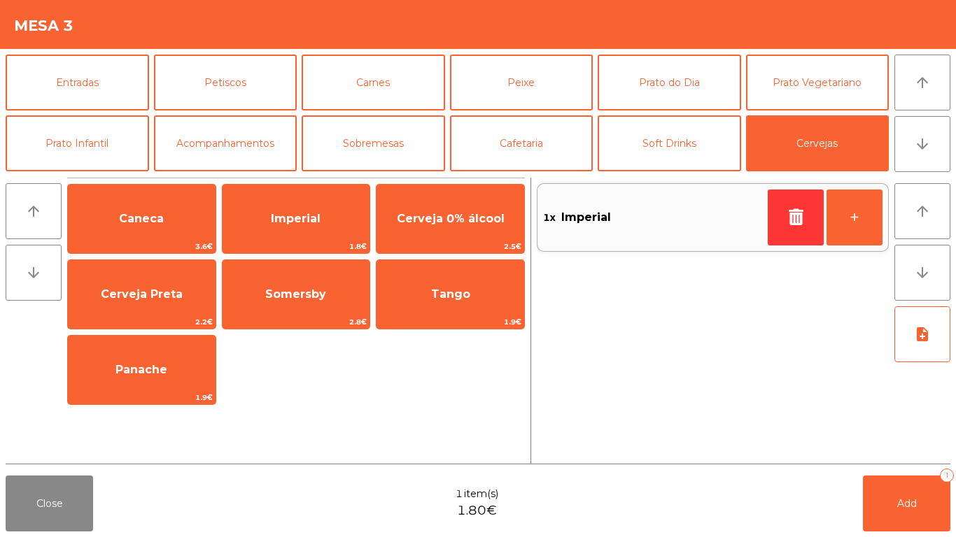
click at [910, 535] on div "Close 1 item(s) 1.80€ Add 1" at bounding box center [478, 503] width 956 height 67
click at [894, 525] on button "Add 1" at bounding box center [906, 504] width 87 height 56
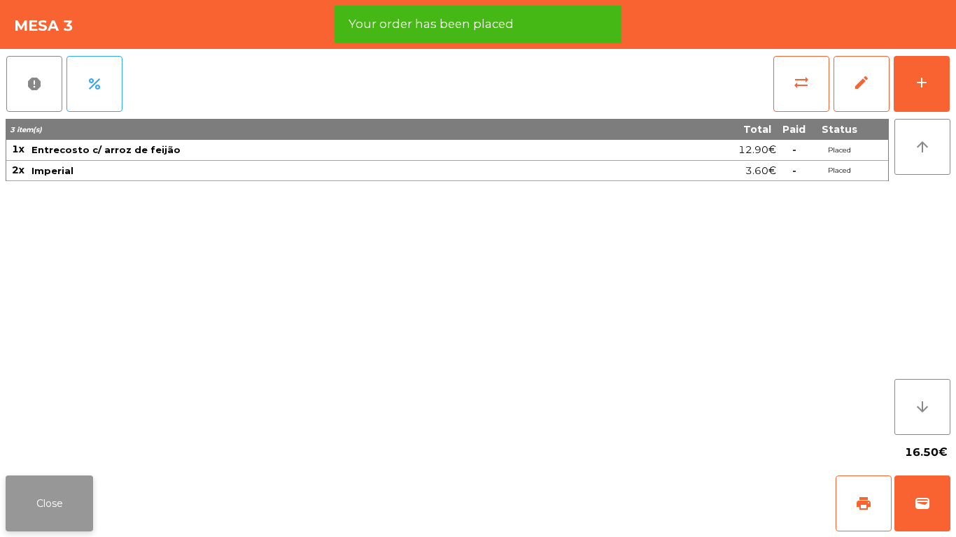
click at [32, 492] on button "Close" at bounding box center [49, 504] width 87 height 56
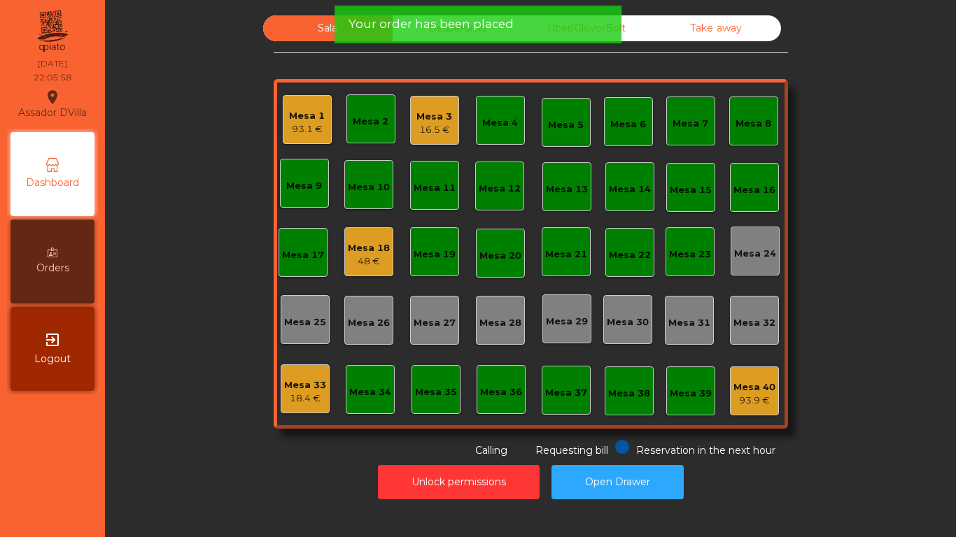
click at [385, 250] on div "Mesa 18 48 €" at bounding box center [368, 251] width 49 height 49
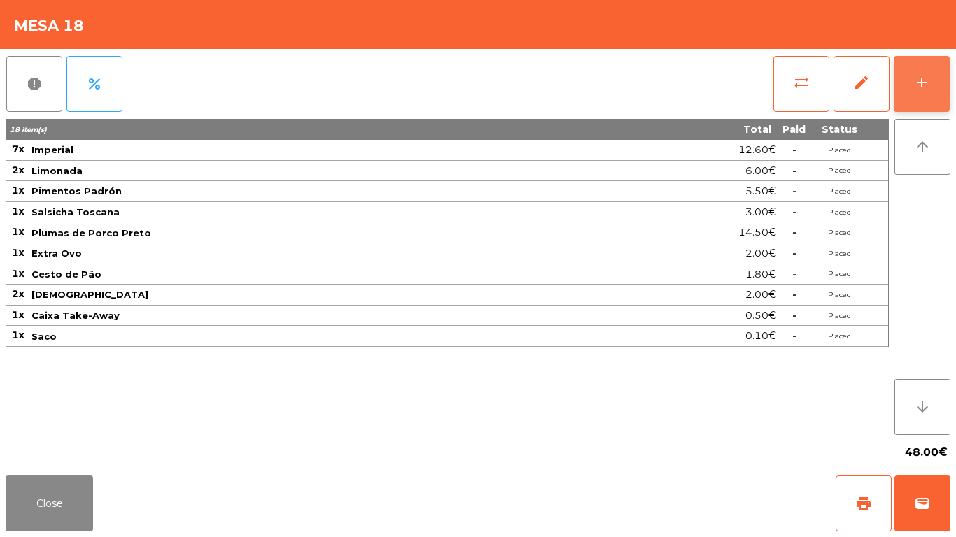
click at [936, 76] on button "add" at bounding box center [921, 84] width 56 height 56
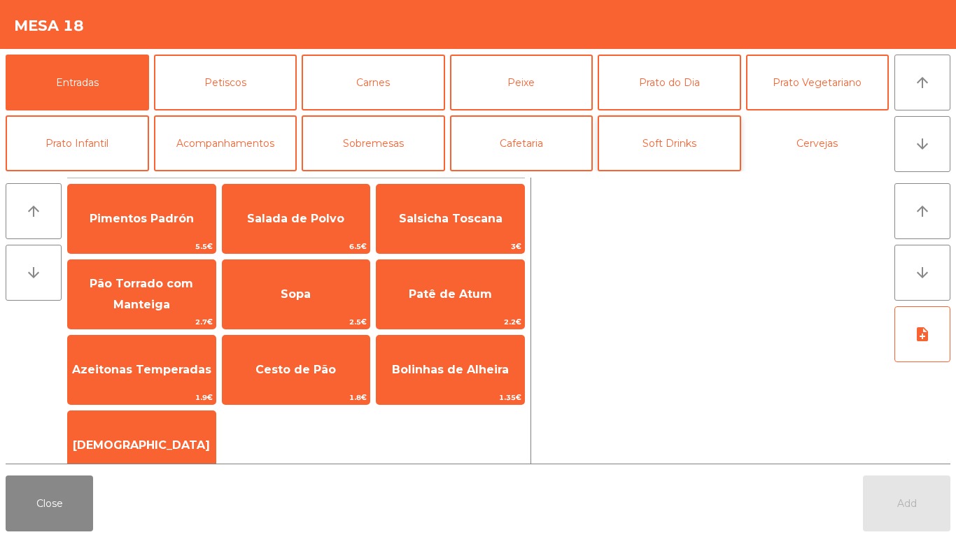
click at [805, 143] on button "Cervejas" at bounding box center [817, 143] width 143 height 56
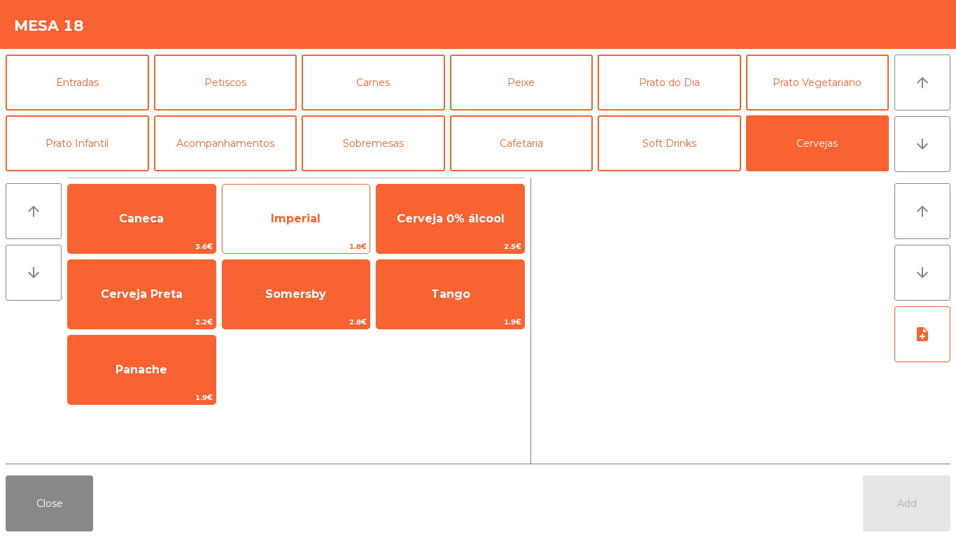
click at [296, 213] on span "Imperial" at bounding box center [296, 218] width 50 height 13
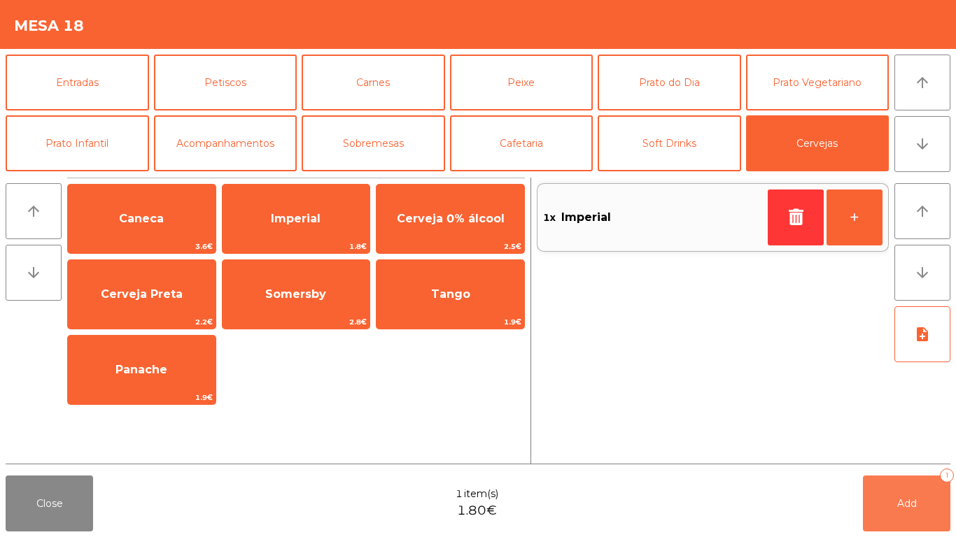
click at [899, 519] on button "Add 1" at bounding box center [906, 504] width 87 height 56
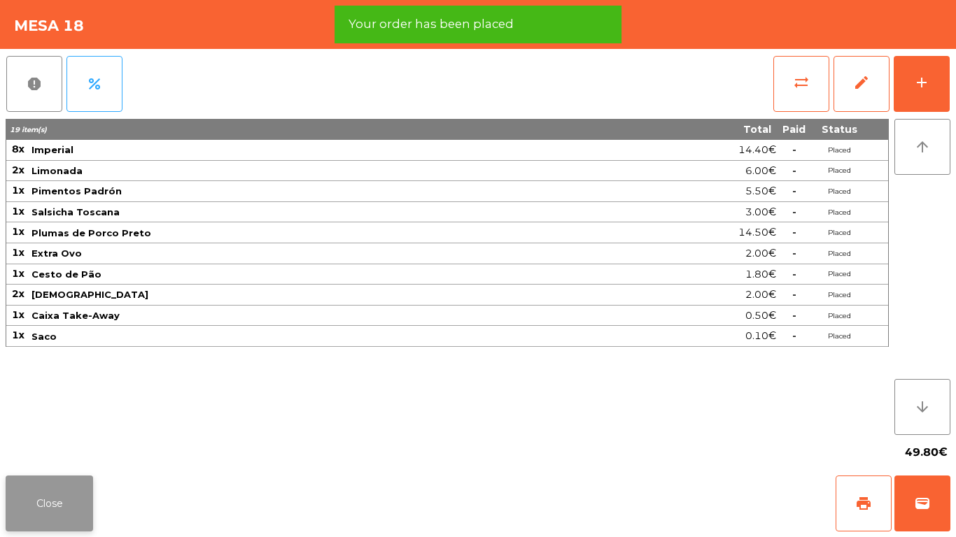
click at [55, 511] on button "Close" at bounding box center [49, 504] width 87 height 56
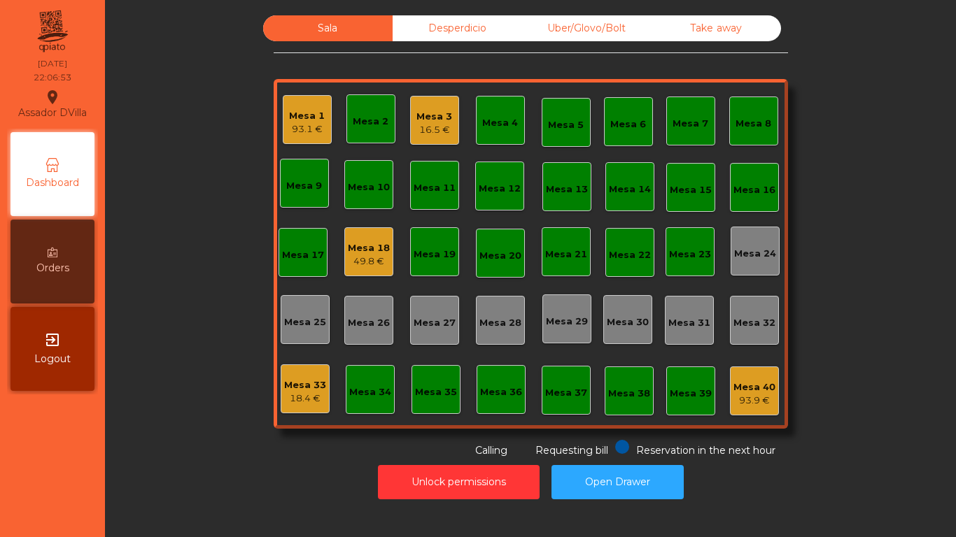
click at [286, 388] on div "Mesa 33" at bounding box center [305, 385] width 42 height 14
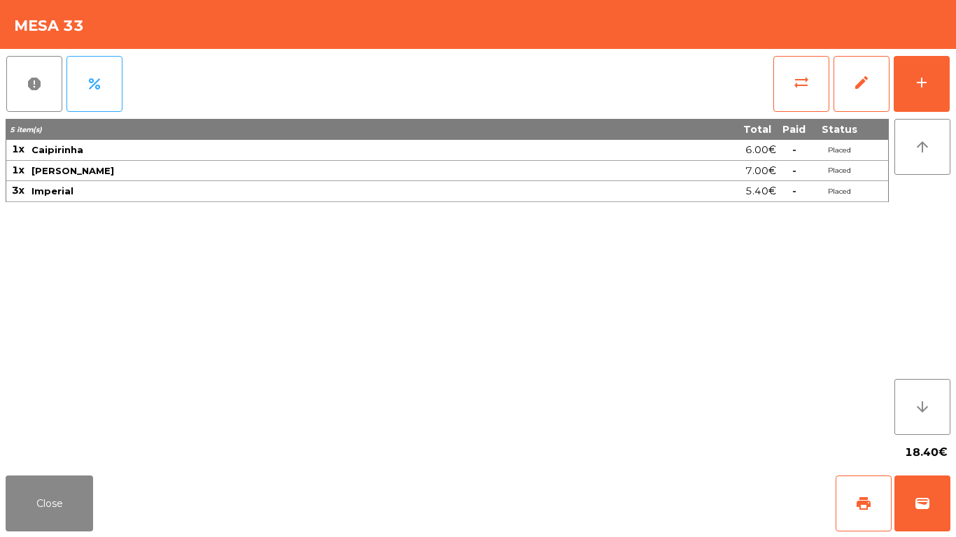
click at [62, 20] on h4 "Mesa 33" at bounding box center [49, 25] width 70 height 21
click at [340, 519] on div "Close print wallet" at bounding box center [478, 503] width 956 height 67
drag, startPoint x: 13, startPoint y: 507, endPoint x: 35, endPoint y: 492, distance: 27.2
click at [15, 507] on button "Close" at bounding box center [49, 504] width 87 height 56
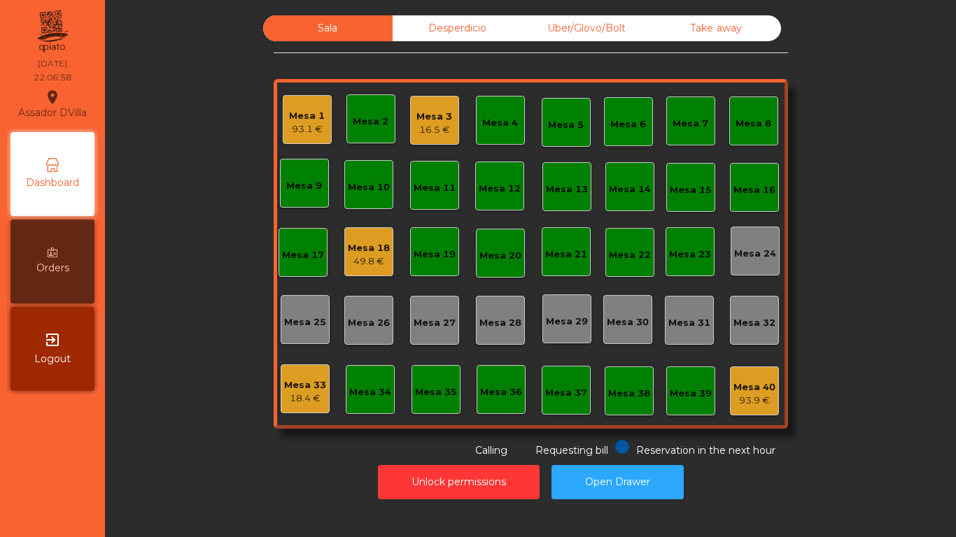
click at [379, 398] on div "Mesa 34" at bounding box center [370, 392] width 42 height 14
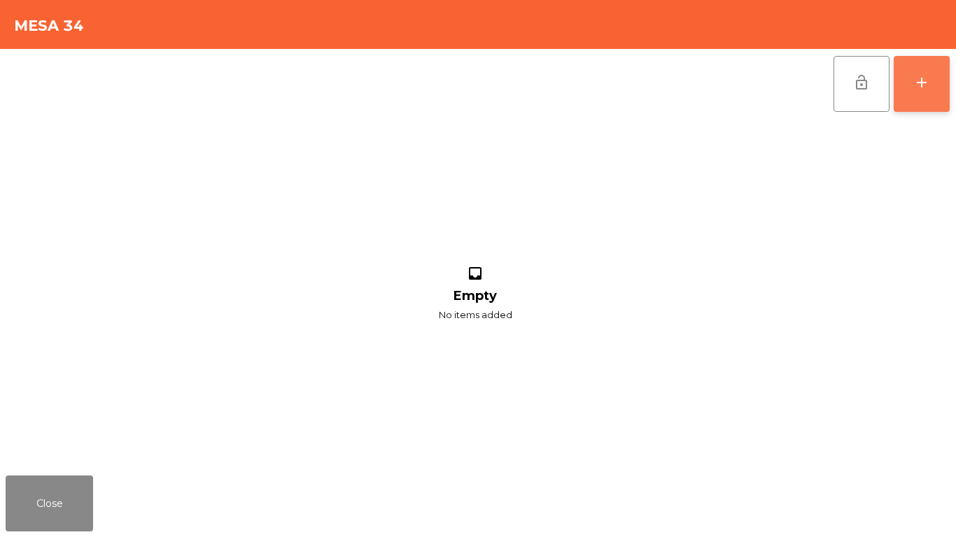
click at [916, 95] on button "add" at bounding box center [921, 84] width 56 height 56
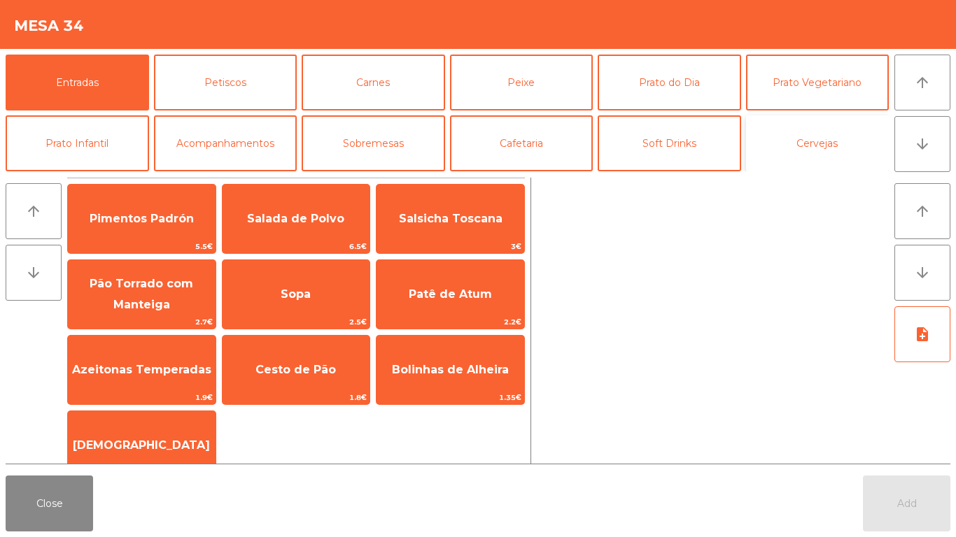
click at [858, 145] on button "Cervejas" at bounding box center [817, 143] width 143 height 56
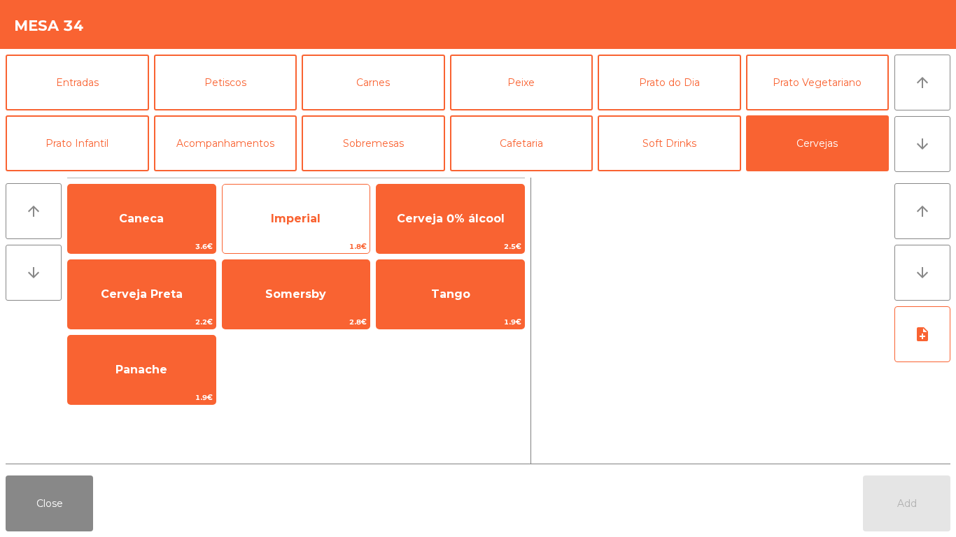
click at [281, 231] on span "Imperial" at bounding box center [296, 219] width 148 height 38
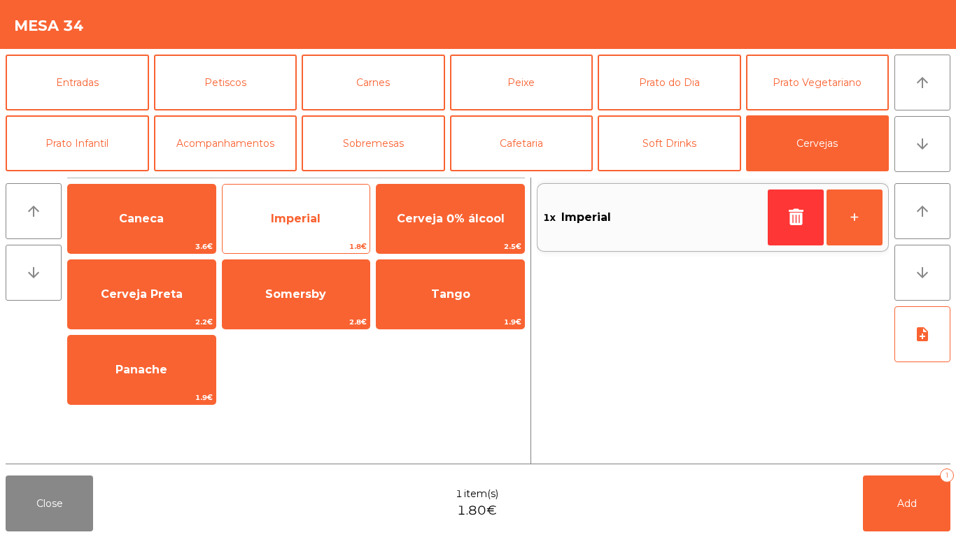
click at [281, 231] on span "Imperial" at bounding box center [296, 219] width 148 height 38
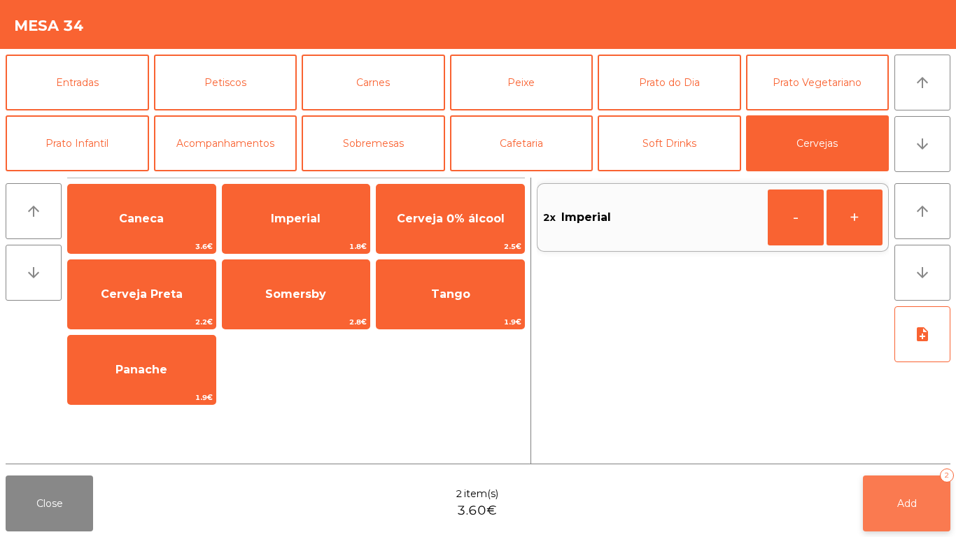
click at [940, 490] on button "Add 2" at bounding box center [906, 504] width 87 height 56
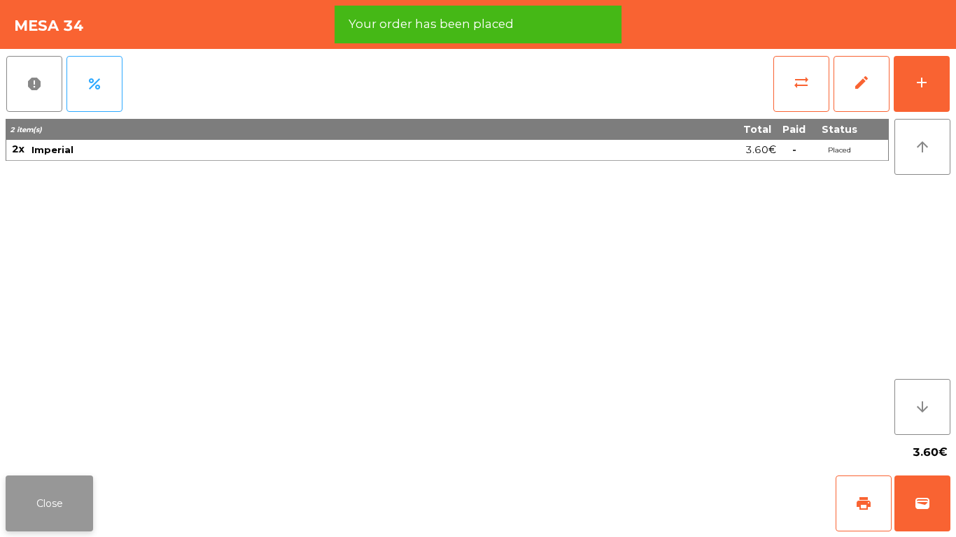
click at [45, 506] on button "Close" at bounding box center [49, 504] width 87 height 56
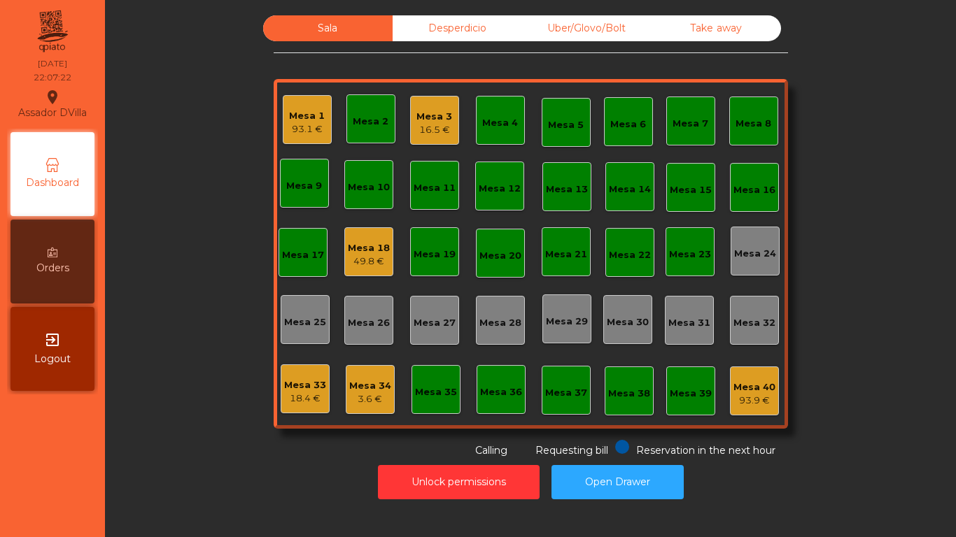
click at [371, 248] on div "Mesa 18" at bounding box center [369, 248] width 42 height 14
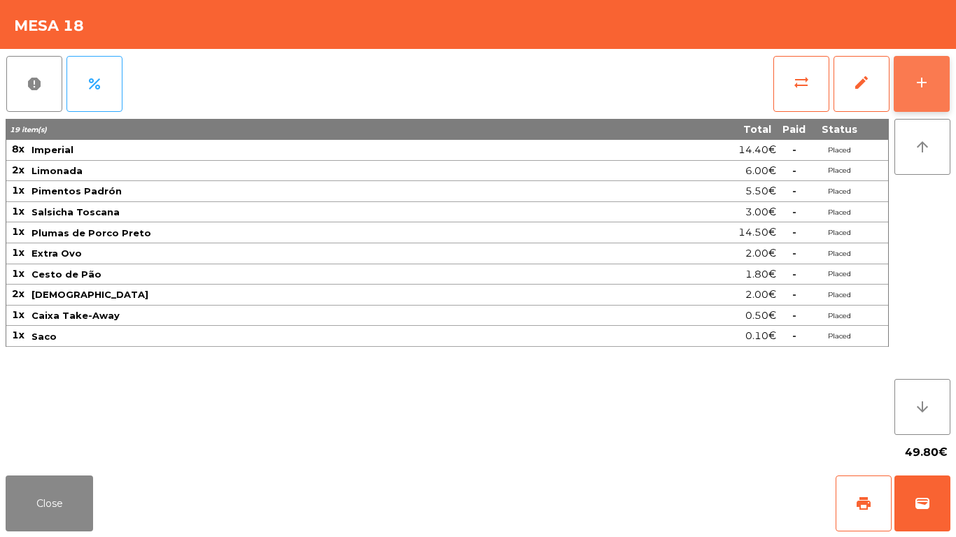
click at [942, 79] on button "add" at bounding box center [921, 84] width 56 height 56
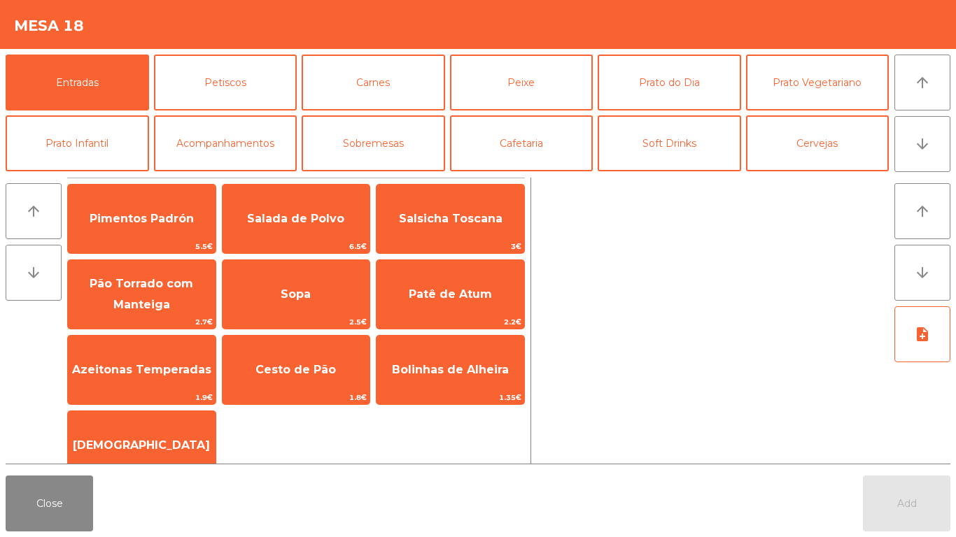
scroll to position [70, 0]
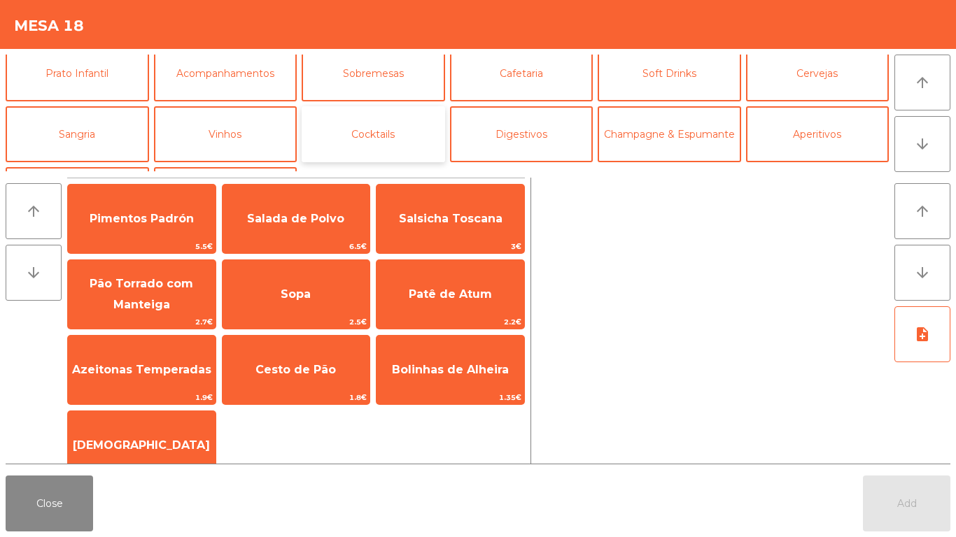
click at [345, 118] on button "Cocktails" at bounding box center [373, 134] width 143 height 56
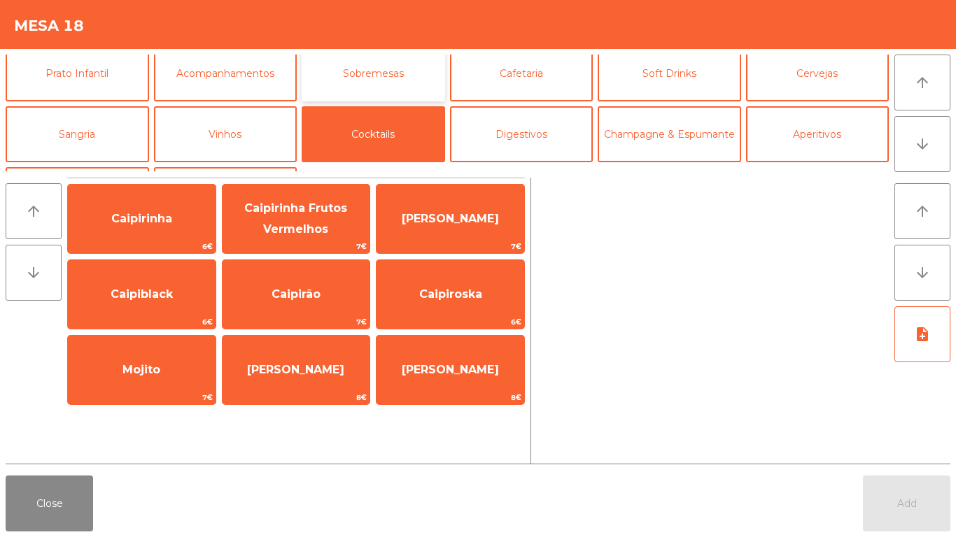
click at [347, 86] on button "Sobremesas" at bounding box center [373, 73] width 143 height 56
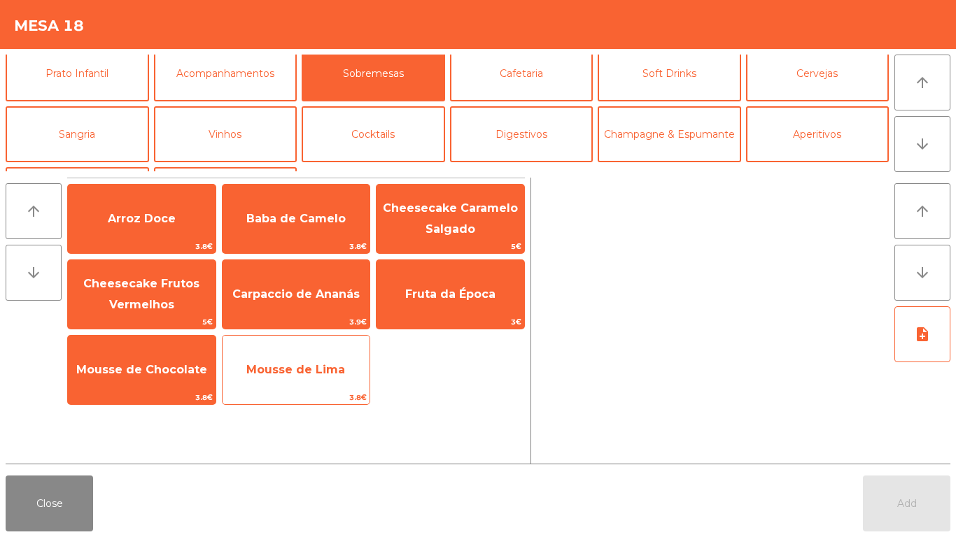
click at [267, 395] on span "3.8€" at bounding box center [296, 397] width 148 height 13
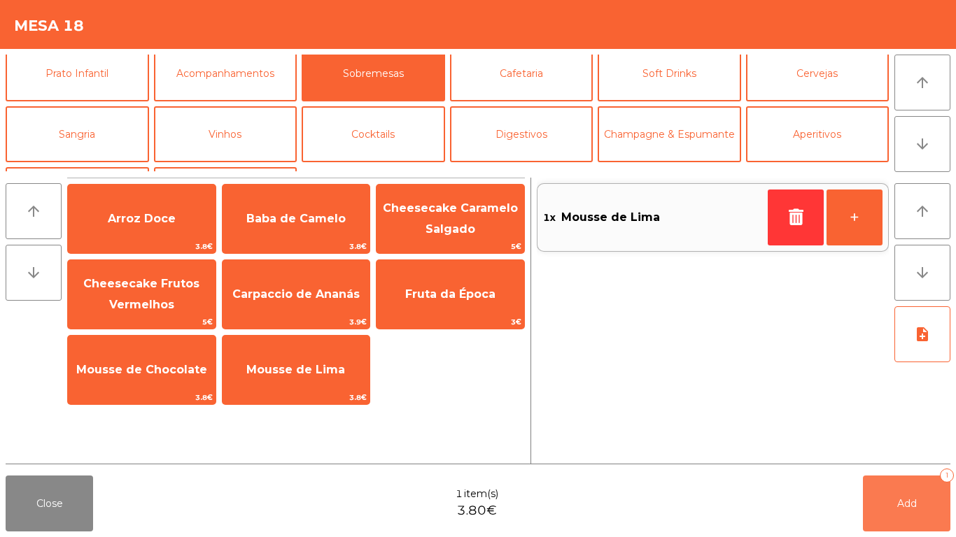
drag, startPoint x: 916, startPoint y: 496, endPoint x: 339, endPoint y: 518, distance: 577.5
click at [916, 497] on button "Add 1" at bounding box center [906, 504] width 87 height 56
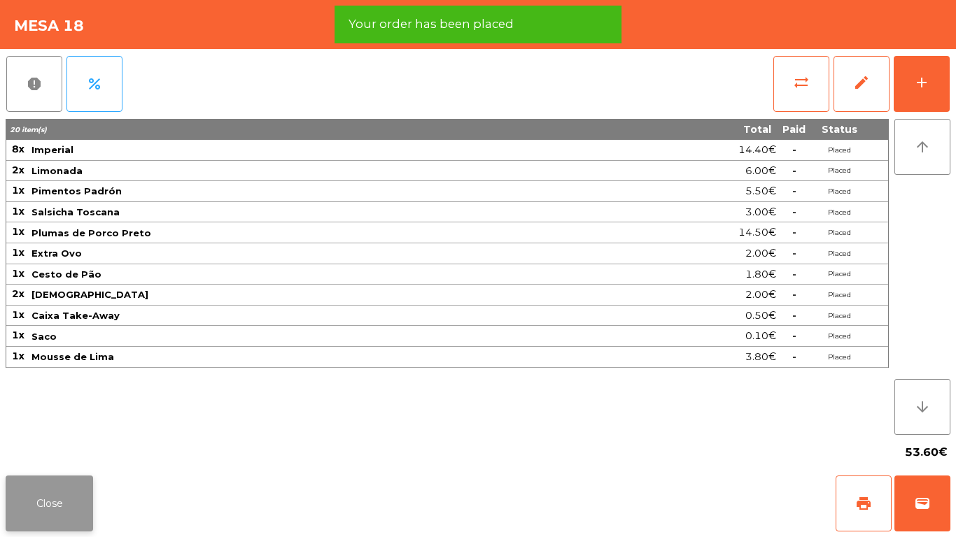
click at [26, 516] on button "Close" at bounding box center [49, 504] width 87 height 56
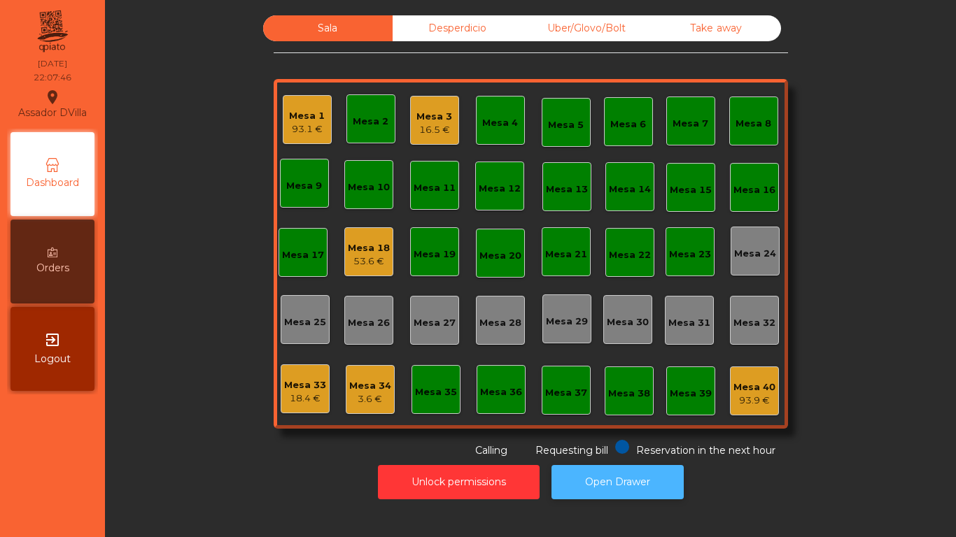
click at [642, 486] on button "Open Drawer" at bounding box center [617, 482] width 132 height 34
click at [370, 394] on div "3.6 €" at bounding box center [370, 399] width 42 height 14
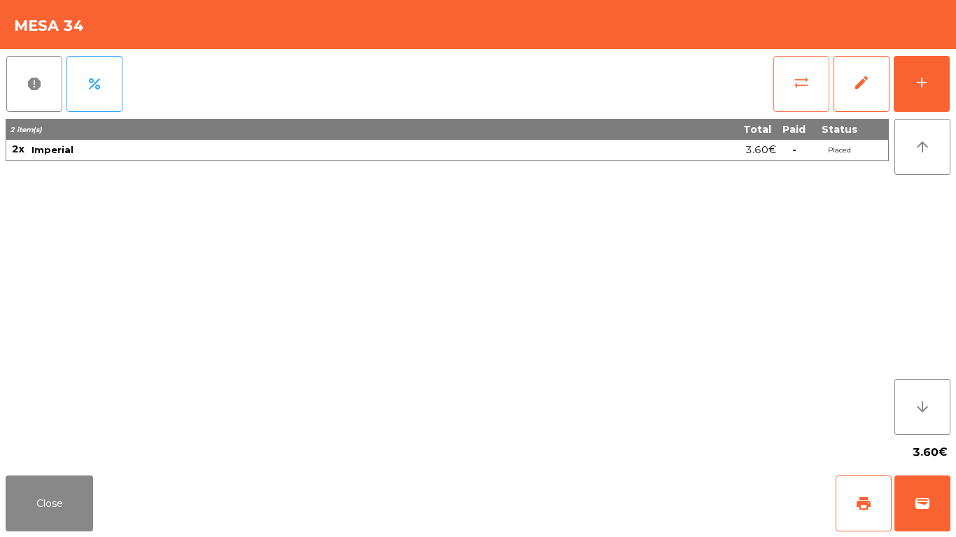
click at [809, 79] on button "sync_alt" at bounding box center [801, 84] width 56 height 56
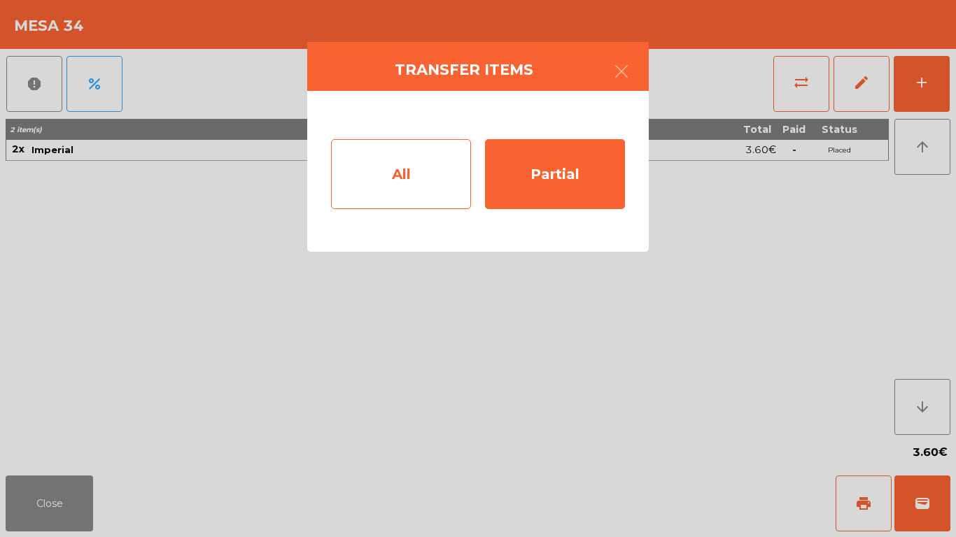
drag, startPoint x: 382, startPoint y: 213, endPoint x: 394, endPoint y: 170, distance: 45.0
click at [383, 206] on div "All Partial" at bounding box center [477, 171] width 341 height 161
click at [460, 174] on div "All" at bounding box center [401, 174] width 140 height 70
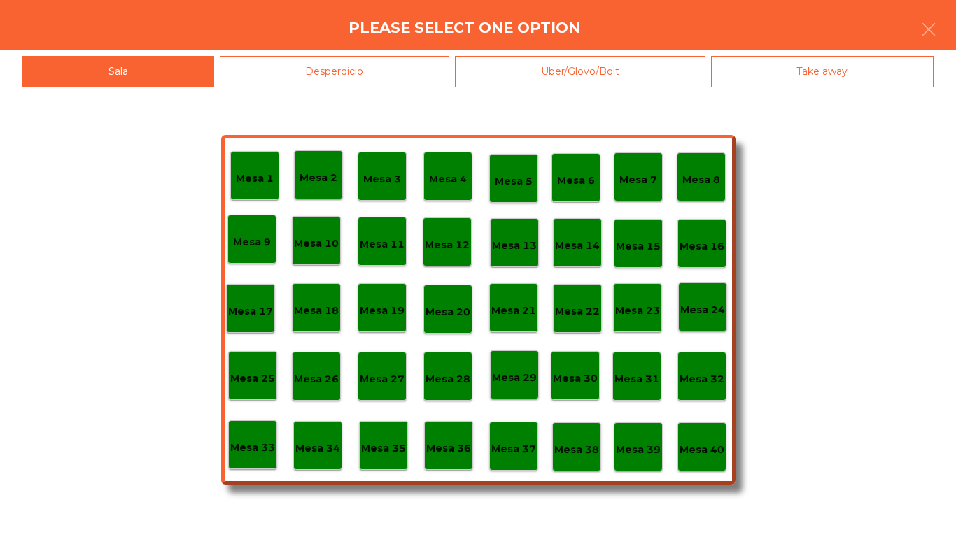
click at [707, 461] on div "Mesa 40" at bounding box center [701, 447] width 49 height 49
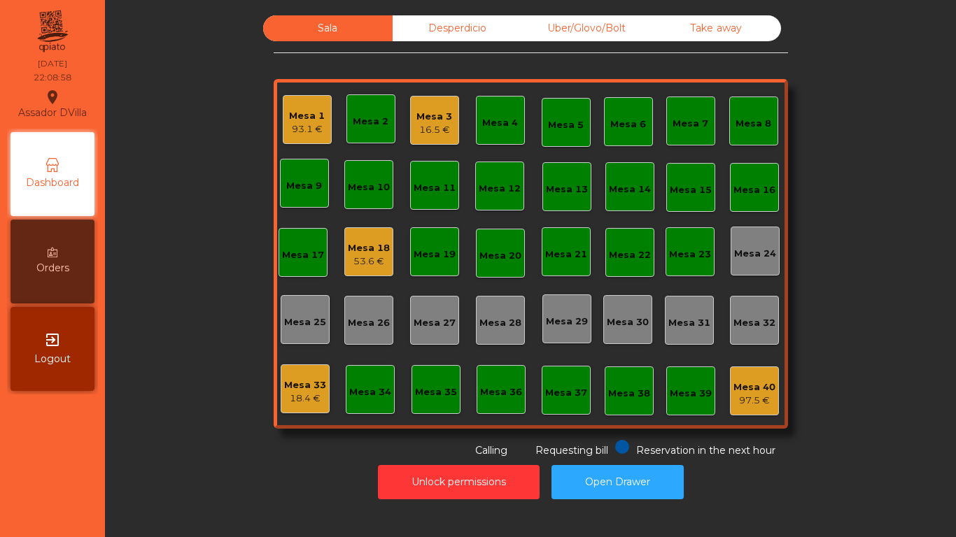
click at [366, 257] on div "53.6 €" at bounding box center [369, 262] width 42 height 14
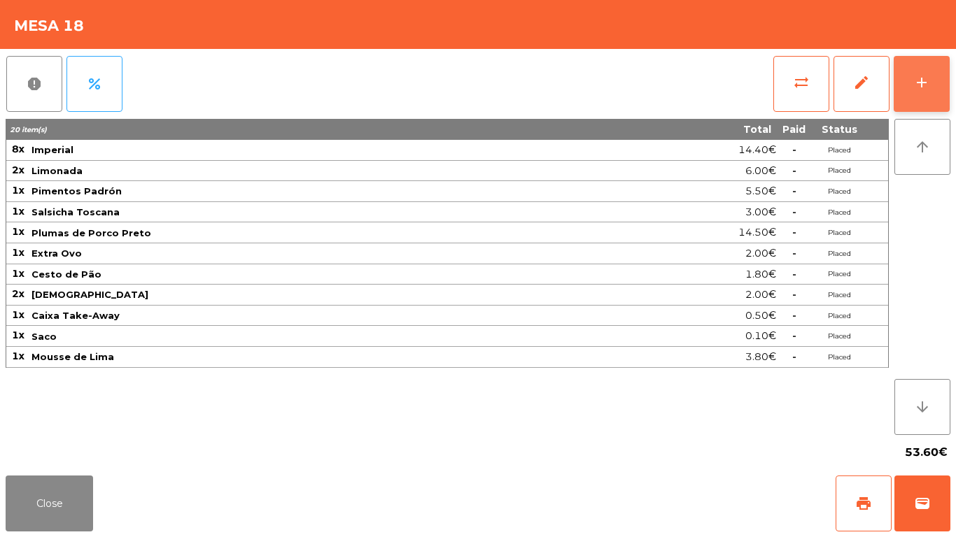
click at [925, 66] on button "add" at bounding box center [921, 84] width 56 height 56
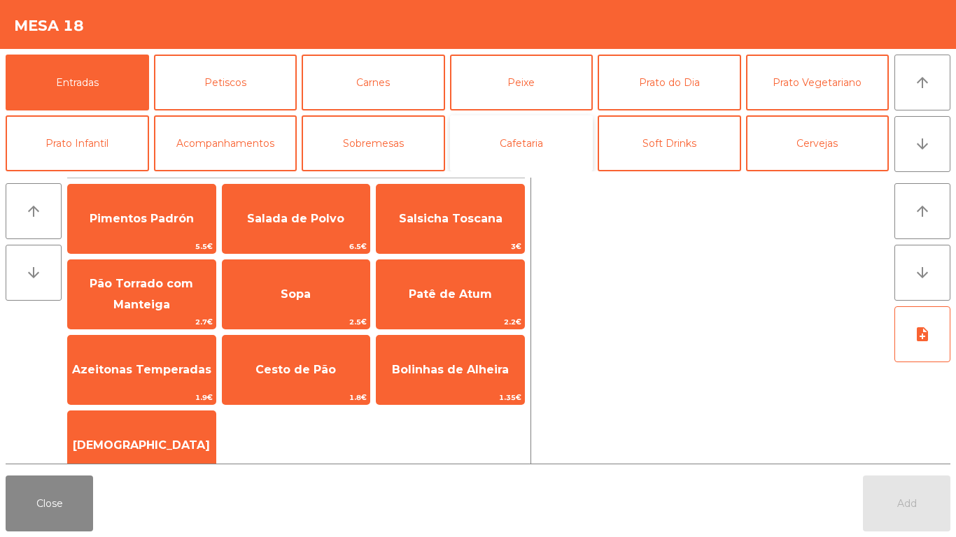
drag, startPoint x: 509, startPoint y: 131, endPoint x: 509, endPoint y: 162, distance: 31.5
click at [509, 132] on button "Cafetaria" at bounding box center [521, 143] width 143 height 56
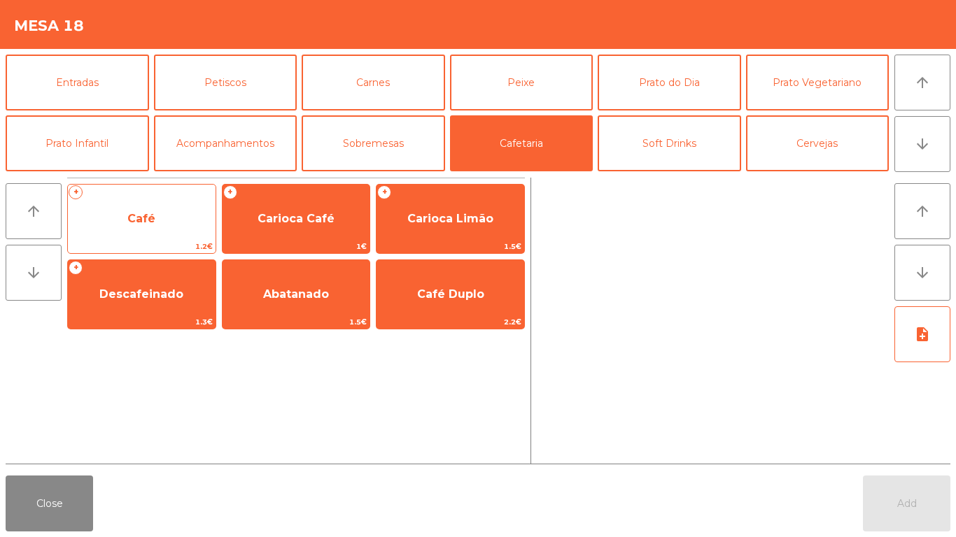
click at [140, 239] on div "+ Café 1.2€" at bounding box center [141, 219] width 149 height 70
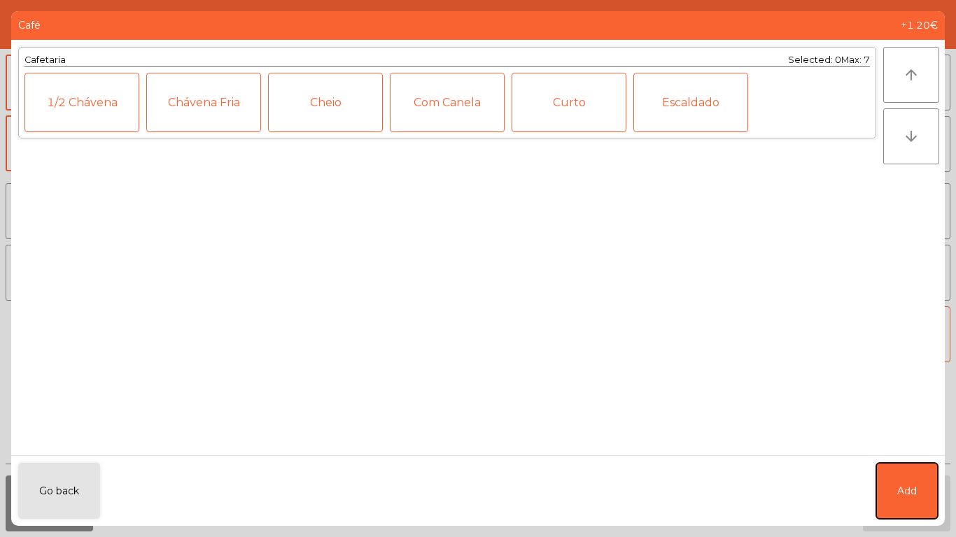
click at [935, 512] on button "Add" at bounding box center [907, 491] width 62 height 56
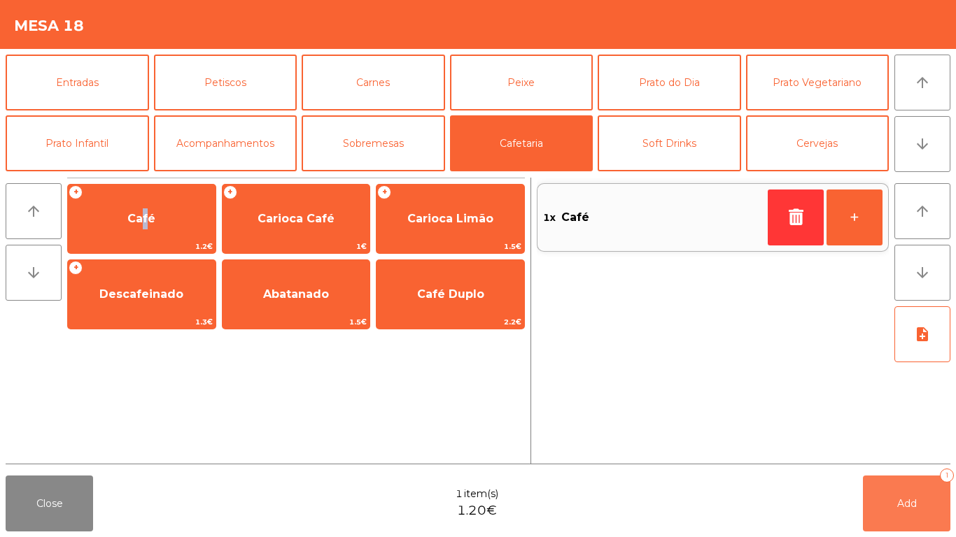
click at [935, 512] on button "Add 1" at bounding box center [906, 504] width 87 height 56
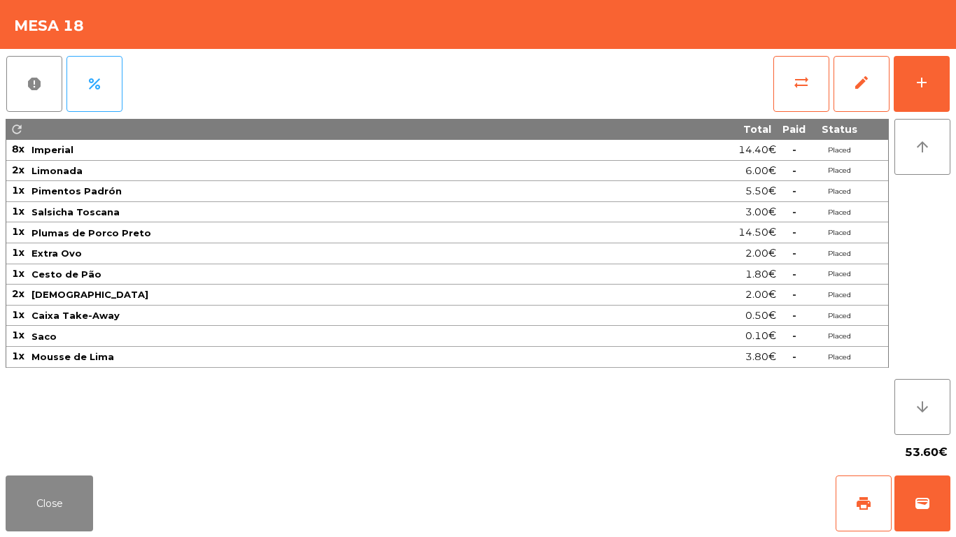
click at [8, 532] on div "Close print wallet" at bounding box center [478, 503] width 956 height 67
click at [41, 448] on div "54.80€" at bounding box center [478, 452] width 944 height 35
drag, startPoint x: 37, startPoint y: 511, endPoint x: 500, endPoint y: 446, distance: 467.7
click at [43, 509] on button "Close" at bounding box center [49, 504] width 87 height 56
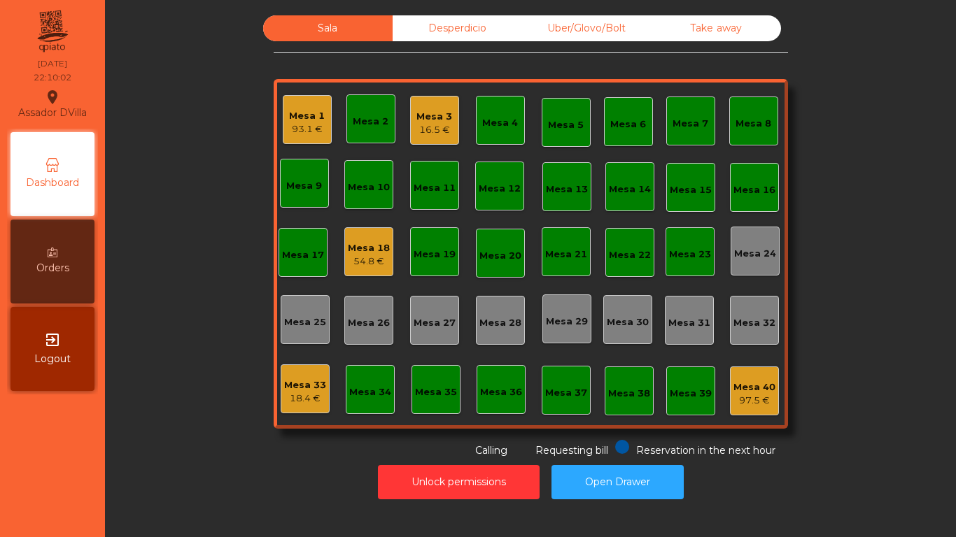
click at [415, 397] on div "Mesa 35" at bounding box center [436, 392] width 42 height 14
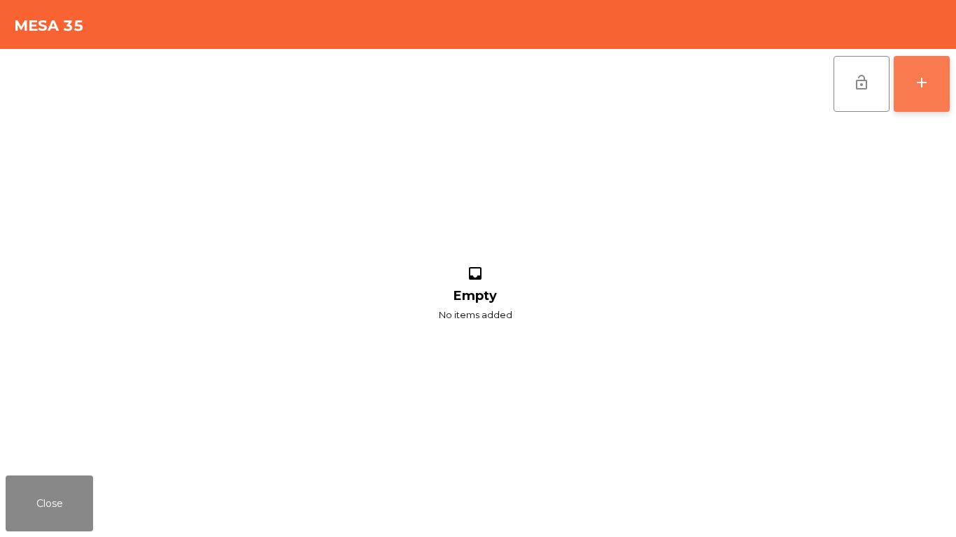
click at [944, 75] on button "add" at bounding box center [921, 84] width 56 height 56
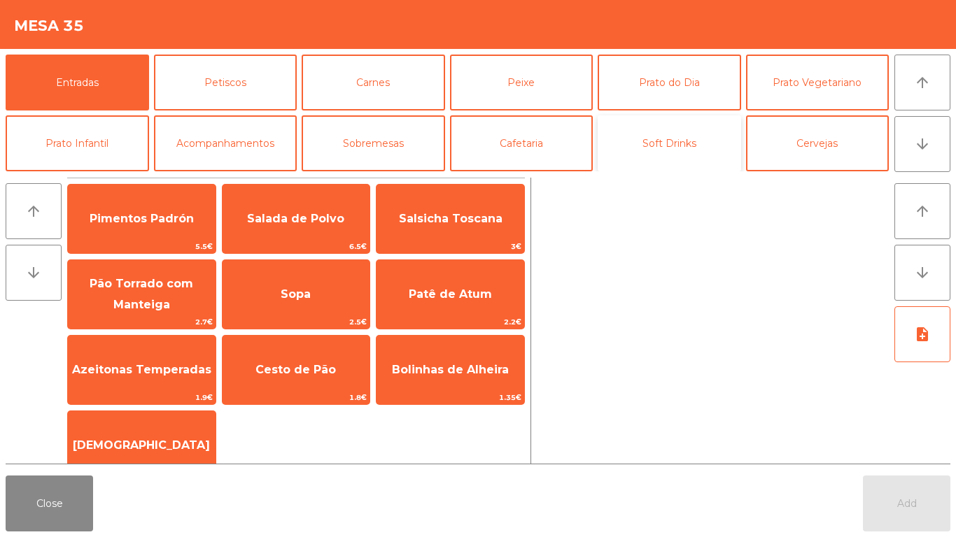
click at [672, 132] on button "Soft Drinks" at bounding box center [668, 143] width 143 height 56
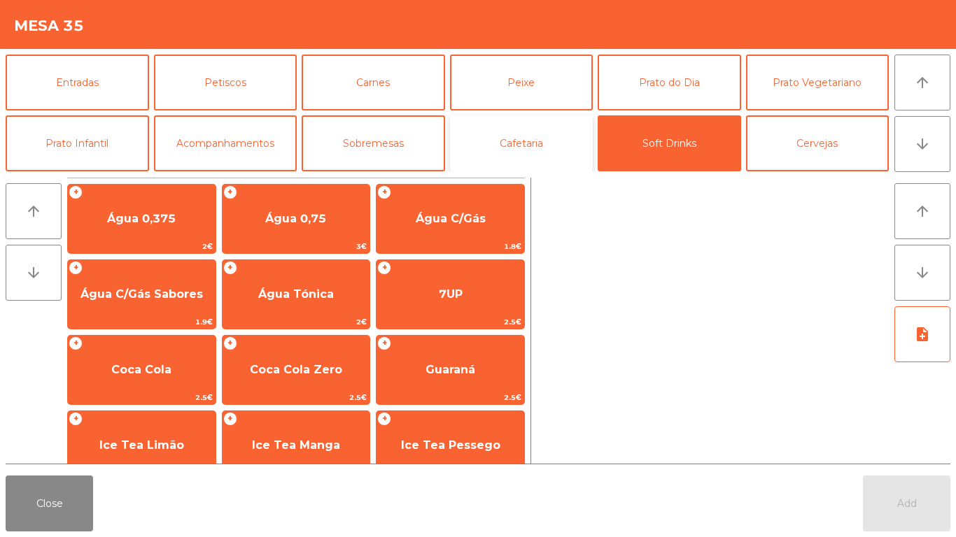
click at [479, 153] on button "Cafetaria" at bounding box center [521, 143] width 143 height 56
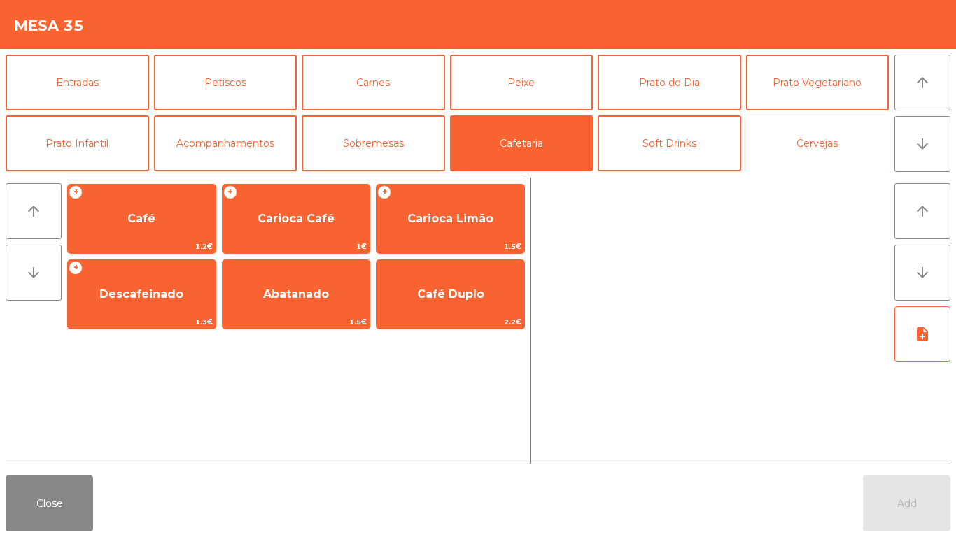
drag, startPoint x: 800, startPoint y: 134, endPoint x: 781, endPoint y: 146, distance: 22.3
click at [801, 134] on button "Cervejas" at bounding box center [817, 143] width 143 height 56
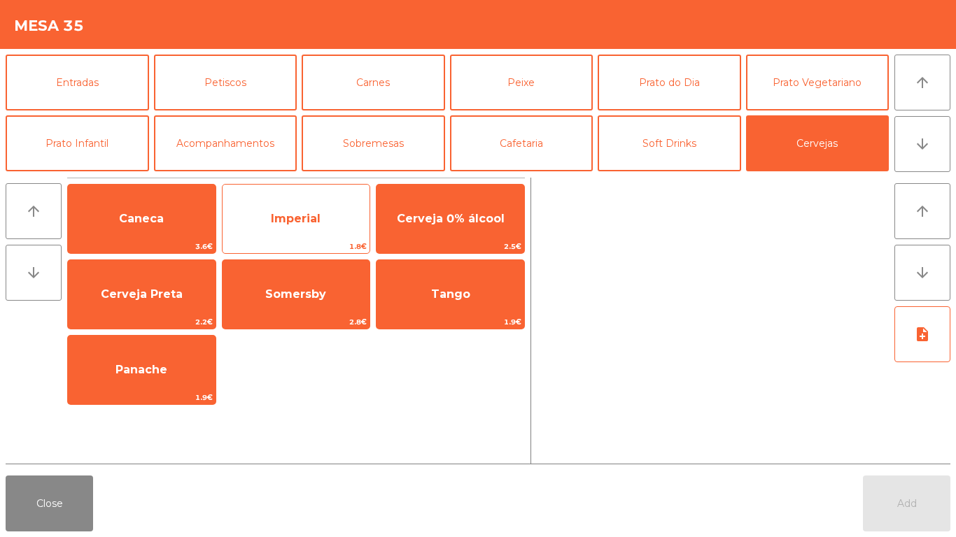
click at [330, 209] on span "Imperial" at bounding box center [296, 219] width 148 height 38
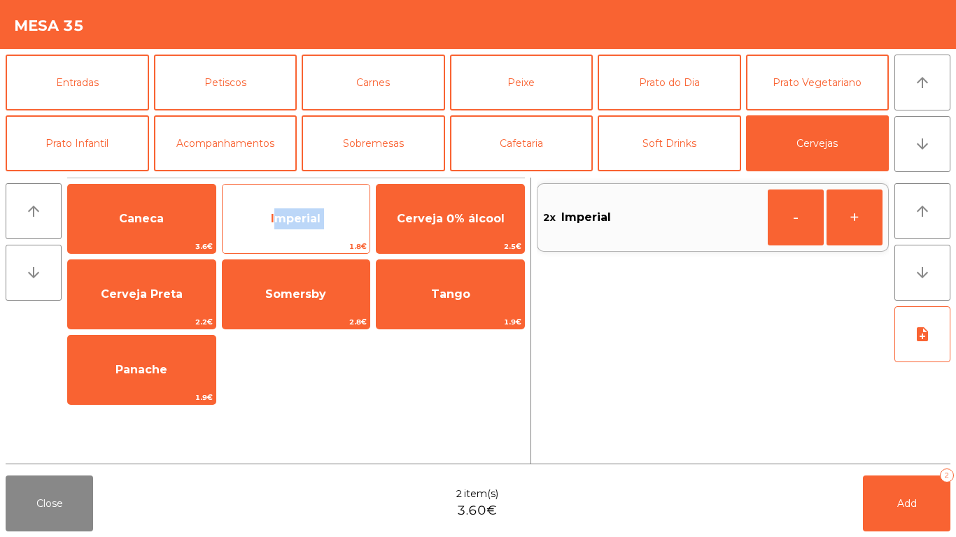
click at [330, 209] on span "Imperial" at bounding box center [296, 219] width 148 height 38
click at [320, 215] on span "Imperial" at bounding box center [296, 218] width 50 height 13
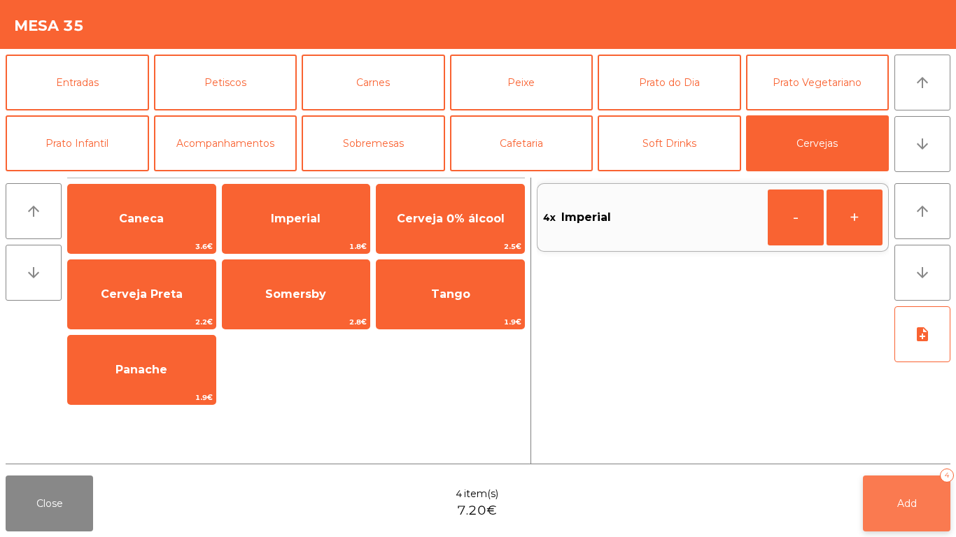
click at [905, 505] on span "Add" at bounding box center [907, 503] width 20 height 13
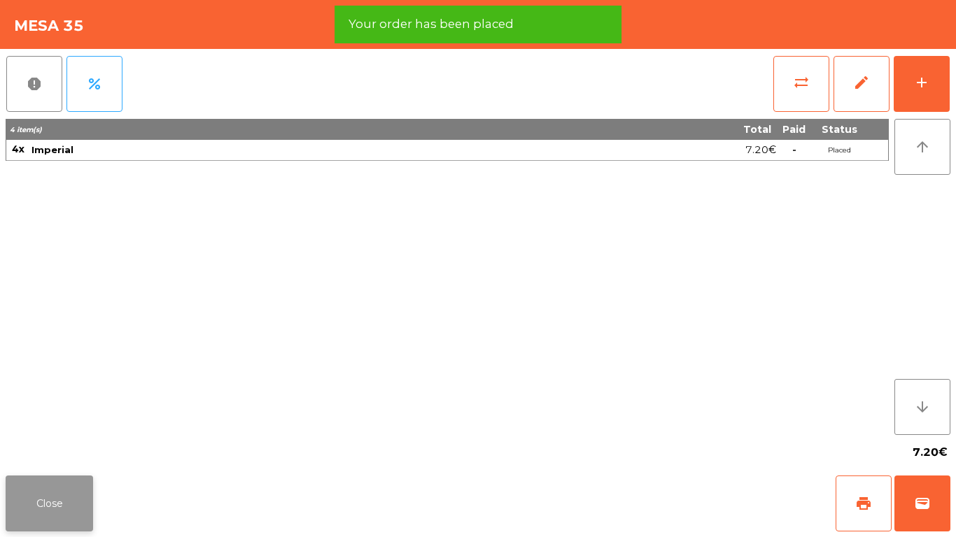
click at [38, 502] on button "Close" at bounding box center [49, 504] width 87 height 56
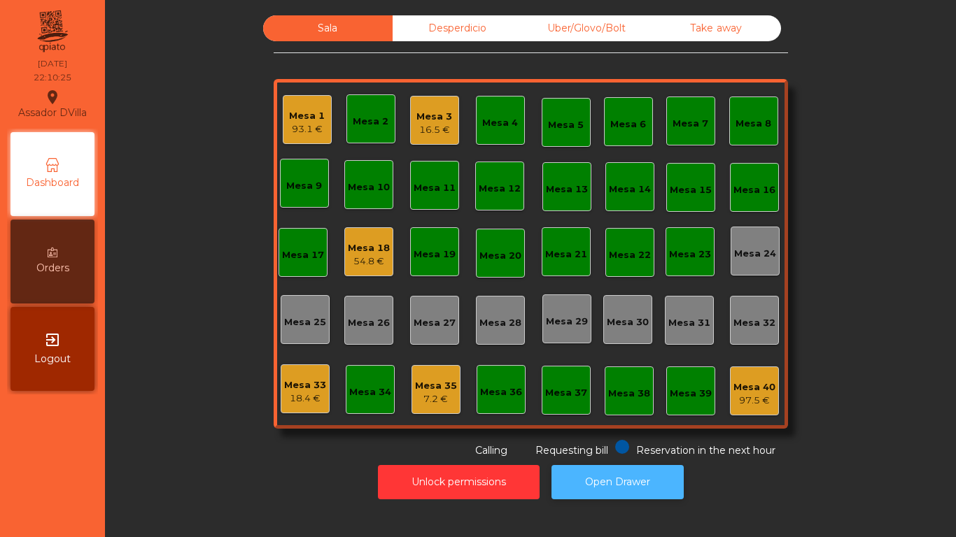
click at [632, 497] on button "Open Drawer" at bounding box center [617, 482] width 132 height 34
click at [638, 470] on button "Open Drawer" at bounding box center [617, 482] width 132 height 34
click at [648, 474] on button "Open Drawer" at bounding box center [617, 482] width 132 height 34
click at [348, 253] on div "Mesa 18" at bounding box center [369, 248] width 42 height 14
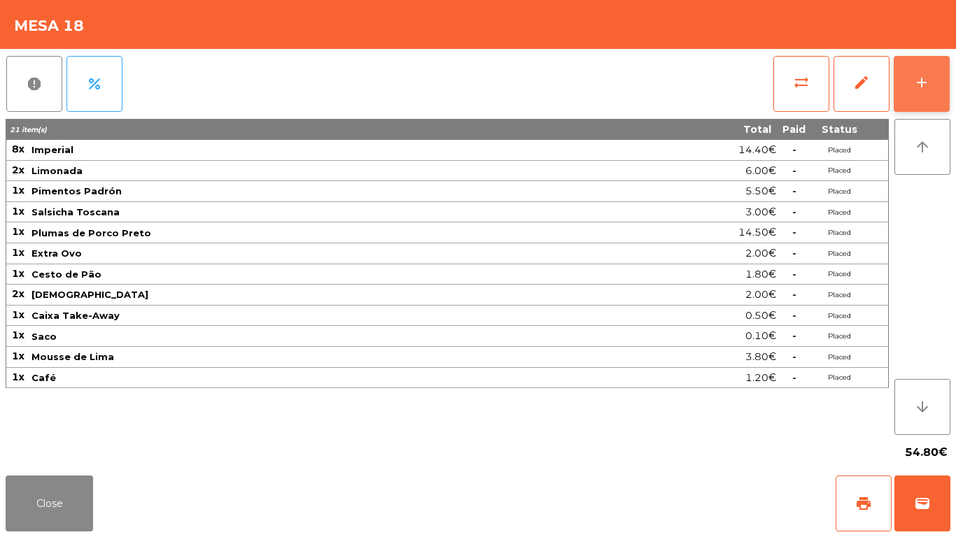
click at [931, 69] on button "add" at bounding box center [921, 84] width 56 height 56
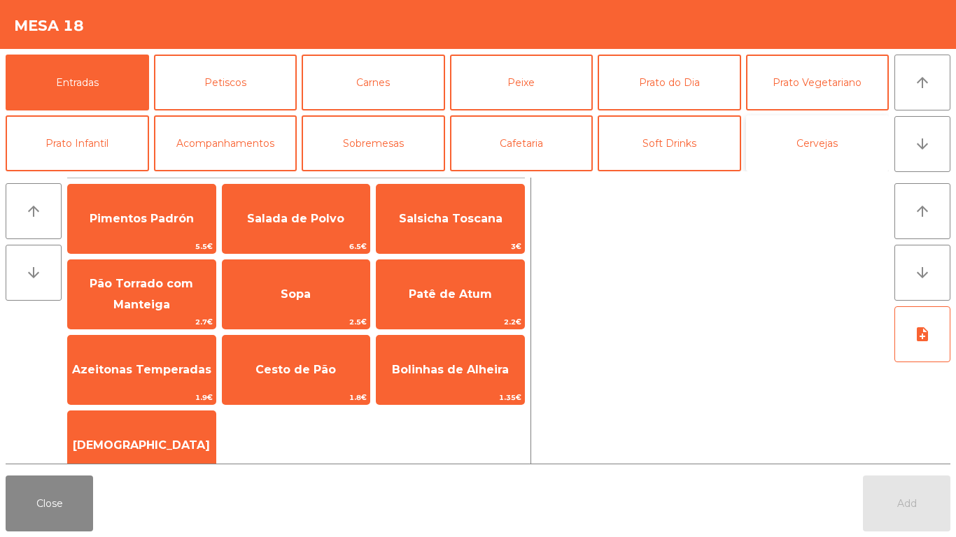
click at [800, 150] on button "Cervejas" at bounding box center [817, 143] width 143 height 56
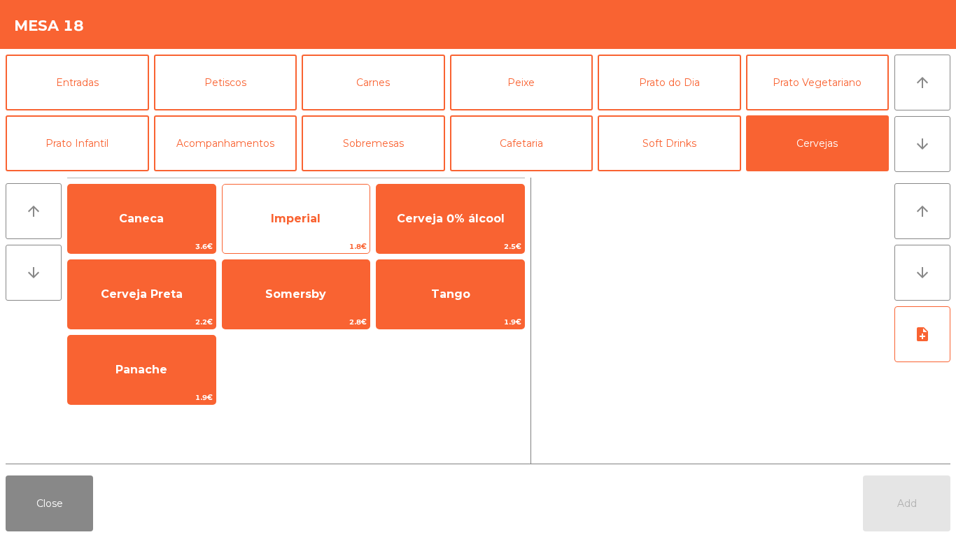
click at [271, 221] on span "Imperial" at bounding box center [296, 218] width 50 height 13
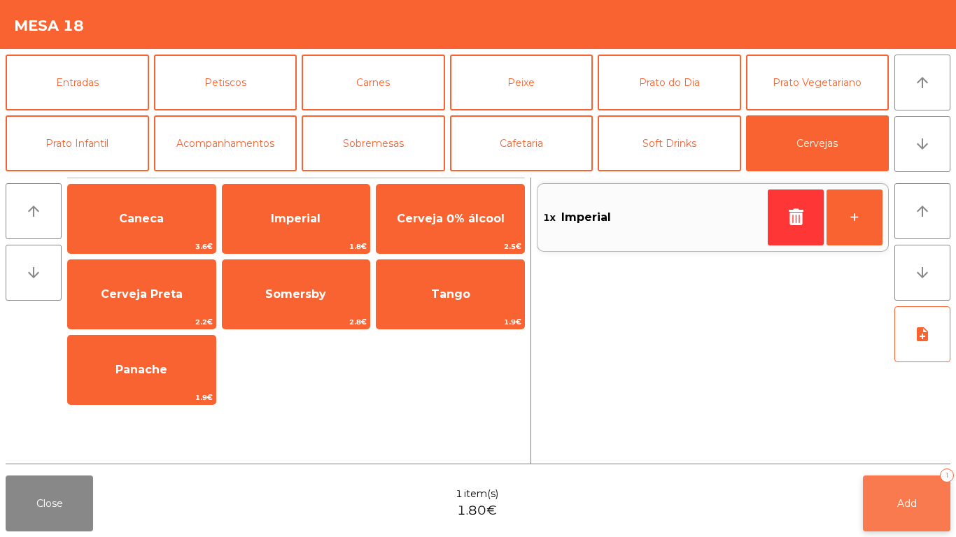
click at [922, 480] on button "Add 1" at bounding box center [906, 504] width 87 height 56
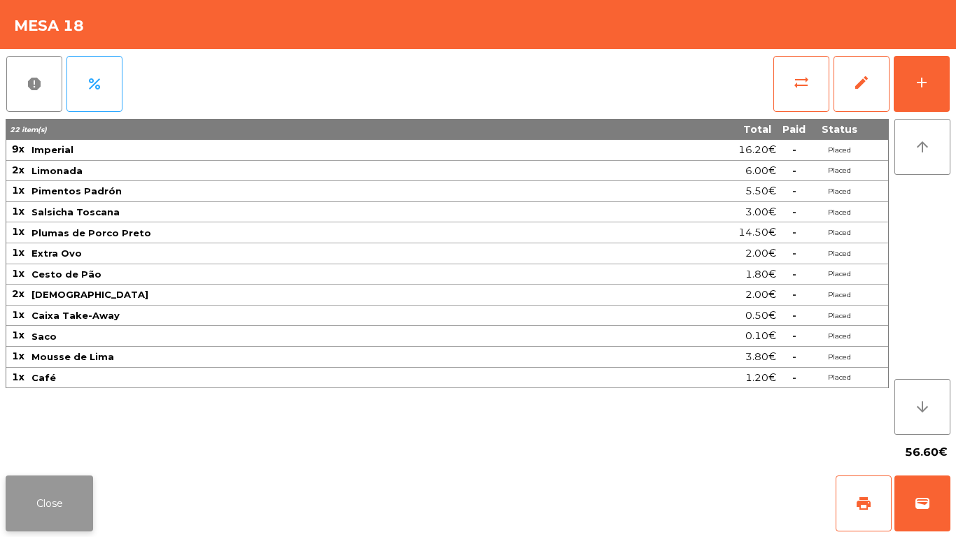
click at [55, 497] on button "Close" at bounding box center [49, 504] width 87 height 56
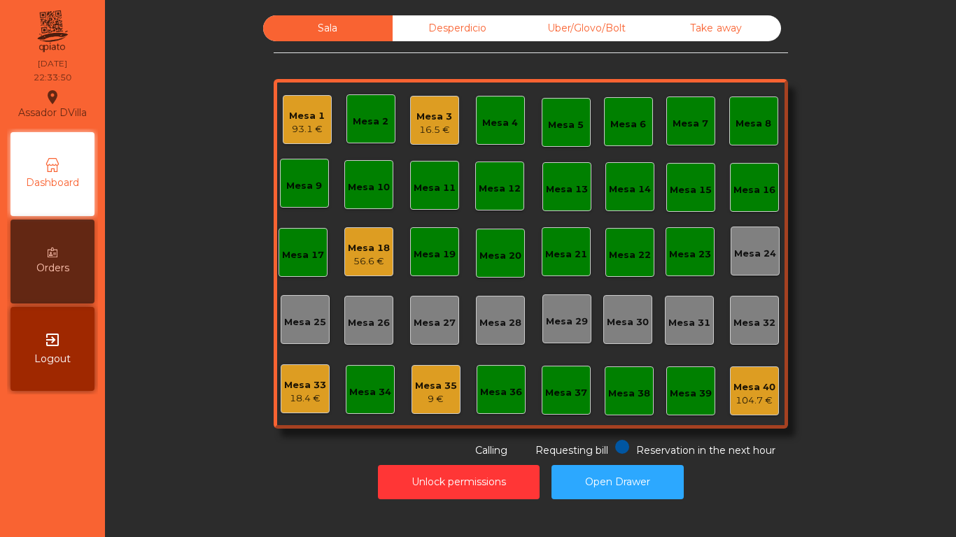
click at [289, 119] on div "Mesa 1" at bounding box center [307, 116] width 36 height 14
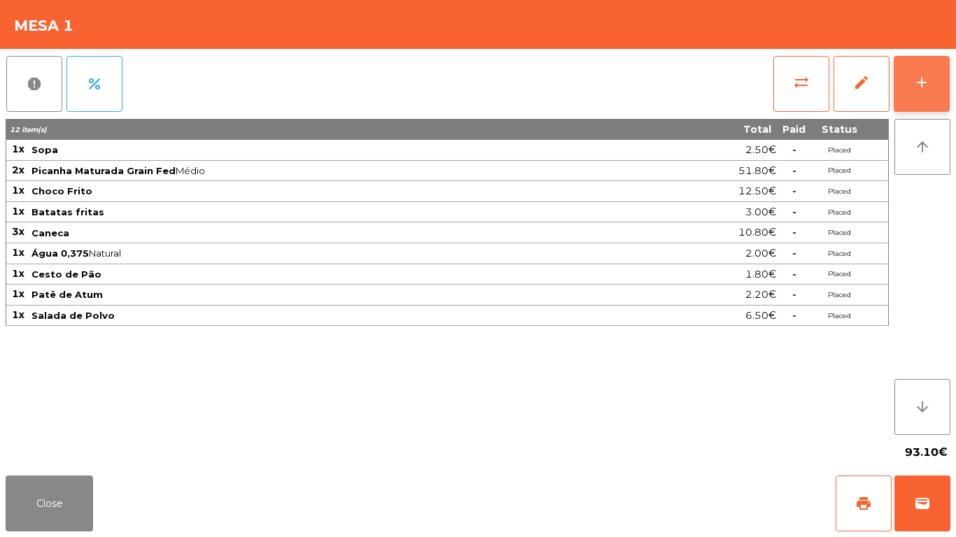
click at [935, 69] on button "add" at bounding box center [921, 84] width 56 height 56
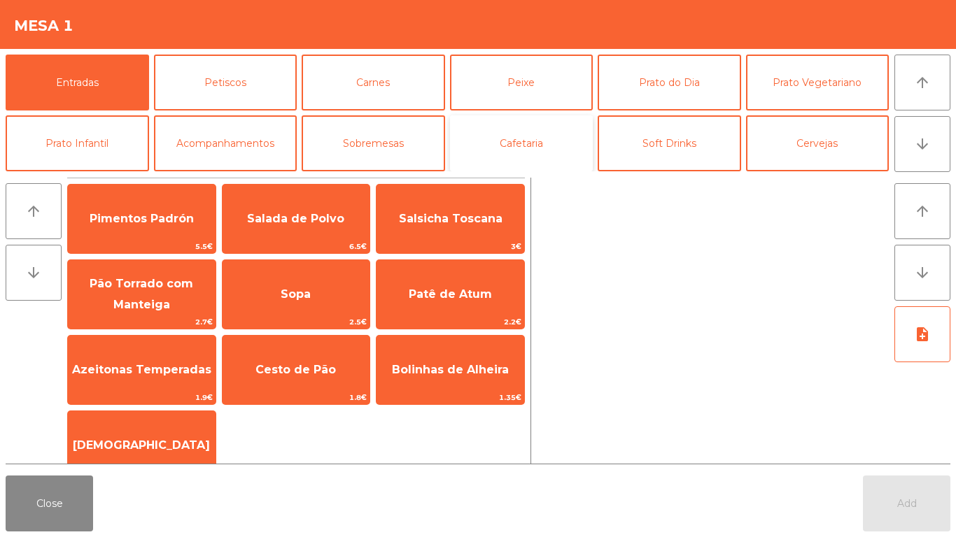
click at [514, 140] on button "Cafetaria" at bounding box center [521, 143] width 143 height 56
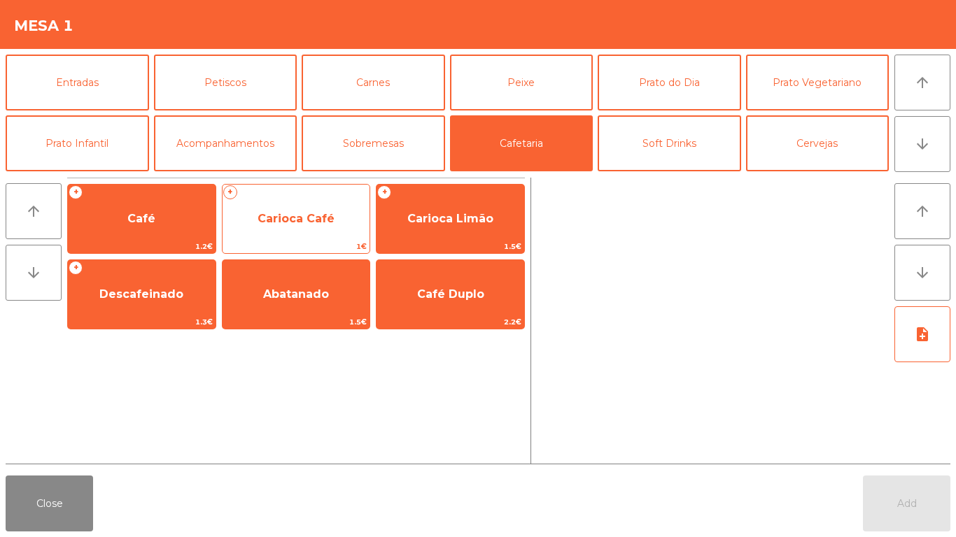
click at [251, 209] on span "Carioca Café" at bounding box center [296, 219] width 148 height 38
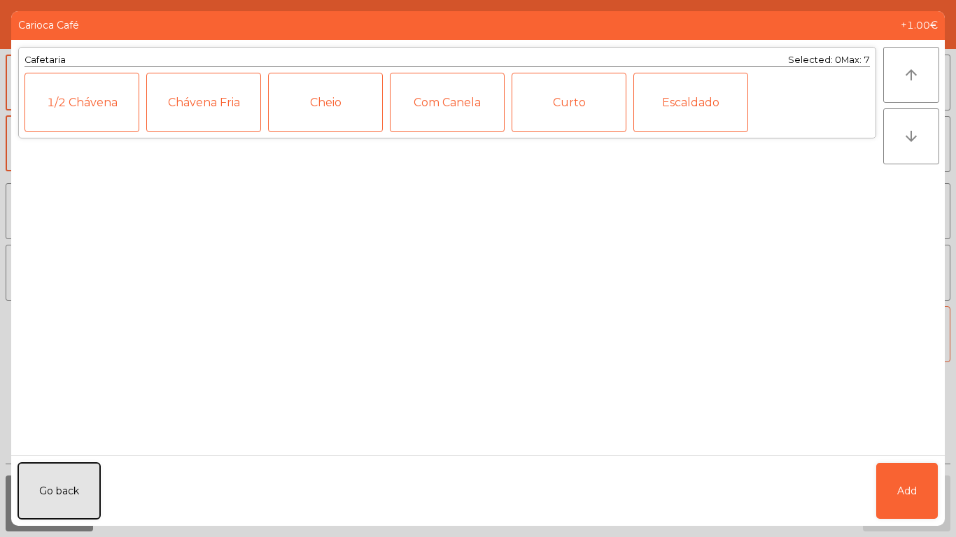
click at [45, 503] on button "Go back" at bounding box center [59, 491] width 82 height 56
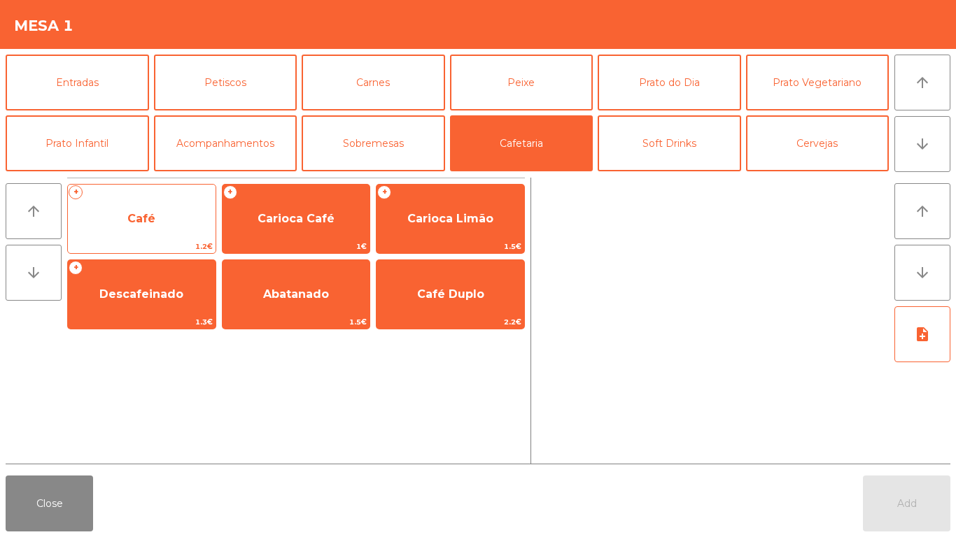
click at [121, 207] on span "Café" at bounding box center [142, 219] width 148 height 38
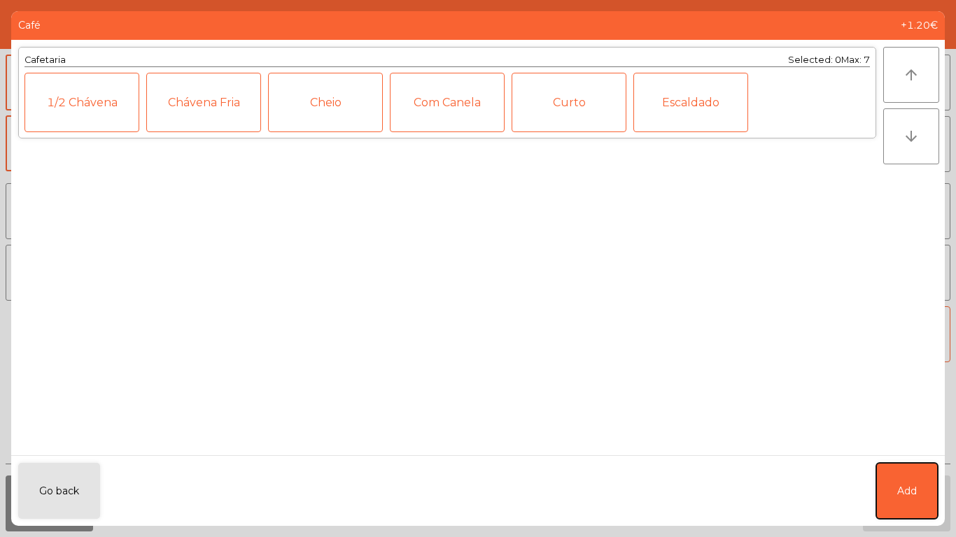
click at [909, 476] on button "Add" at bounding box center [907, 491] width 62 height 56
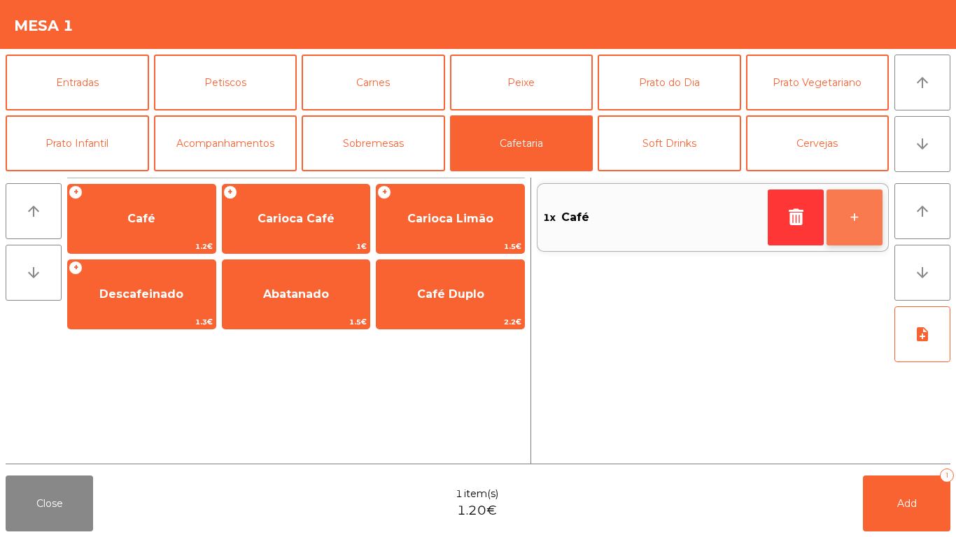
click at [857, 211] on button "+" at bounding box center [854, 218] width 56 height 56
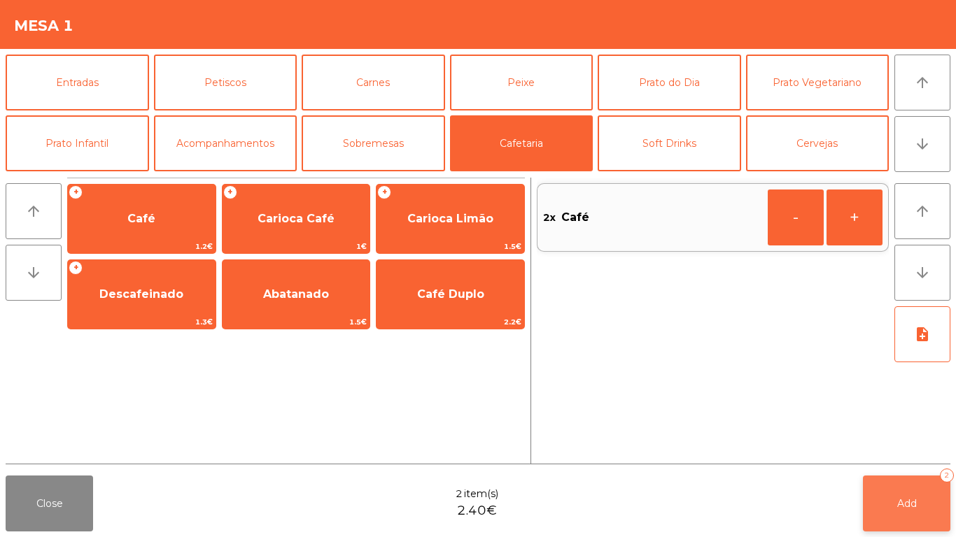
click at [917, 500] on button "Add 2" at bounding box center [906, 504] width 87 height 56
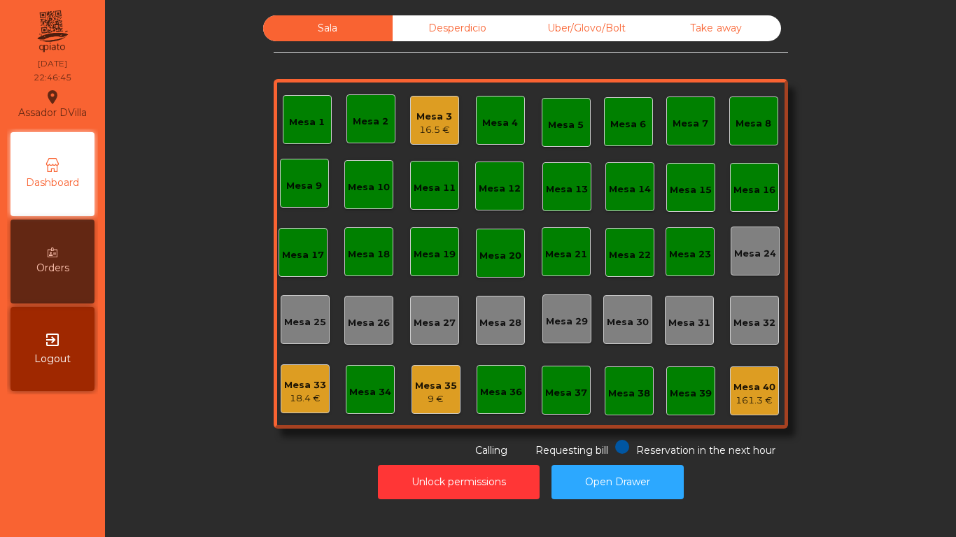
click at [416, 388] on div "Mesa 35" at bounding box center [436, 386] width 42 height 14
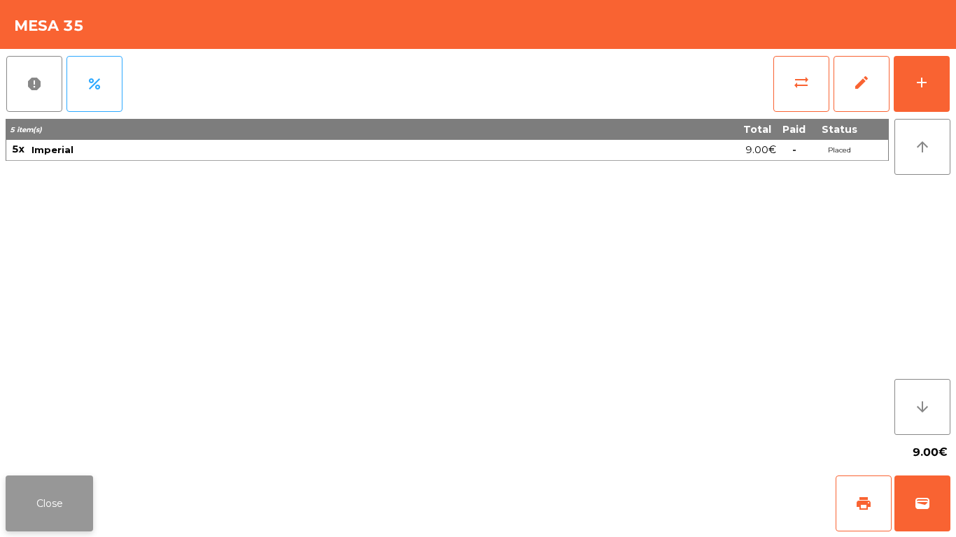
click at [46, 505] on button "Close" at bounding box center [49, 504] width 87 height 56
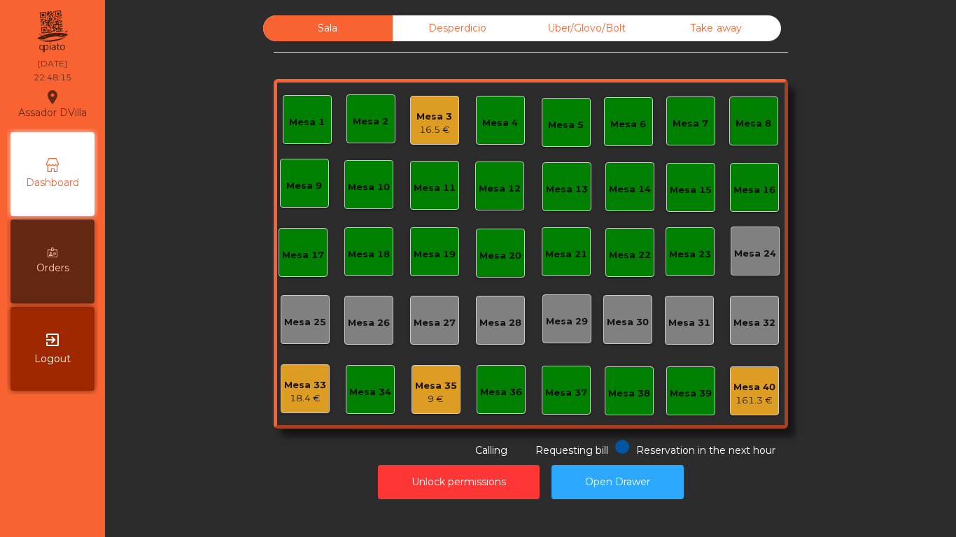
click at [418, 106] on div "Mesa 3 16.5 €" at bounding box center [434, 120] width 36 height 33
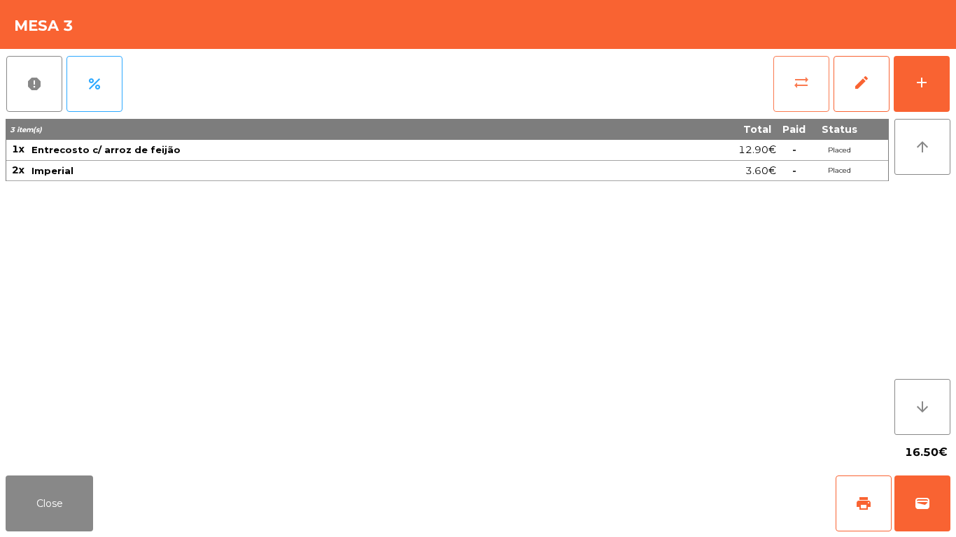
click at [802, 84] on span "sync_alt" at bounding box center [801, 82] width 17 height 17
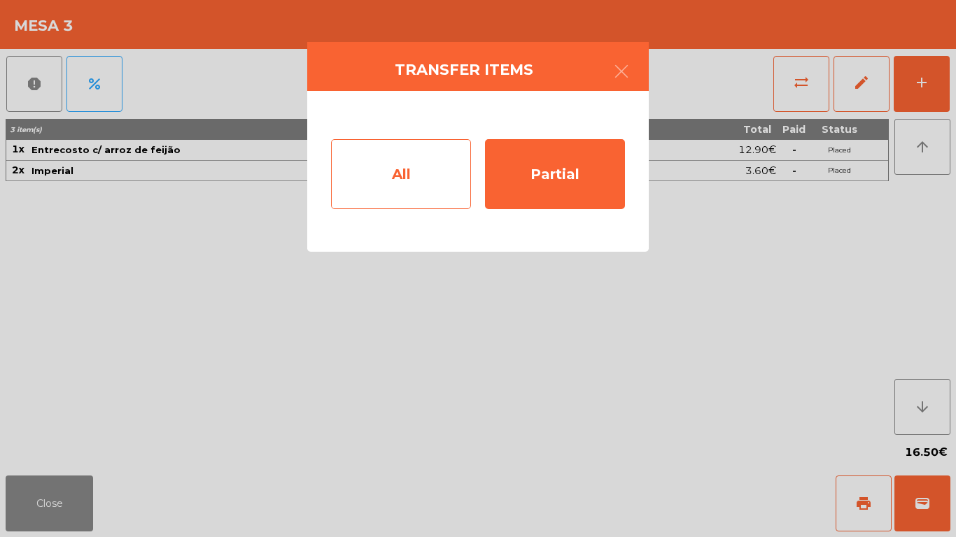
click at [385, 172] on div "All" at bounding box center [401, 174] width 140 height 70
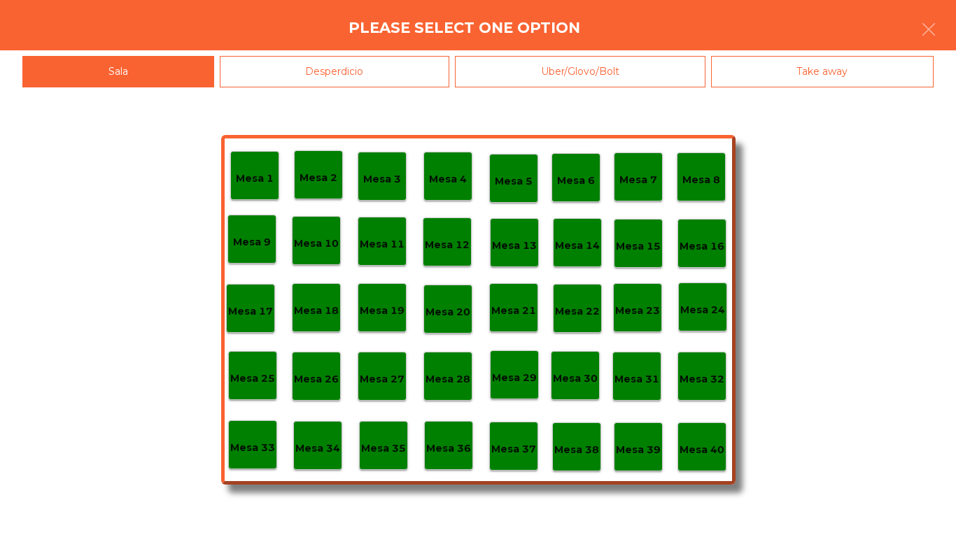
click at [701, 432] on div "Mesa 40" at bounding box center [701, 447] width 49 height 49
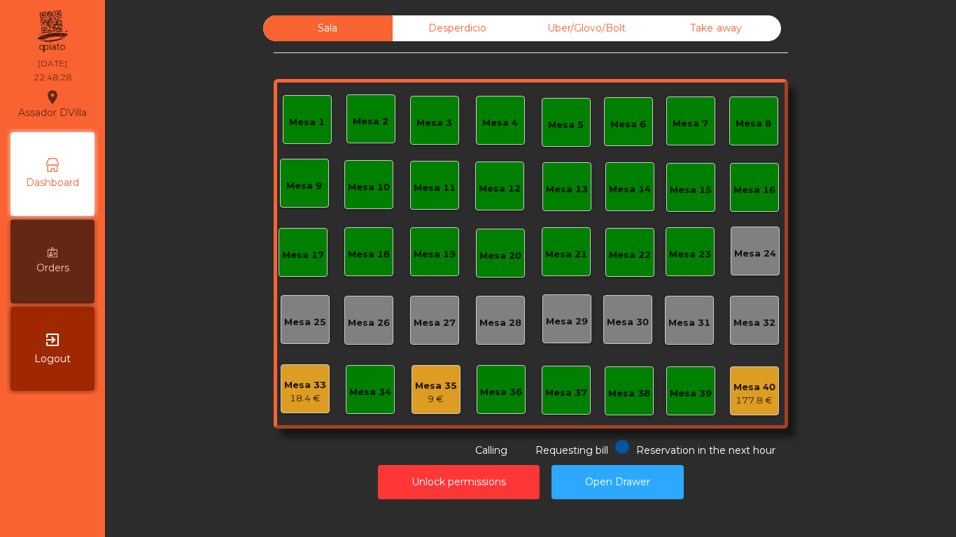
click at [295, 391] on div "Mesa 33" at bounding box center [305, 385] width 42 height 14
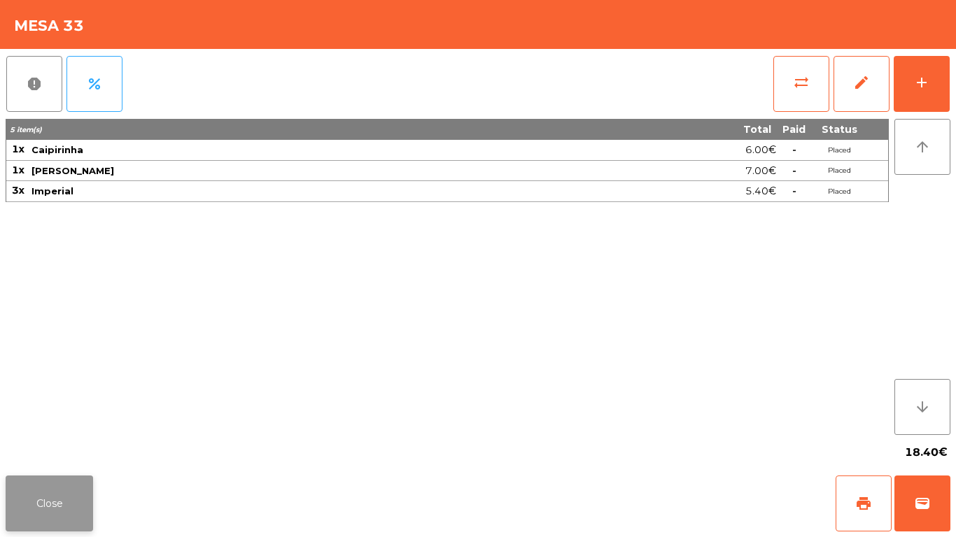
click at [50, 498] on button "Close" at bounding box center [49, 504] width 87 height 56
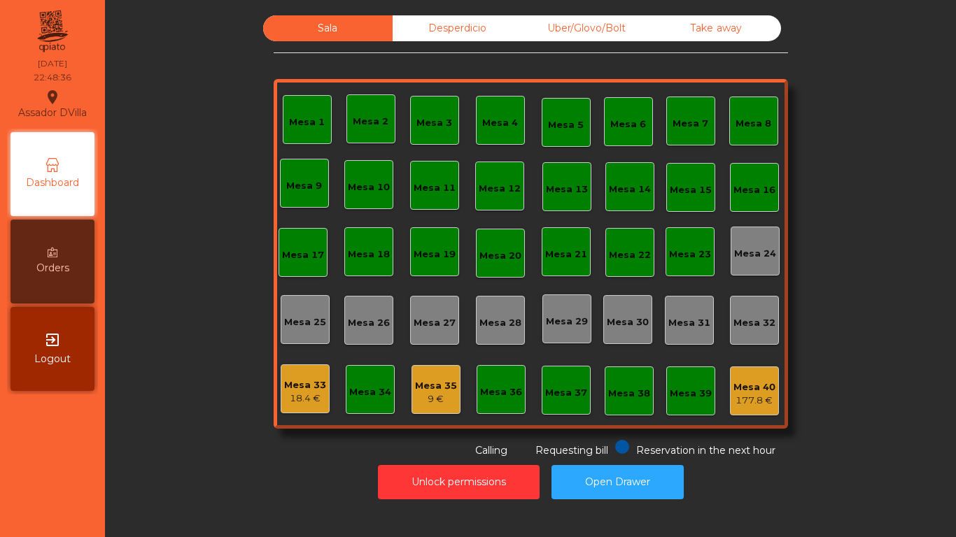
click at [285, 394] on div "18.4 €" at bounding box center [305, 399] width 42 height 14
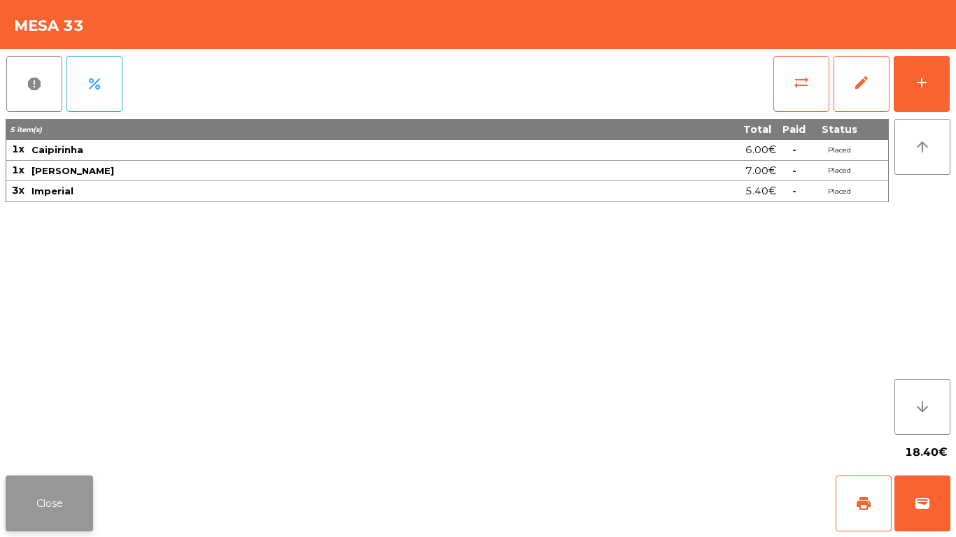
click at [82, 504] on button "Close" at bounding box center [49, 504] width 87 height 56
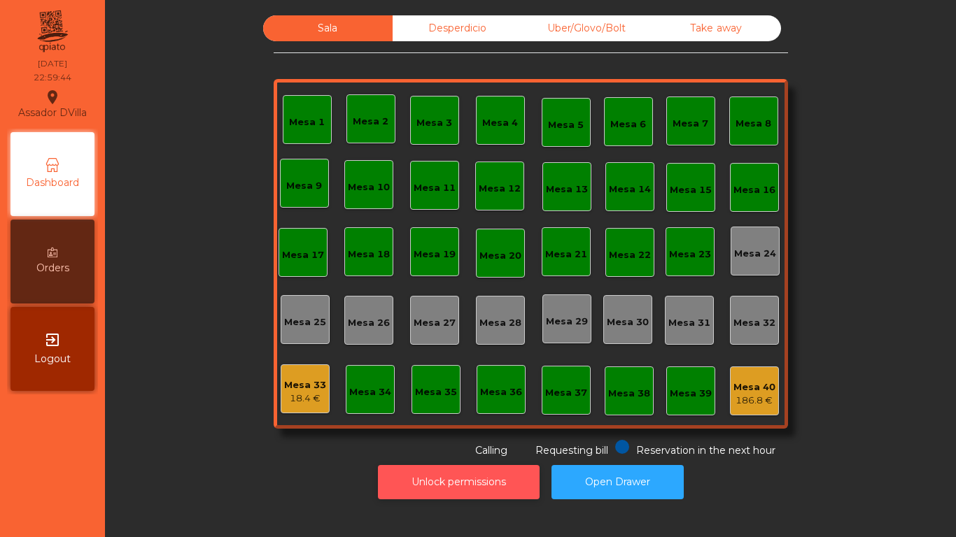
click at [490, 483] on button "Unlock permissions" at bounding box center [459, 482] width 162 height 34
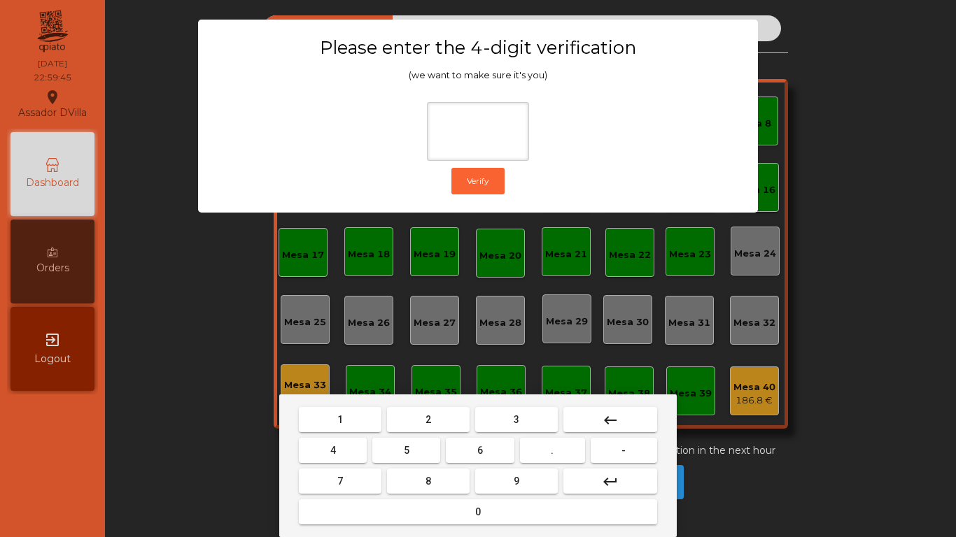
click at [420, 417] on button "2" at bounding box center [428, 419] width 83 height 25
click at [354, 453] on button "4" at bounding box center [333, 450] width 68 height 25
click at [489, 453] on button "6" at bounding box center [480, 450] width 68 height 25
click at [506, 483] on button "9" at bounding box center [516, 481] width 83 height 25
type input "****"
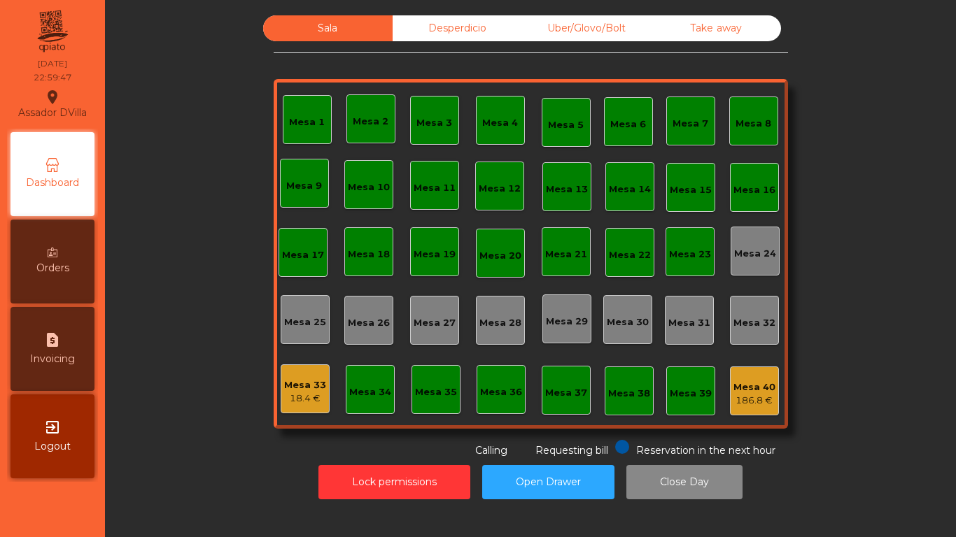
click at [79, 362] on div "request_page Invoicing" at bounding box center [52, 349] width 84 height 84
select select "*"
select select "****"
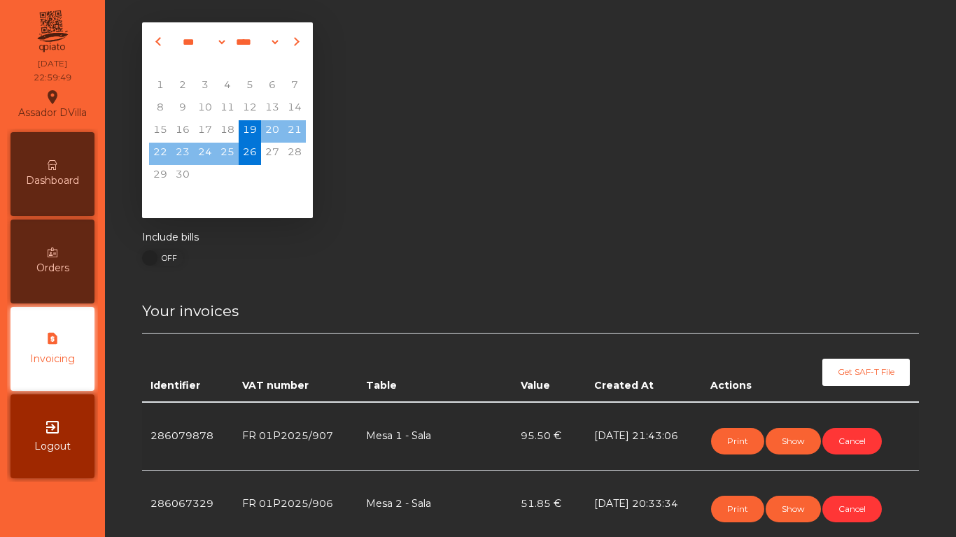
scroll to position [70, 0]
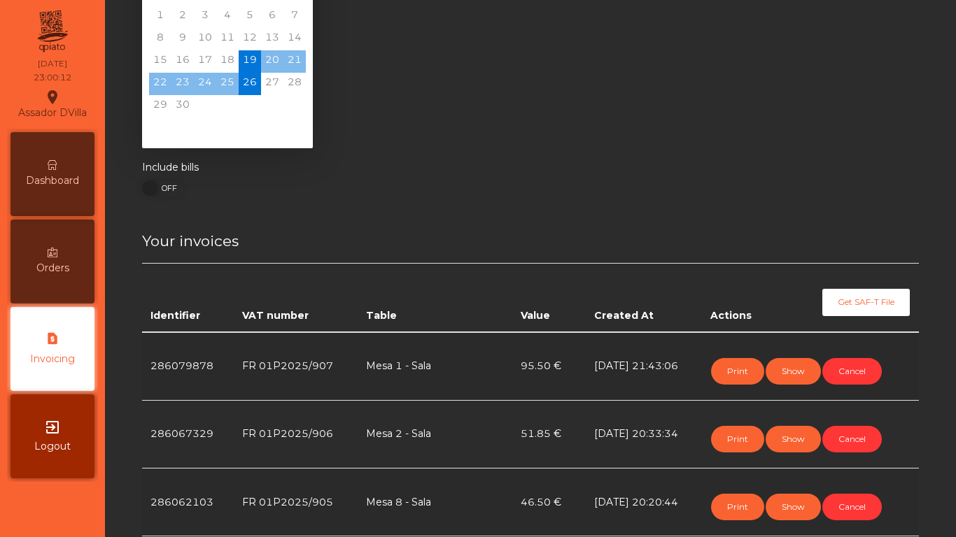
click at [27, 166] on div "Dashboard" at bounding box center [52, 174] width 84 height 84
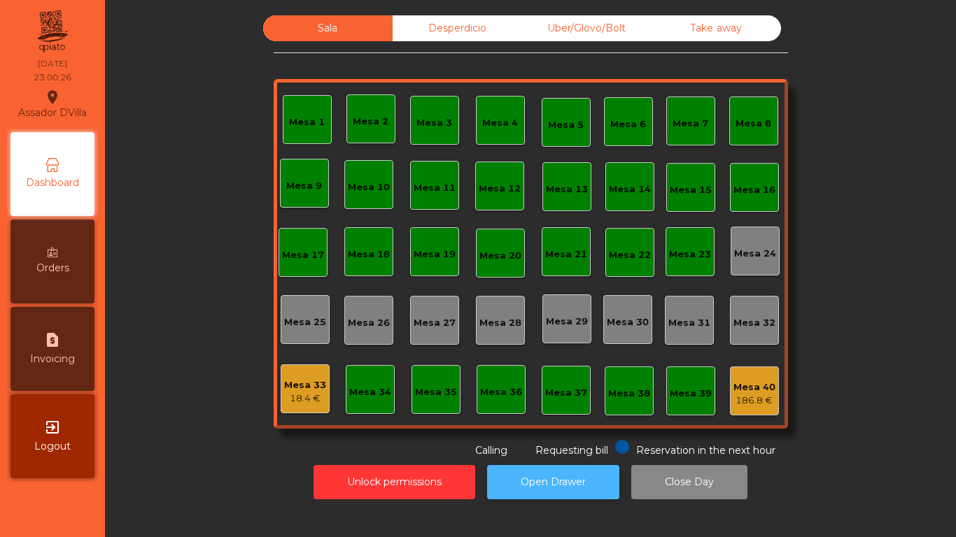
click at [568, 490] on button "Open Drawer" at bounding box center [553, 482] width 132 height 34
click at [319, 389] on div "Mesa 33" at bounding box center [305, 385] width 42 height 14
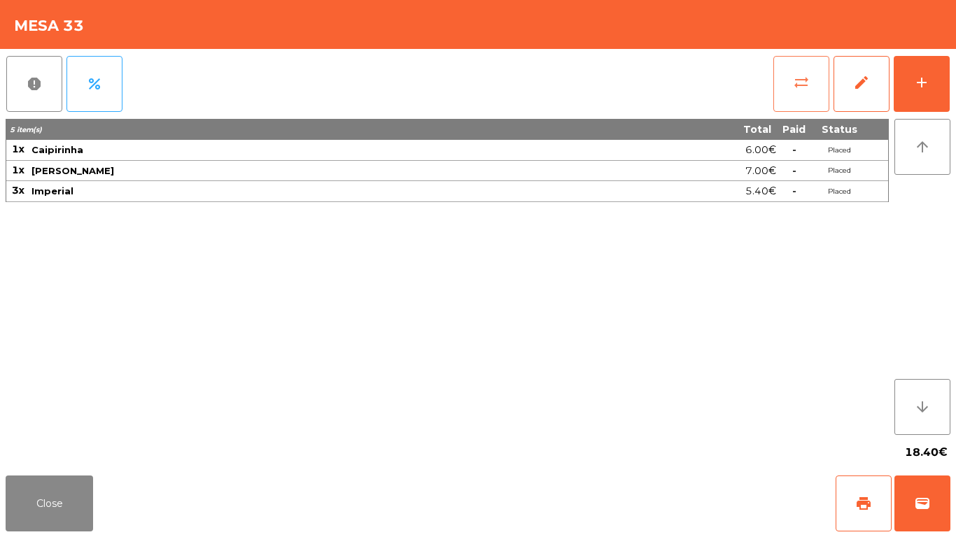
click at [779, 70] on button "sync_alt" at bounding box center [801, 84] width 56 height 56
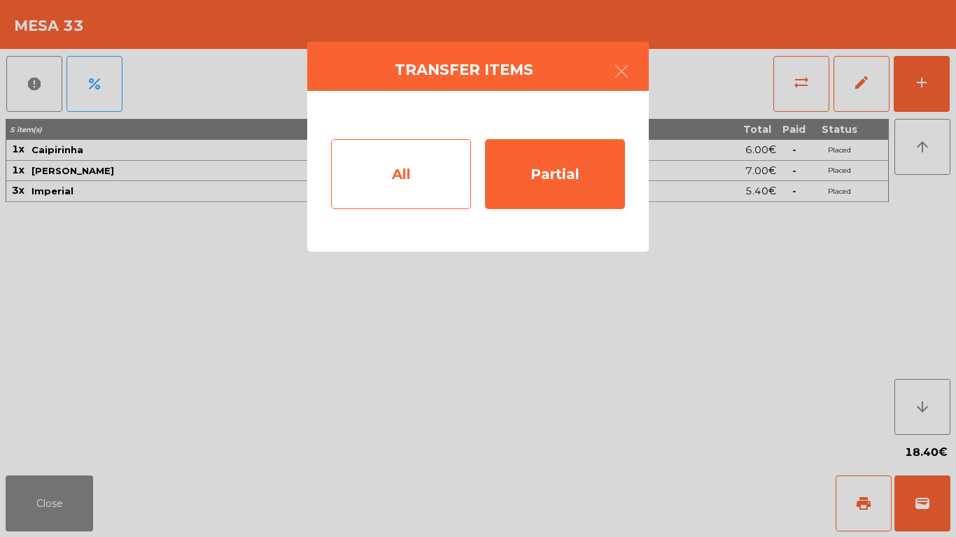
click at [447, 171] on div "All" at bounding box center [401, 174] width 140 height 70
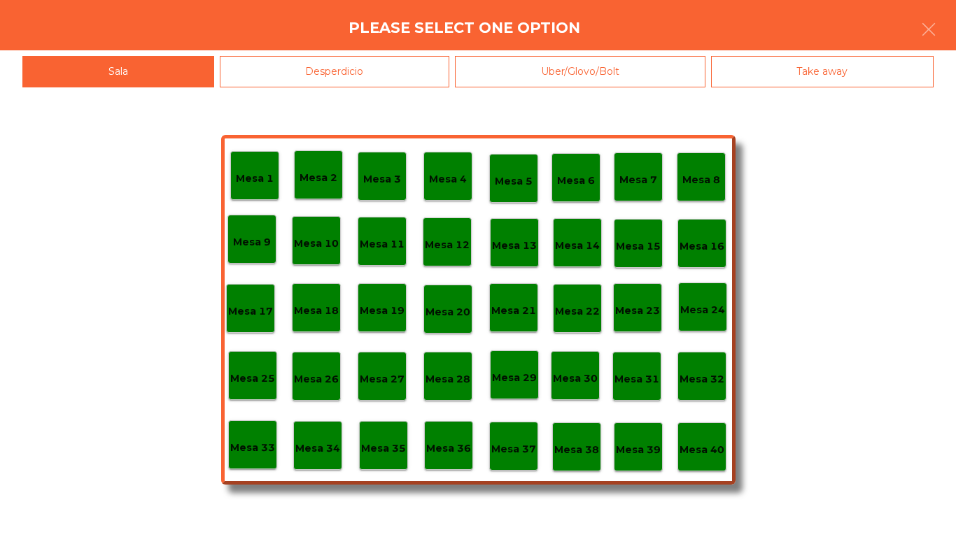
click at [702, 442] on p "Mesa 40" at bounding box center [701, 450] width 45 height 16
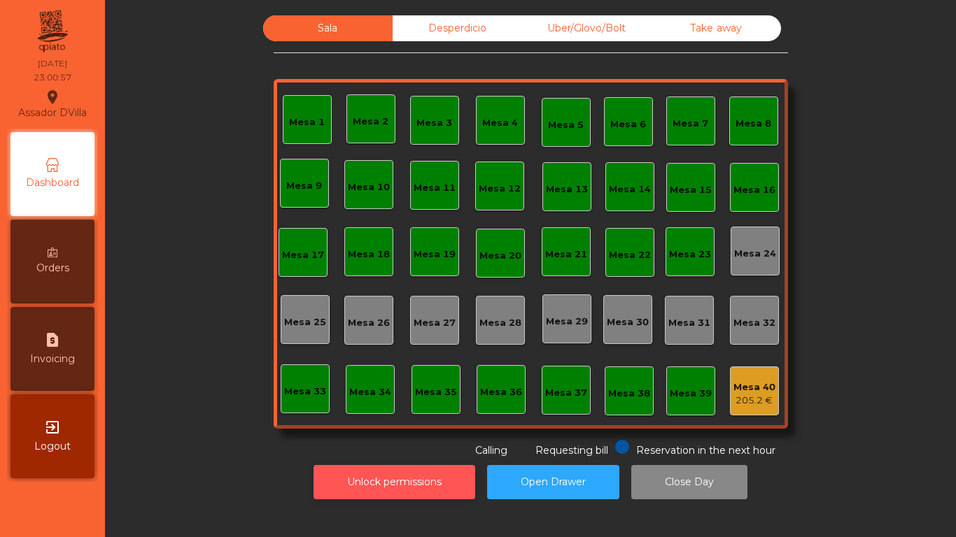
click at [435, 477] on button "Unlock permissions" at bounding box center [394, 482] width 162 height 34
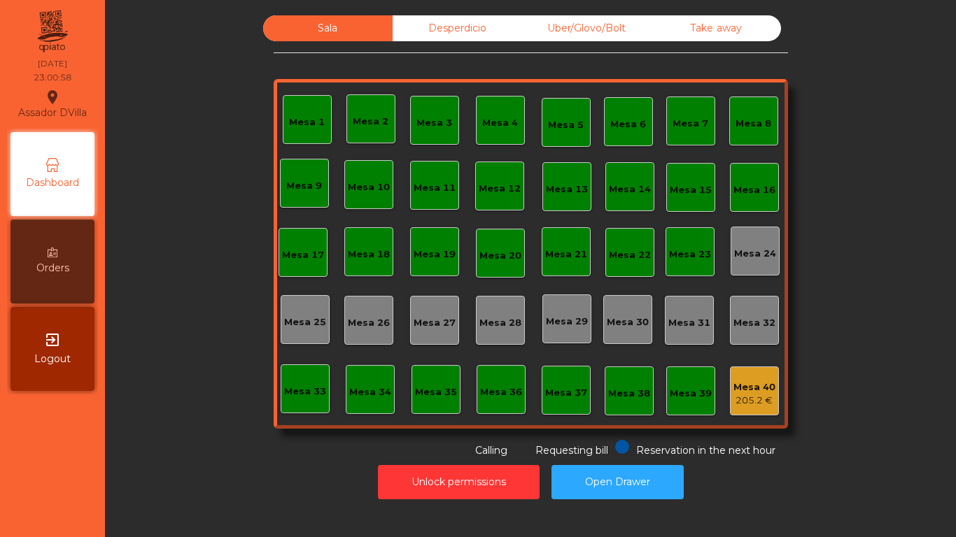
click at [864, 288] on div "Sala Desperdicio Uber/Glovo/Bolt Take away Mesa 1 Mesa 2 Mesa 3 Mesa 4 Mesa 5 M…" at bounding box center [530, 236] width 813 height 443
click at [584, 35] on div "Uber/Glovo/Bolt" at bounding box center [586, 28] width 129 height 26
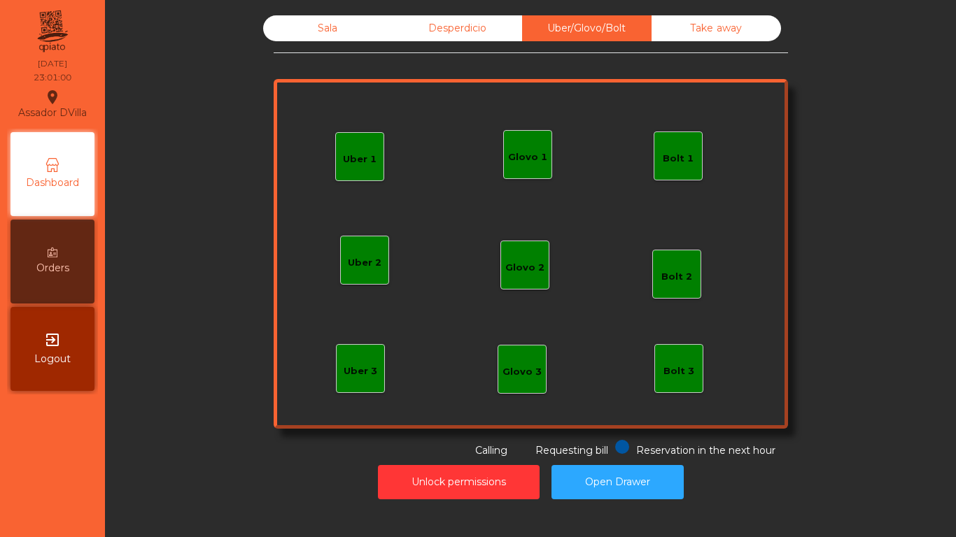
click at [479, 16] on div "Desperdicio" at bounding box center [456, 28] width 129 height 26
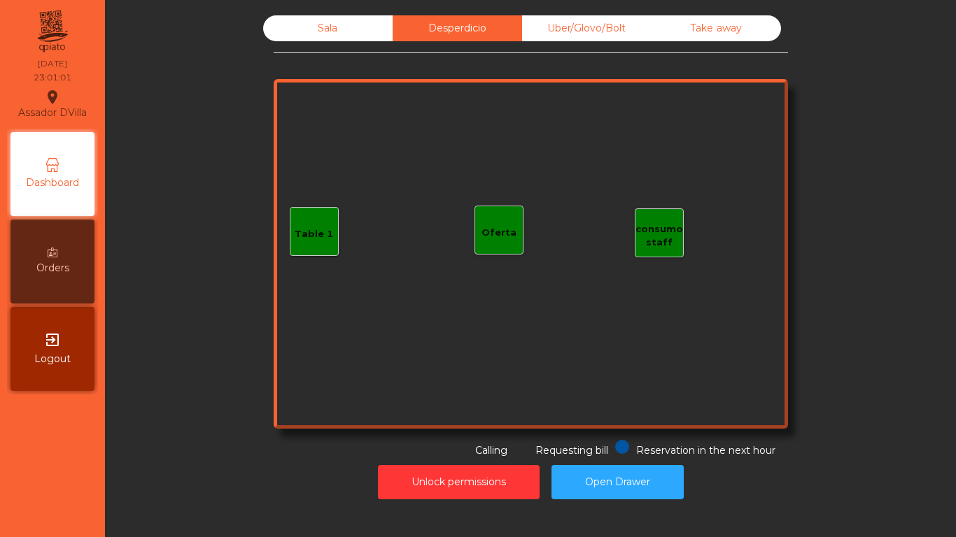
click at [626, 18] on div "Uber/Glovo/Bolt" at bounding box center [586, 28] width 129 height 26
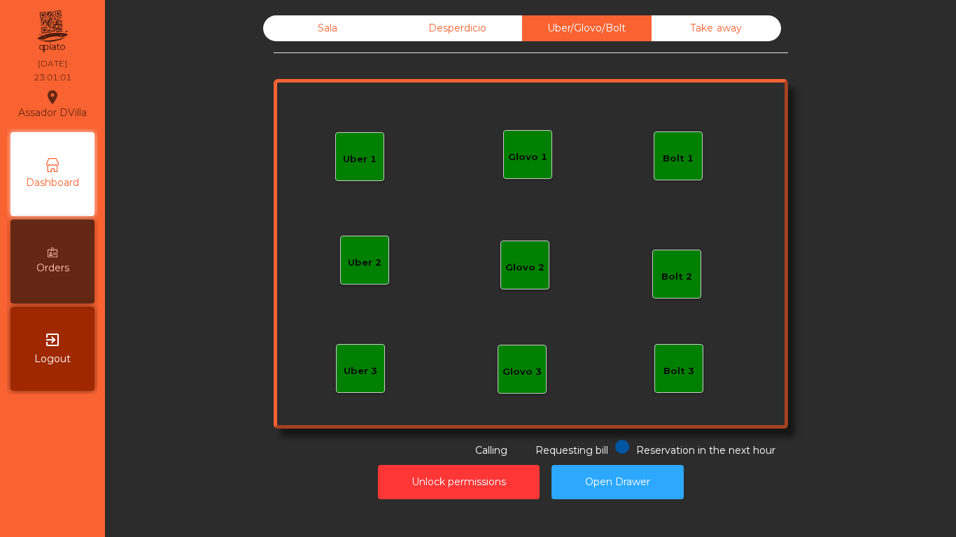
click at [704, 25] on div "Take away" at bounding box center [715, 28] width 129 height 26
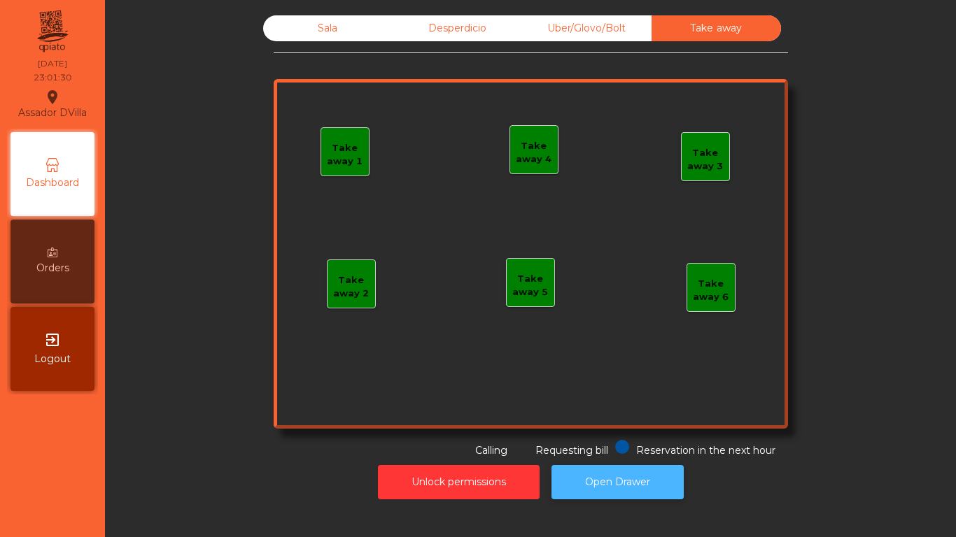
click at [586, 478] on button "Open Drawer" at bounding box center [617, 482] width 132 height 34
click at [573, 475] on button "Open Drawer" at bounding box center [617, 482] width 132 height 34
click at [313, 23] on div "Sala" at bounding box center [327, 28] width 129 height 26
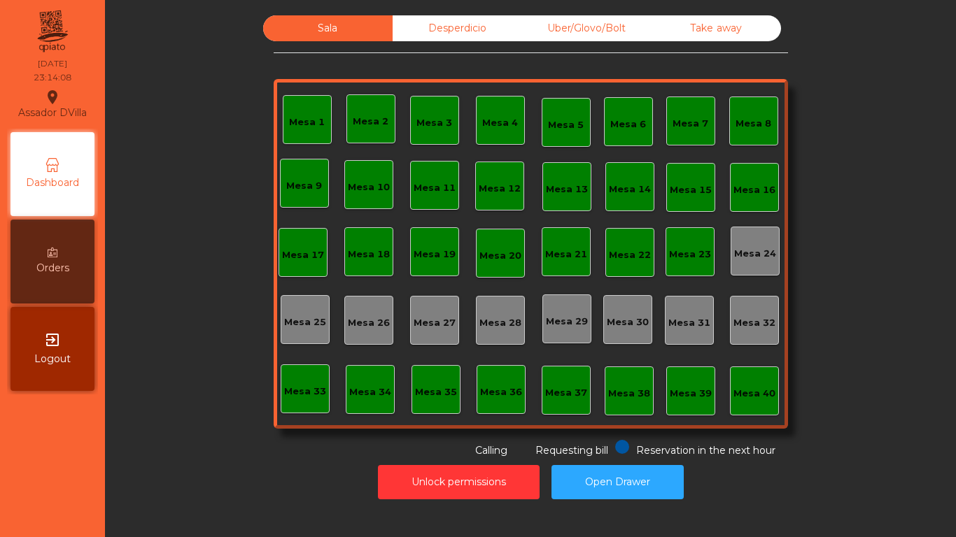
drag, startPoint x: 202, startPoint y: 218, endPoint x: 100, endPoint y: 385, distance: 195.3
click at [185, 383] on div "Sala Desperdicio Uber/Glovo/Bolt Take away Mesa 1 Mesa 2 Mesa 3 Mesa 4 Mesa 5 M…" at bounding box center [530, 236] width 813 height 443
click at [527, 484] on button "Unlock permissions" at bounding box center [459, 482] width 162 height 34
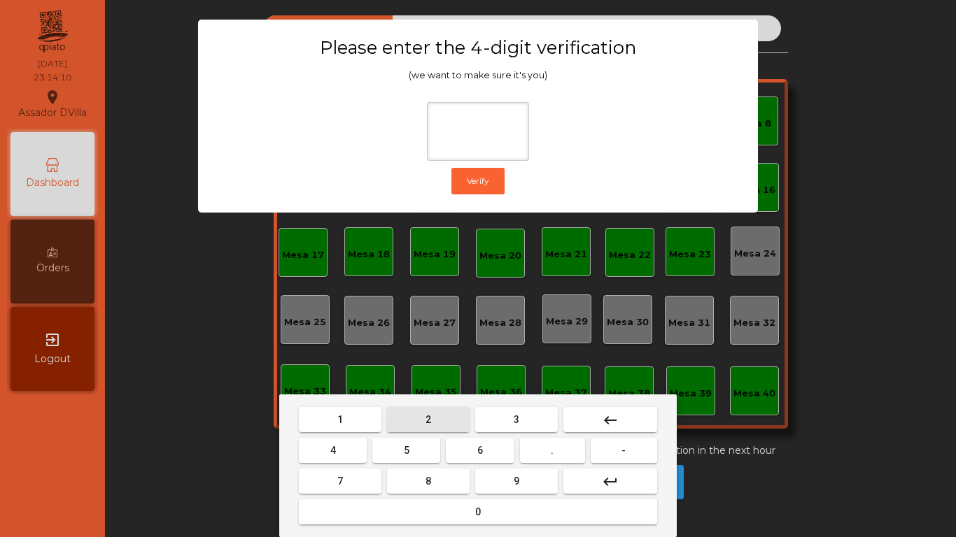
click at [413, 416] on button "2" at bounding box center [428, 419] width 83 height 25
click at [332, 453] on span "4" at bounding box center [333, 450] width 6 height 11
drag, startPoint x: 477, startPoint y: 446, endPoint x: 488, endPoint y: 456, distance: 14.4
click at [478, 446] on span "6" at bounding box center [480, 450] width 6 height 11
click at [508, 475] on button "9" at bounding box center [516, 481] width 83 height 25
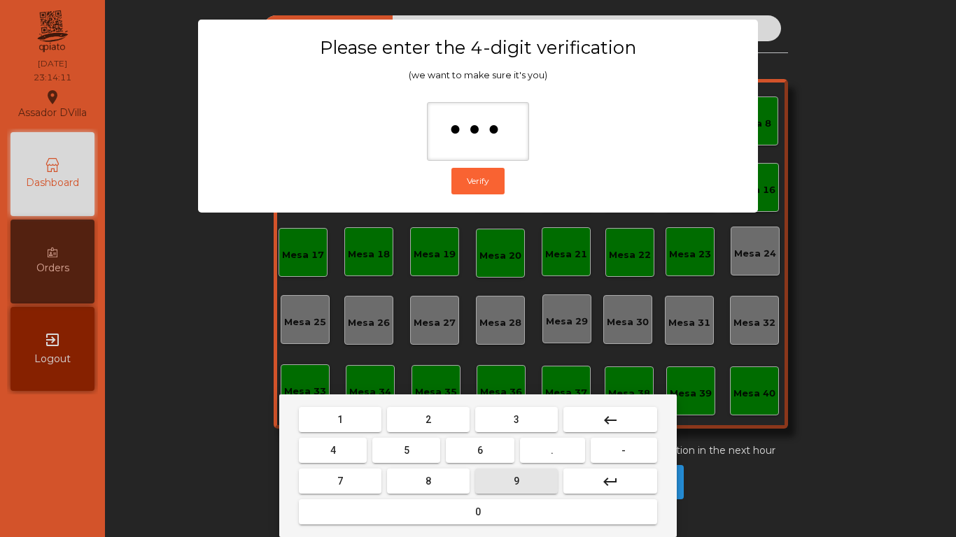
type input "****"
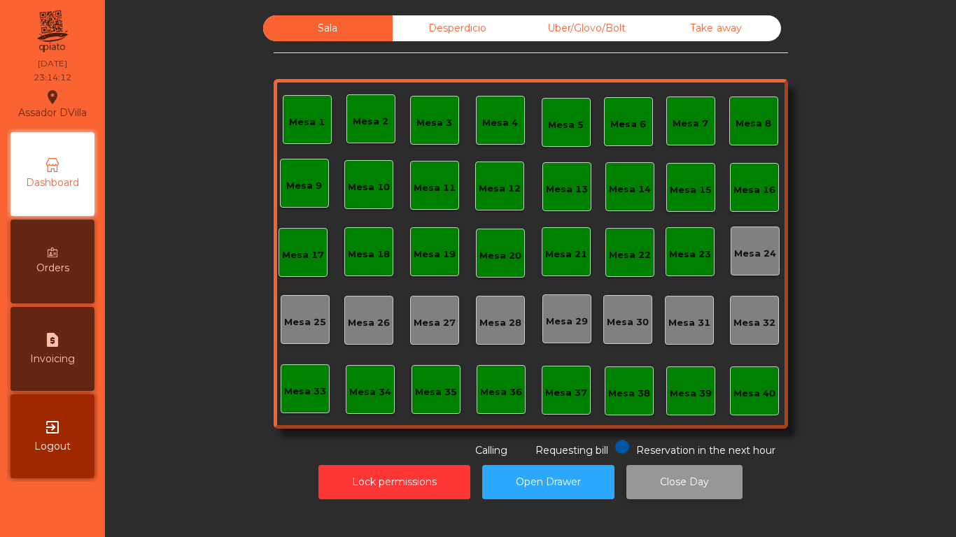
click at [685, 487] on button "Close Day" at bounding box center [684, 482] width 116 height 34
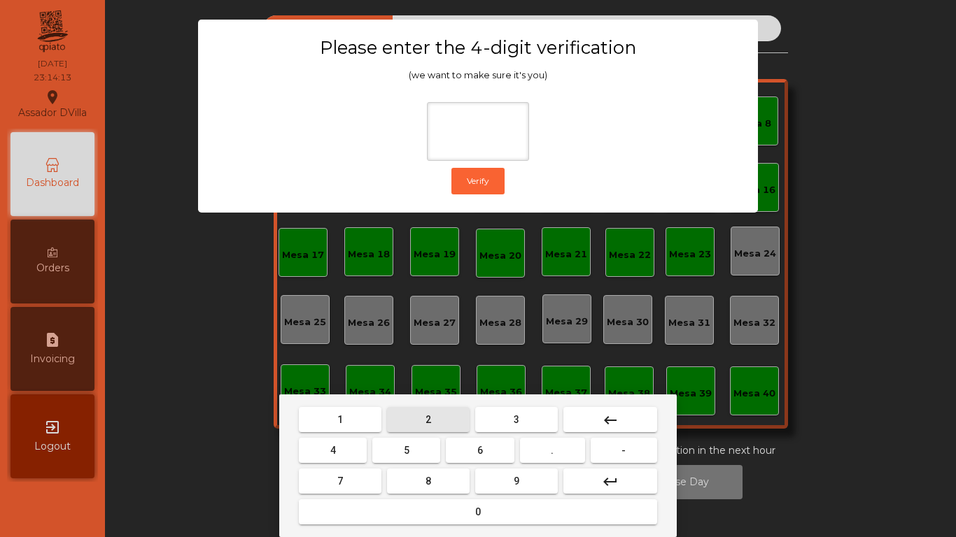
click at [446, 413] on button "2" at bounding box center [428, 419] width 83 height 25
click at [366, 444] on button "4" at bounding box center [333, 450] width 68 height 25
drag, startPoint x: 455, startPoint y: 448, endPoint x: 489, endPoint y: 476, distance: 44.2
click at [456, 449] on button "6" at bounding box center [480, 450] width 68 height 25
click at [489, 476] on button "9" at bounding box center [516, 481] width 83 height 25
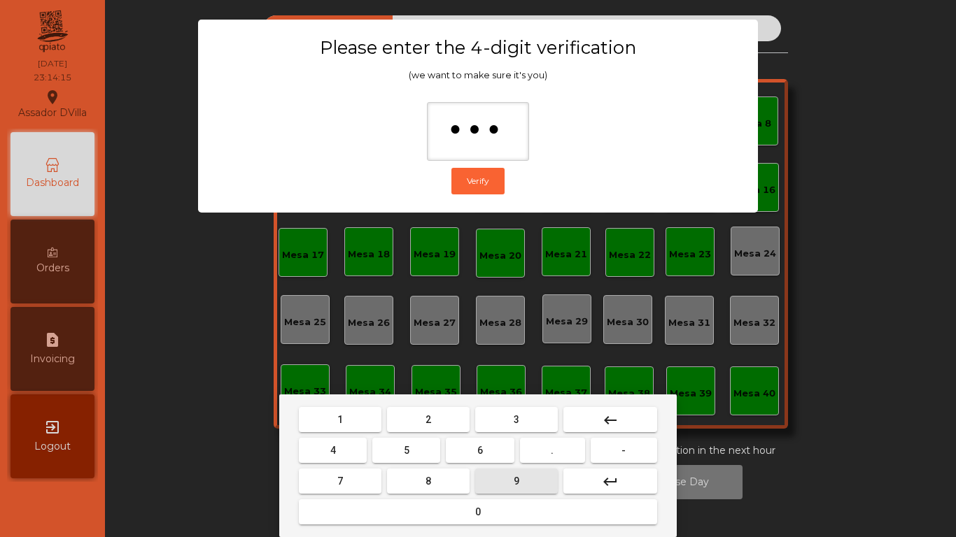
type input "****"
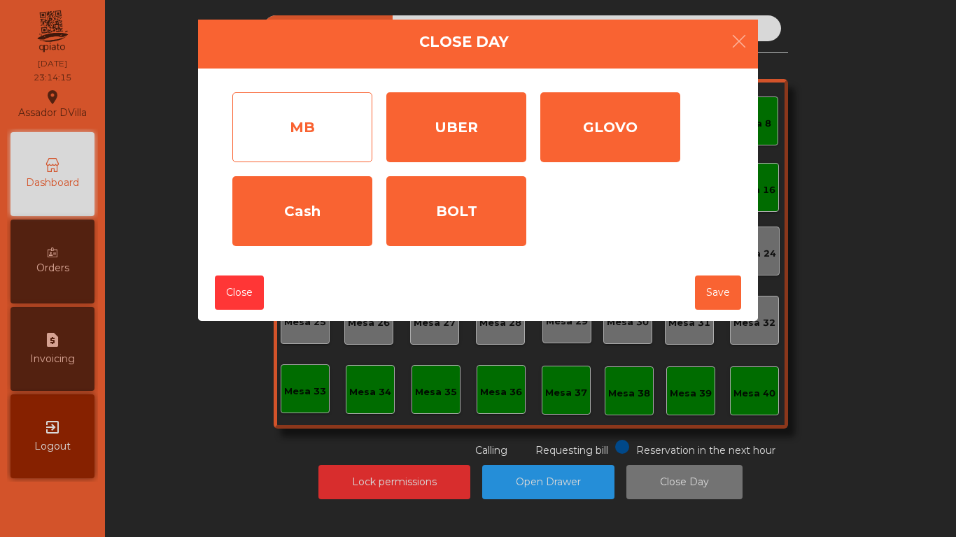
click at [281, 132] on div "MB" at bounding box center [302, 127] width 140 height 70
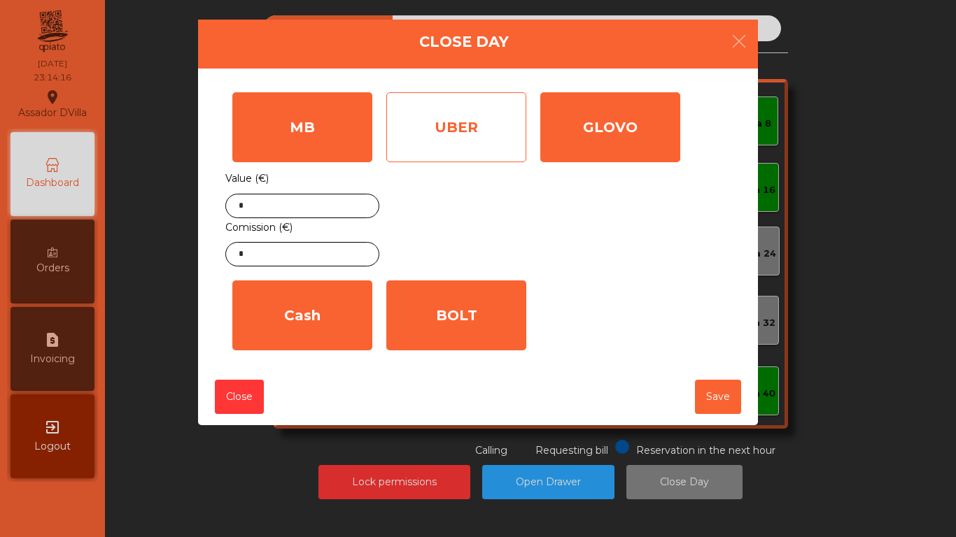
drag, startPoint x: 430, startPoint y: 136, endPoint x: 543, endPoint y: 129, distance: 112.8
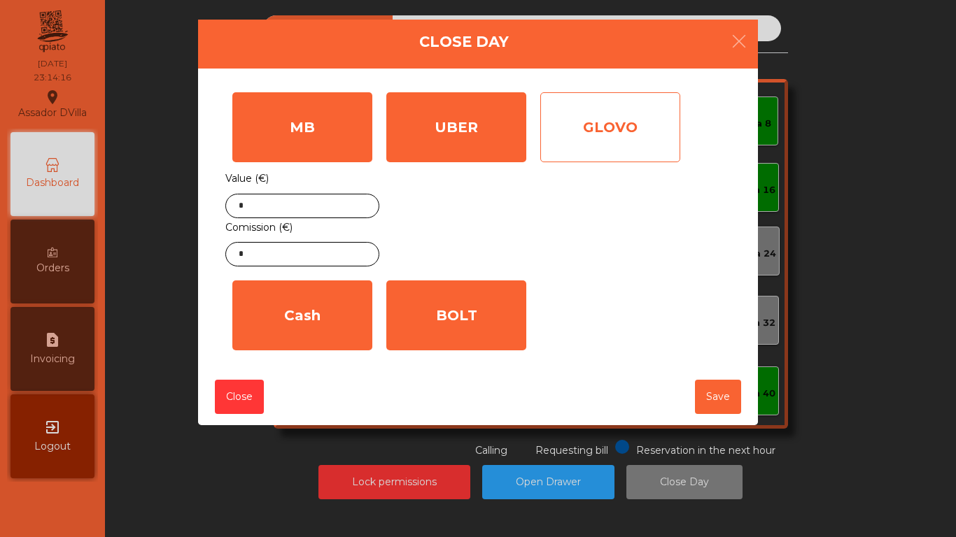
click at [431, 136] on div "UBER" at bounding box center [456, 127] width 140 height 70
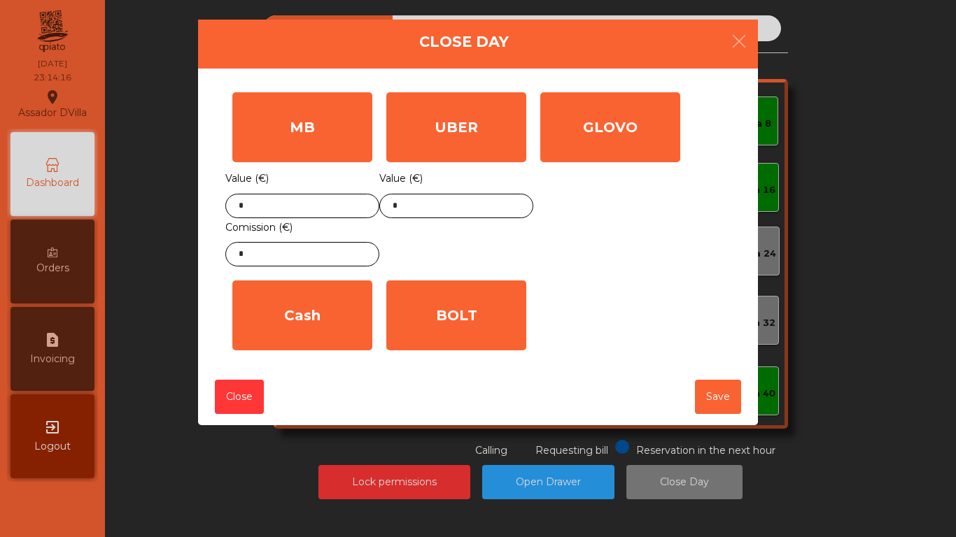
drag, startPoint x: 574, startPoint y: 130, endPoint x: 504, endPoint y: 211, distance: 107.1
click at [575, 136] on div "GLOVO" at bounding box center [610, 127] width 140 height 70
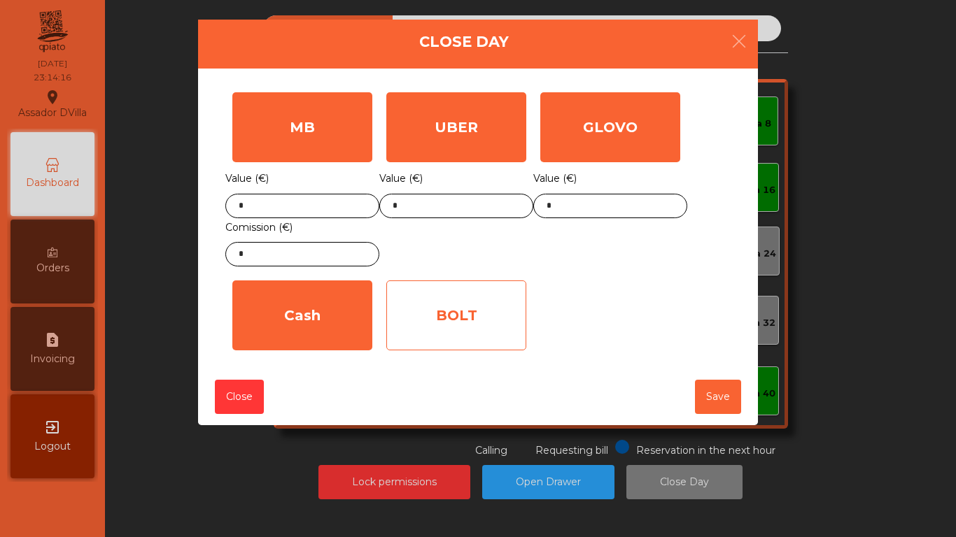
click at [458, 289] on div "BOLT" at bounding box center [456, 316] width 140 height 70
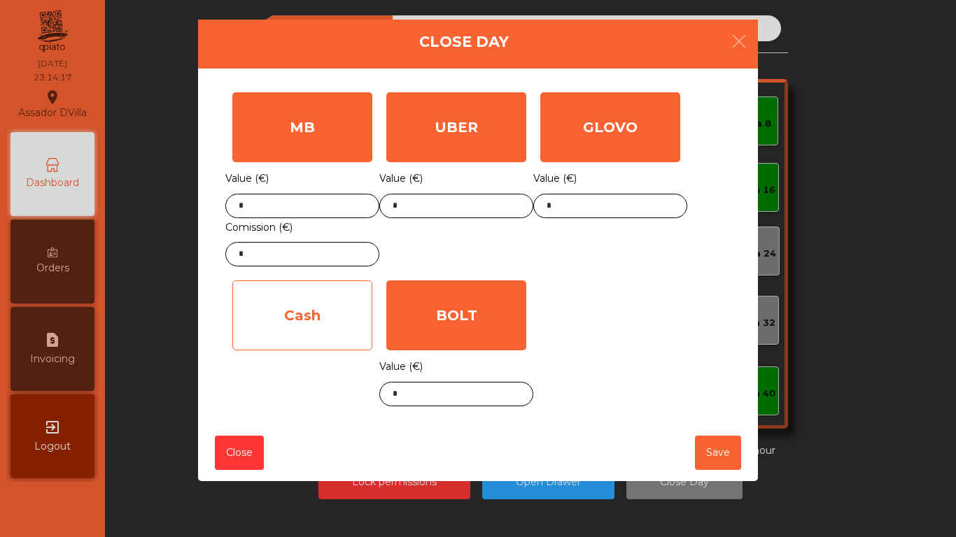
click at [253, 320] on div "Cash" at bounding box center [302, 316] width 140 height 70
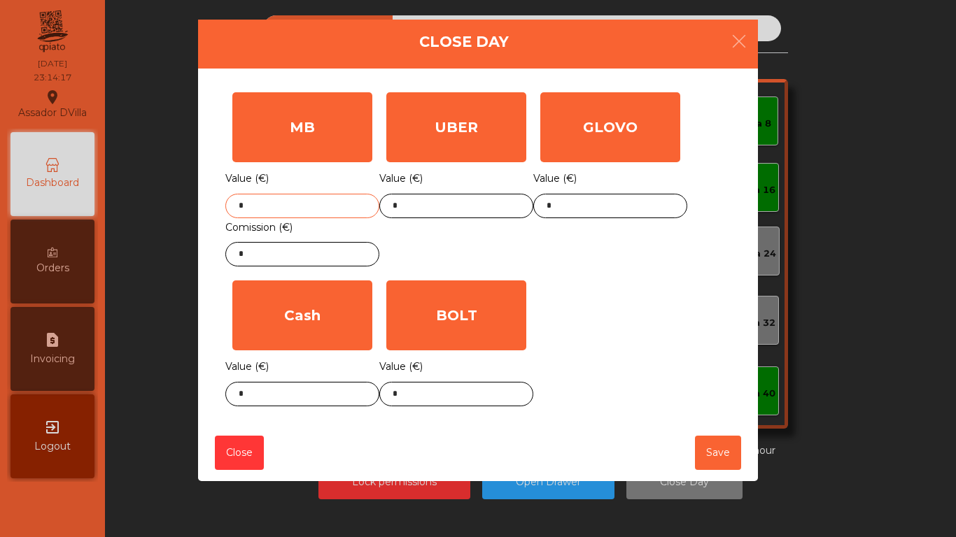
click at [241, 208] on input "*" at bounding box center [302, 206] width 154 height 24
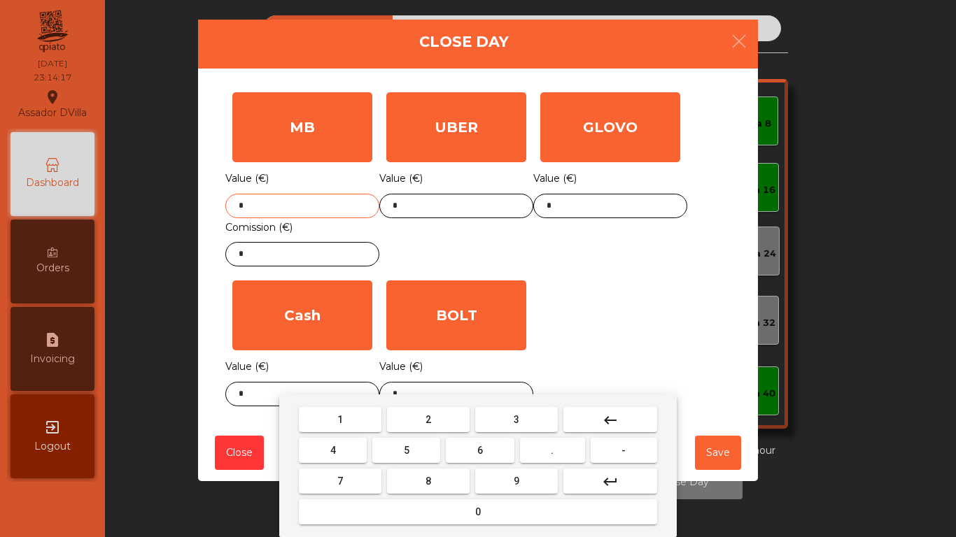
click at [241, 208] on input "*" at bounding box center [302, 206] width 154 height 24
type input "******"
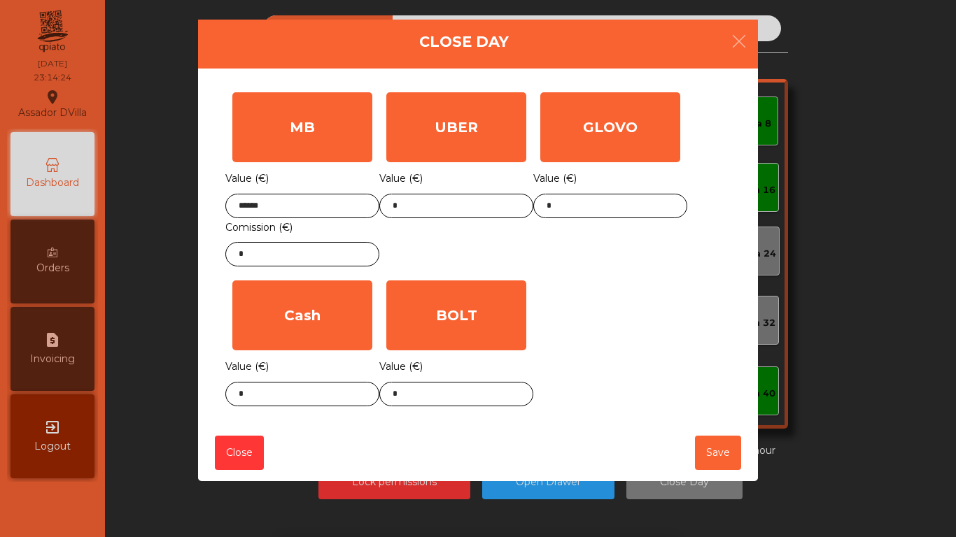
click at [275, 243] on div "Value (€) ****** Comission (€) *" at bounding box center [302, 217] width 154 height 97
click at [275, 246] on input "*" at bounding box center [302, 254] width 154 height 24
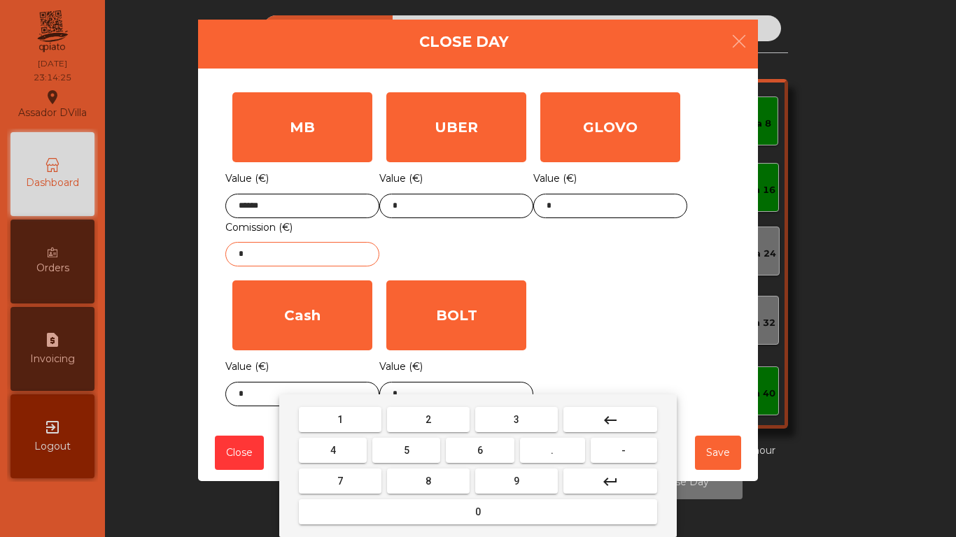
click at [275, 247] on input "*" at bounding box center [302, 254] width 154 height 24
click at [276, 248] on input "*" at bounding box center [302, 254] width 154 height 24
type input "****"
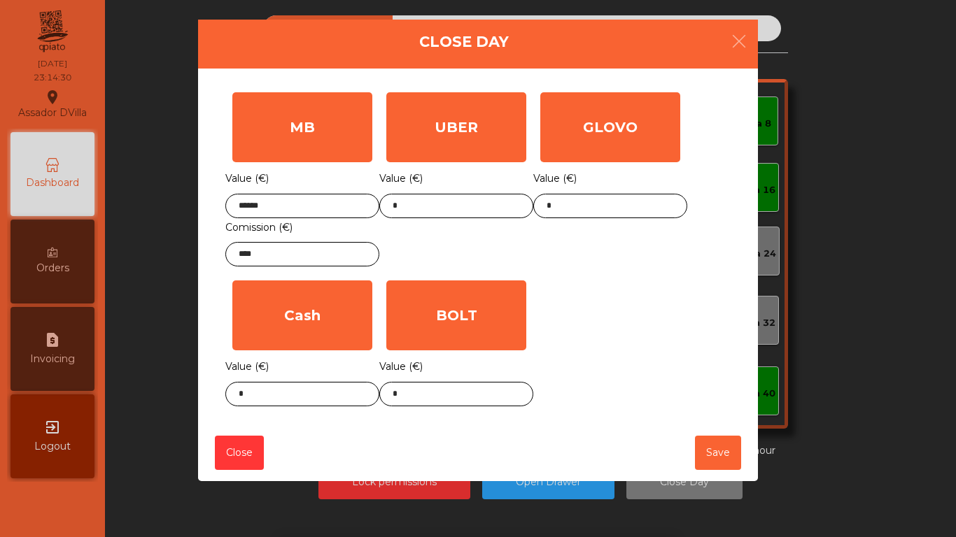
click at [641, 301] on div "MB Value (€) ****** Comission (€) **** UBER Value (€) * GLOVO Value (€) * Cash …" at bounding box center [477, 249] width 505 height 328
click at [480, 383] on div "Value (€) *" at bounding box center [456, 381] width 154 height 49
click at [478, 392] on input "*" at bounding box center [456, 394] width 154 height 24
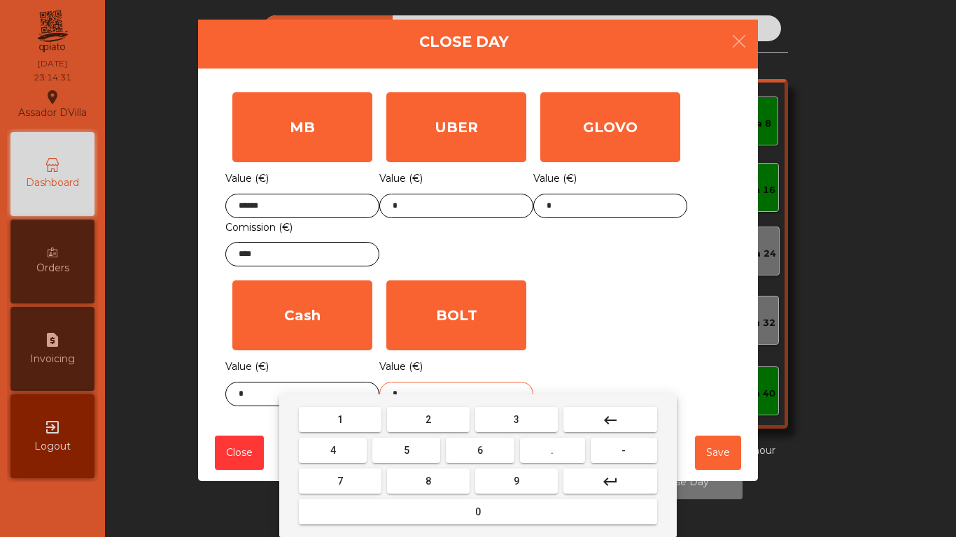
click at [478, 392] on input "*" at bounding box center [456, 394] width 154 height 24
type input "*****"
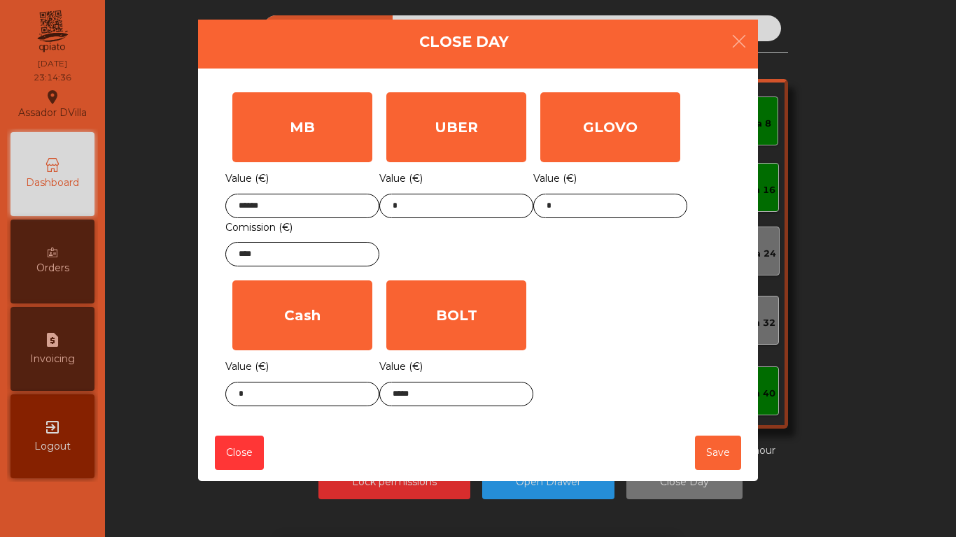
click at [252, 404] on div "1 2 3 keyboard_backspace 4 5 6 . - 7 8 9 keyboard_return 0" at bounding box center [478, 466] width 956 height 143
click at [252, 403] on body "Assador DVilla location_on 26/09/2025 23:14:37 Dashboard Orders request_page In…" at bounding box center [478, 268] width 956 height 537
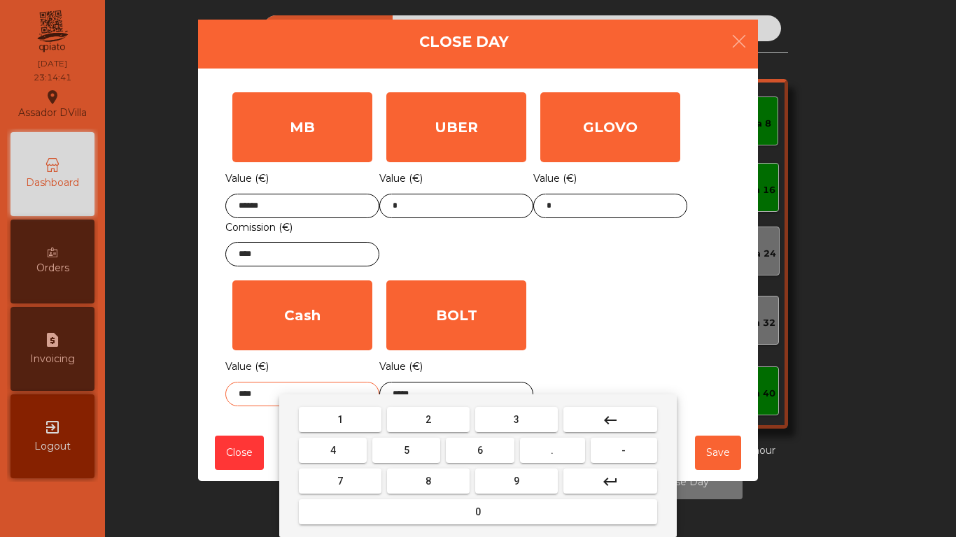
type input "****"
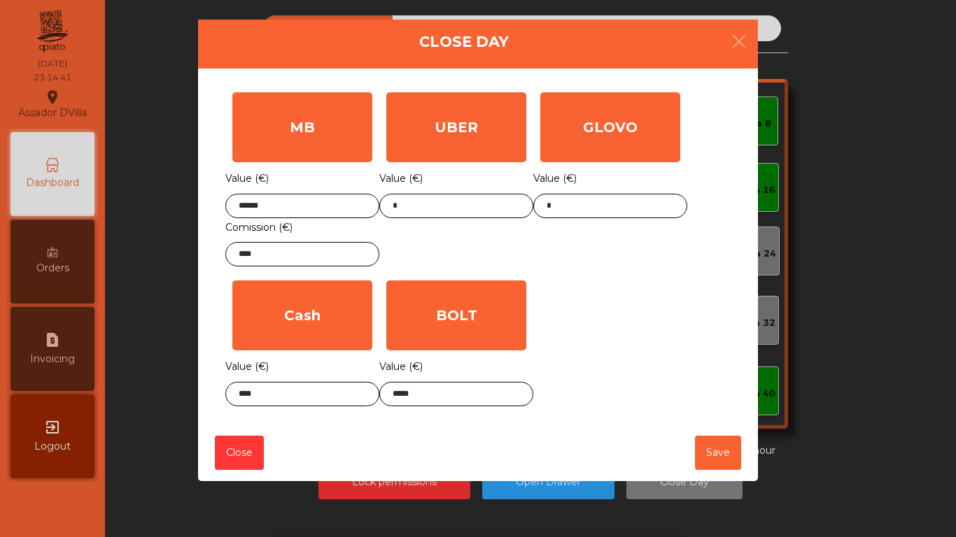
click at [560, 324] on div "MB Value (€) ****** Comission (€) **** UBER Value (€) * GLOVO Value (€) * Cash …" at bounding box center [477, 249] width 505 height 328
click at [722, 456] on button "Save" at bounding box center [718, 453] width 46 height 34
